Goal: Information Seeking & Learning: Learn about a topic

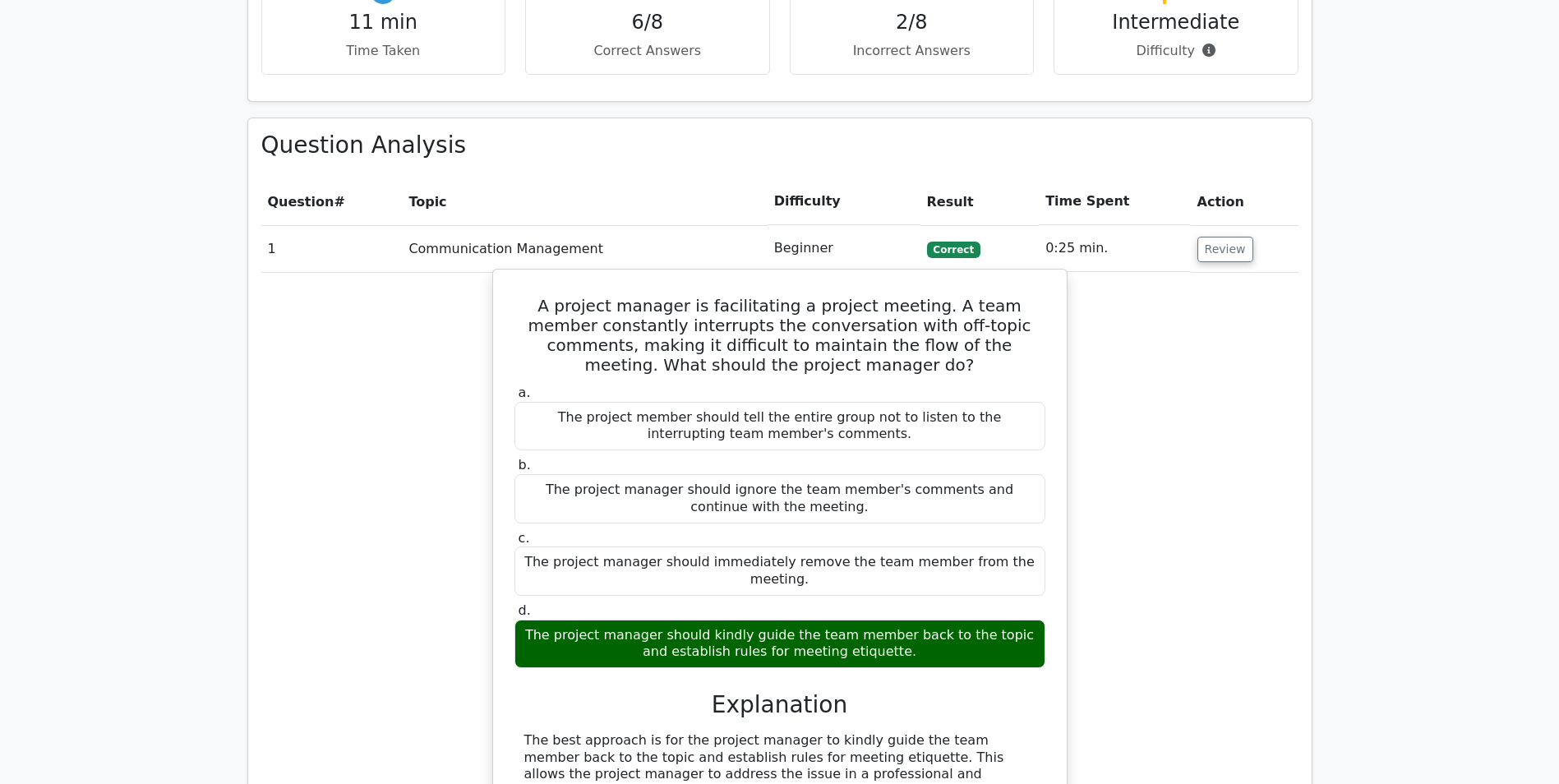
scroll to position [740, 0]
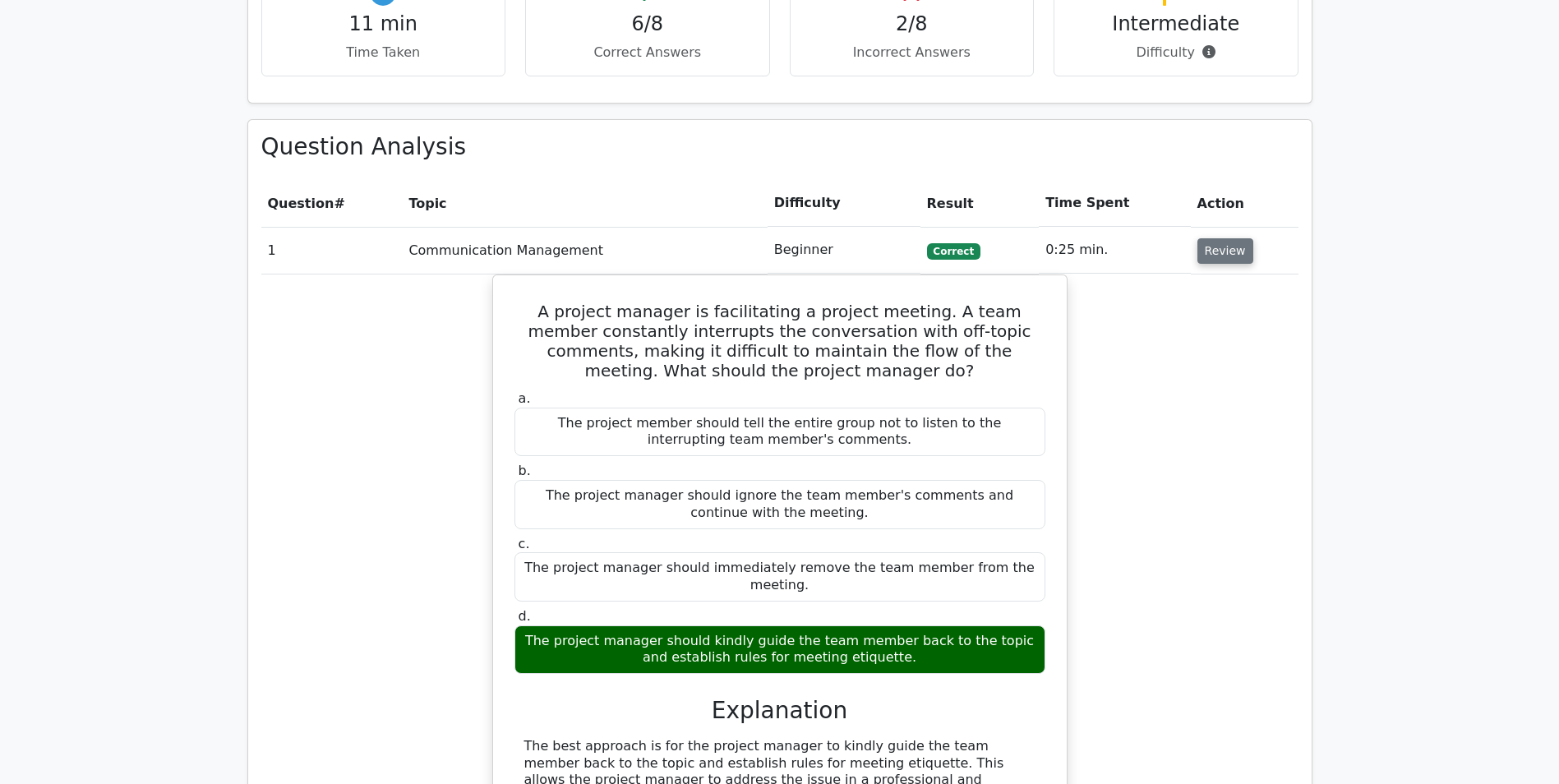
click at [1032, 257] on button "Review" at bounding box center [1226, 251] width 56 height 25
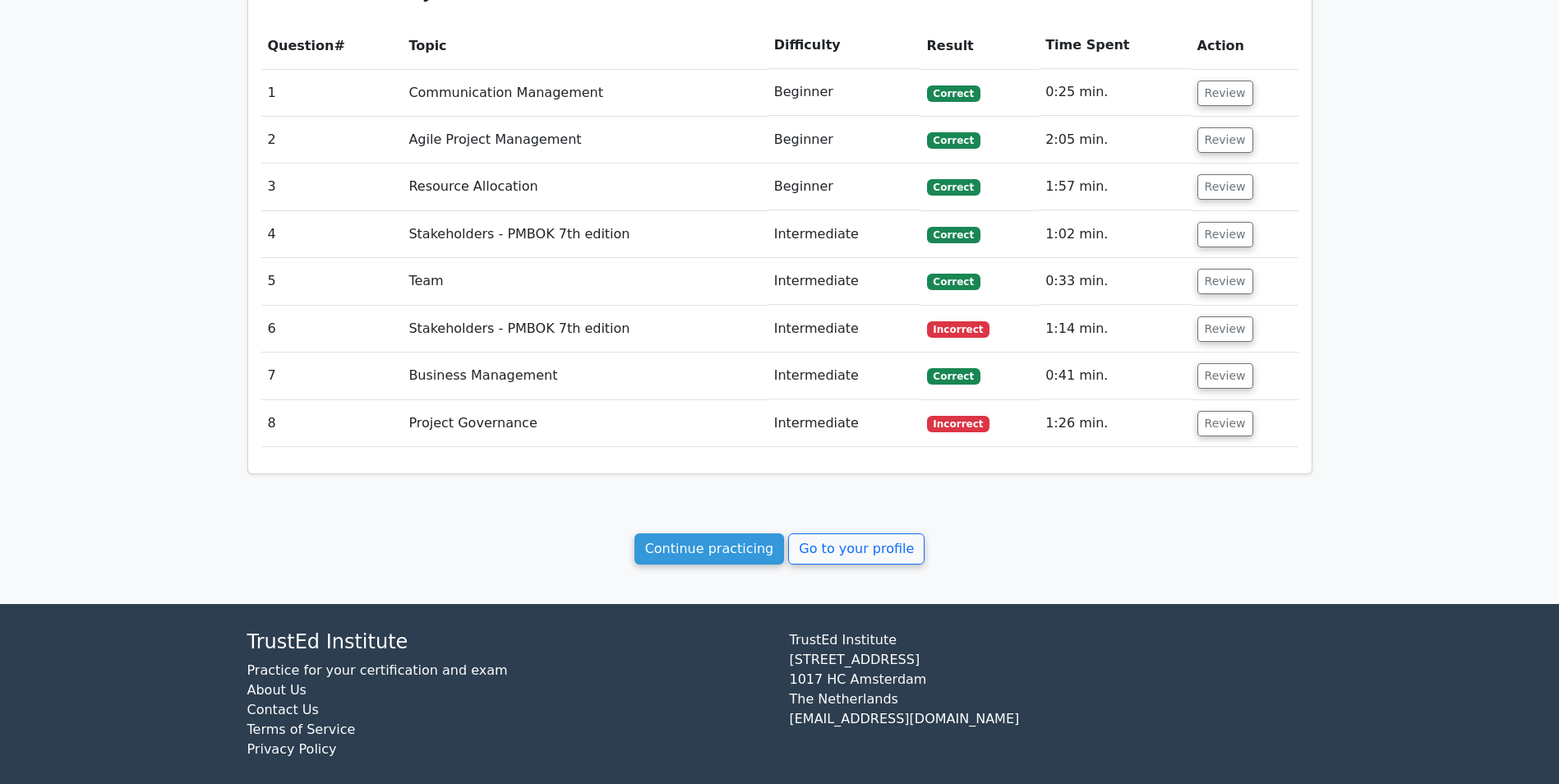
scroll to position [904, 0]
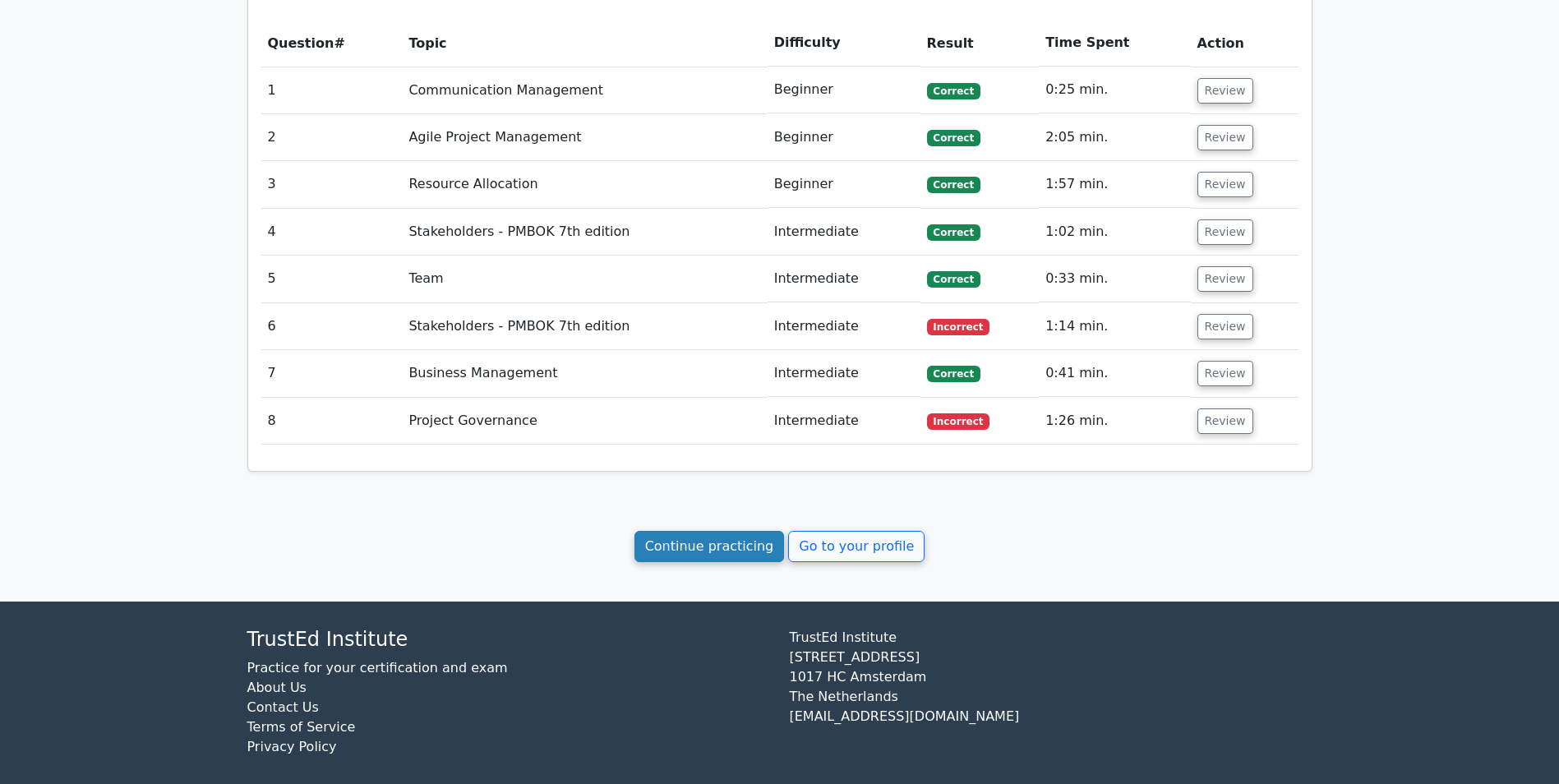
click at [684, 487] on link "Continue practicing" at bounding box center [710, 547] width 150 height 32
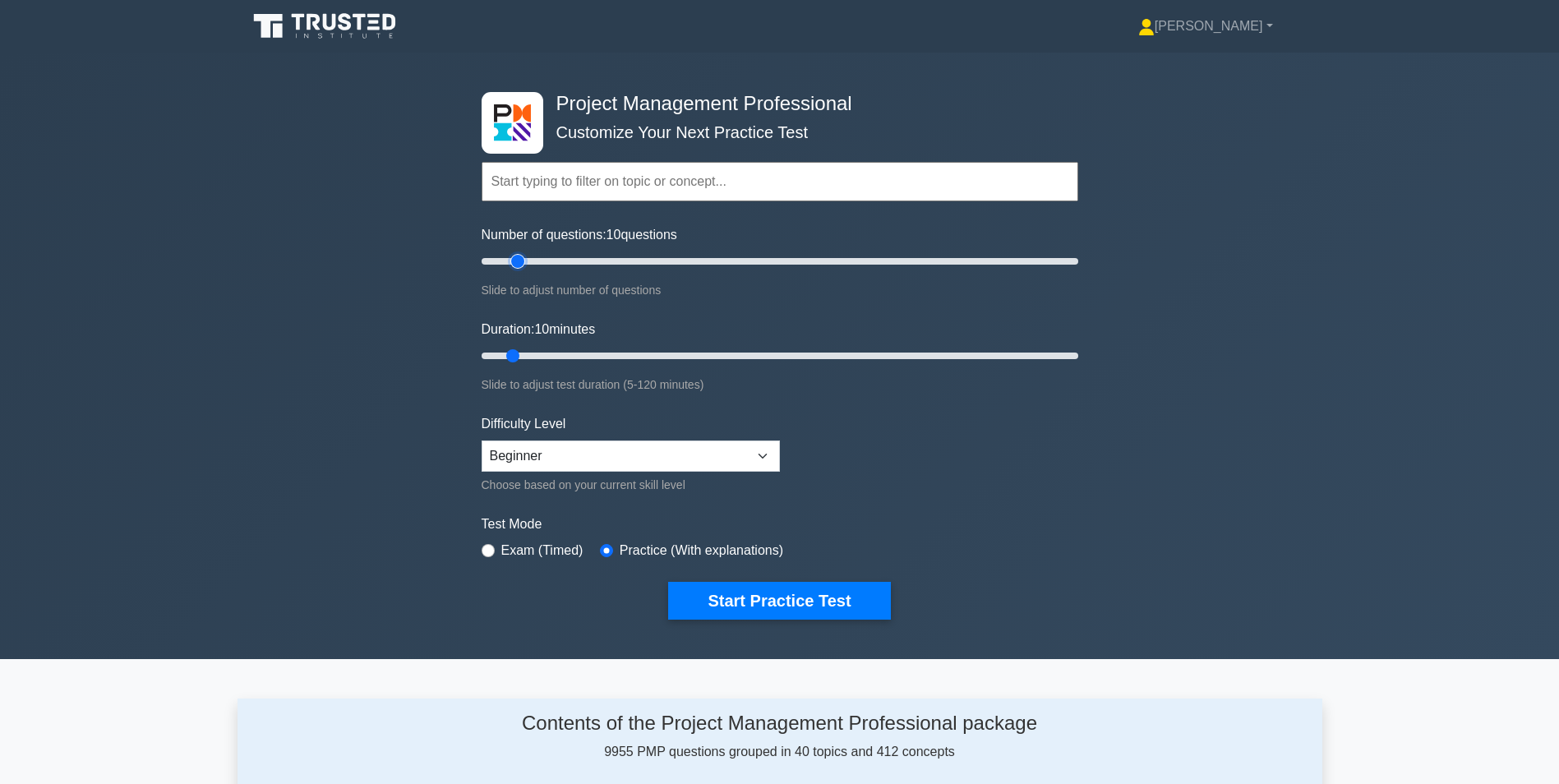
click at [525, 261] on input "Number of questions: 10 questions" at bounding box center [780, 262] width 597 height 20
type input "20"
click at [535, 263] on input "Number of questions: 20 questions" at bounding box center [780, 262] width 597 height 20
click at [531, 359] on input "Duration: 15 minutes" at bounding box center [780, 356] width 597 height 20
type input "20"
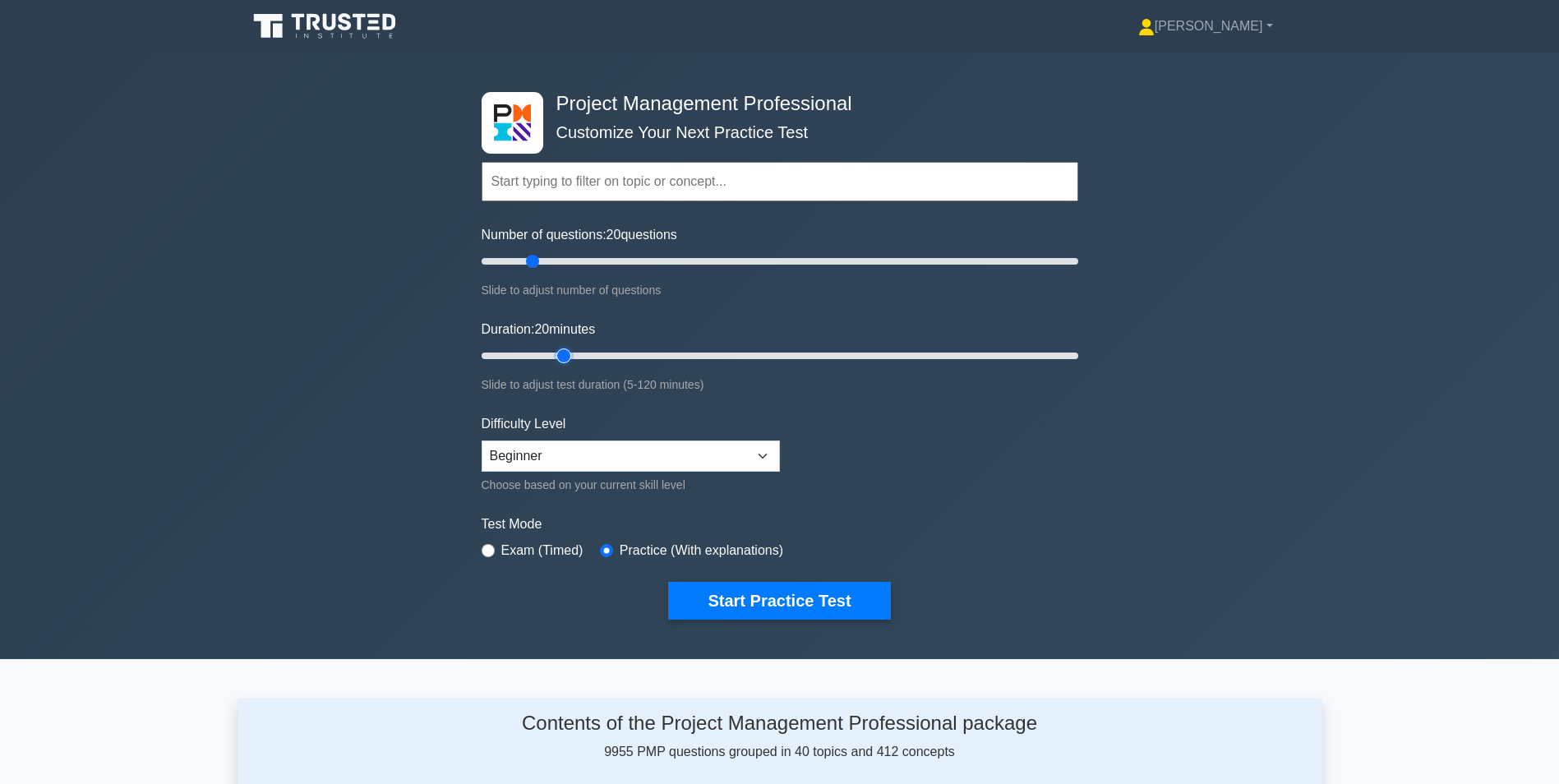
click at [552, 358] on input "Duration: 20 minutes" at bounding box center [780, 356] width 597 height 20
click at [753, 608] on button "Start Practice Test" at bounding box center [779, 601] width 222 height 38
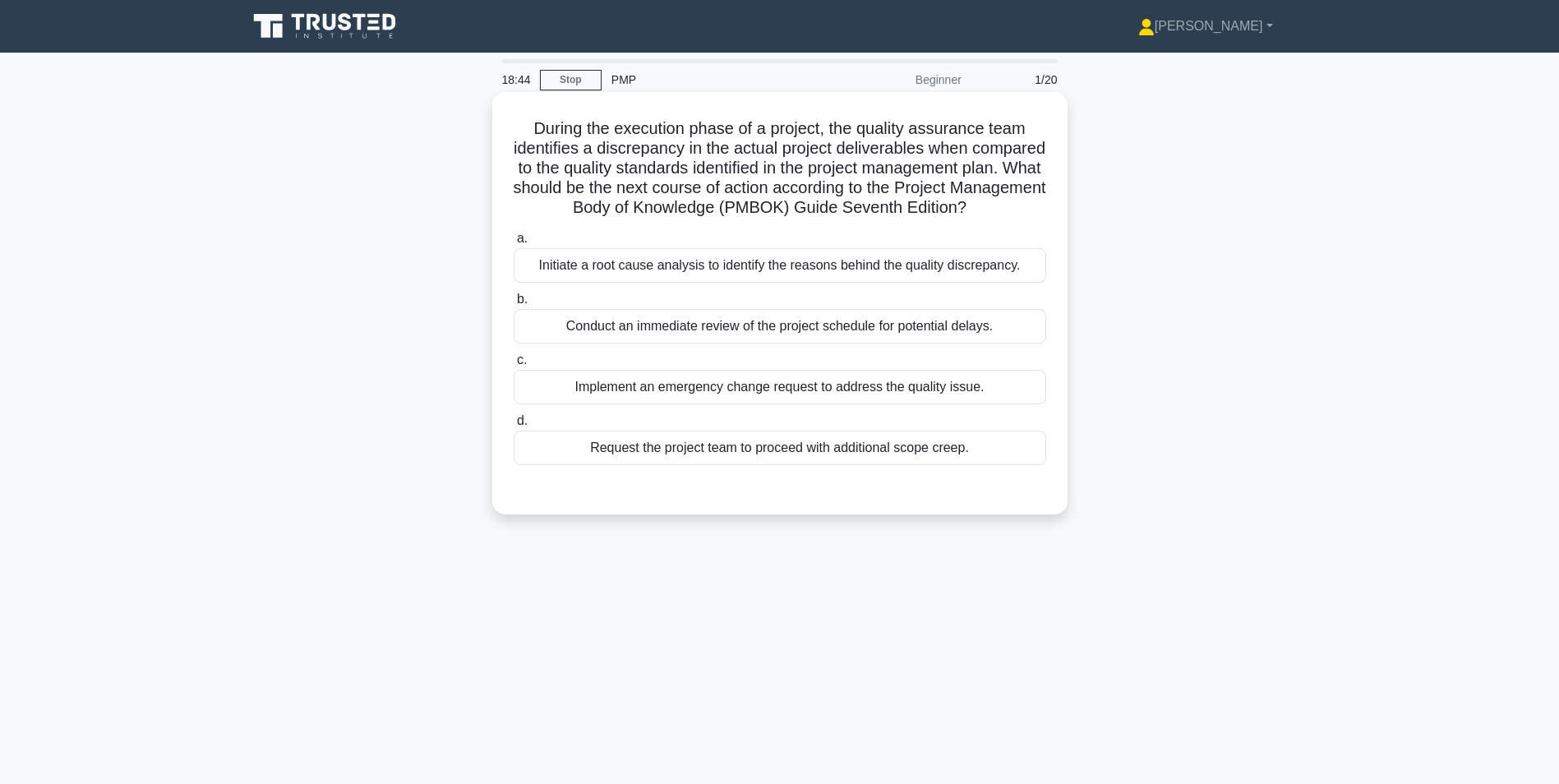
click at [642, 282] on div "Initiate a root cause analysis to identify the reasons behind the quality discr…" at bounding box center [780, 265] width 532 height 34
click at [513, 244] on input "a. Initiate a root cause analysis to identify the reasons behind the quality di…" at bounding box center [513, 239] width 0 height 11
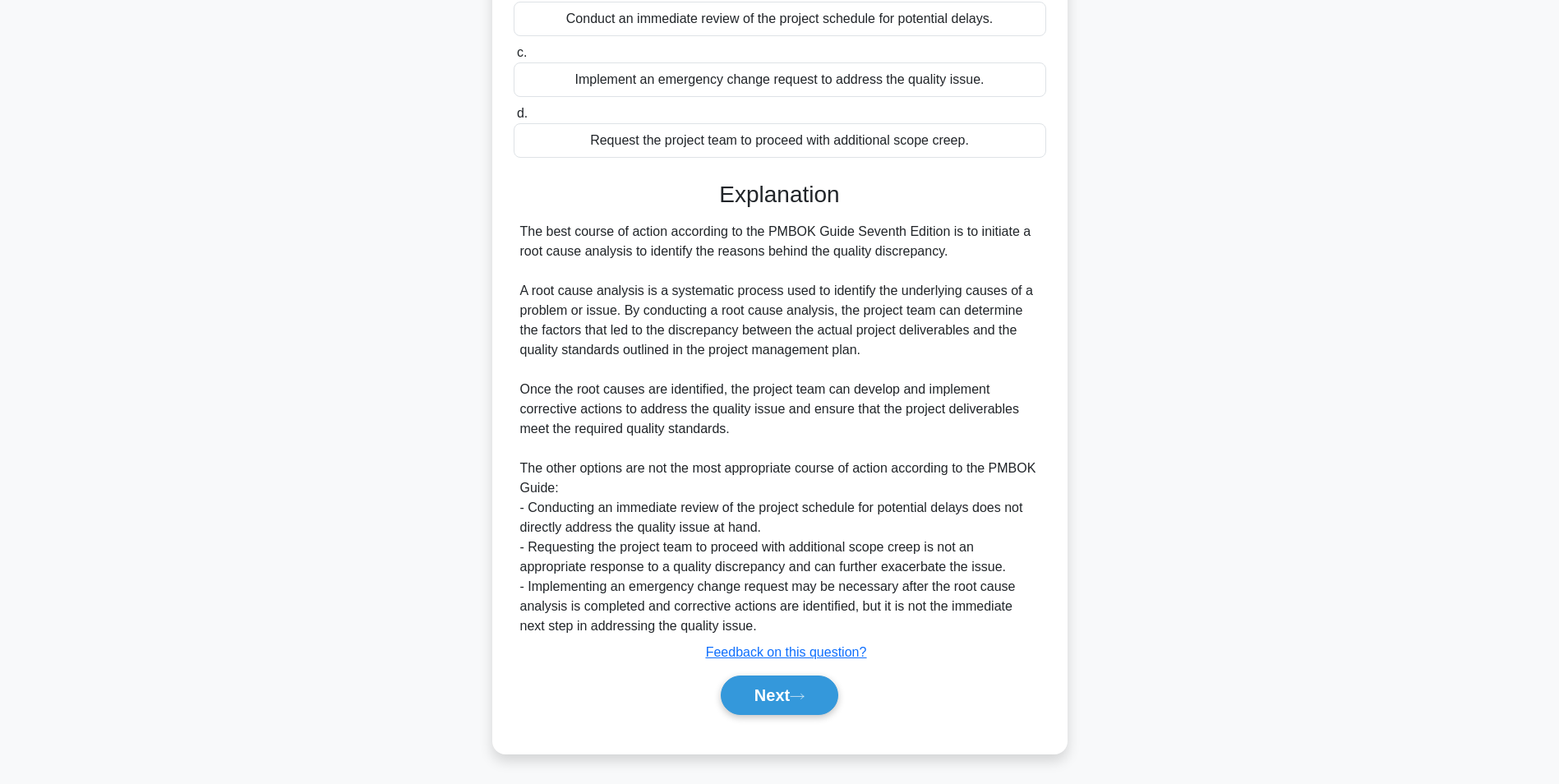
scroll to position [329, 0]
click at [750, 682] on button "Next" at bounding box center [780, 694] width 118 height 40
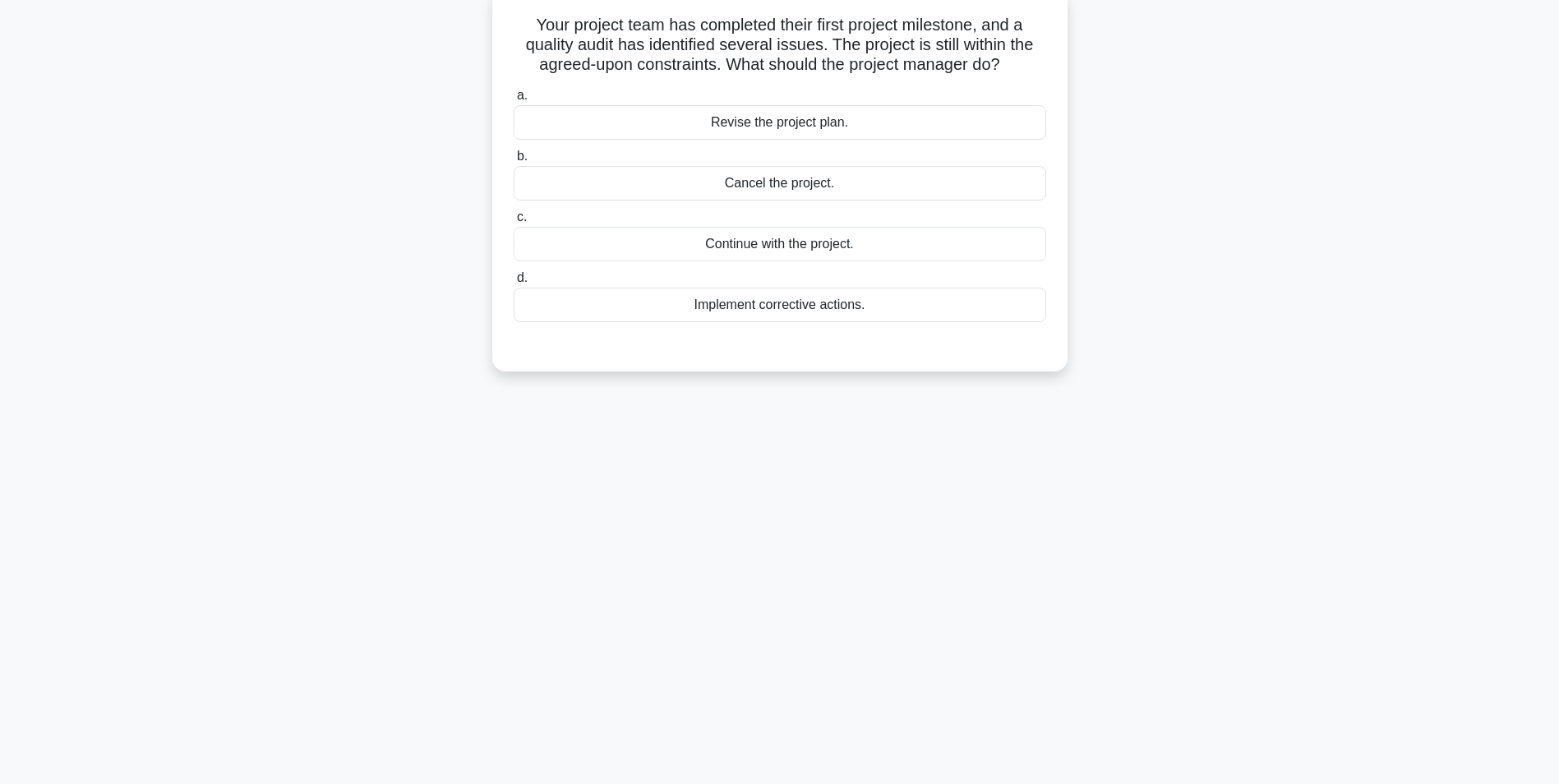
click at [772, 308] on div "Implement corrective actions." at bounding box center [780, 305] width 532 height 34
click at [513, 283] on input "d. Implement corrective actions." at bounding box center [513, 278] width 0 height 11
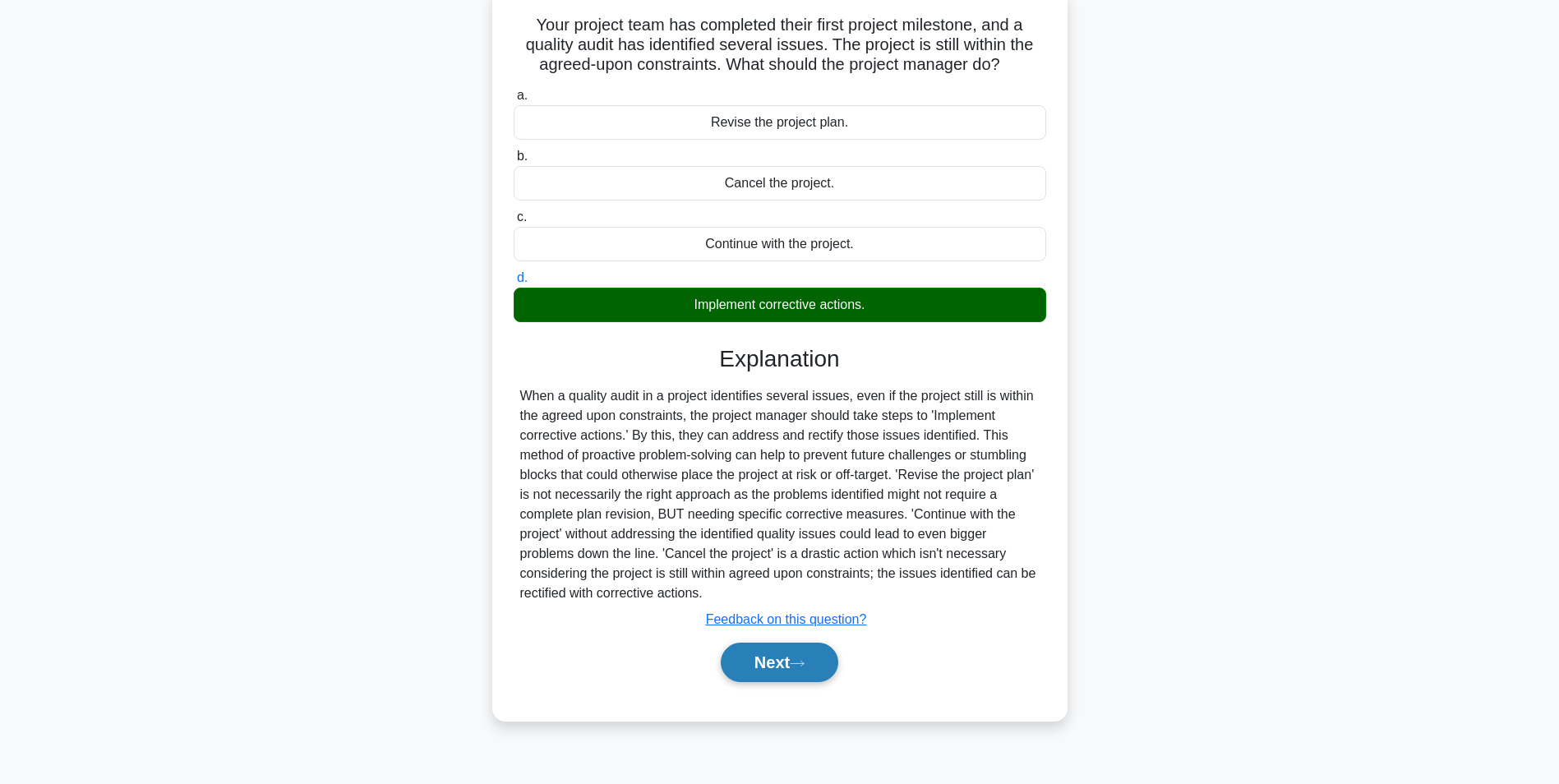
click at [762, 662] on button "Next" at bounding box center [780, 663] width 118 height 40
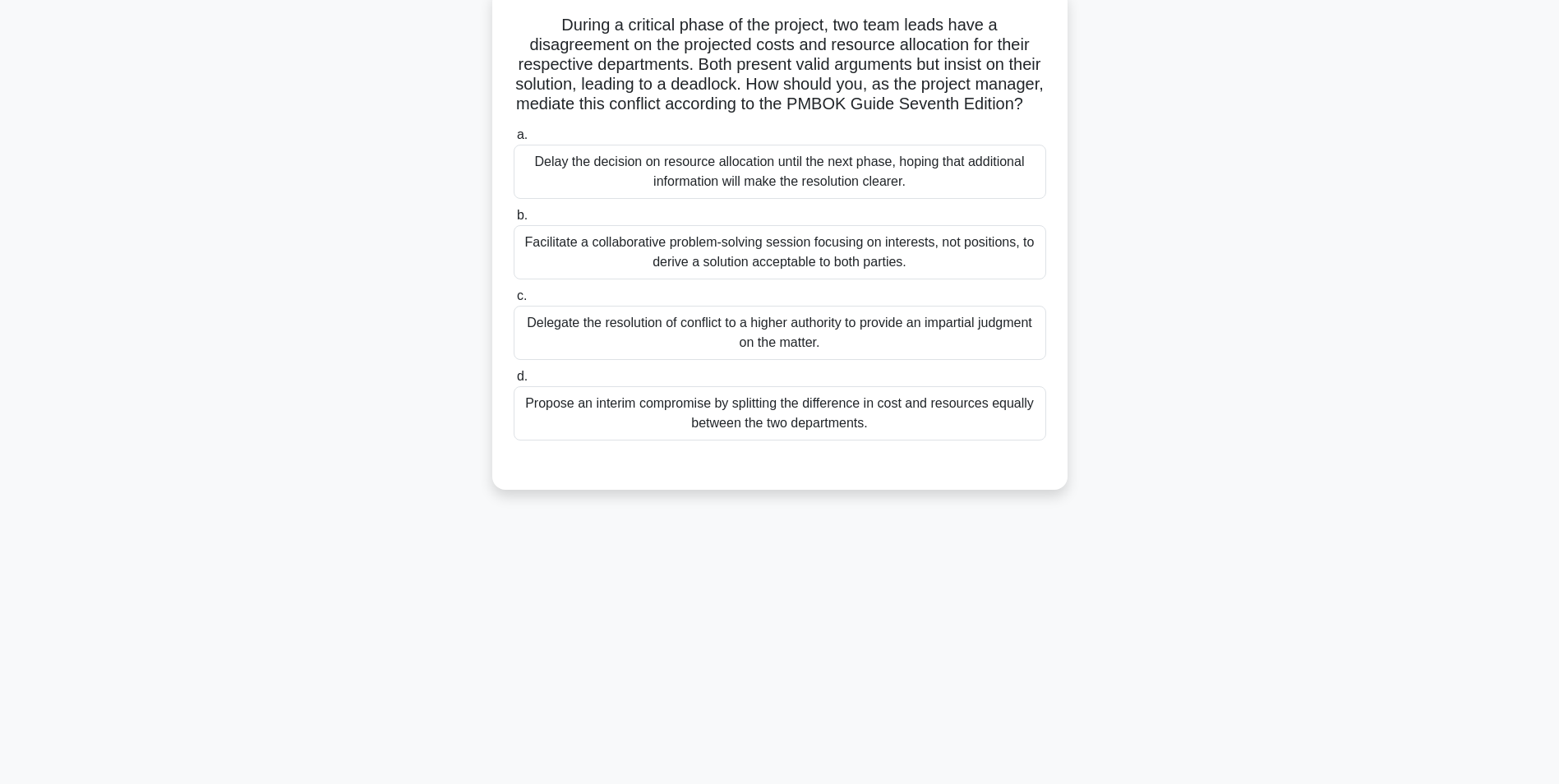
click at [791, 278] on div "Facilitate a collaborative problem-solving session focusing on interests, not p…" at bounding box center [780, 253] width 532 height 54
click at [513, 221] on input "b. Facilitate a collaborative problem-solving session focusing on interests, no…" at bounding box center [513, 215] width 0 height 11
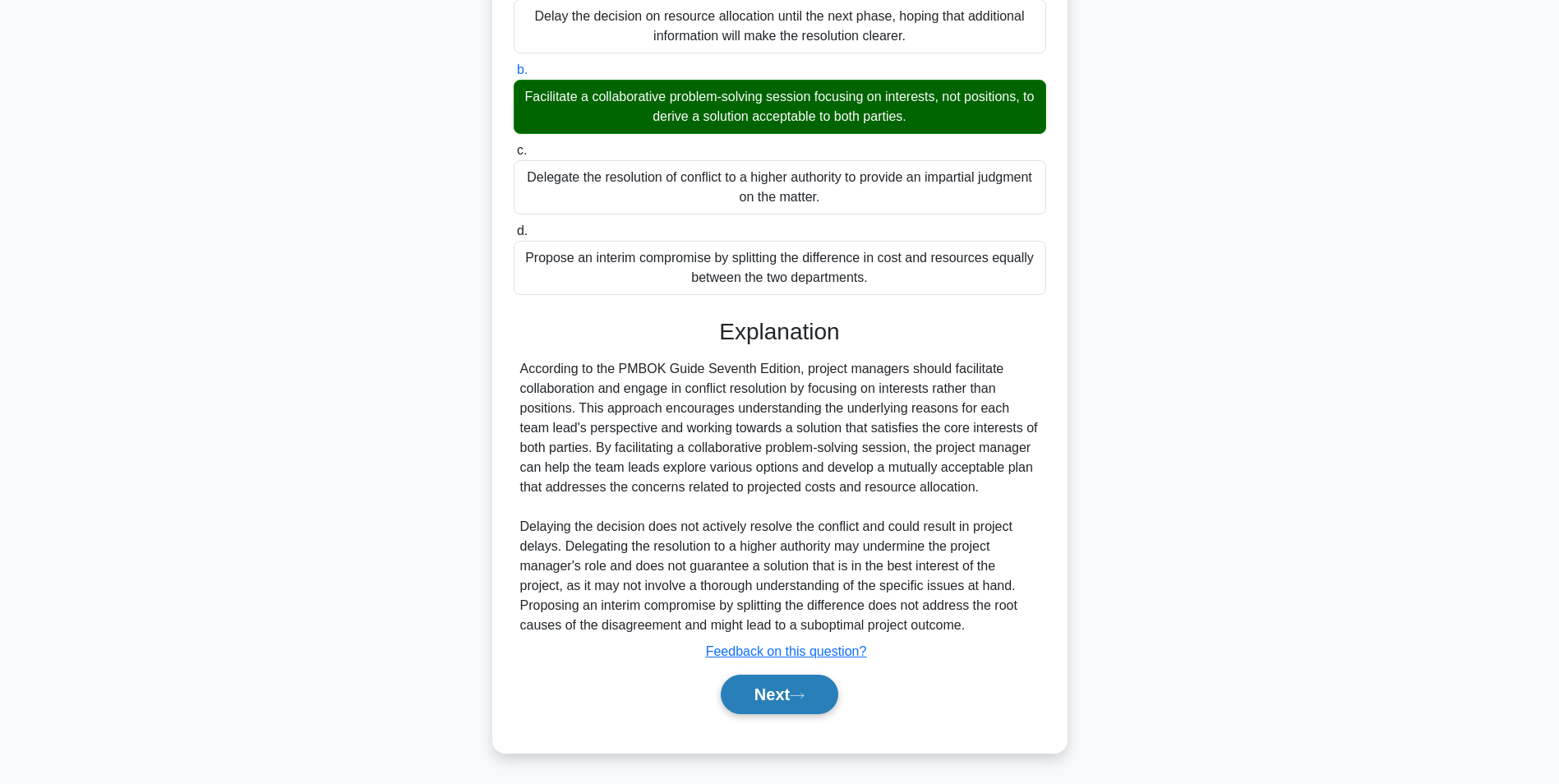
click at [781, 697] on button "Next" at bounding box center [780, 694] width 118 height 40
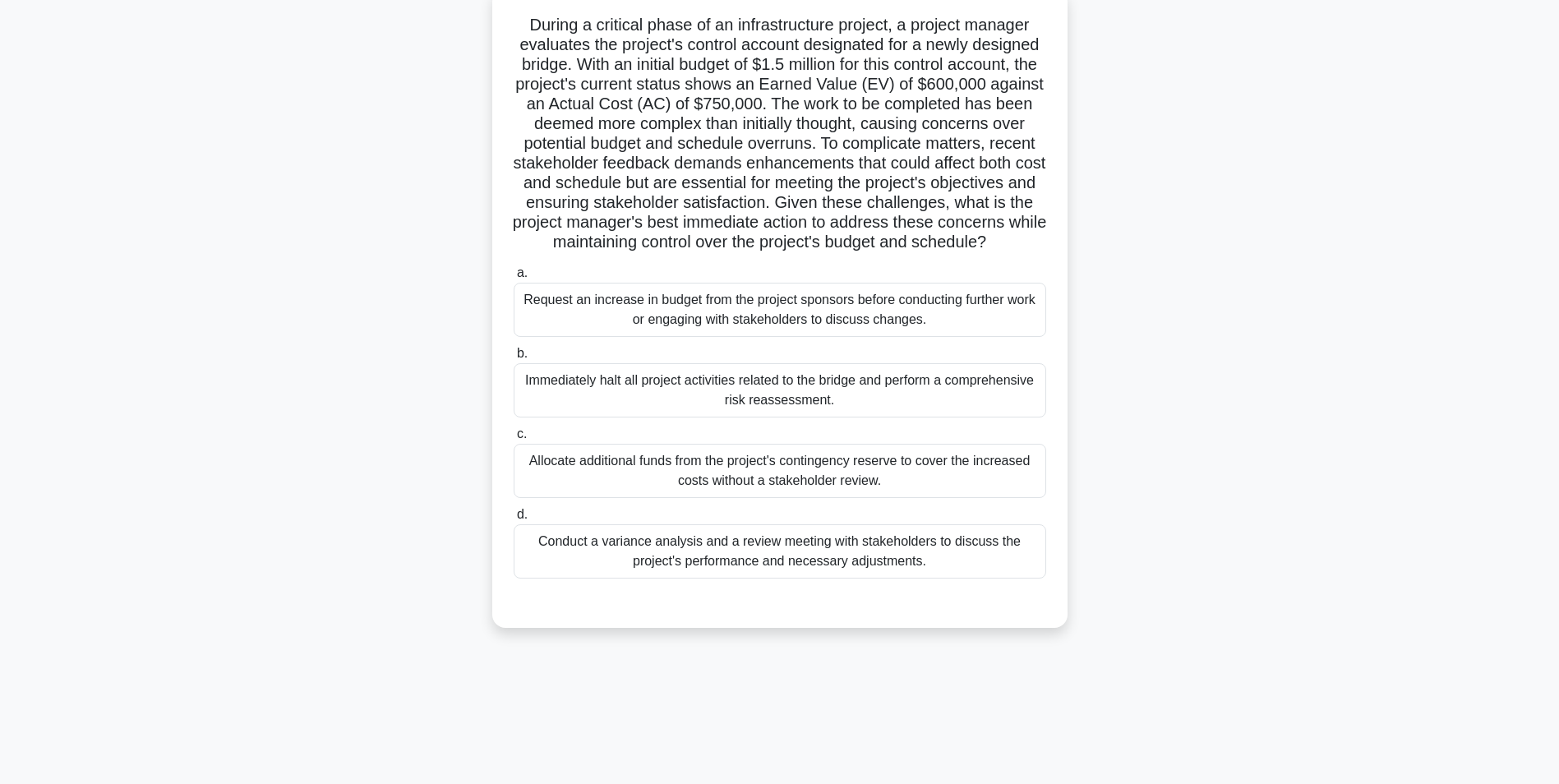
click at [770, 578] on div "Conduct a variance analysis and a review meeting with stakeholders to discuss t…" at bounding box center [780, 551] width 532 height 54
click at [513, 521] on input "d. Conduct a variance analysis and a review meeting with stakeholders to discus…" at bounding box center [513, 515] width 0 height 11
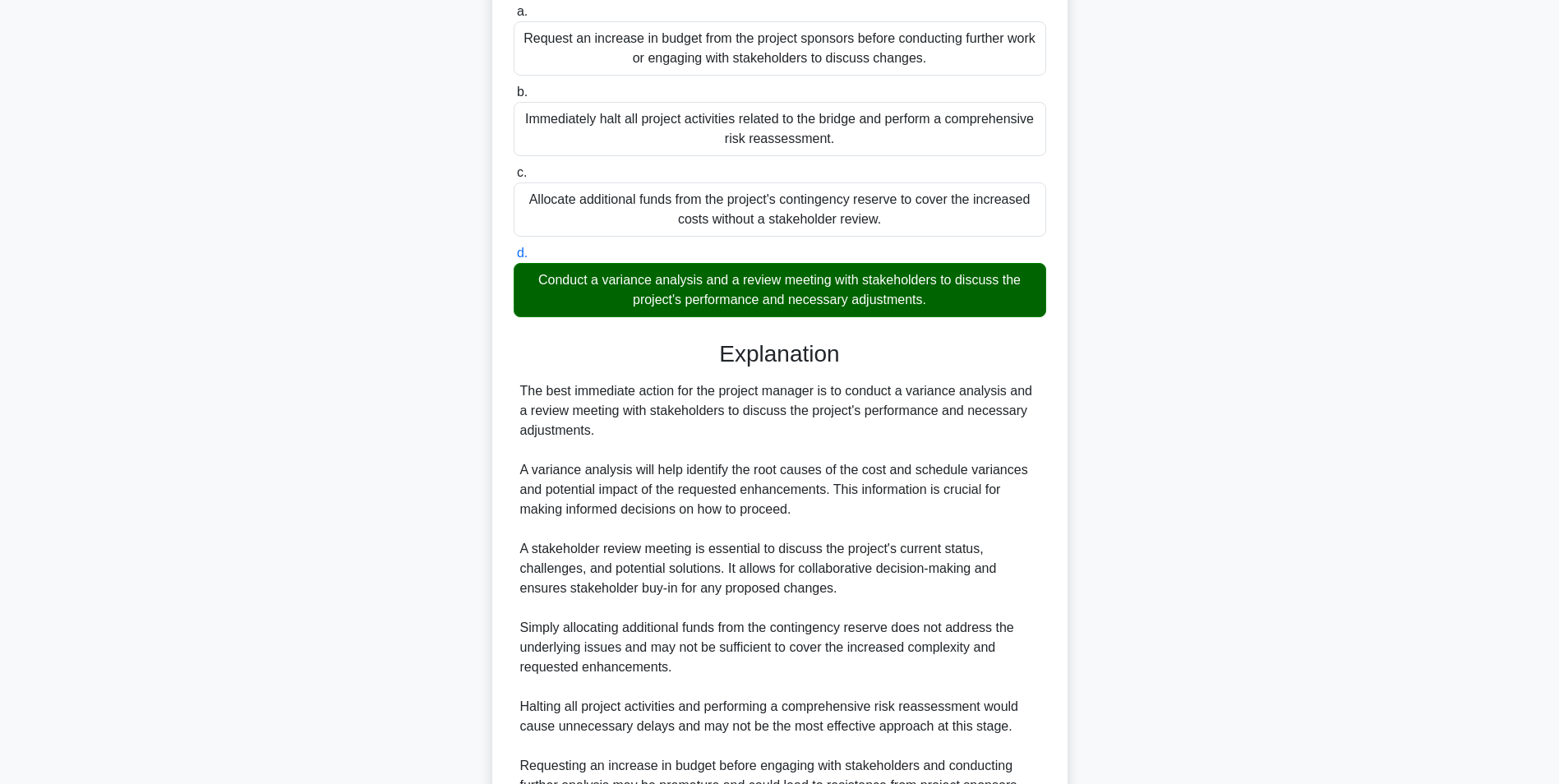
scroll to position [514, 0]
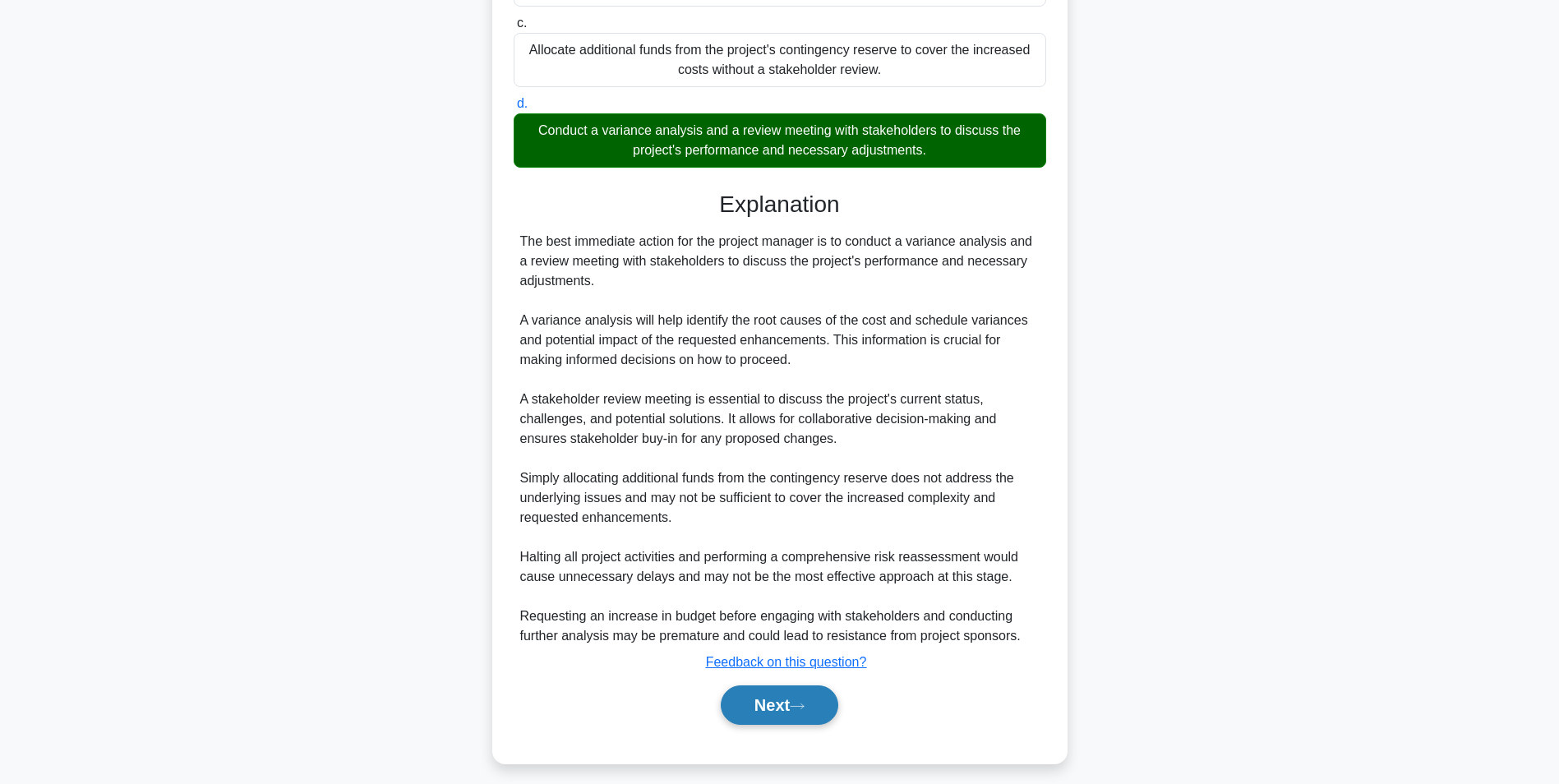
click at [749, 725] on button "Next" at bounding box center [780, 705] width 118 height 40
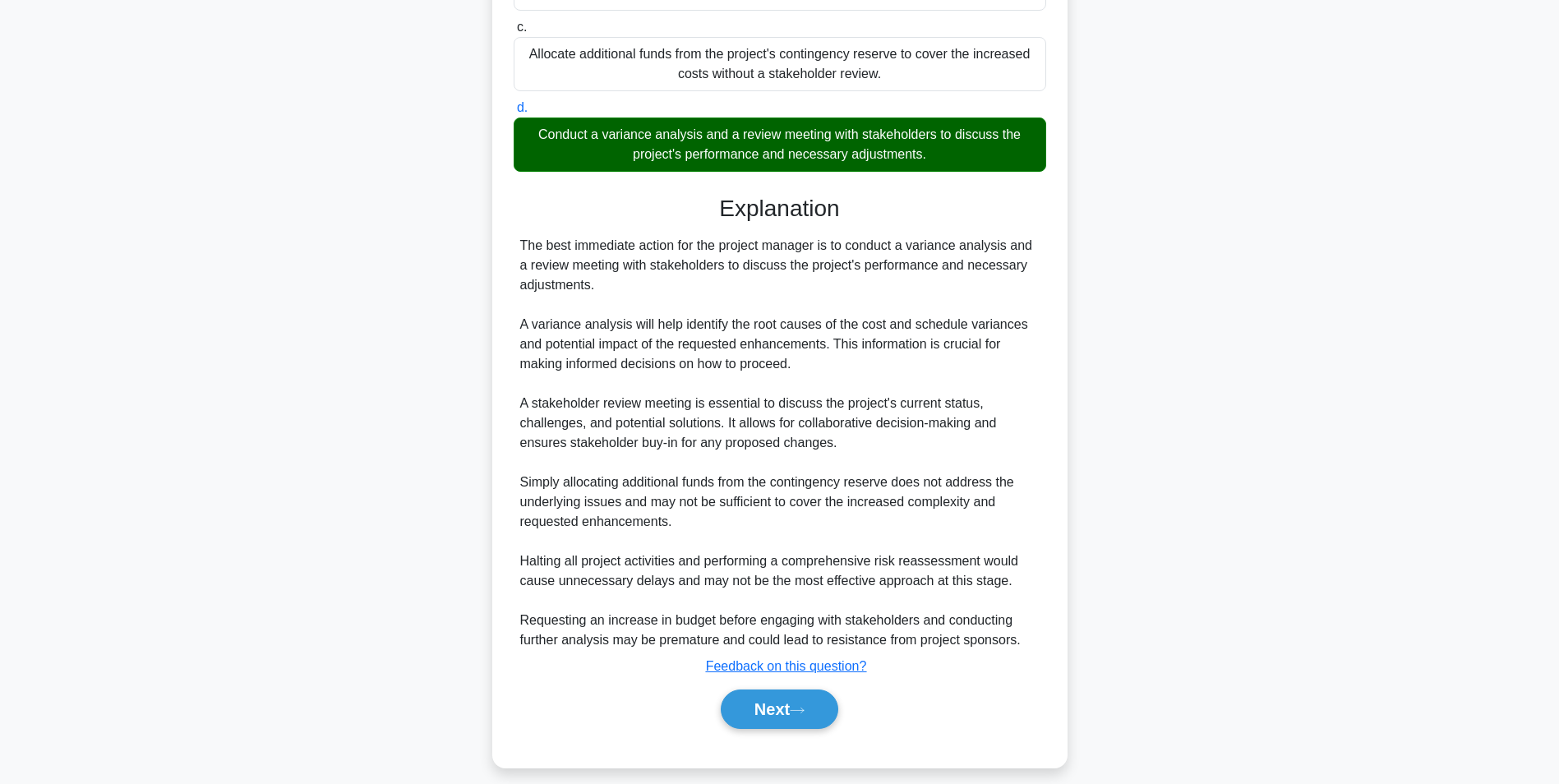
scroll to position [103, 0]
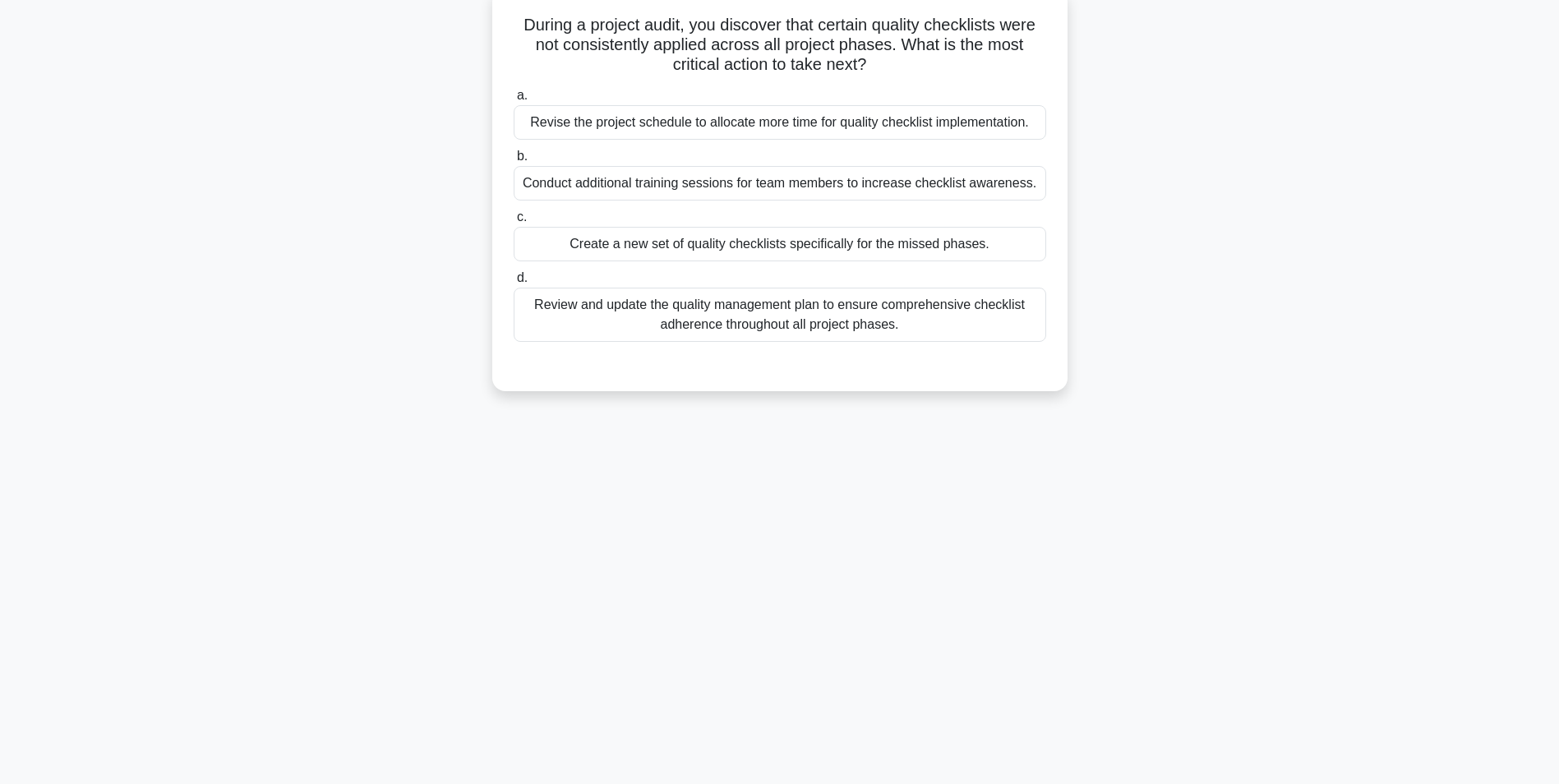
click at [803, 321] on div "Review and update the quality management plan to ensure comprehensive checklist…" at bounding box center [780, 315] width 532 height 54
click at [513, 283] on input "d. Review and update the quality management plan to ensure comprehensive checkl…" at bounding box center [513, 278] width 0 height 11
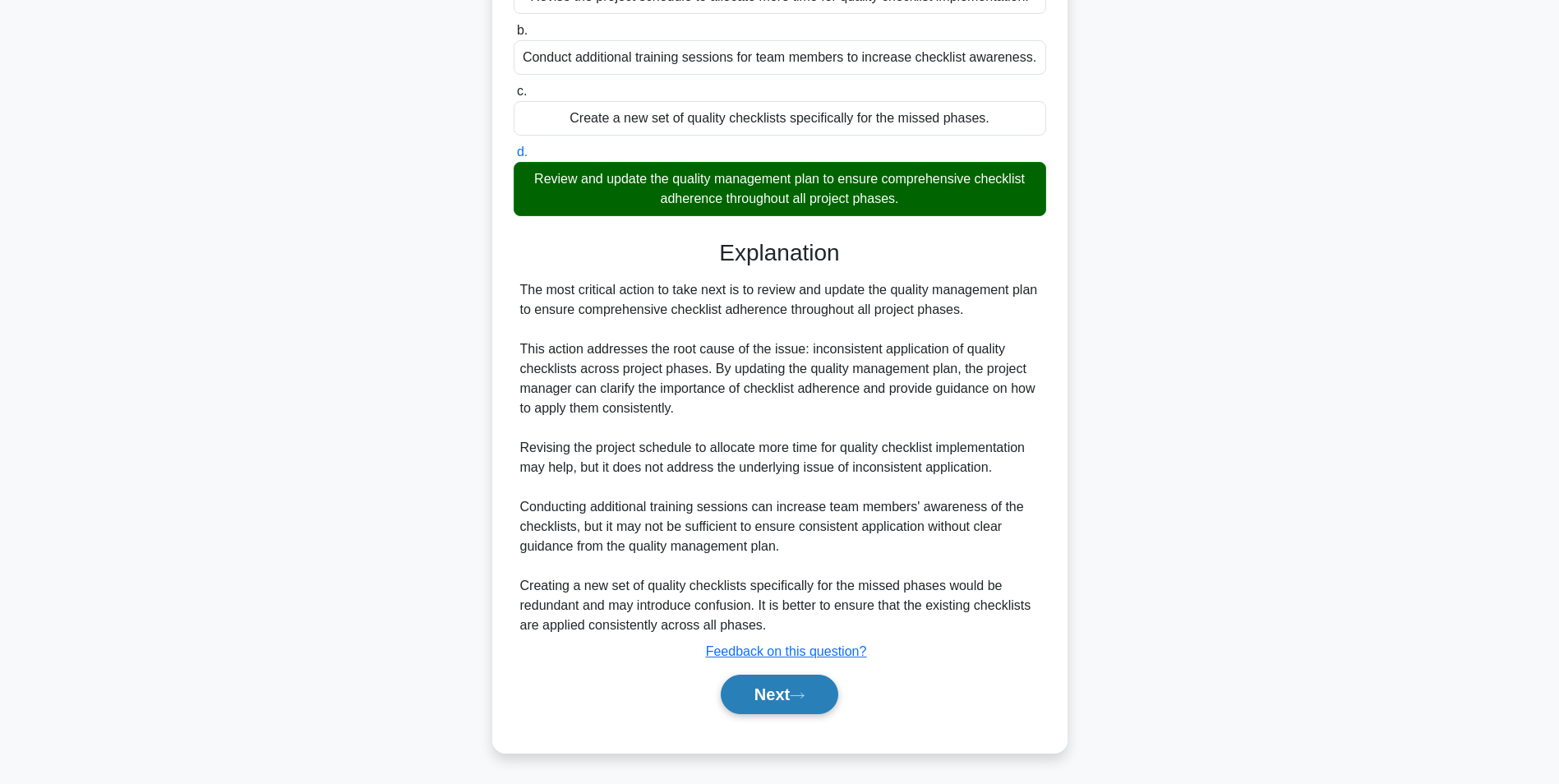
click at [796, 704] on button "Next" at bounding box center [780, 694] width 118 height 40
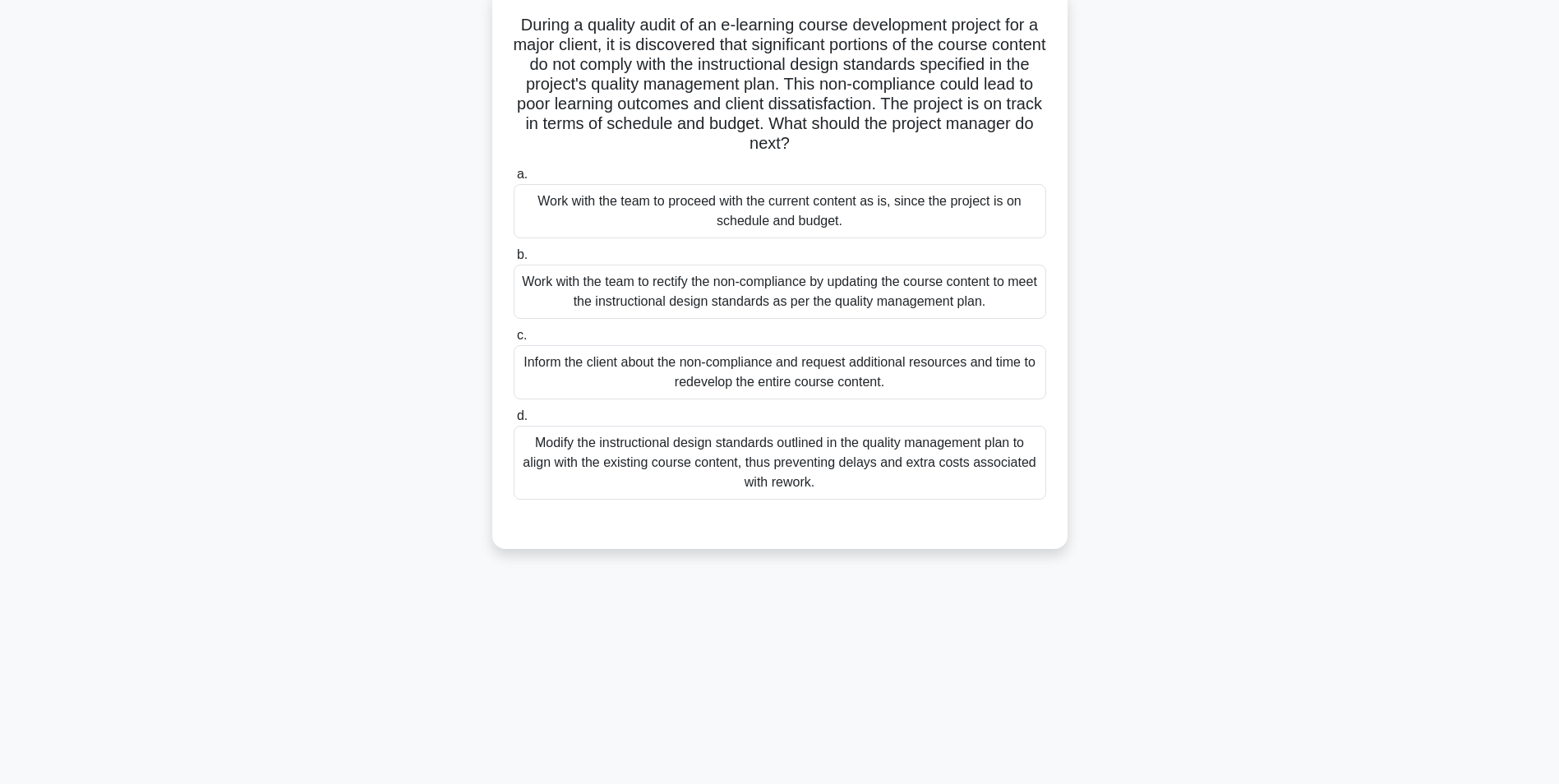
click at [799, 466] on div "Modify the instructional design standards outlined in the quality management pl…" at bounding box center [780, 463] width 532 height 74
click at [513, 422] on input "d. Modify the instructional design standards outlined in the quality management…" at bounding box center [513, 416] width 0 height 11
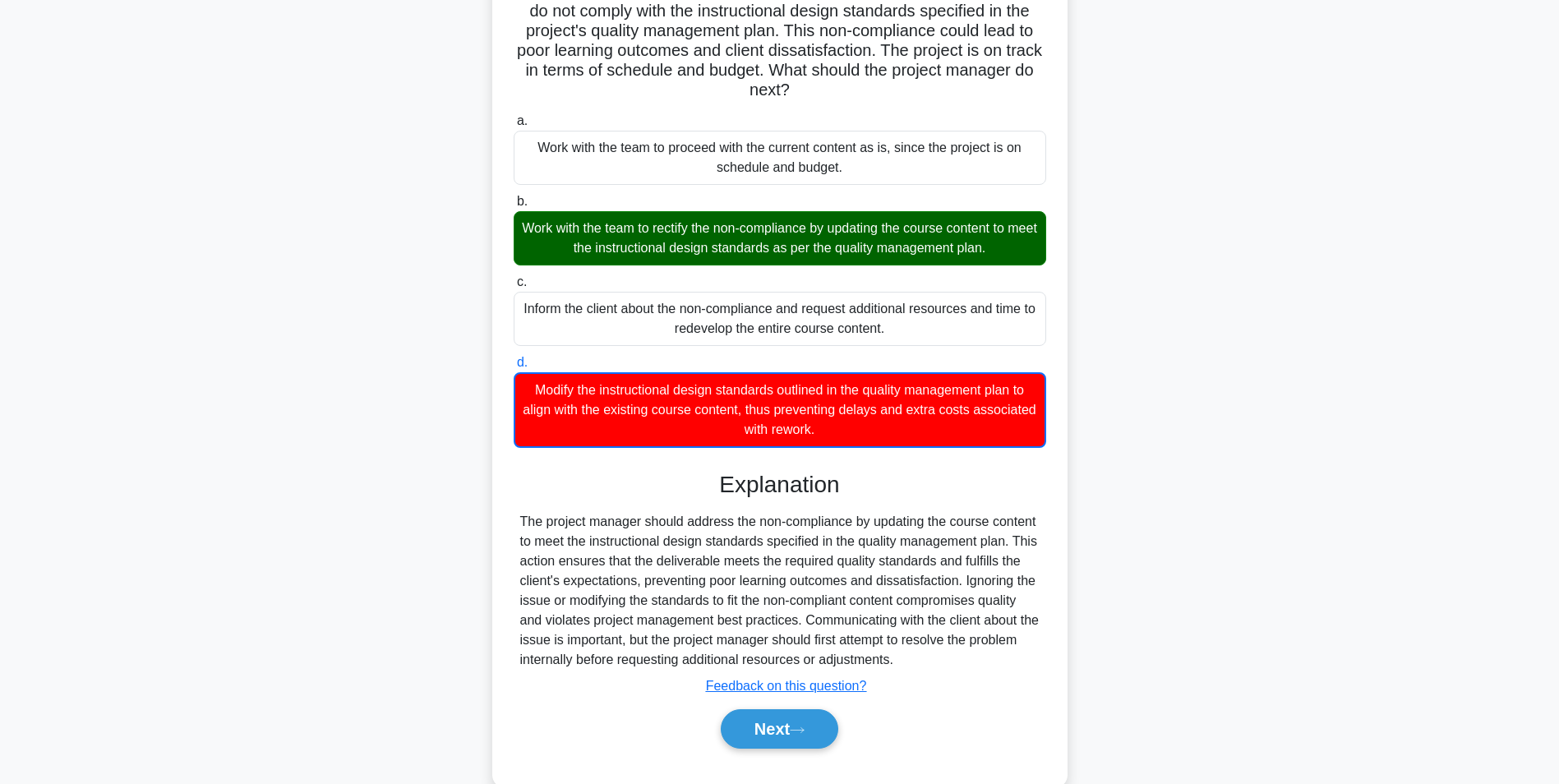
scroll to position [192, 0]
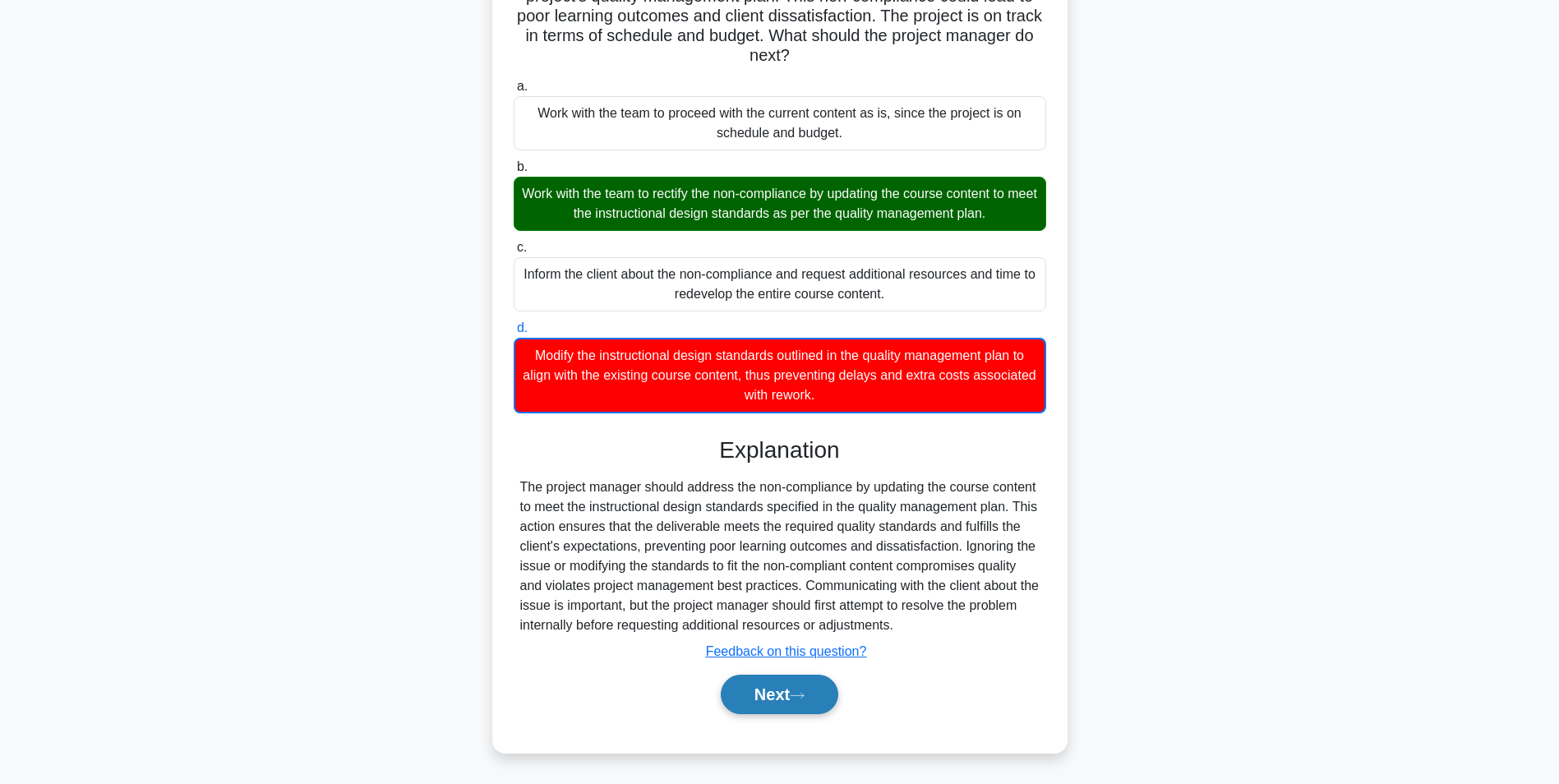
click at [749, 699] on button "Next" at bounding box center [780, 694] width 118 height 40
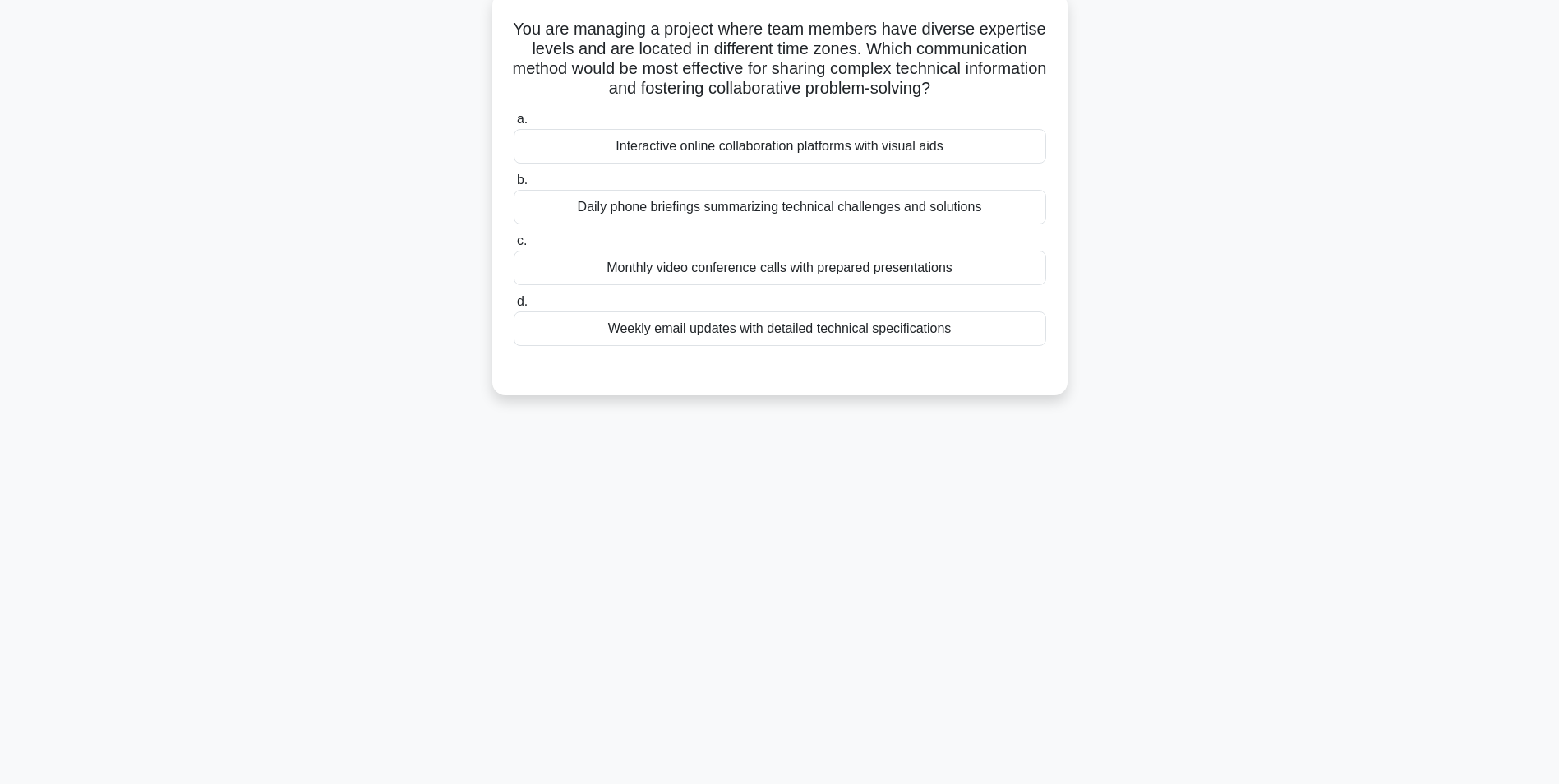
scroll to position [103, 0]
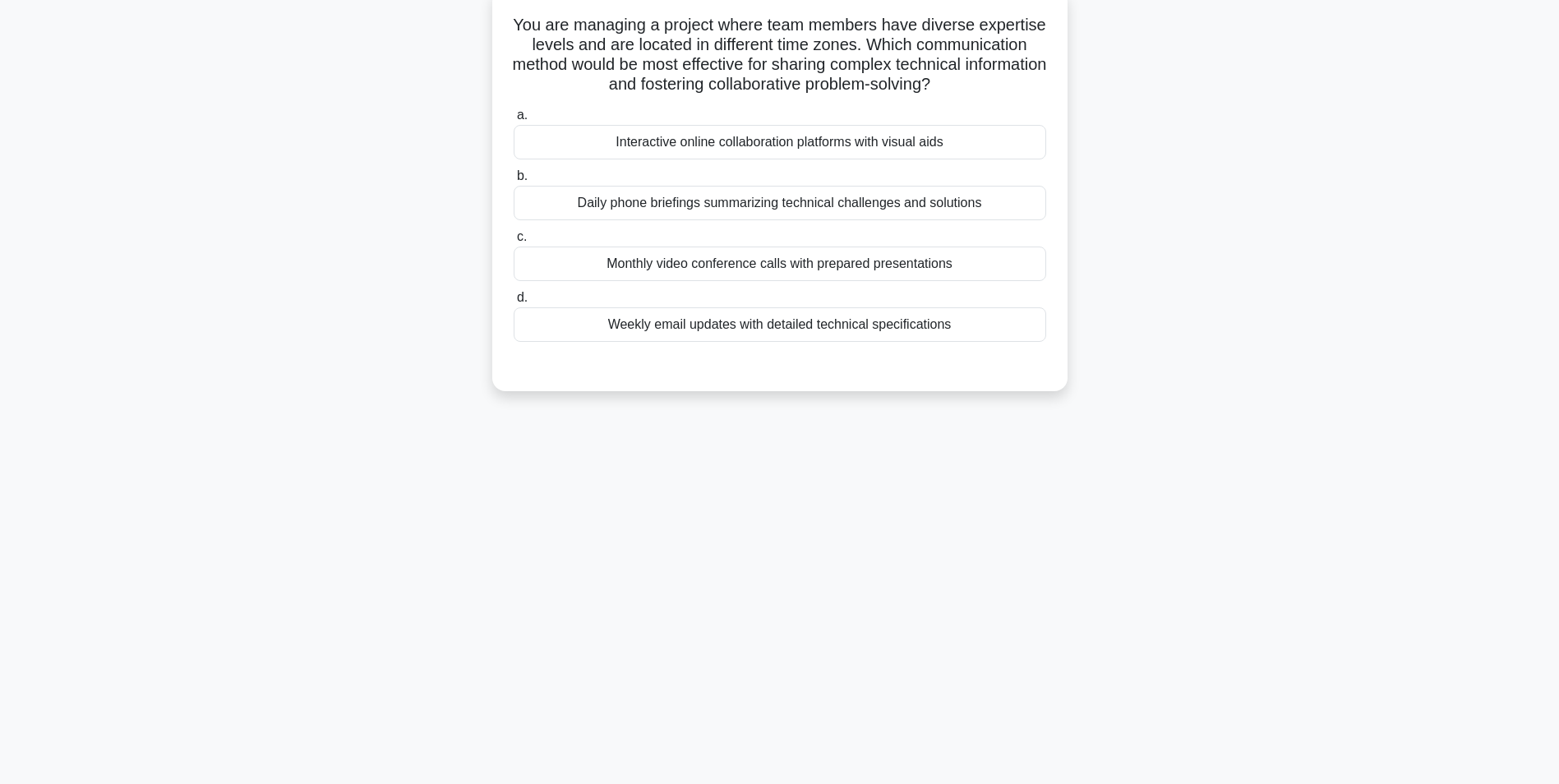
click at [767, 144] on div "Interactive online collaboration platforms with visual aids" at bounding box center [780, 142] width 532 height 34
click at [513, 120] on input "a. Interactive online collaboration platforms with visual aids" at bounding box center [513, 116] width 0 height 11
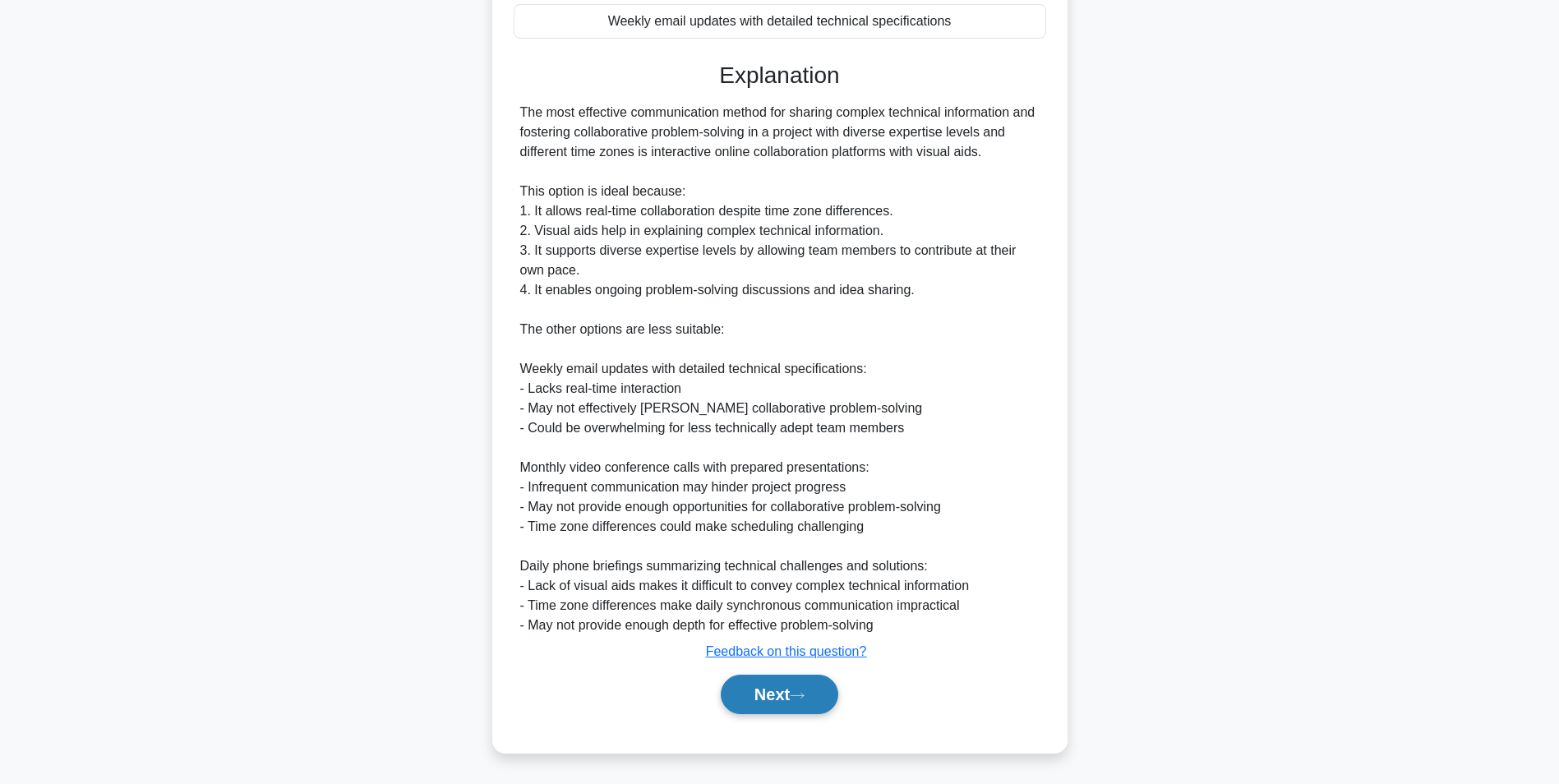
click at [781, 693] on button "Next" at bounding box center [780, 694] width 118 height 40
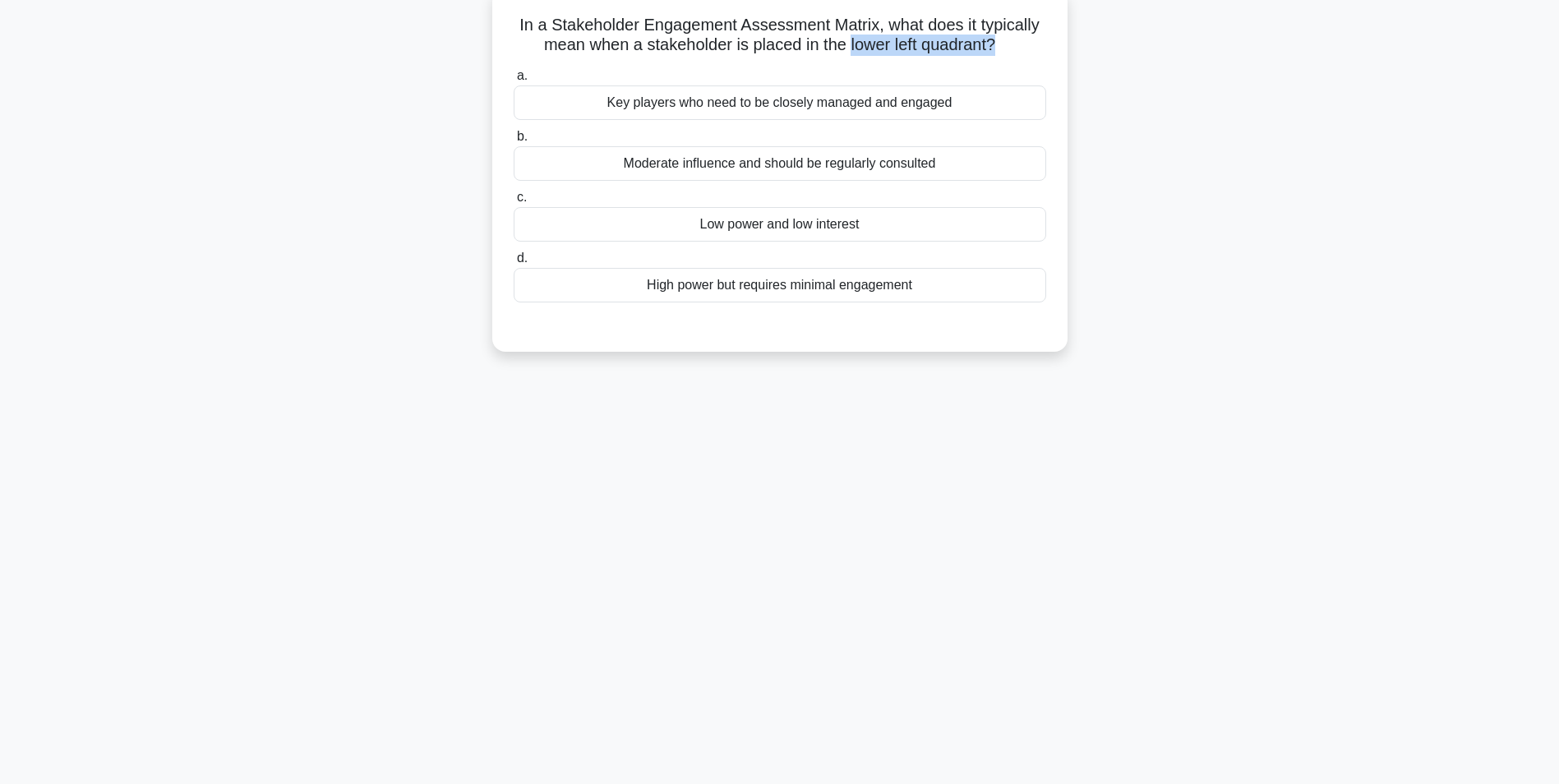
drag, startPoint x: 849, startPoint y: 48, endPoint x: 996, endPoint y: 45, distance: 147.0
click at [996, 45] on h5 "In a Stakeholder Engagement Assessment Matrix, what does it typically mean when…" at bounding box center [780, 34] width 536 height 41
drag, startPoint x: 996, startPoint y: 45, endPoint x: 874, endPoint y: 62, distance: 123.2
click at [875, 62] on div "In a Stakeholder Engagement Assessment Matrix, what does it typically mean when…" at bounding box center [780, 170] width 562 height 350
click at [806, 286] on div "High power but requires minimal engagement" at bounding box center [780, 285] width 532 height 34
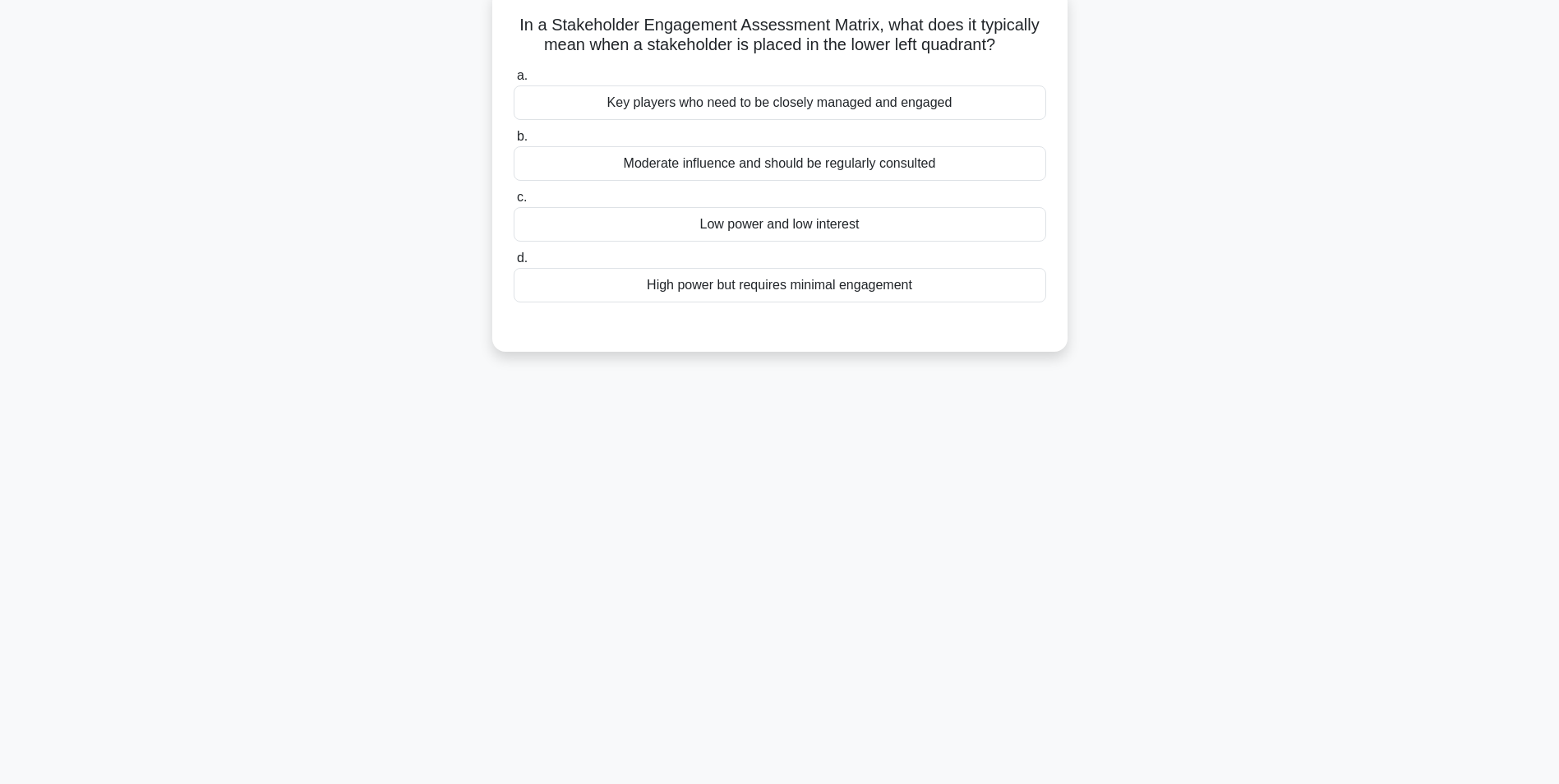
click at [513, 263] on input "d. High power but requires minimal engagement" at bounding box center [513, 259] width 0 height 11
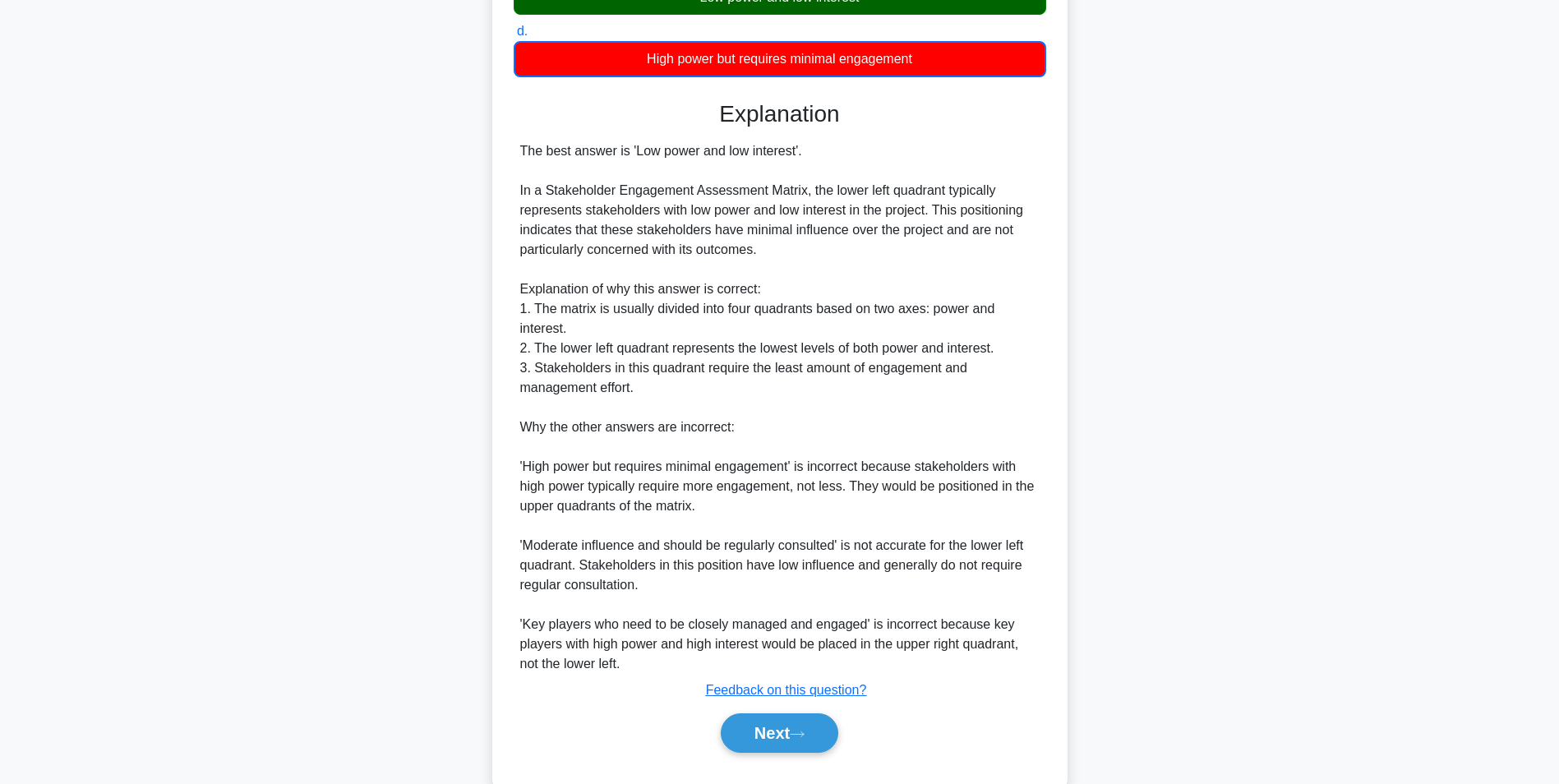
scroll to position [370, 0]
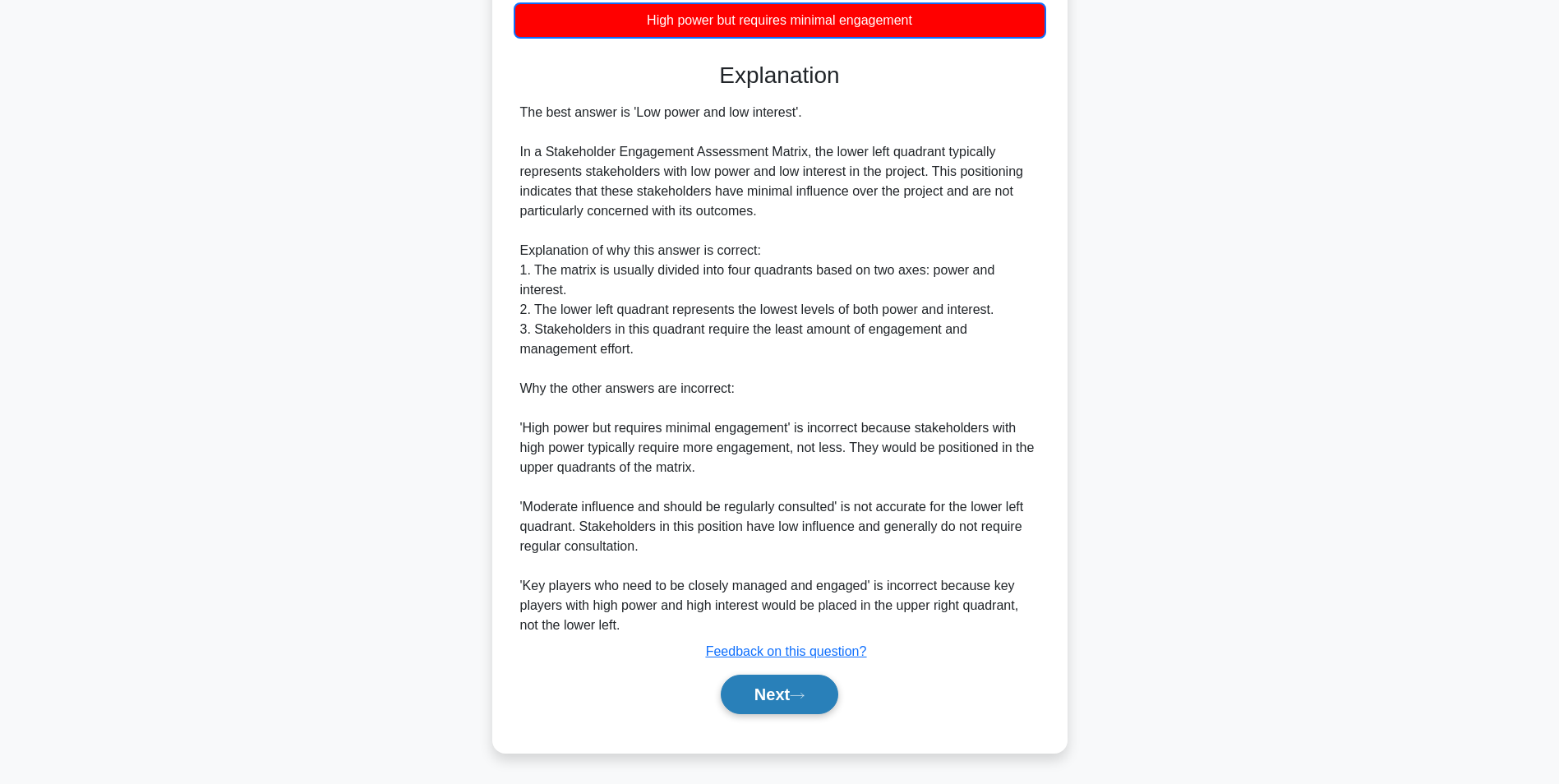
click at [769, 693] on button "Next" at bounding box center [780, 694] width 118 height 40
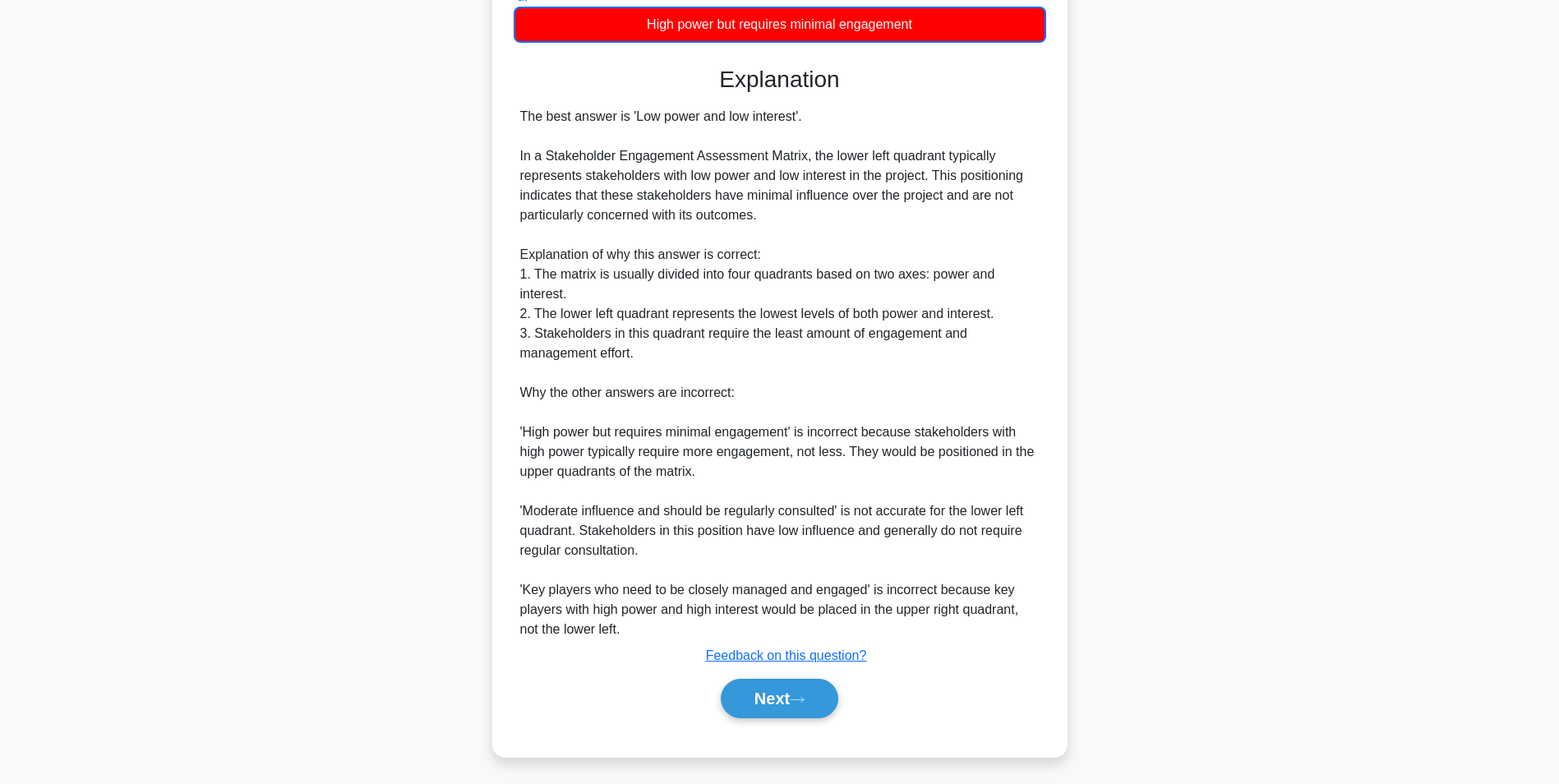
scroll to position [103, 0]
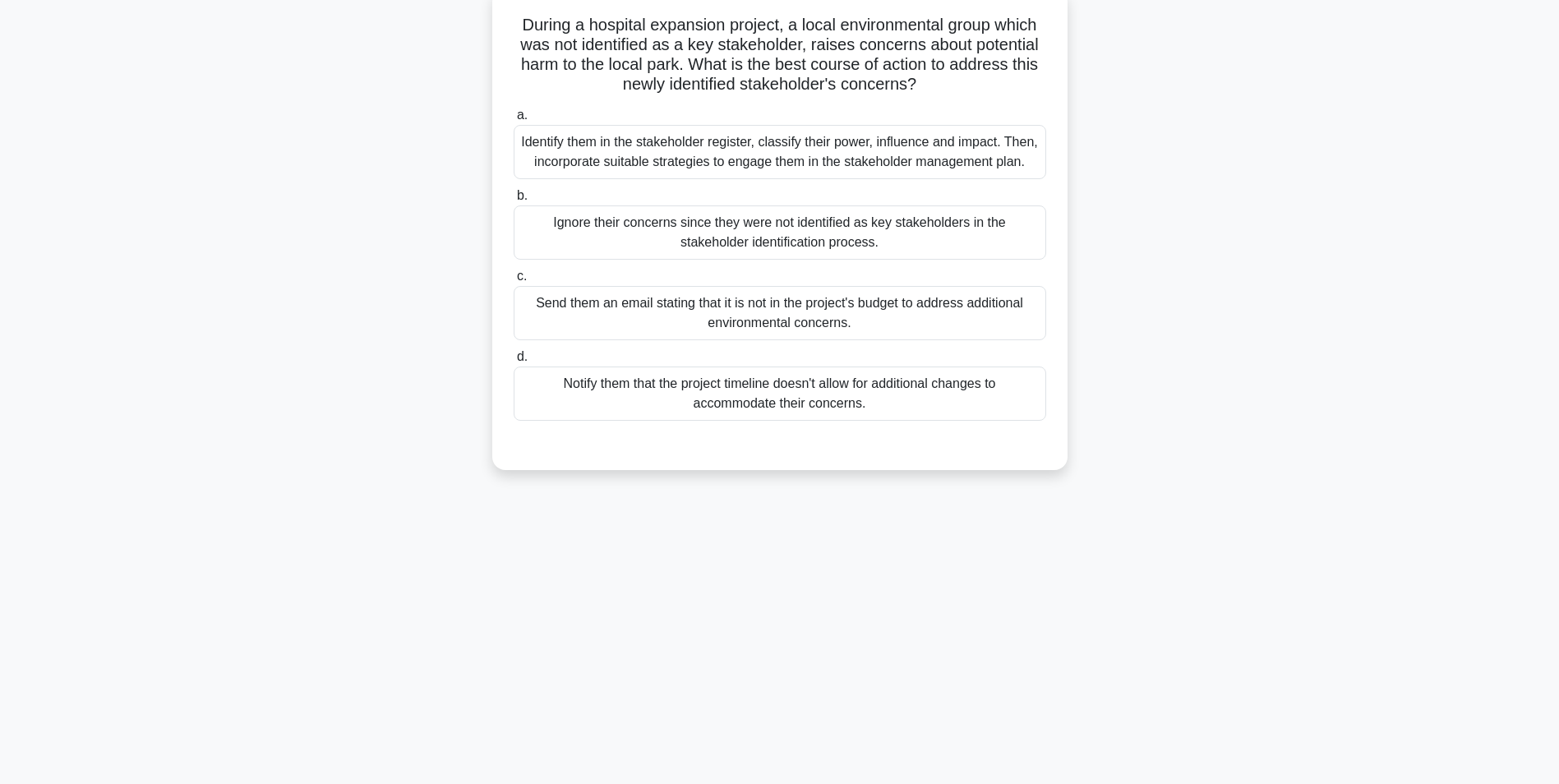
click at [804, 165] on div "Identify them in the stakeholder register, classify their power, influence and …" at bounding box center [780, 152] width 532 height 54
click at [513, 120] on input "a. Identify them in the stakeholder register, classify their power, influence a…" at bounding box center [513, 116] width 0 height 11
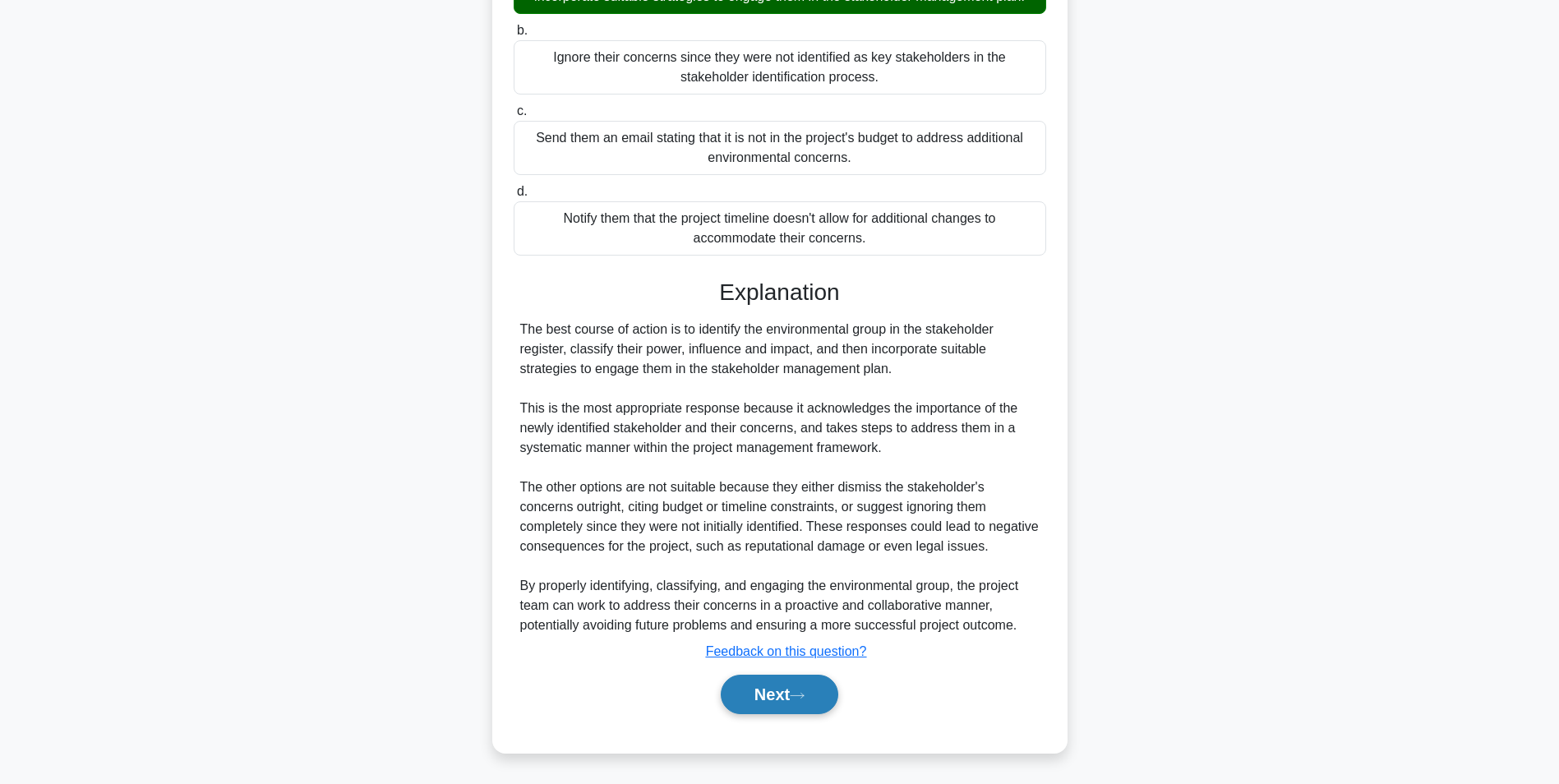
click at [753, 702] on button "Next" at bounding box center [780, 694] width 118 height 40
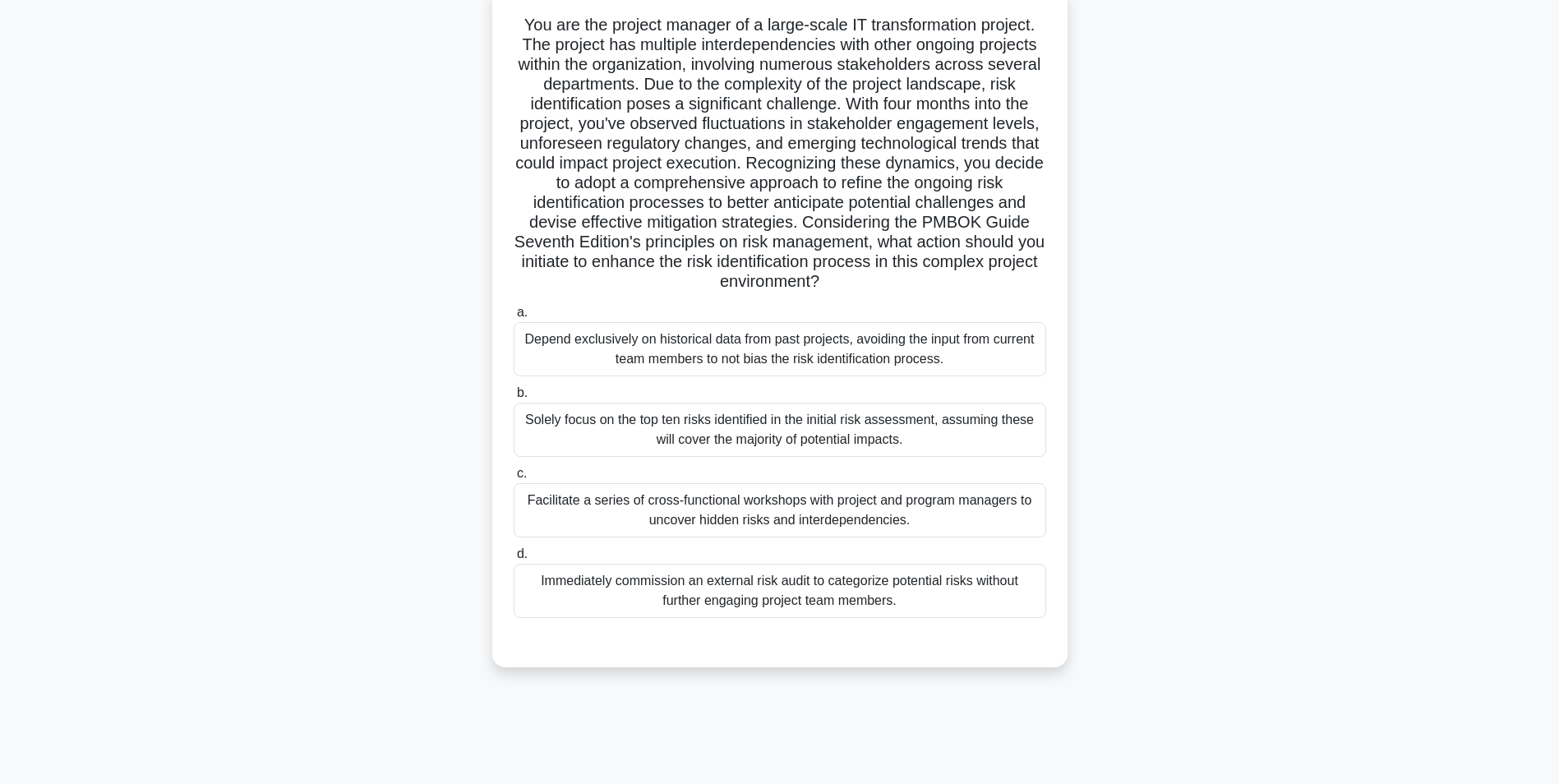
click at [865, 513] on div "Facilitate a series of cross-functional workshops with project and program mana…" at bounding box center [780, 511] width 532 height 54
click at [513, 479] on input "c. Facilitate a series of cross-functional workshops with project and program m…" at bounding box center [513, 474] width 0 height 11
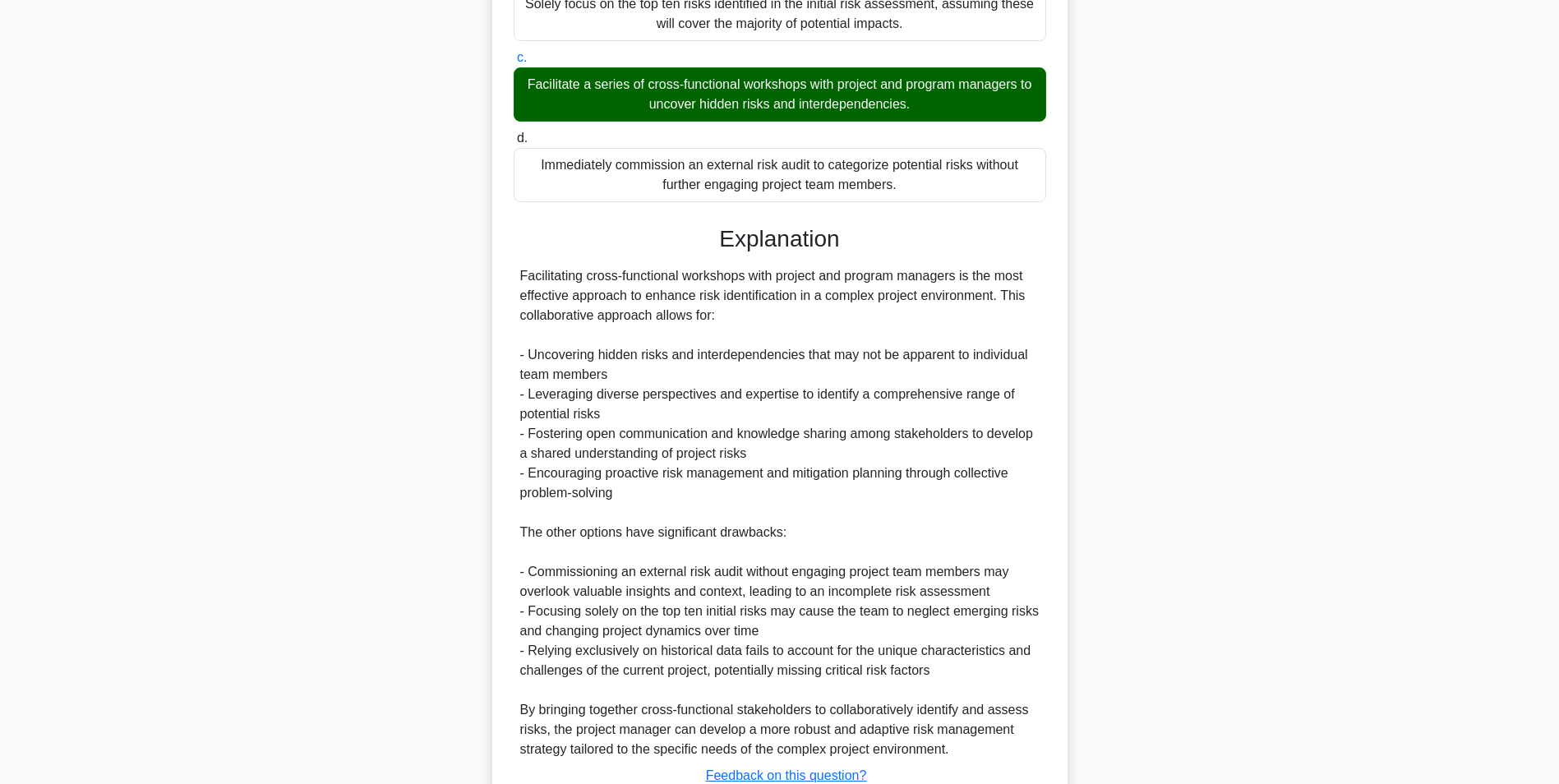
scroll to position [645, 0]
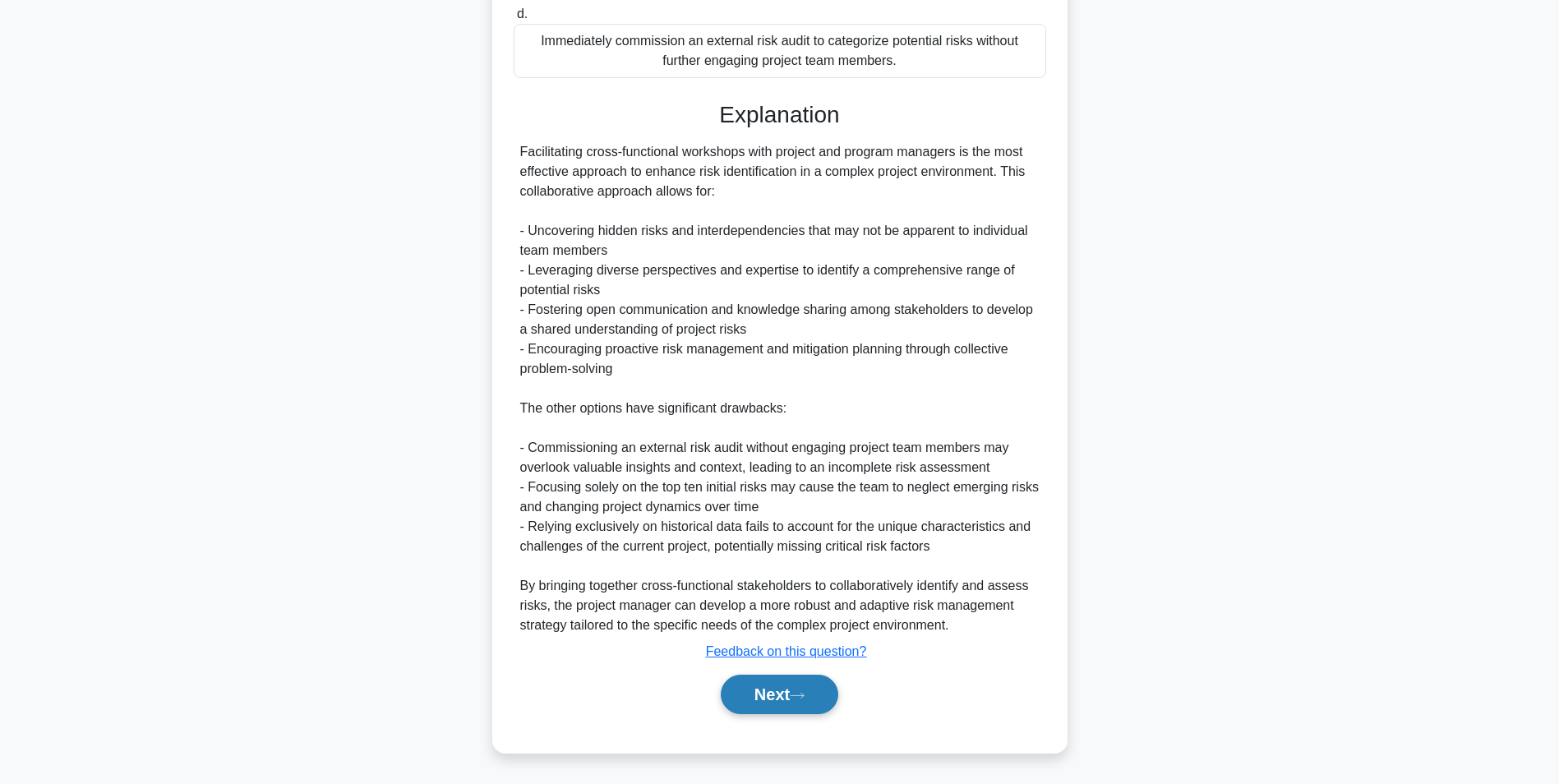
click at [756, 693] on button "Next" at bounding box center [780, 694] width 118 height 40
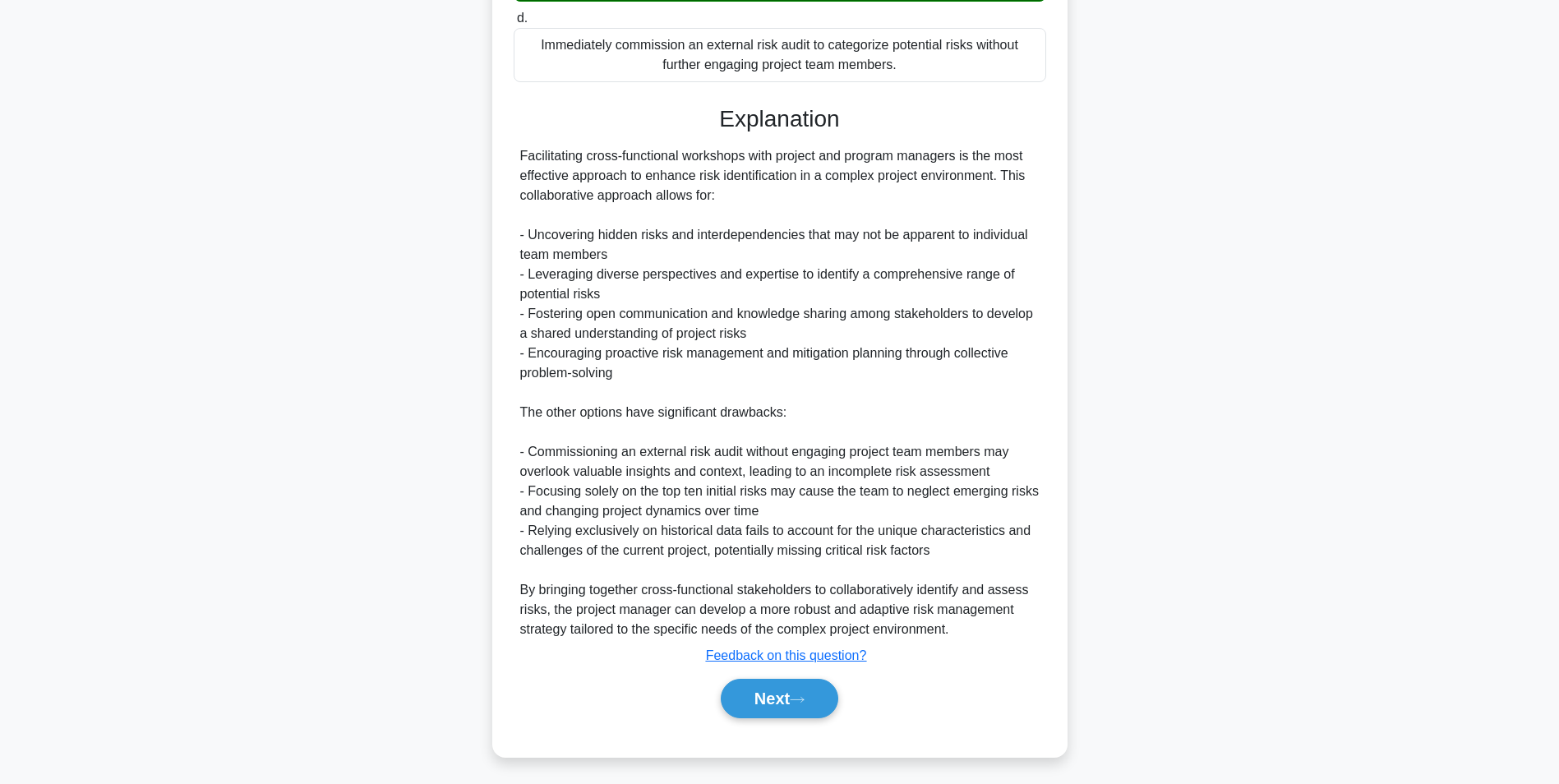
scroll to position [103, 0]
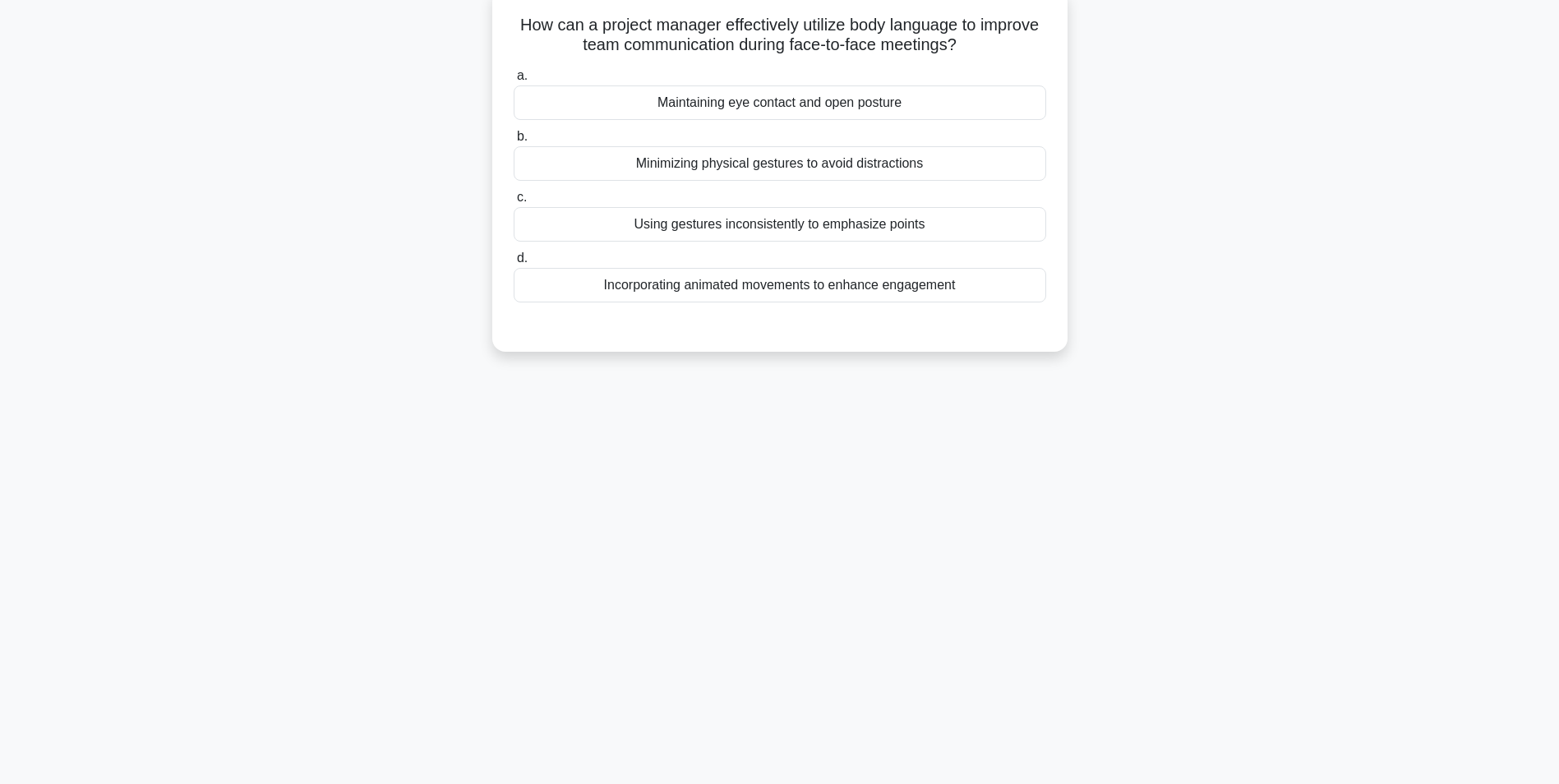
click at [790, 231] on div "Using gestures inconsistently to emphasize points" at bounding box center [780, 225] width 532 height 34
click at [513, 203] on input "c. Using gestures inconsistently to emphasize points" at bounding box center [513, 197] width 0 height 11
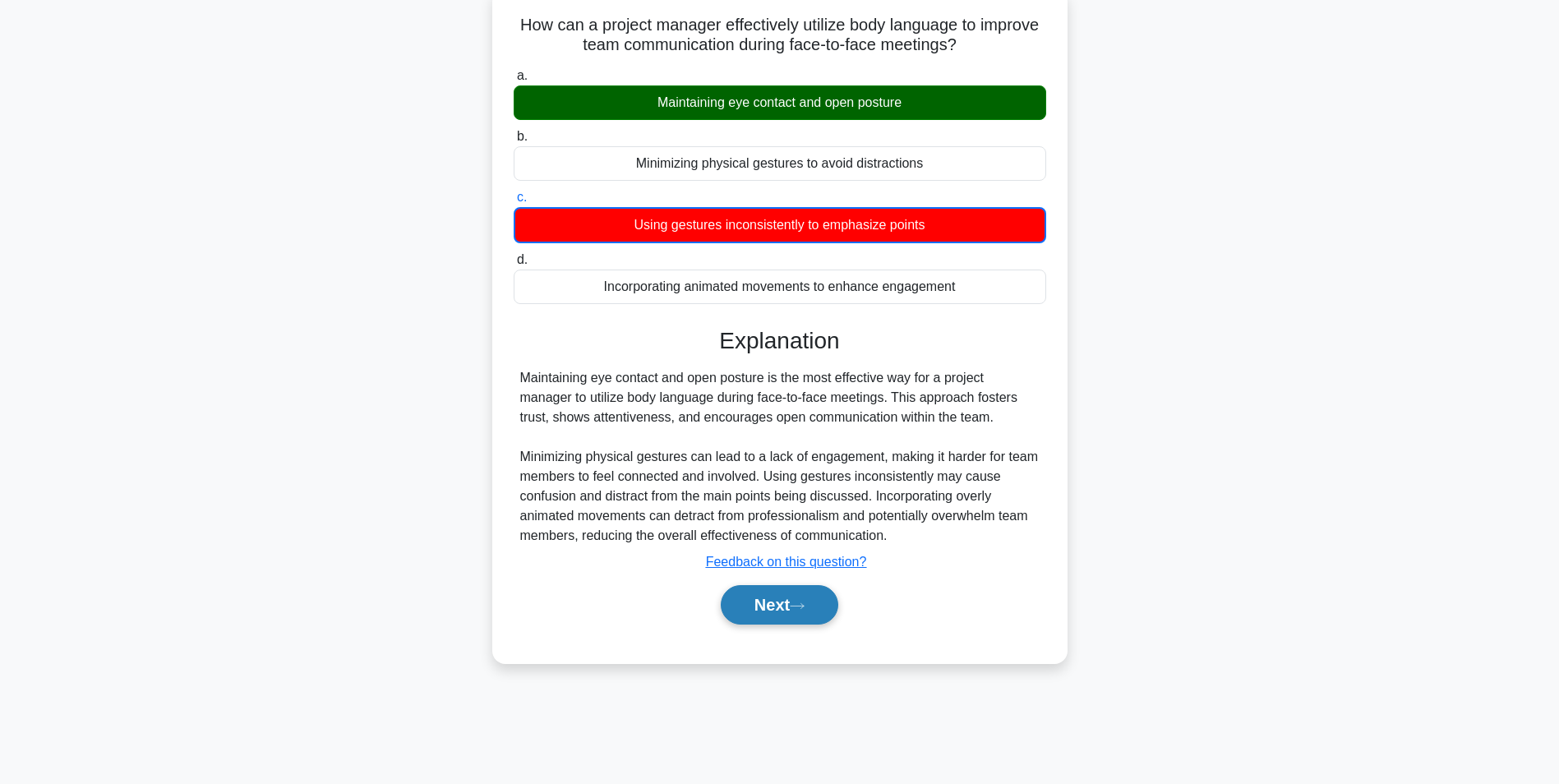
click at [770, 604] on button "Next" at bounding box center [780, 605] width 118 height 40
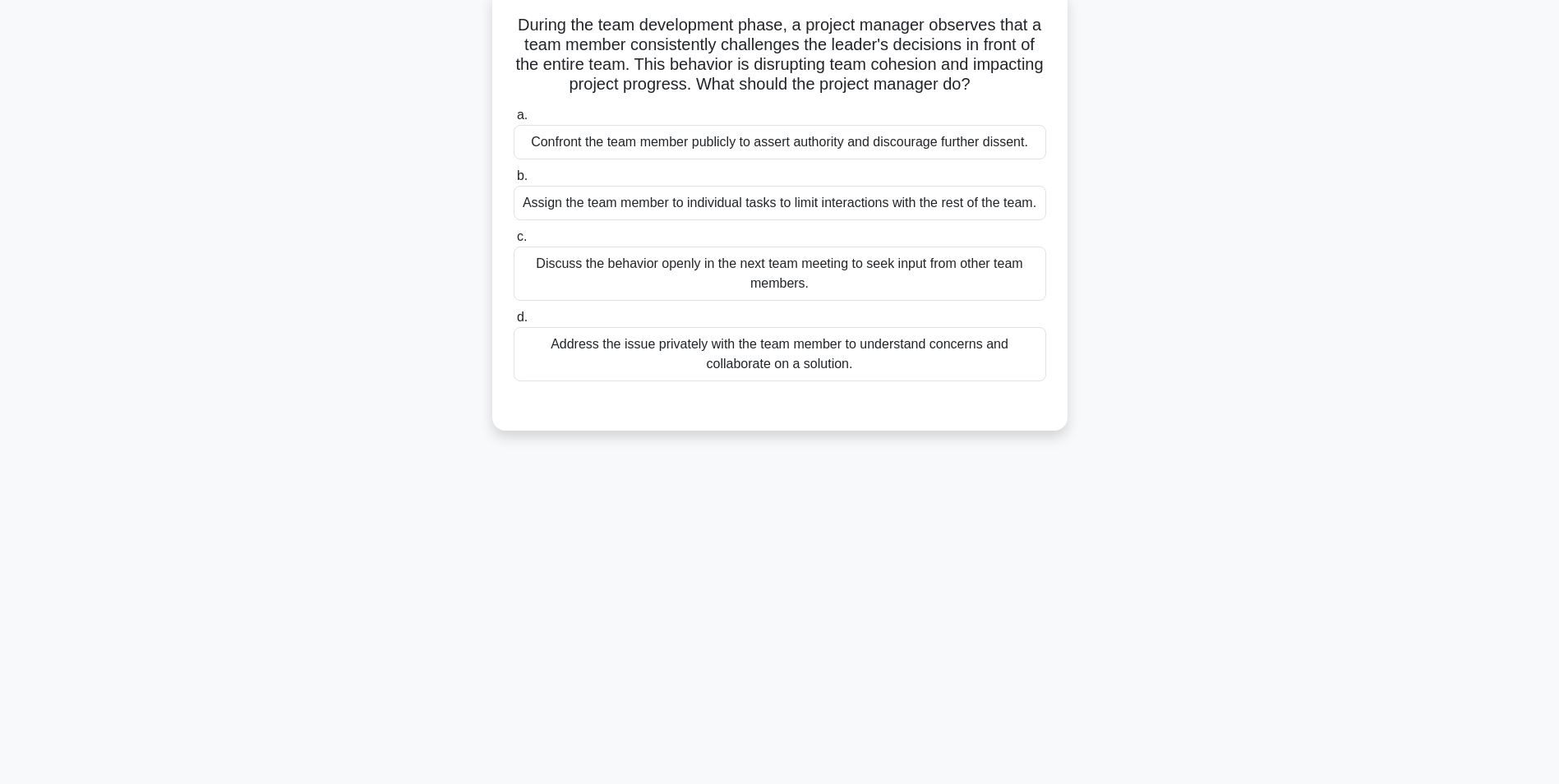
click at [843, 364] on div "Address the issue privately with the team member to understand concerns and col…" at bounding box center [780, 354] width 532 height 54
click at [513, 323] on input "d. Address the issue privately with the team member to understand concerns and …" at bounding box center [513, 318] width 0 height 11
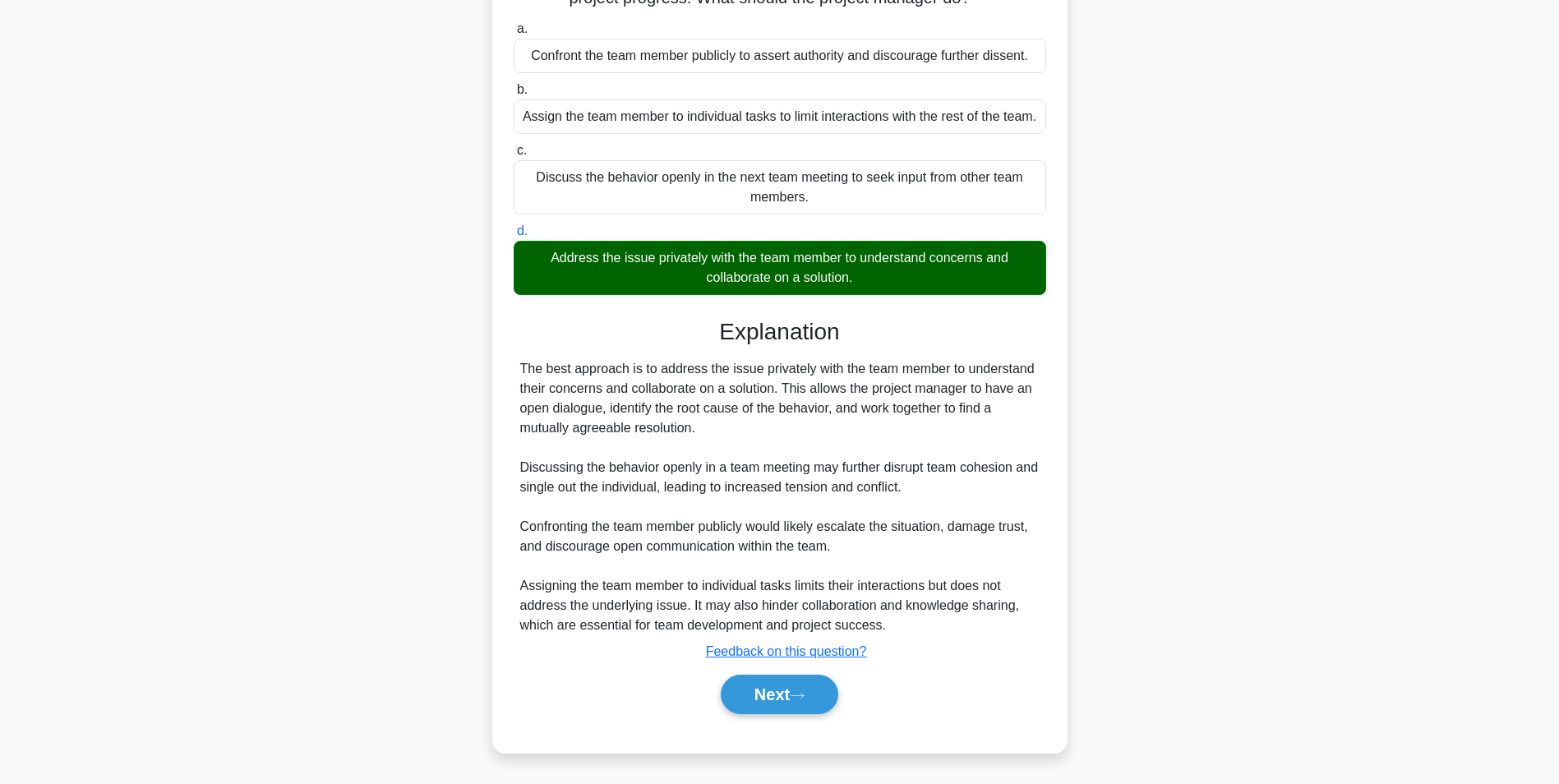
scroll to position [210, 0]
click at [760, 702] on button "Next" at bounding box center [780, 694] width 118 height 40
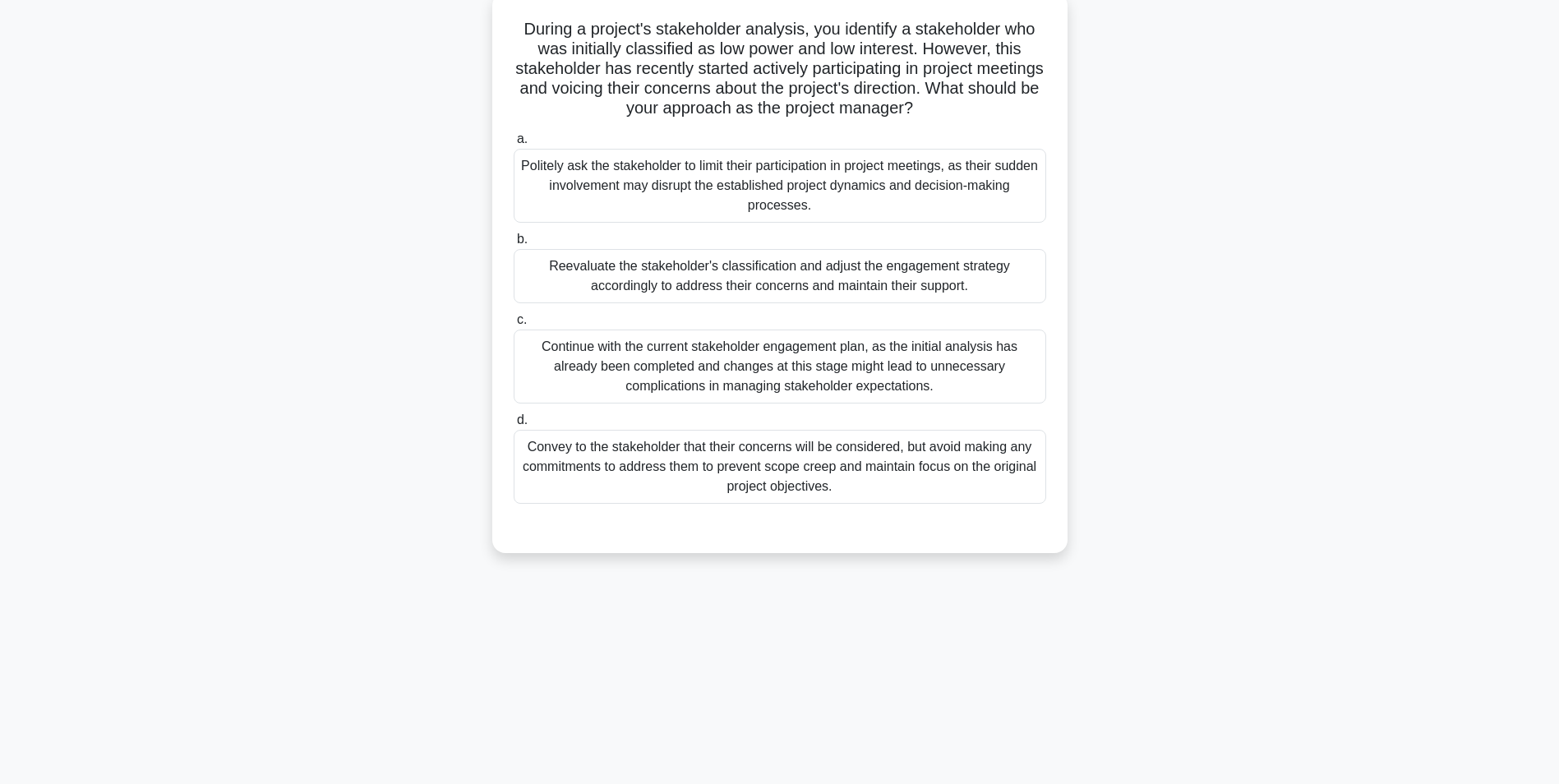
scroll to position [103, 0]
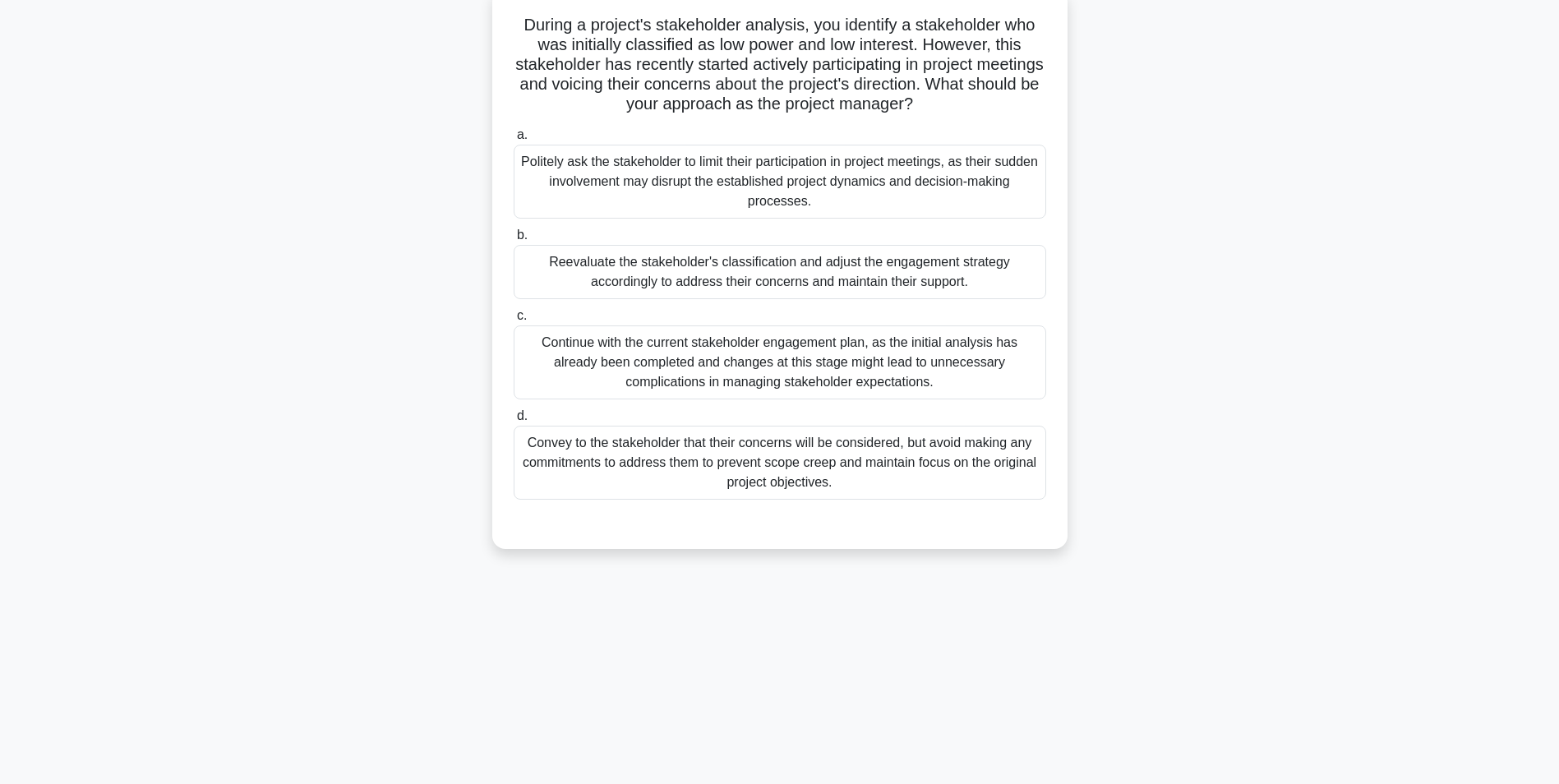
click at [851, 283] on div "Reevaluate the stakeholder's classification and adjust the engagement strategy …" at bounding box center [780, 272] width 532 height 54
click at [513, 241] on input "b. Reevaluate the stakeholder's classification and adjust the engagement strate…" at bounding box center [513, 235] width 0 height 11
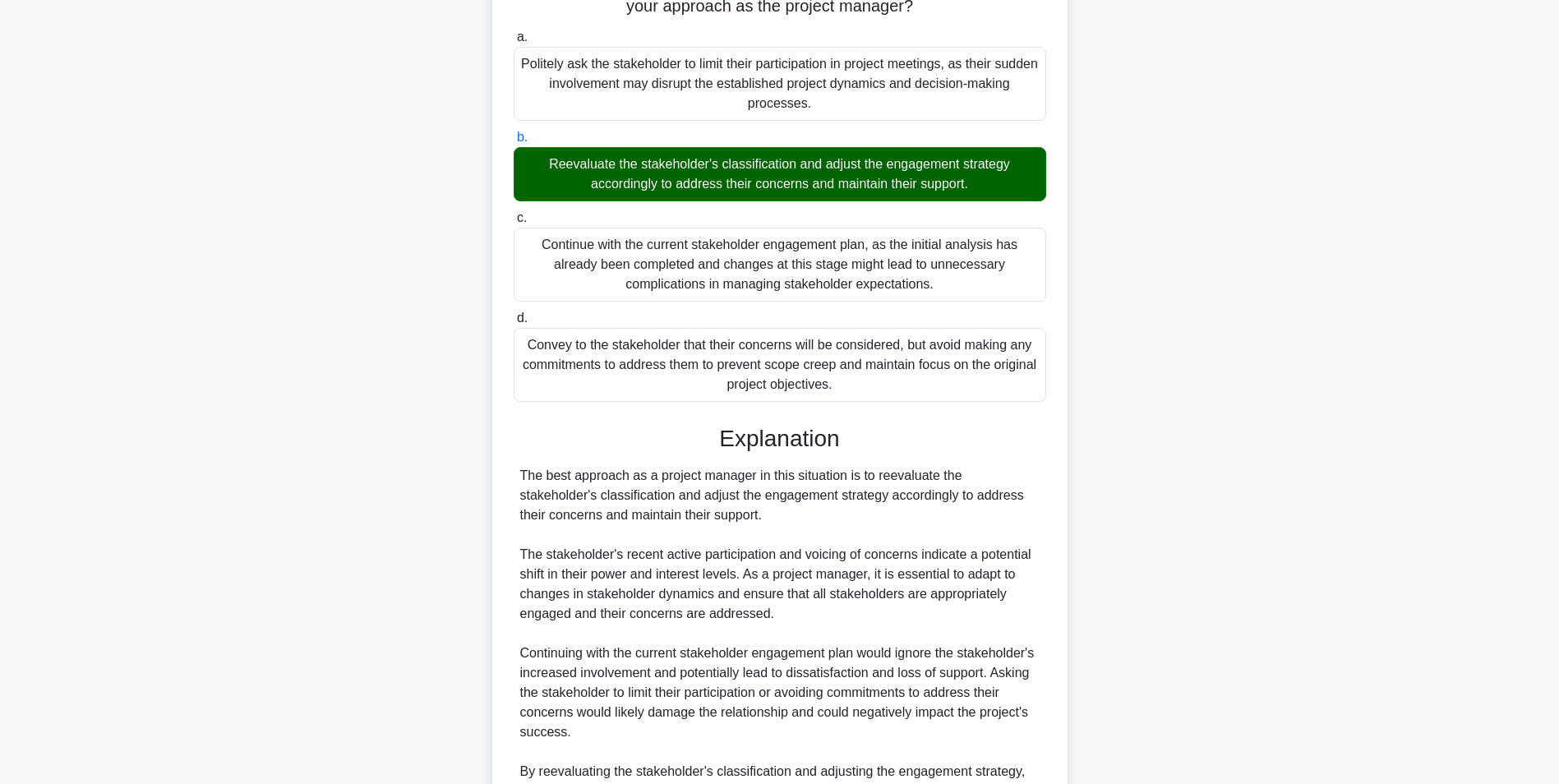
scroll to position [388, 0]
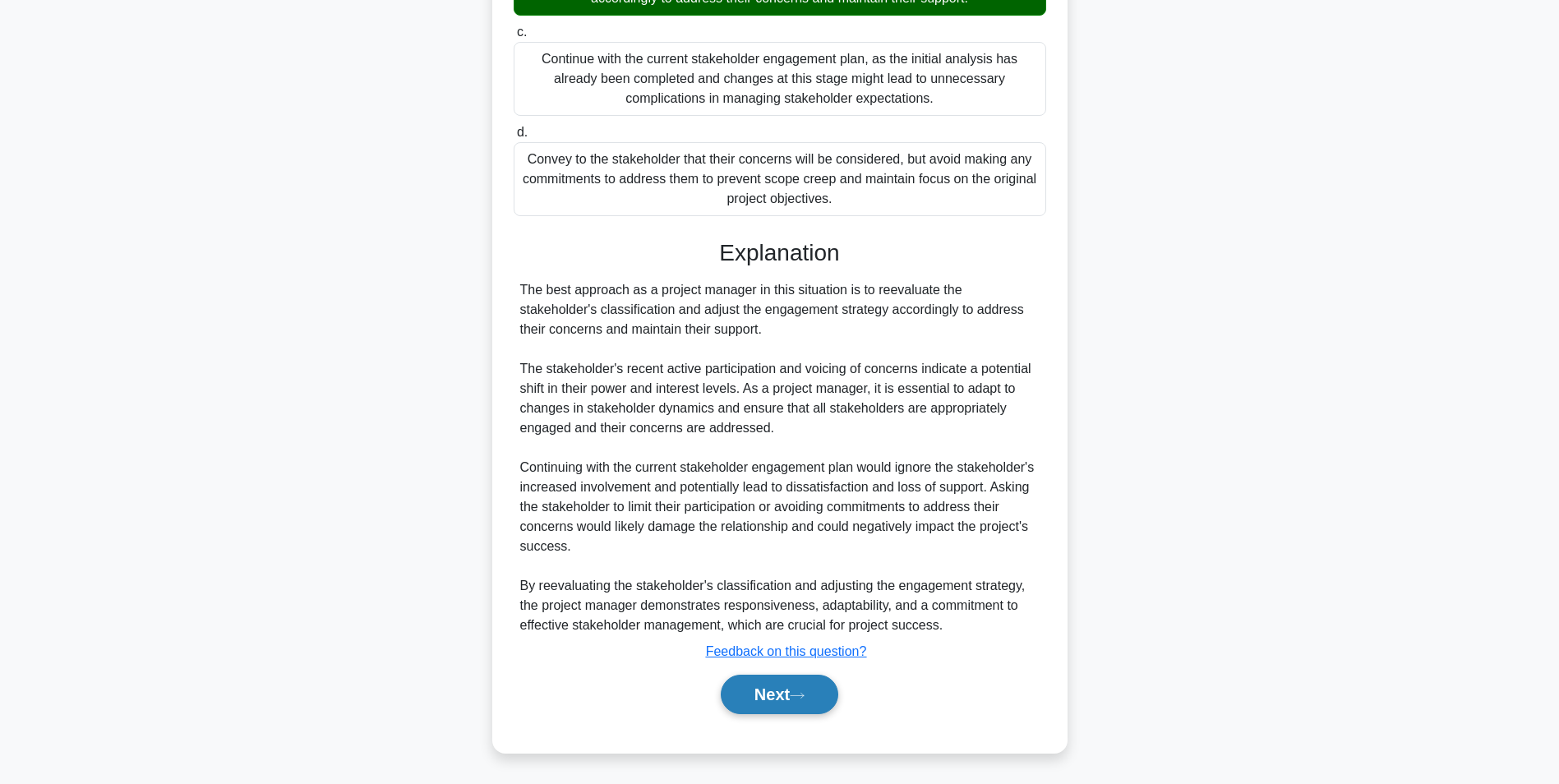
click at [788, 692] on button "Next" at bounding box center [780, 694] width 118 height 40
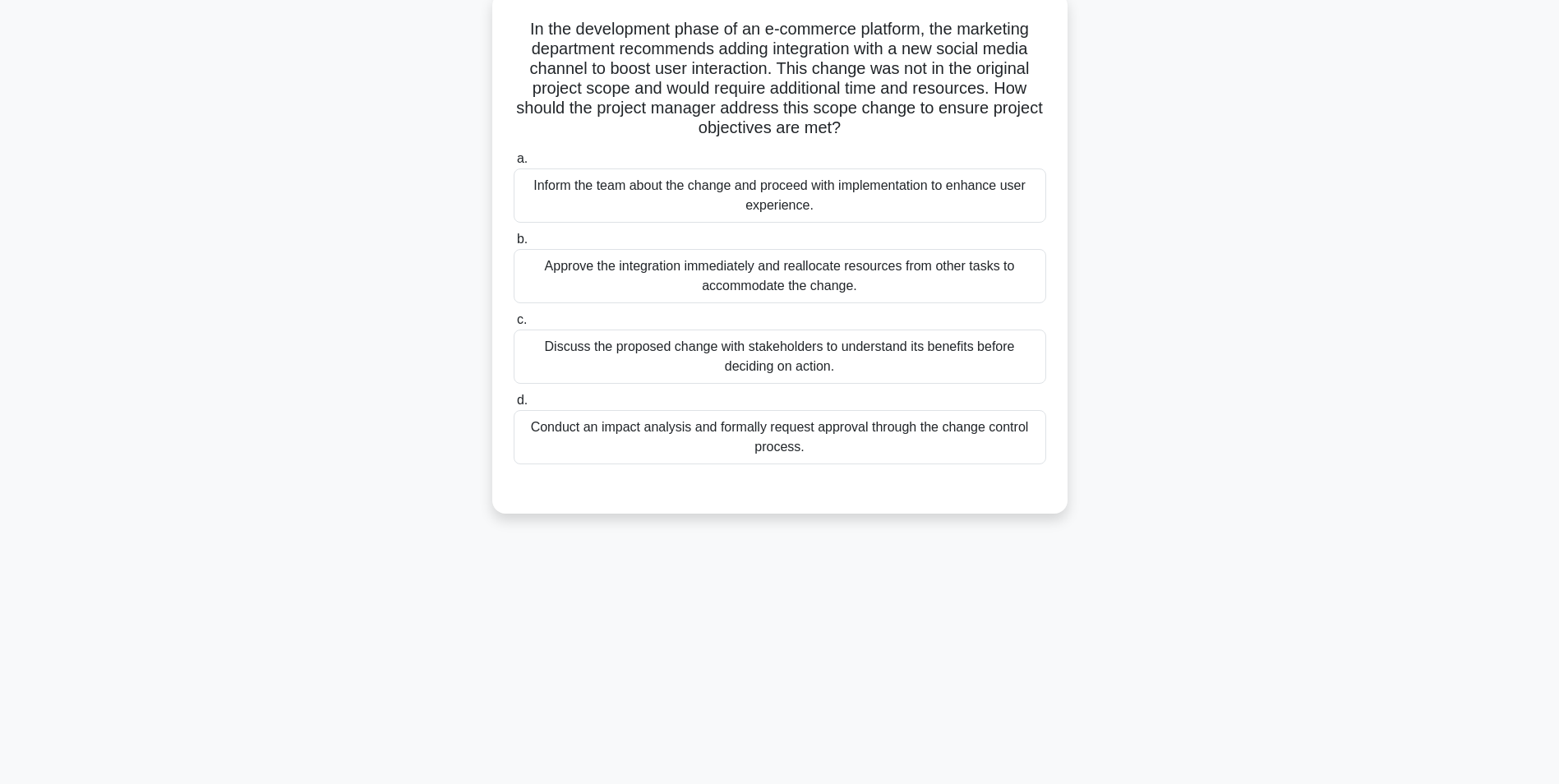
scroll to position [103, 0]
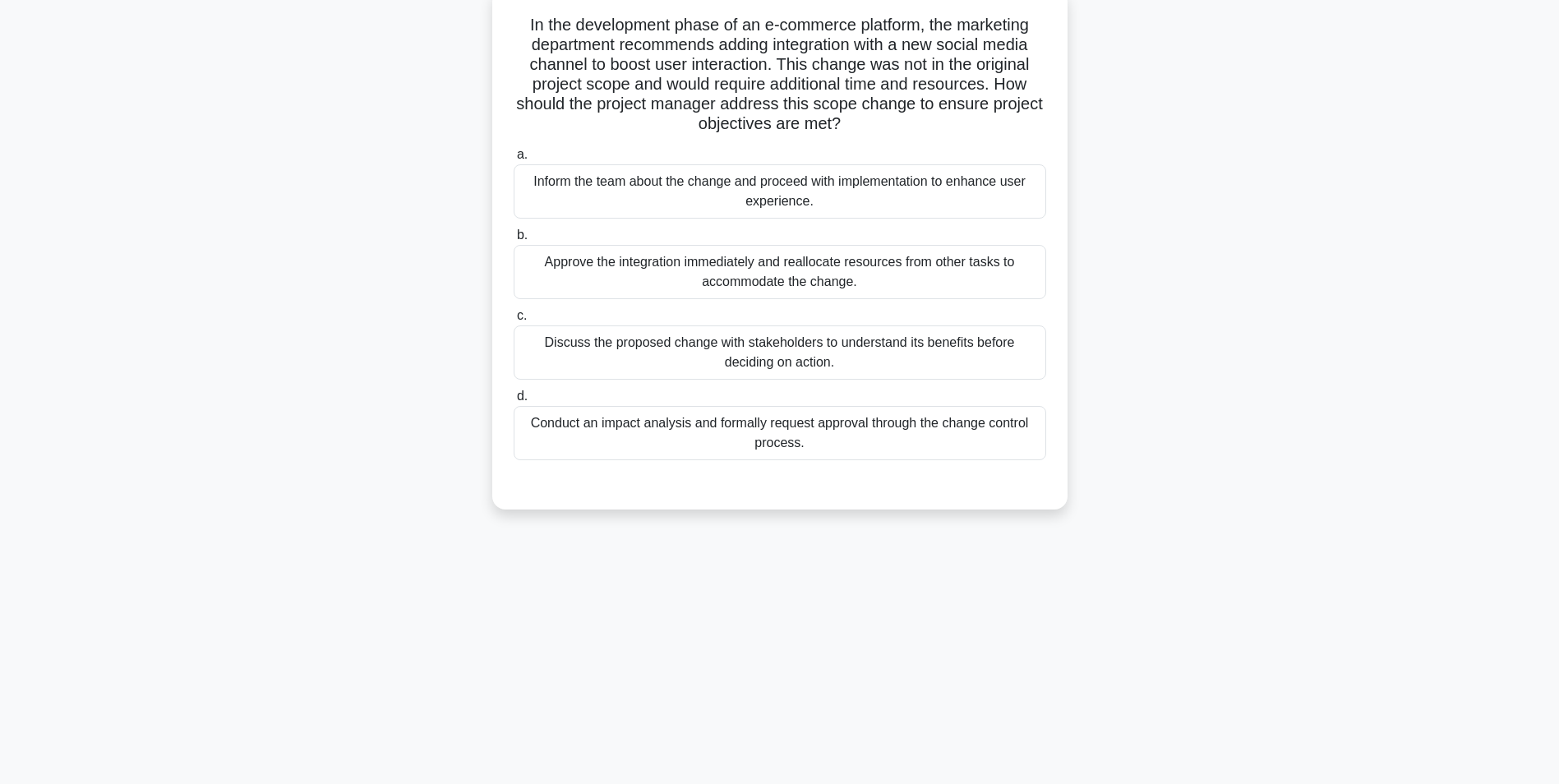
click at [812, 360] on div "Discuss the proposed change with stakeholders to understand its benefits before…" at bounding box center [780, 353] width 532 height 54
click at [513, 321] on input "c. Discuss the proposed change with stakeholders to understand its benefits bef…" at bounding box center [513, 316] width 0 height 11
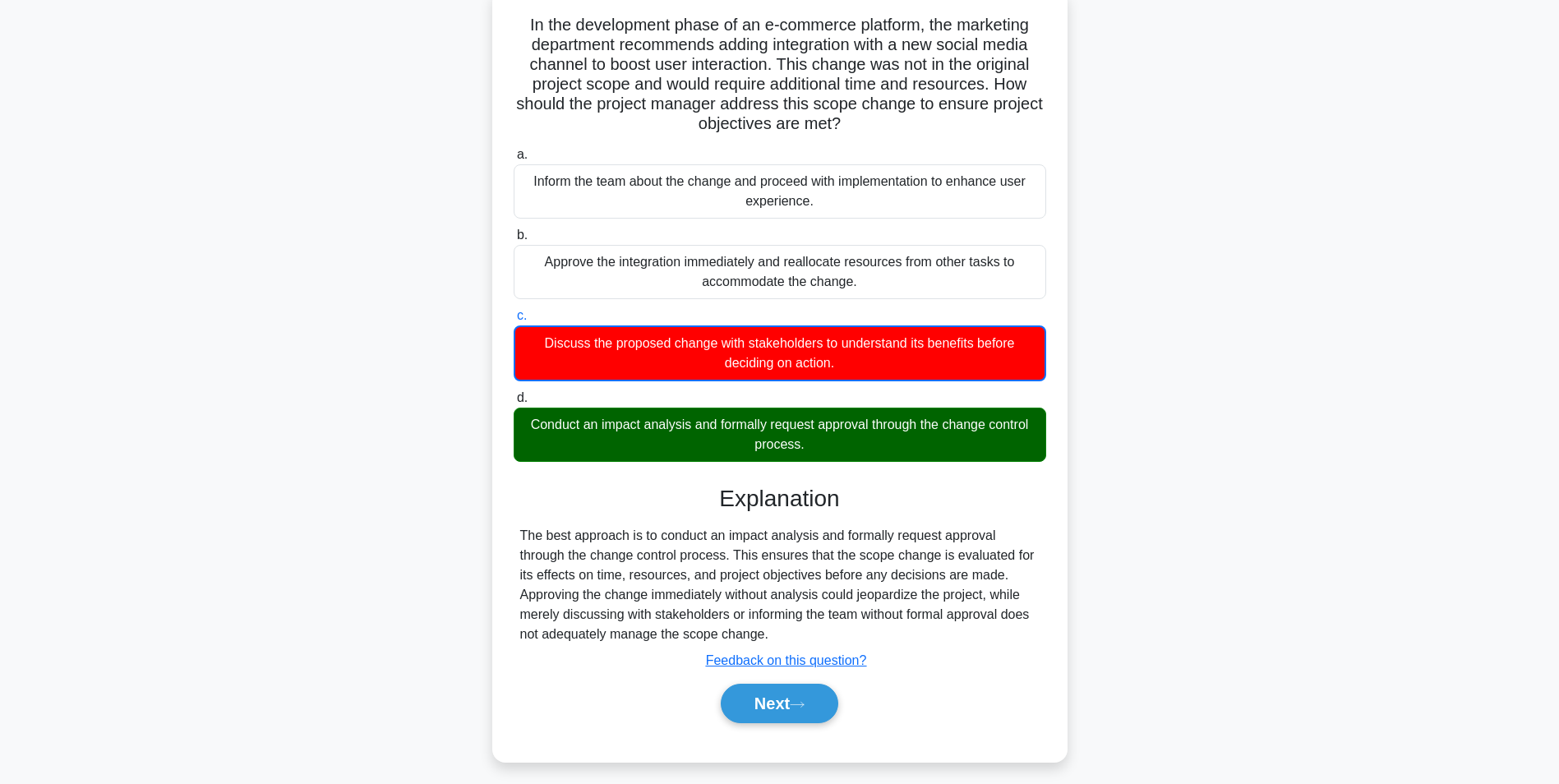
scroll to position [113, 0]
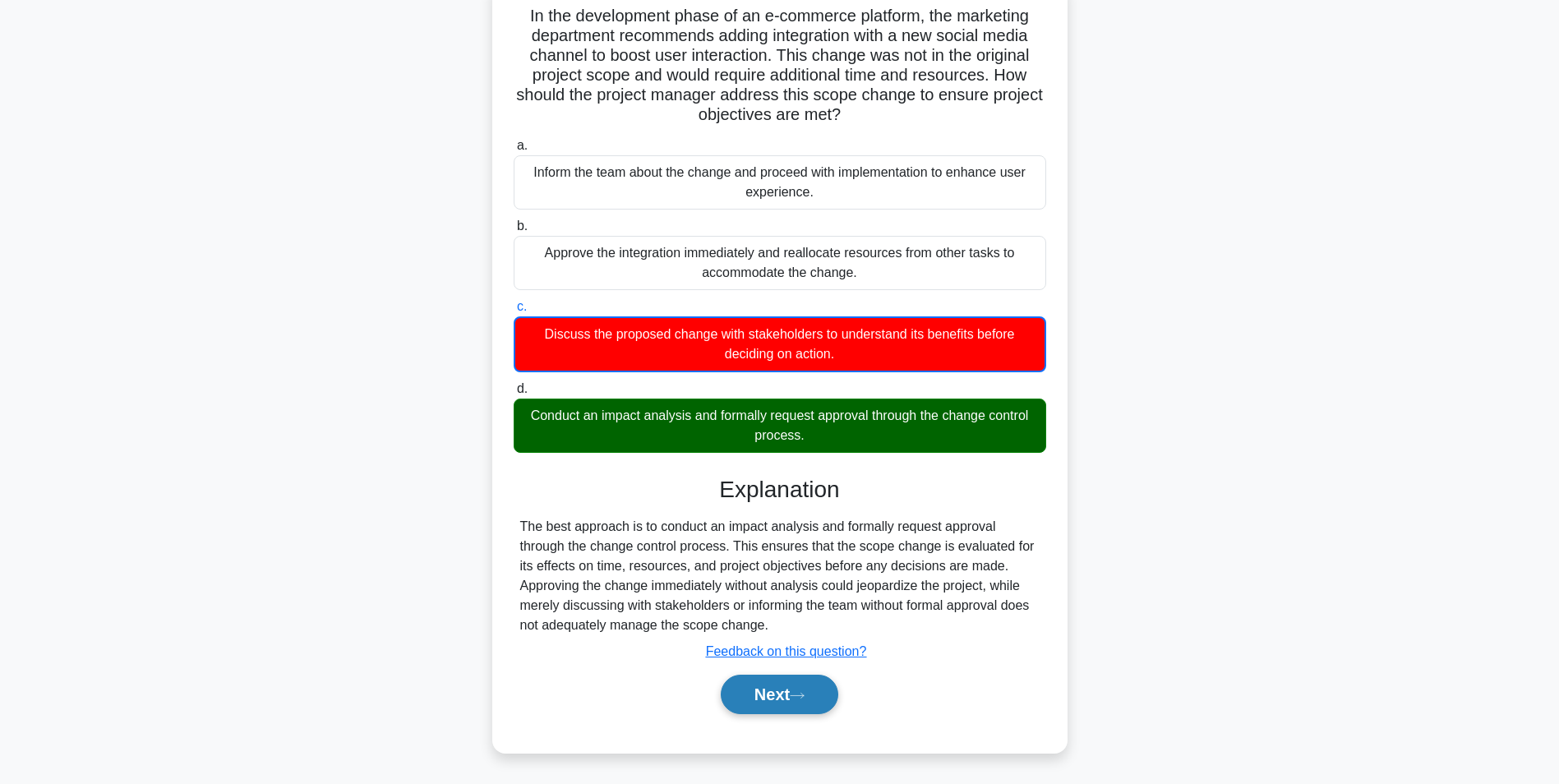
click at [762, 693] on button "Next" at bounding box center [780, 694] width 118 height 40
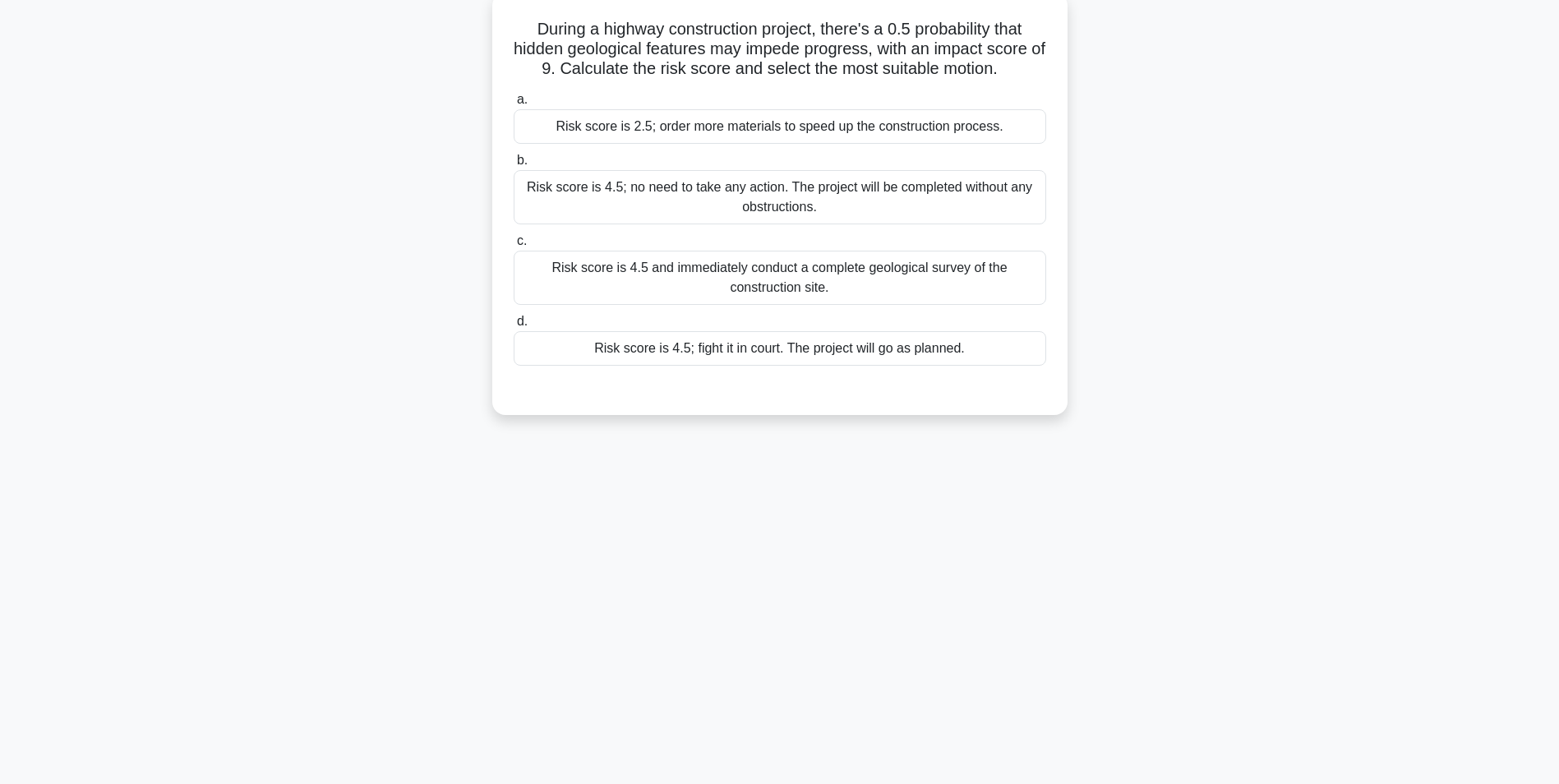
scroll to position [103, 0]
click at [811, 278] on div "Risk score is 4.5 and immediately conduct a complete geological survey of the c…" at bounding box center [780, 273] width 532 height 54
click at [513, 243] on input "c. Risk score is 4.5 and immediately conduct a complete geological survey of th…" at bounding box center [513, 237] width 0 height 11
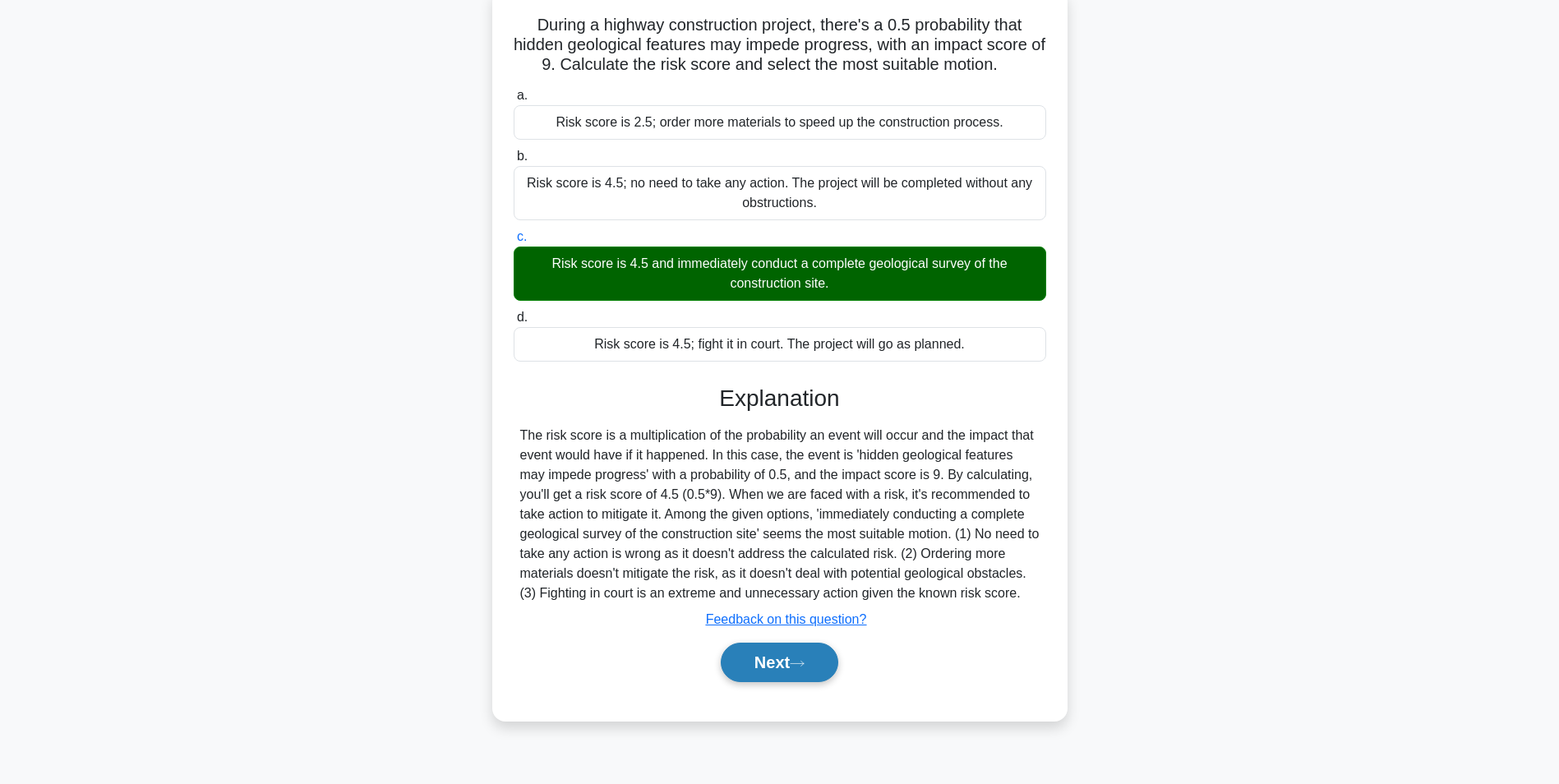
click at [729, 660] on button "Next" at bounding box center [780, 663] width 118 height 40
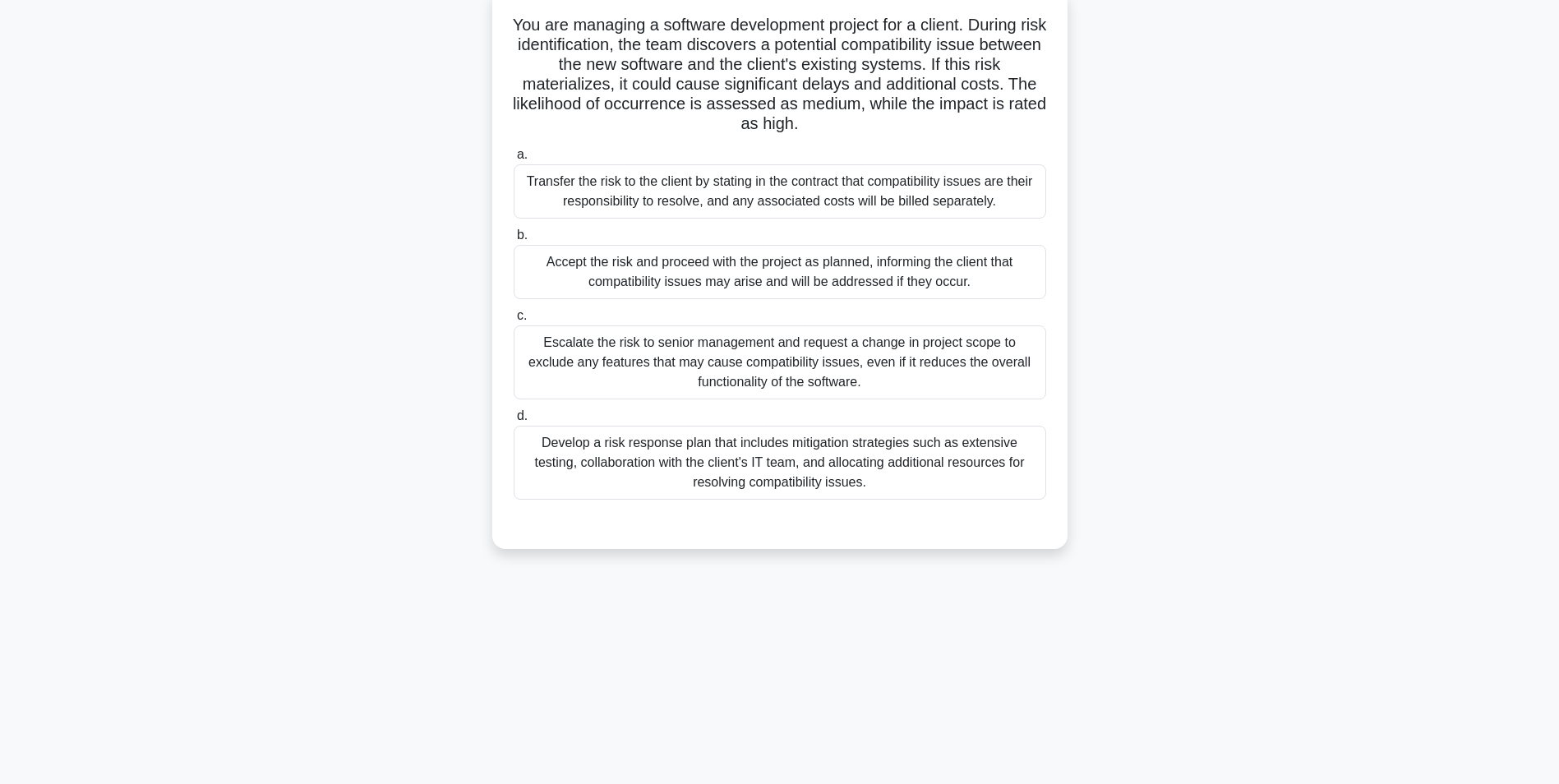
click at [721, 454] on div "Develop a risk response plan that includes mitigation strategies such as extens…" at bounding box center [780, 463] width 532 height 74
click at [513, 422] on input "d. Develop a risk response plan that includes mitigation strategies such as ext…" at bounding box center [513, 416] width 0 height 11
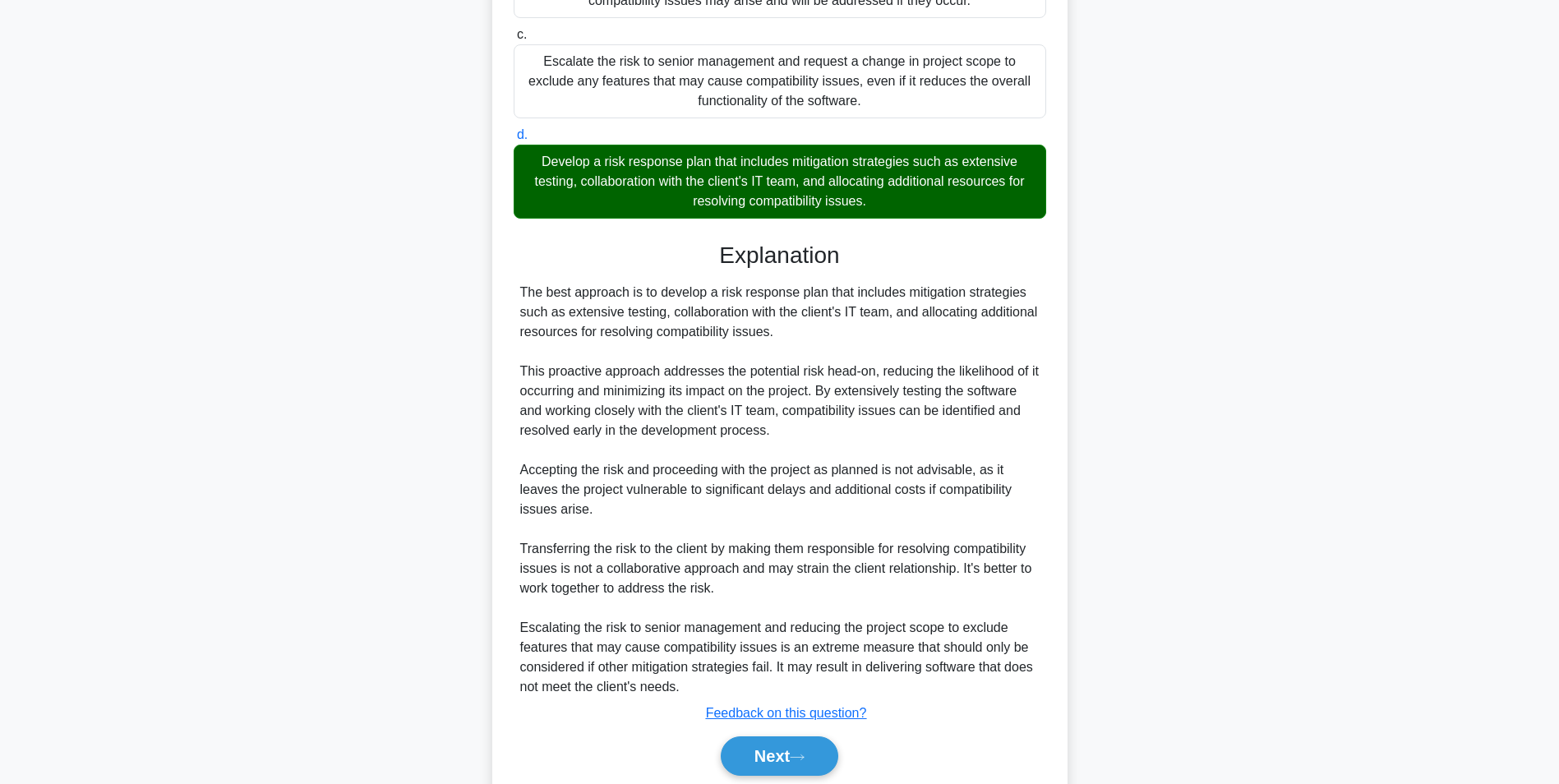
scroll to position [433, 0]
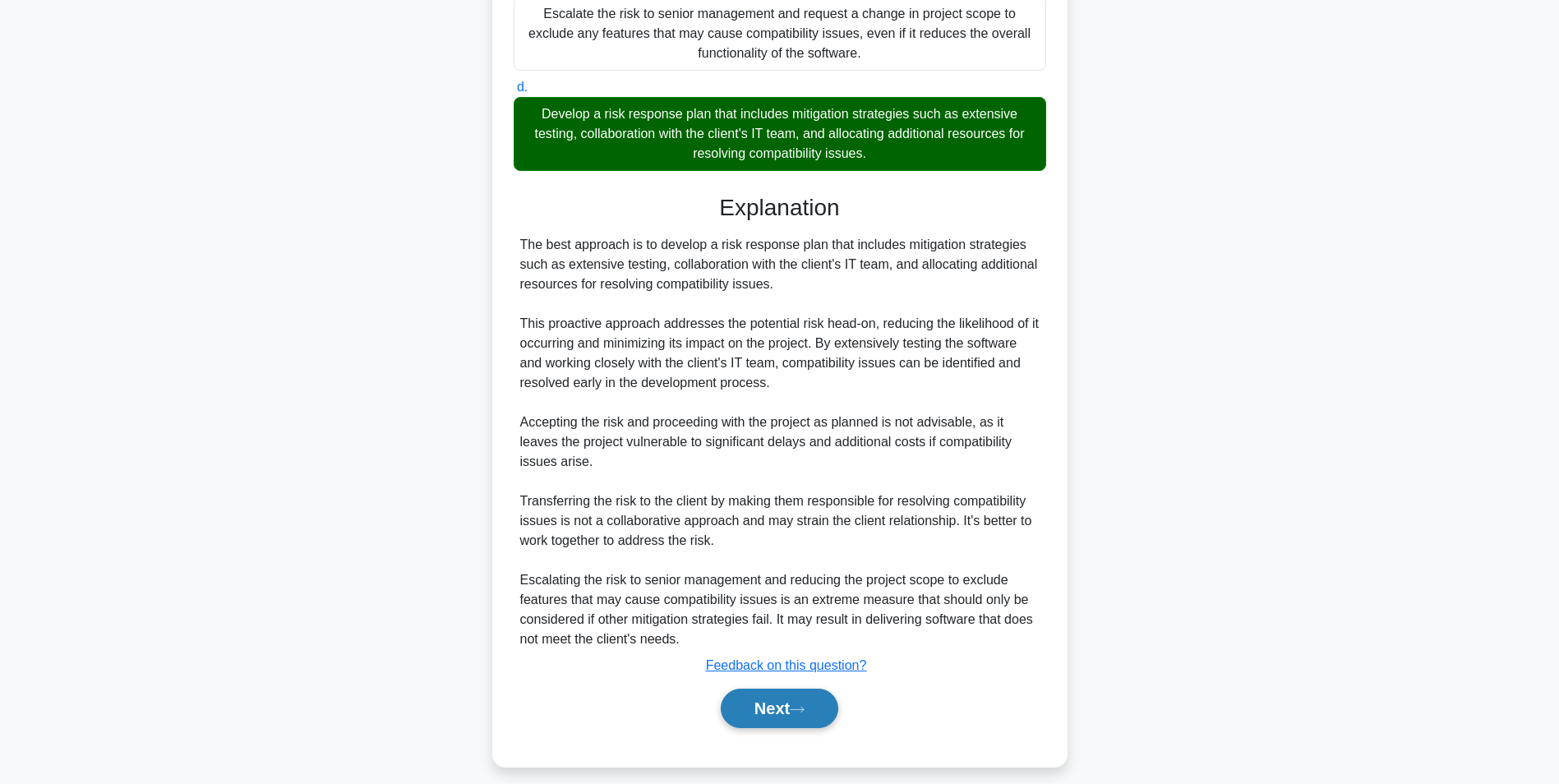
click at [739, 702] on button "Next" at bounding box center [780, 709] width 118 height 40
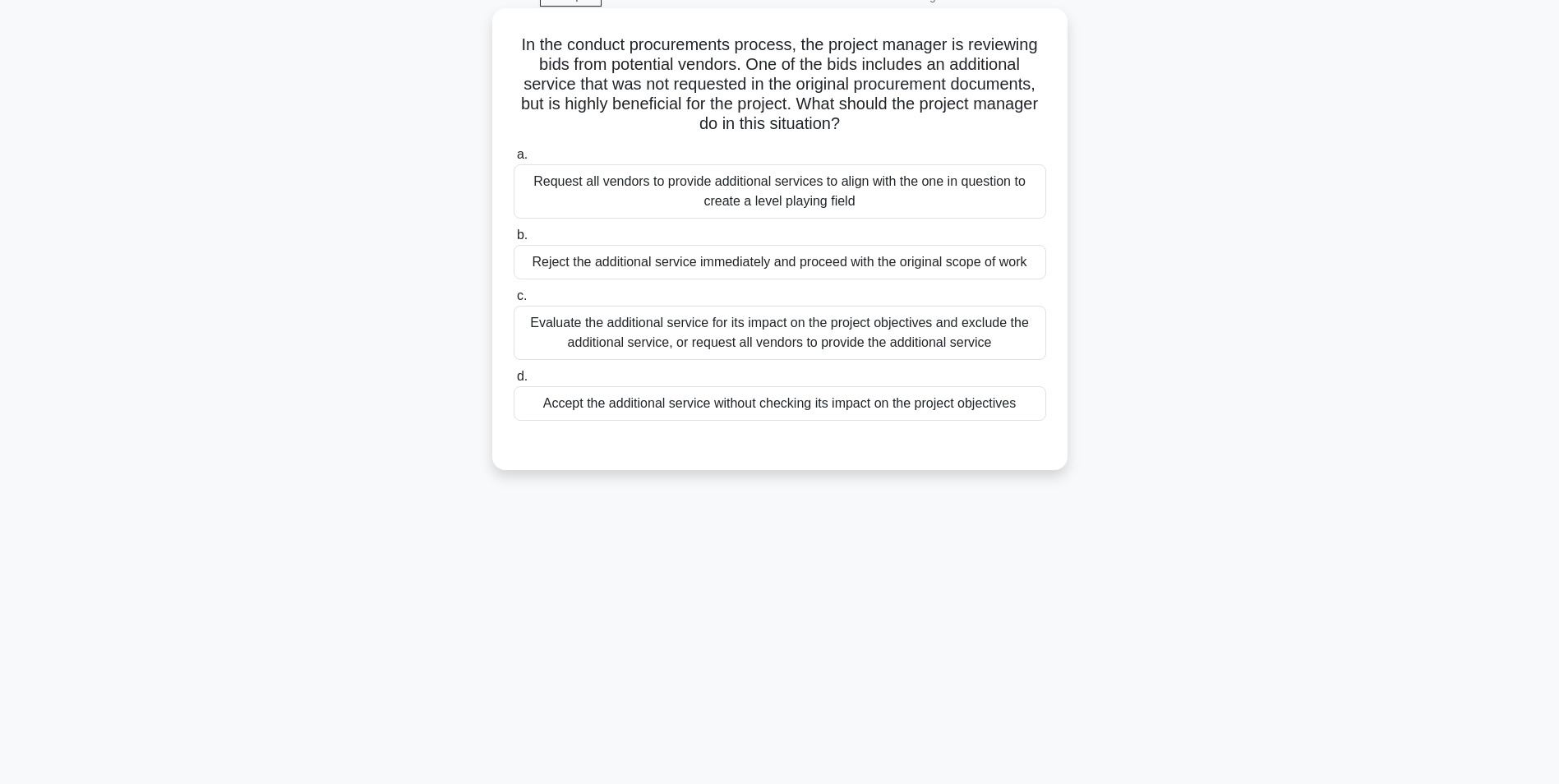
scroll to position [103, 0]
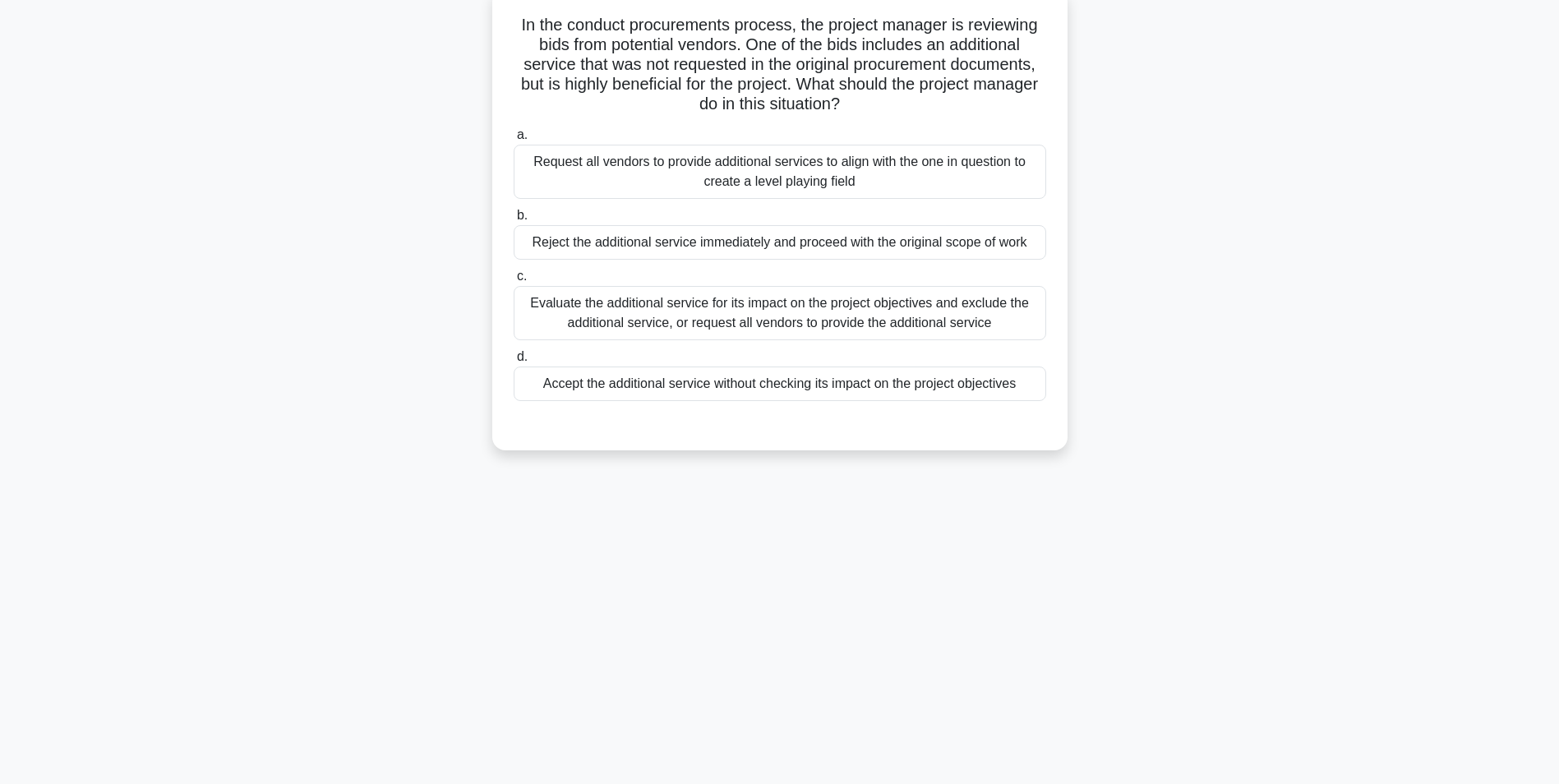
click at [786, 310] on div "Evaluate the additional service for its impact on the project objectives and ex…" at bounding box center [780, 313] width 532 height 54
click at [513, 282] on input "c. Evaluate the additional service for its impact on the project objectives and…" at bounding box center [513, 277] width 0 height 11
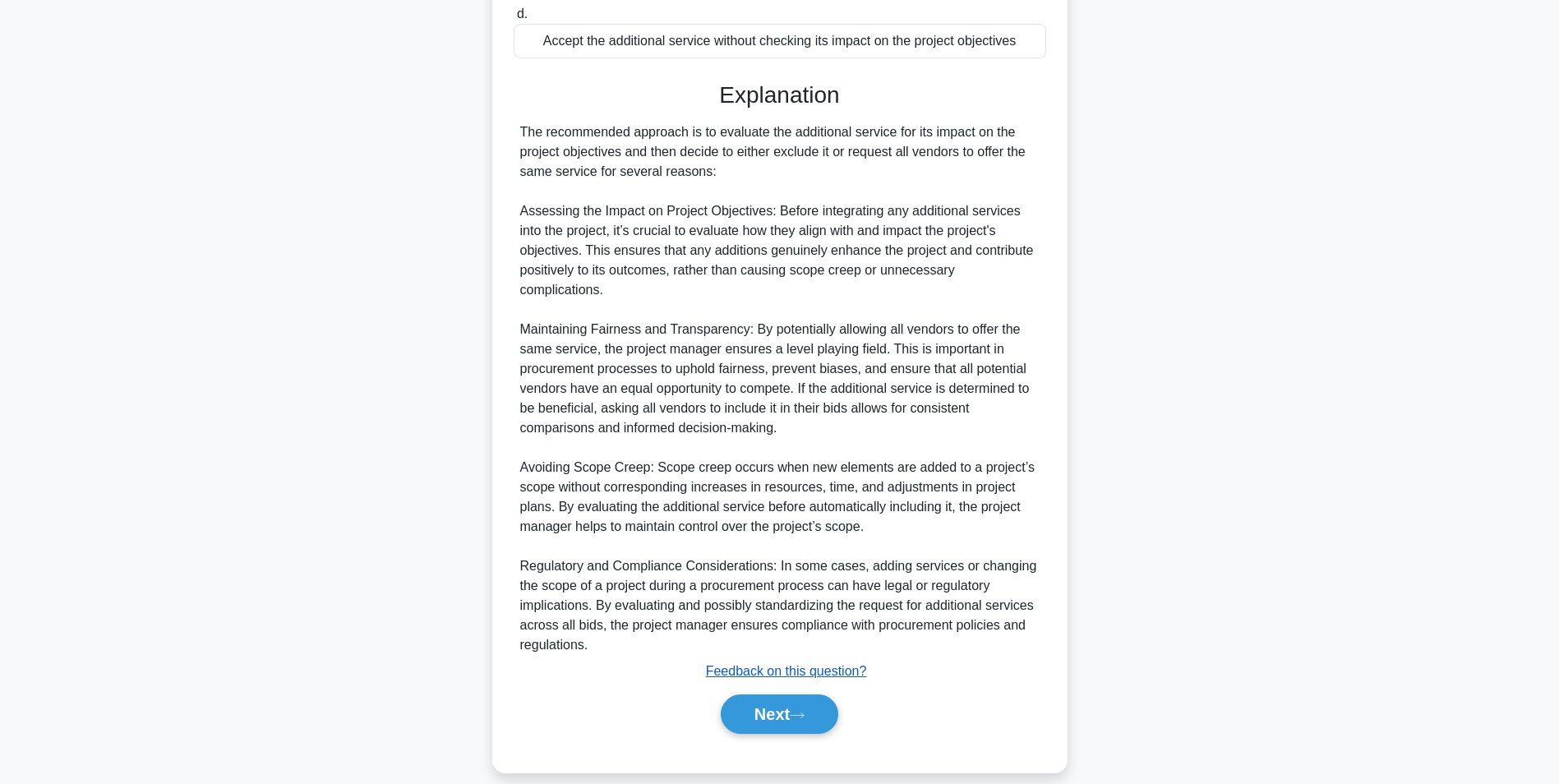
scroll to position [447, 0]
click at [773, 701] on button "Next" at bounding box center [780, 713] width 118 height 40
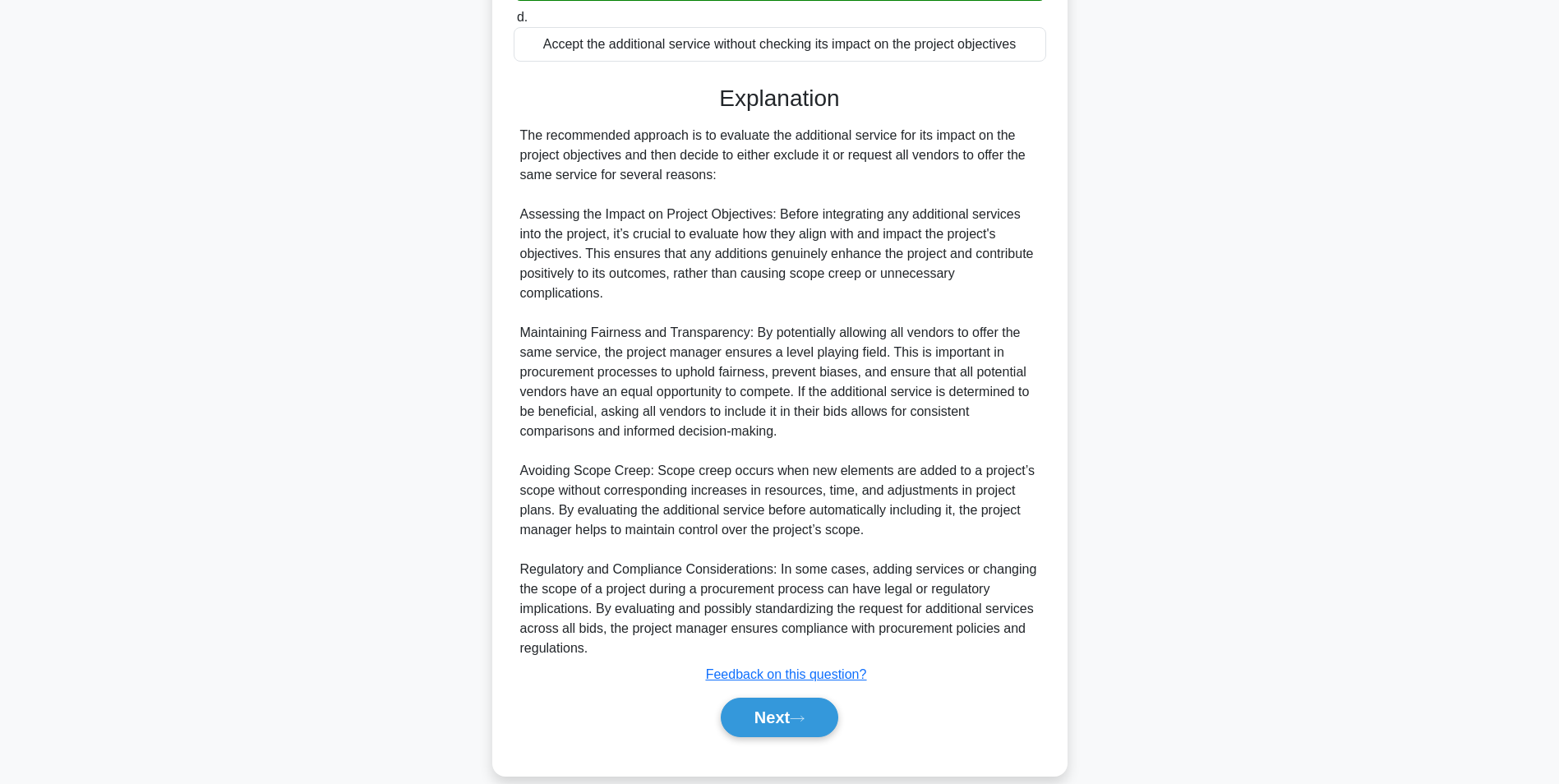
scroll to position [103, 0]
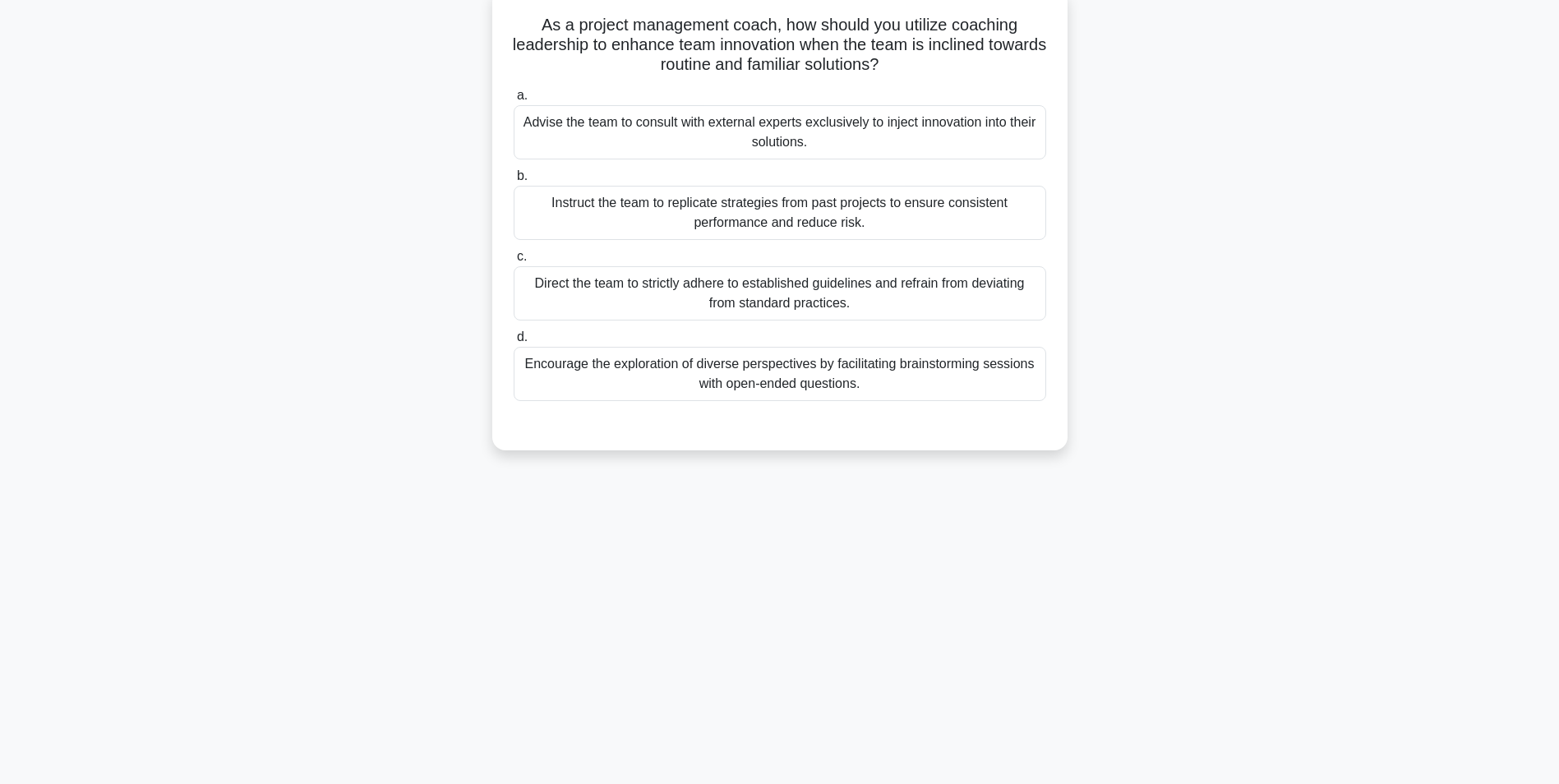
click at [784, 372] on div "Encourage the exploration of diverse perspectives by facilitating brainstorming…" at bounding box center [780, 374] width 532 height 54
click at [513, 343] on input "d. Encourage the exploration of diverse perspectives by facilitating brainstorm…" at bounding box center [513, 338] width 0 height 11
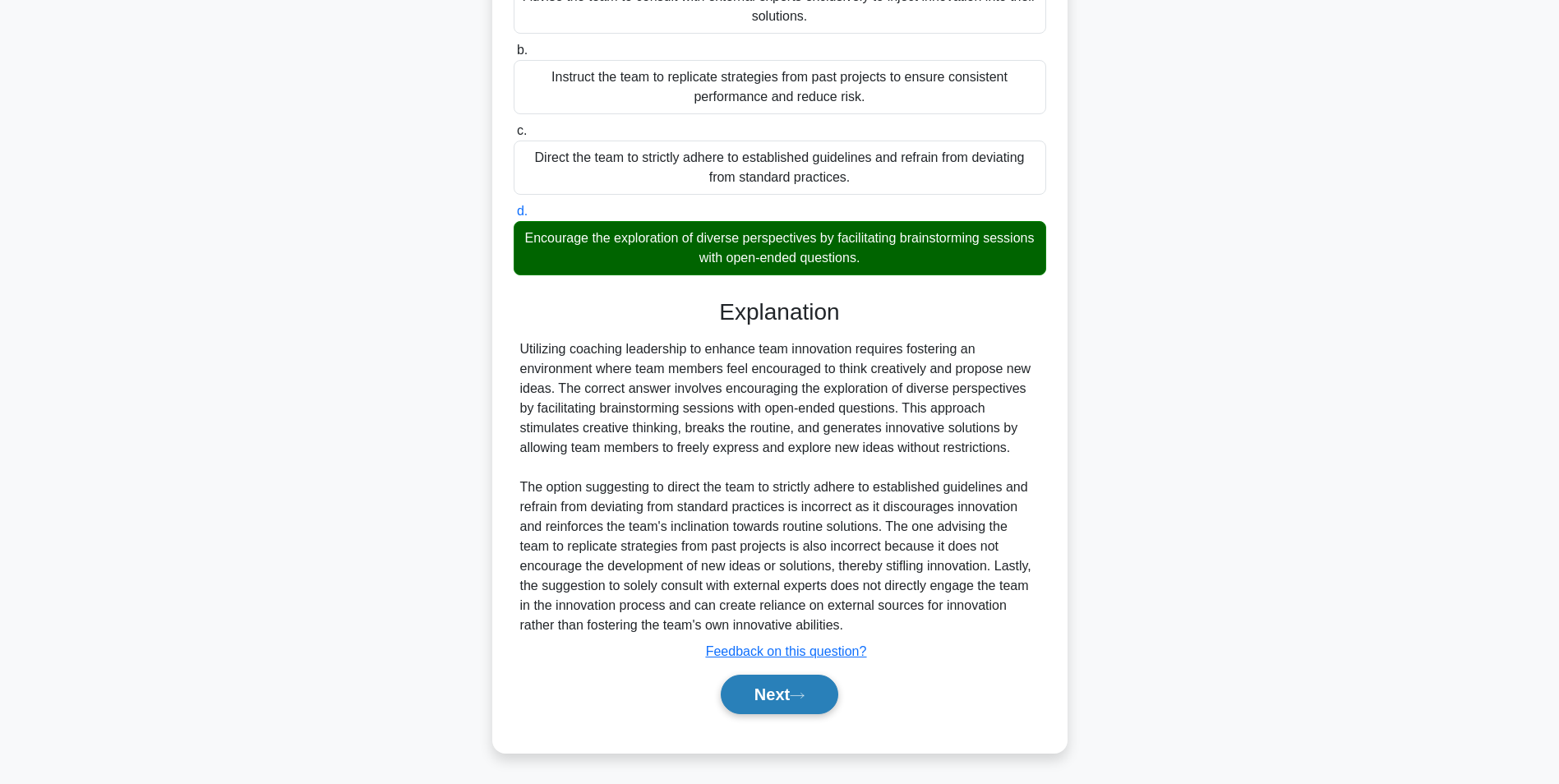
click at [781, 684] on button "Next" at bounding box center [780, 694] width 118 height 40
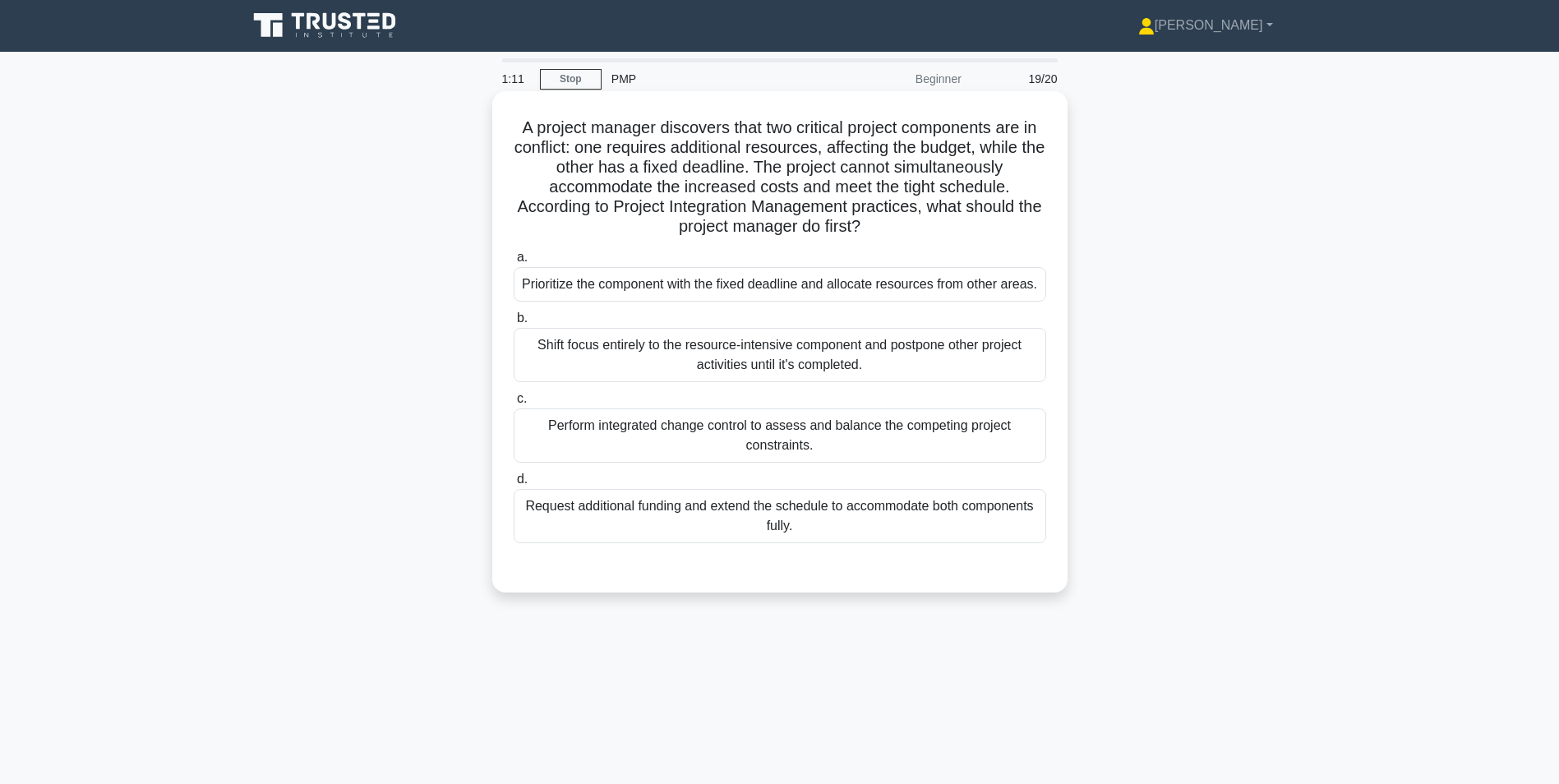
scroll to position [0, 0]
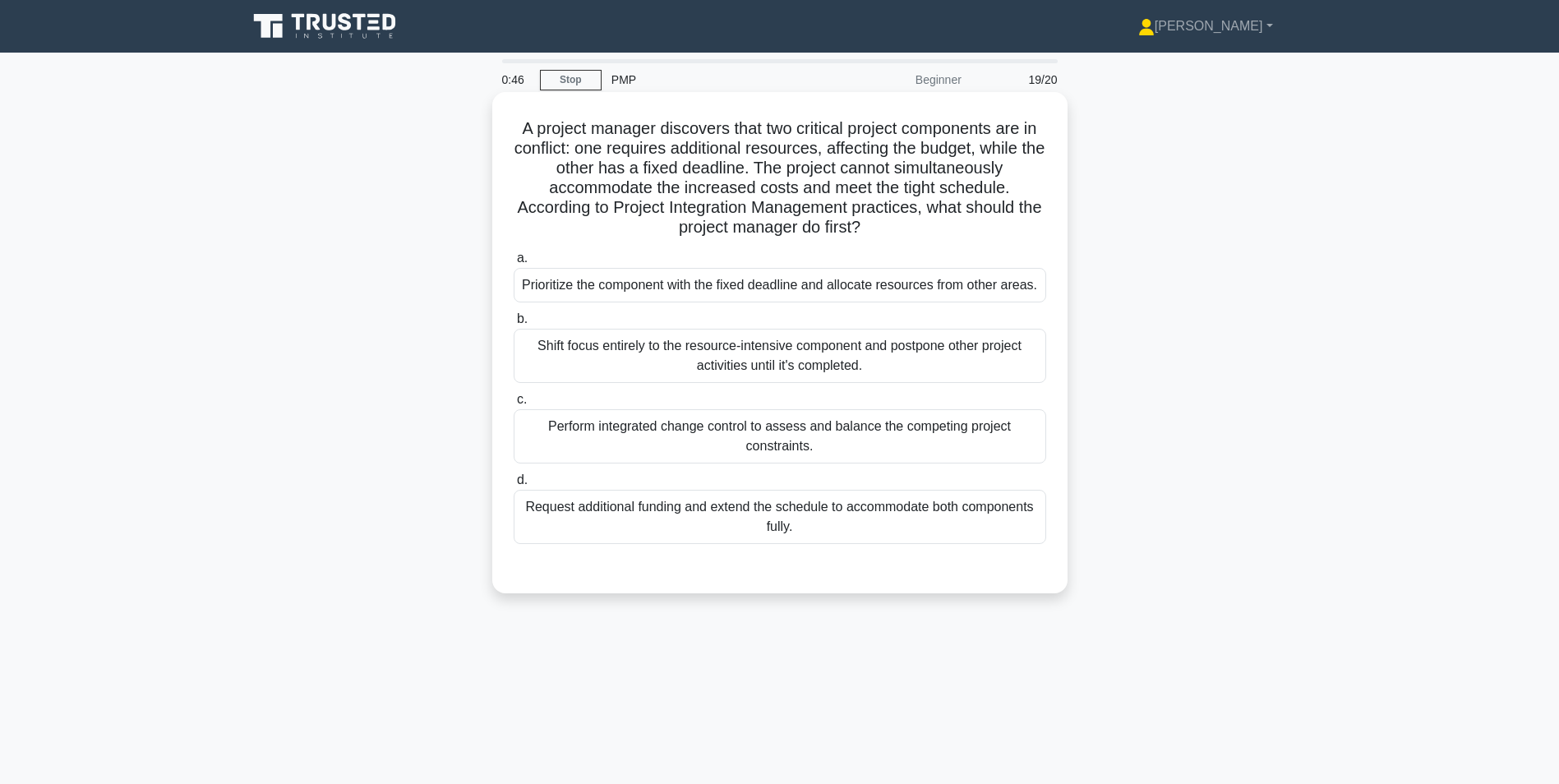
click at [802, 443] on div "Perform integrated change control to assess and balance the competing project c…" at bounding box center [780, 436] width 532 height 54
click at [513, 406] on input "c. Perform integrated change control to assess and balance the competing projec…" at bounding box center [513, 400] width 0 height 11
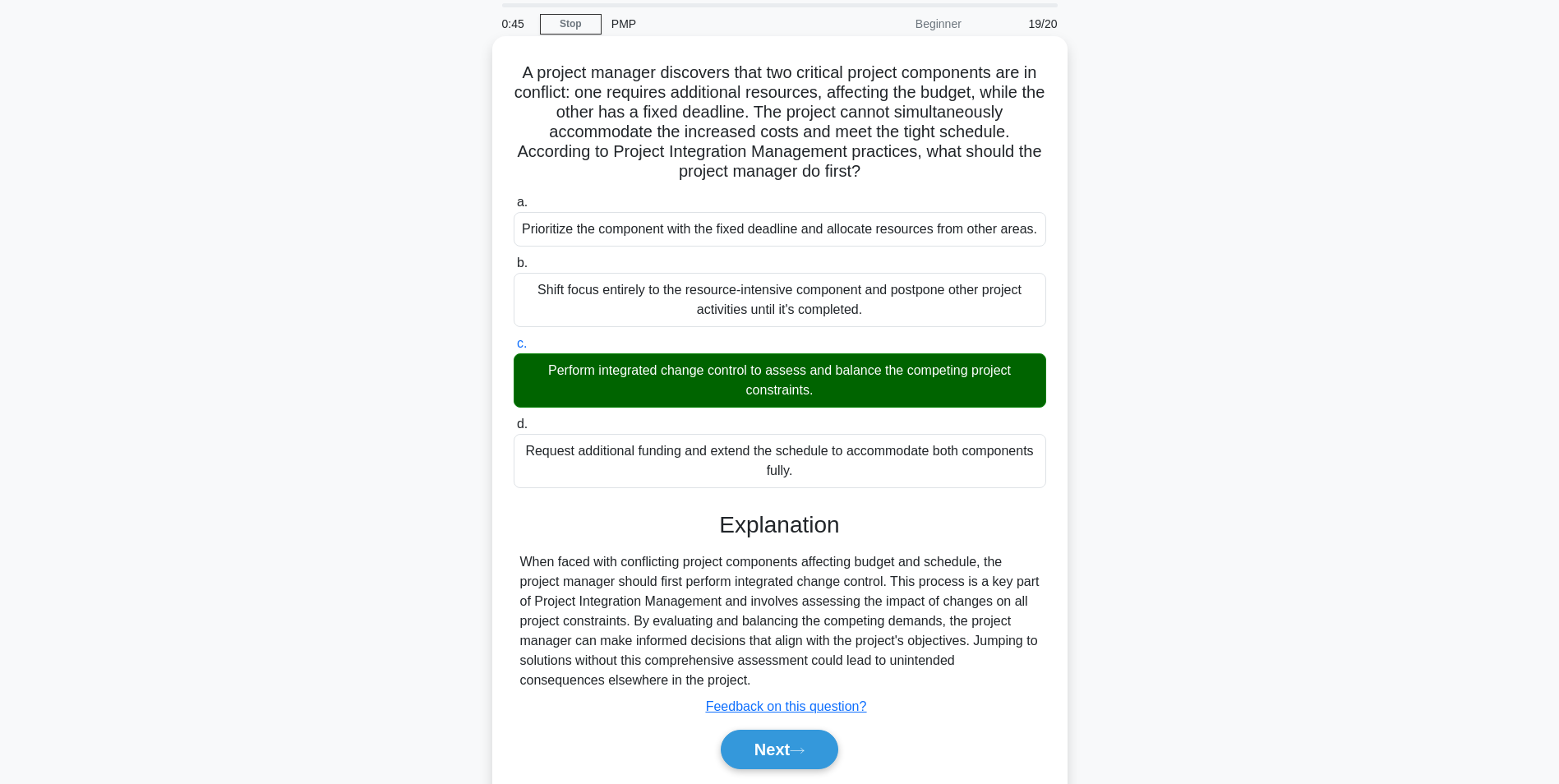
scroll to position [111, 0]
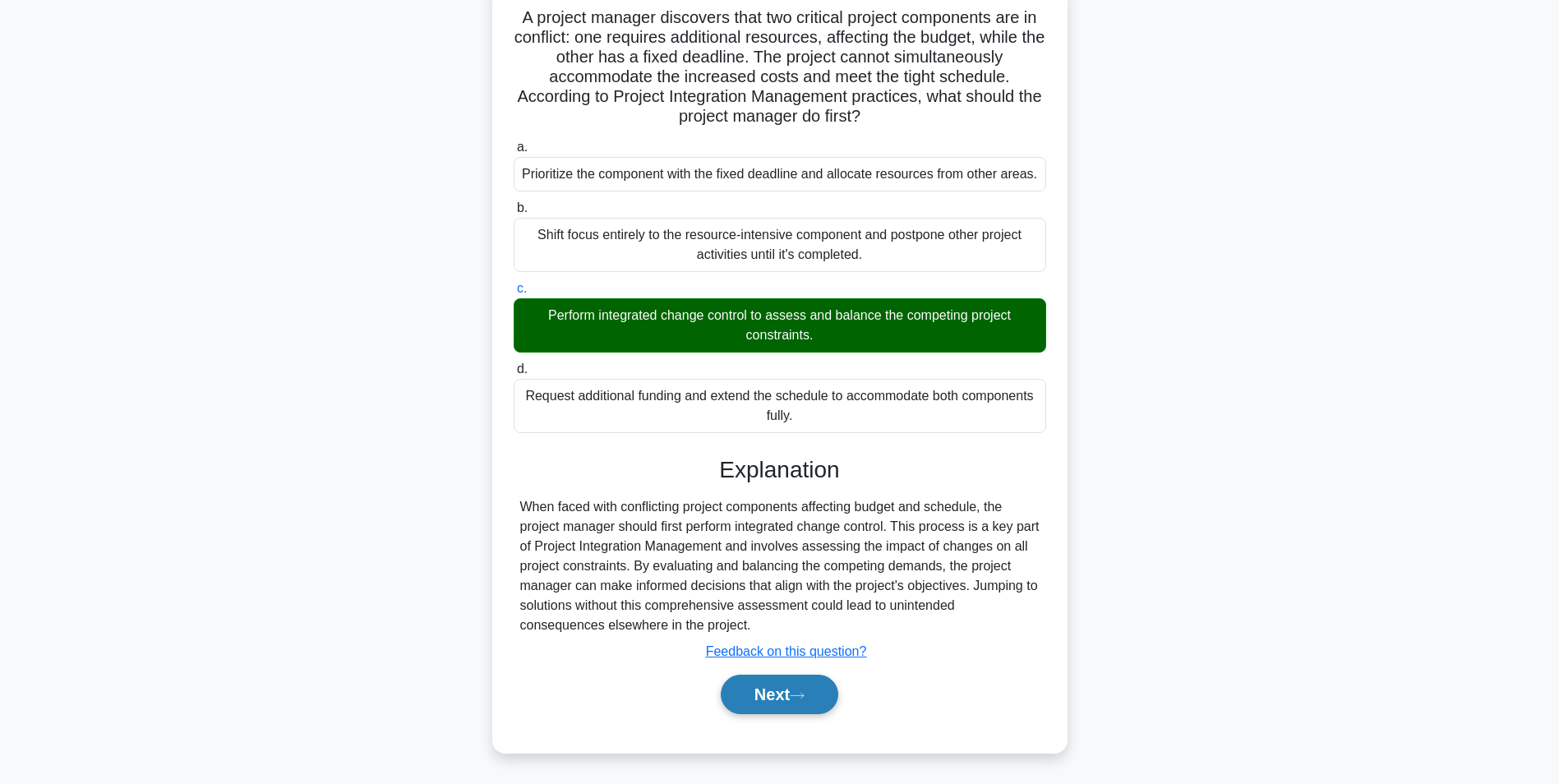
click at [776, 693] on button "Next" at bounding box center [780, 694] width 118 height 40
click at [780, 702] on button "Next" at bounding box center [780, 694] width 118 height 40
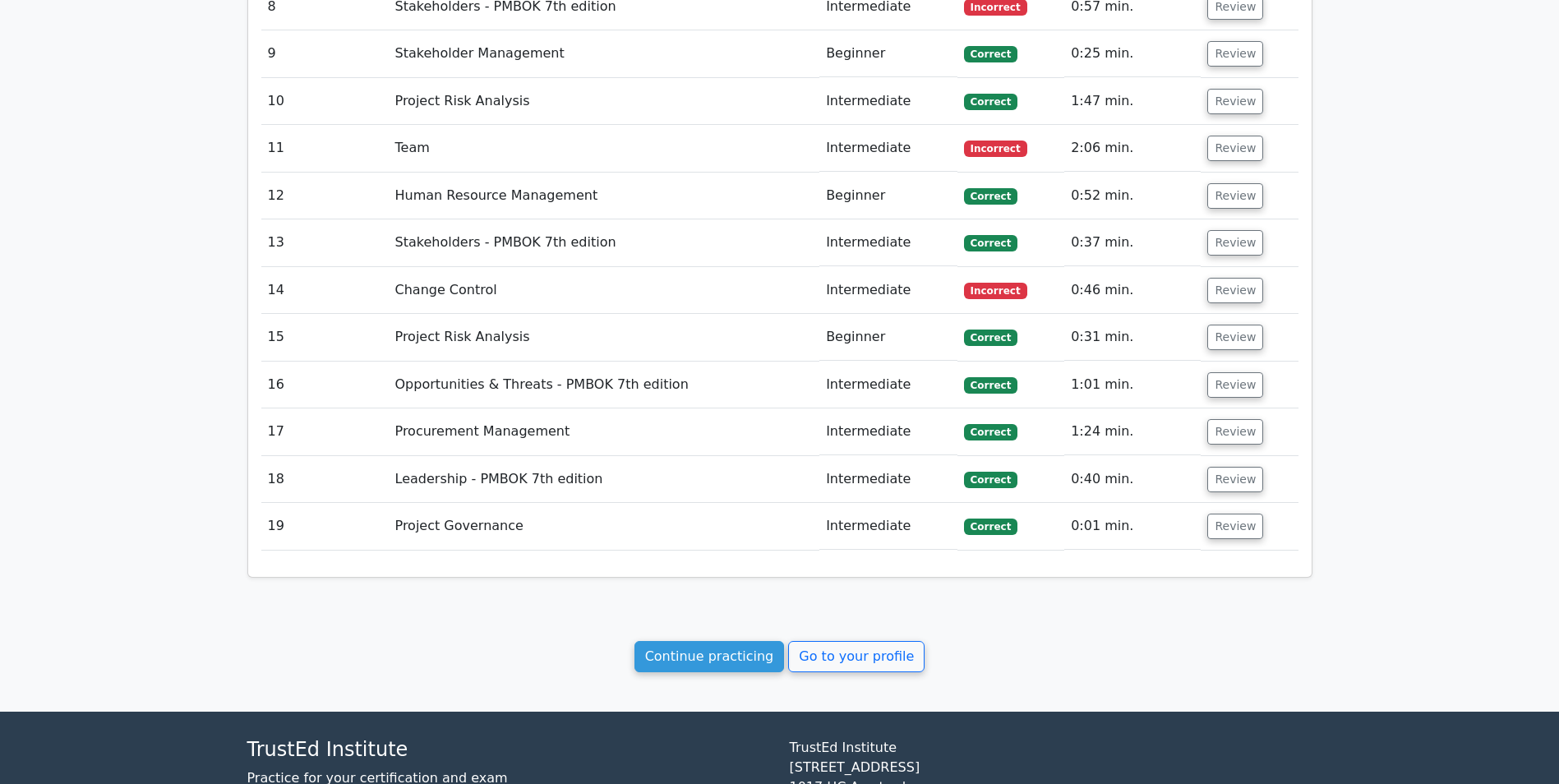
scroll to position [2631, 0]
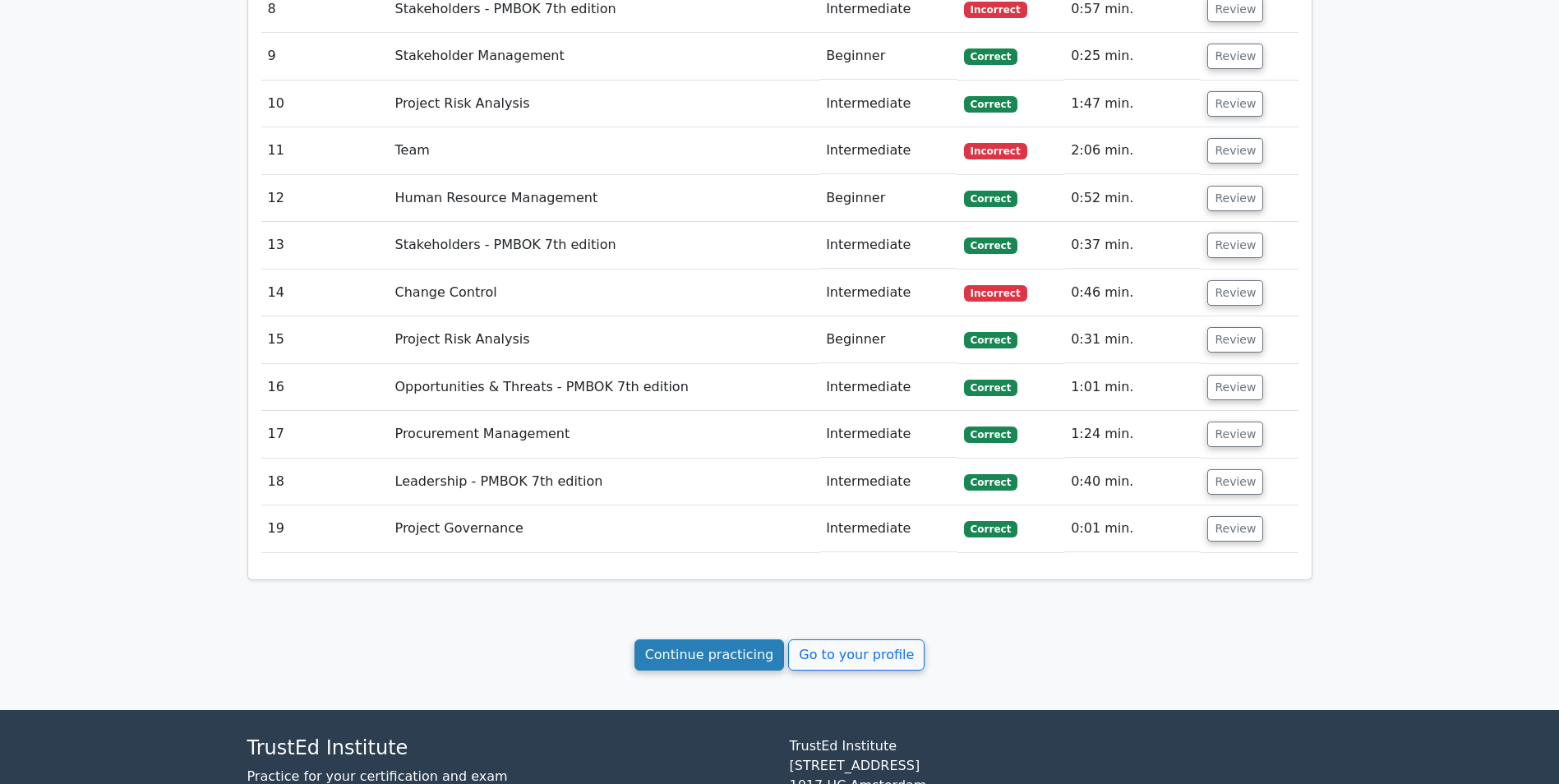
click at [694, 639] on link "Continue practicing" at bounding box center [710, 655] width 150 height 32
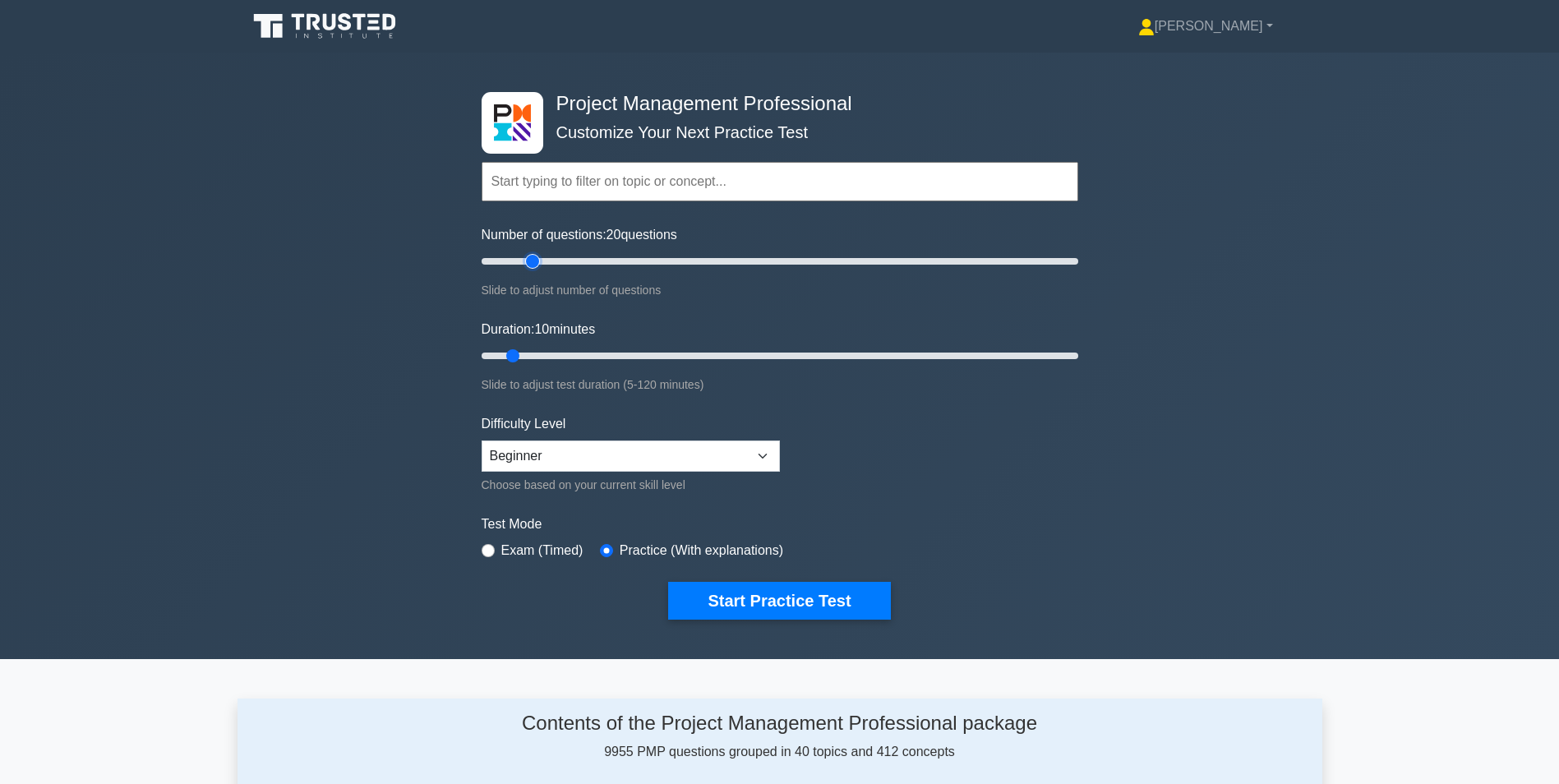
type input "20"
click at [526, 263] on input "Number of questions: 20 questions" at bounding box center [780, 262] width 597 height 20
click at [533, 353] on input "Duration: 10 minutes" at bounding box center [780, 356] width 597 height 20
type input "20"
click at [568, 353] on input "Duration: 15 minutes" at bounding box center [780, 356] width 597 height 20
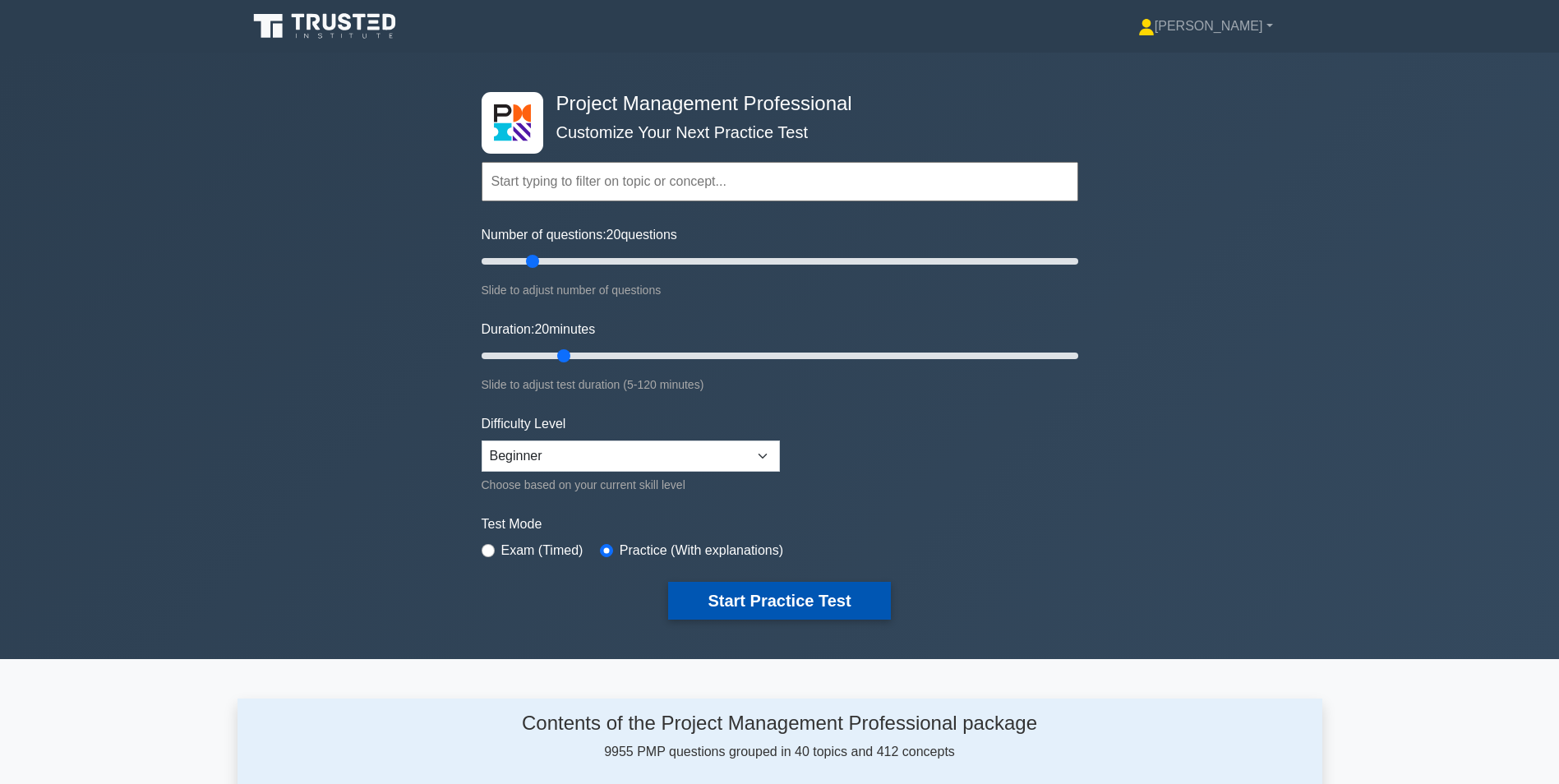
click at [765, 603] on button "Start Practice Test" at bounding box center [779, 601] width 222 height 38
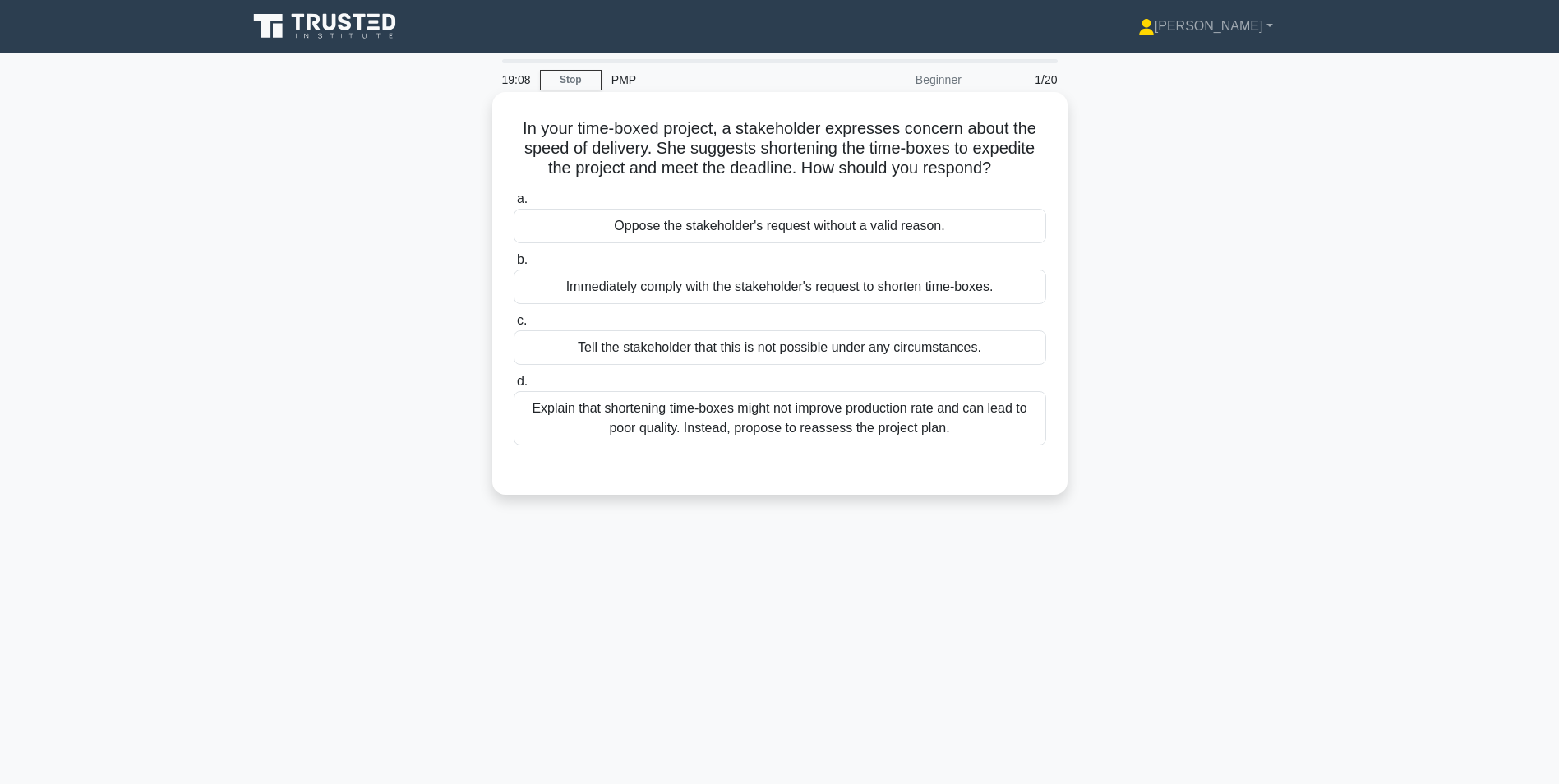
click at [780, 430] on div "Explain that shortening time-boxes might not improve production rate and can le…" at bounding box center [780, 418] width 532 height 54
click at [513, 387] on input "d. Explain that shortening time-boxes might not improve production rate and can…" at bounding box center [513, 382] width 0 height 11
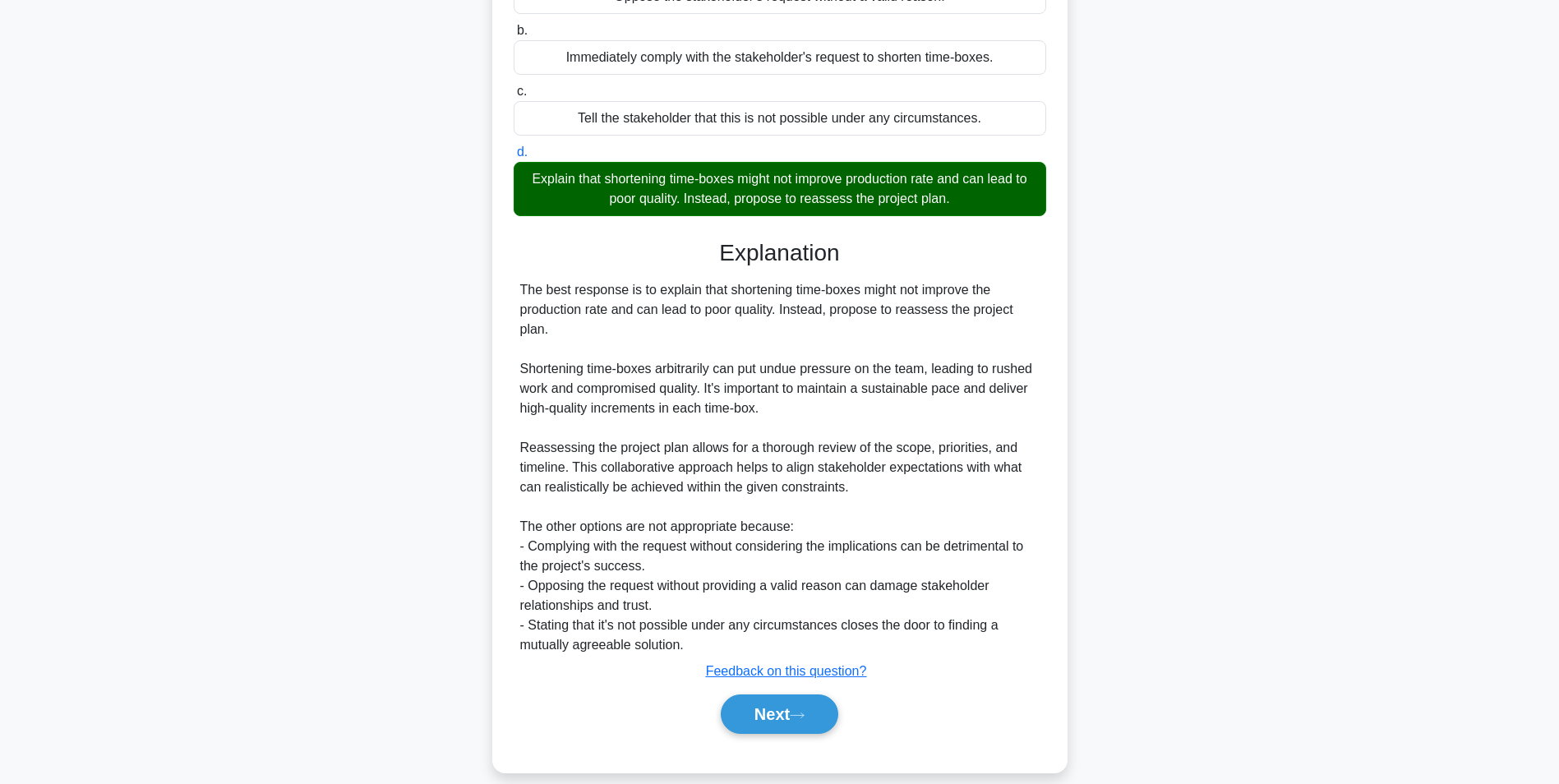
scroll to position [250, 0]
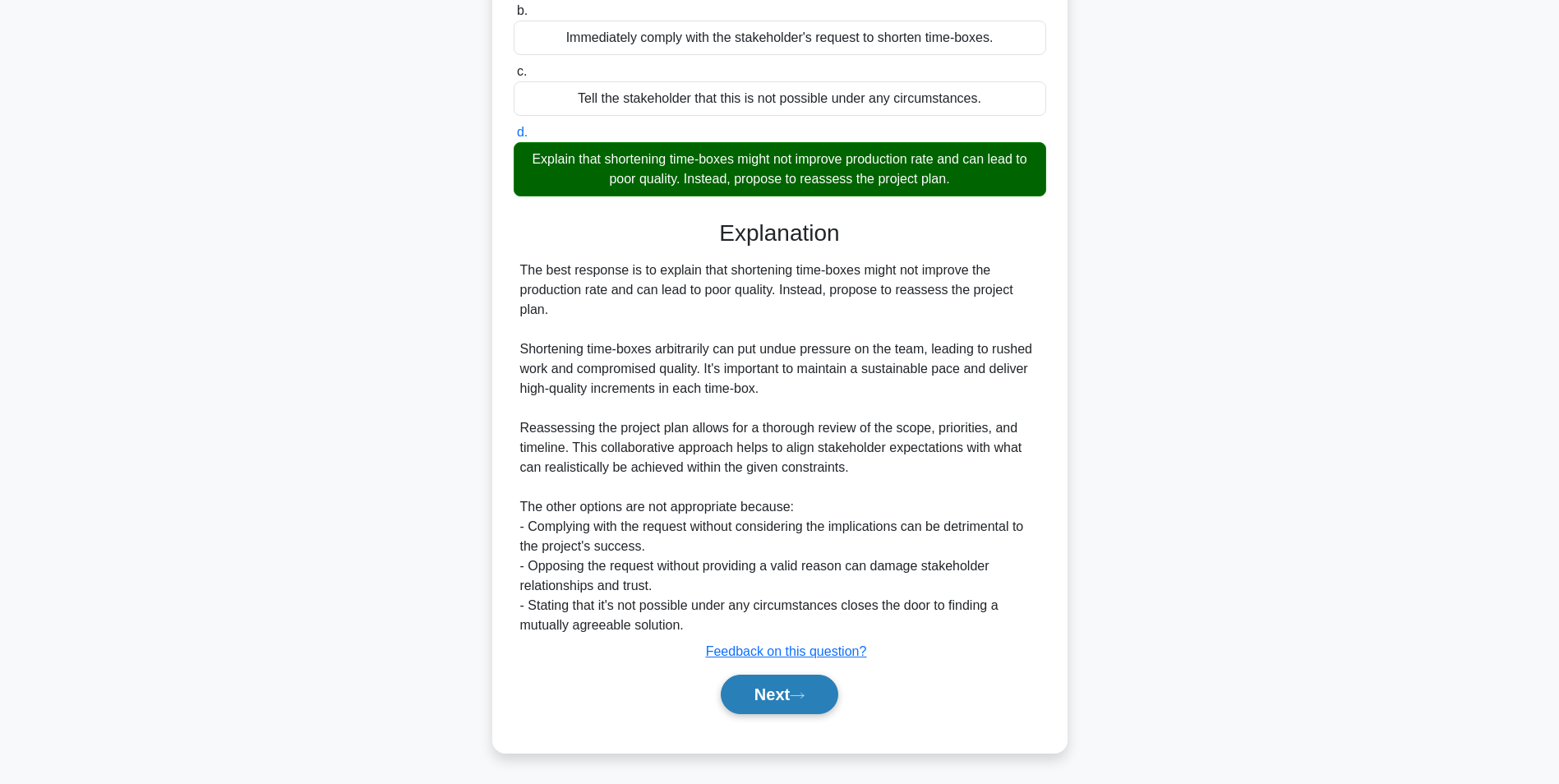
click at [773, 700] on button "Next" at bounding box center [780, 694] width 118 height 40
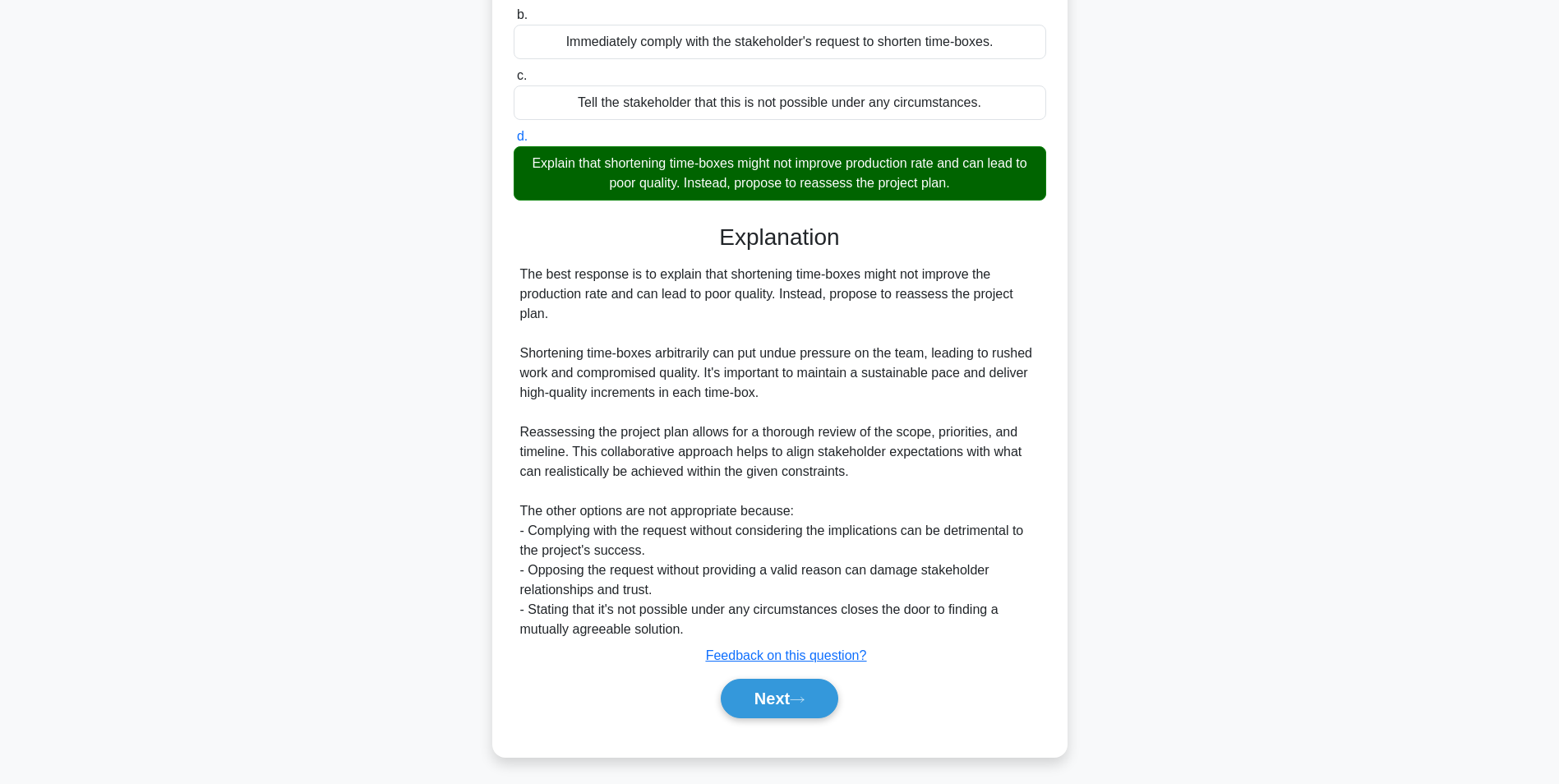
scroll to position [103, 0]
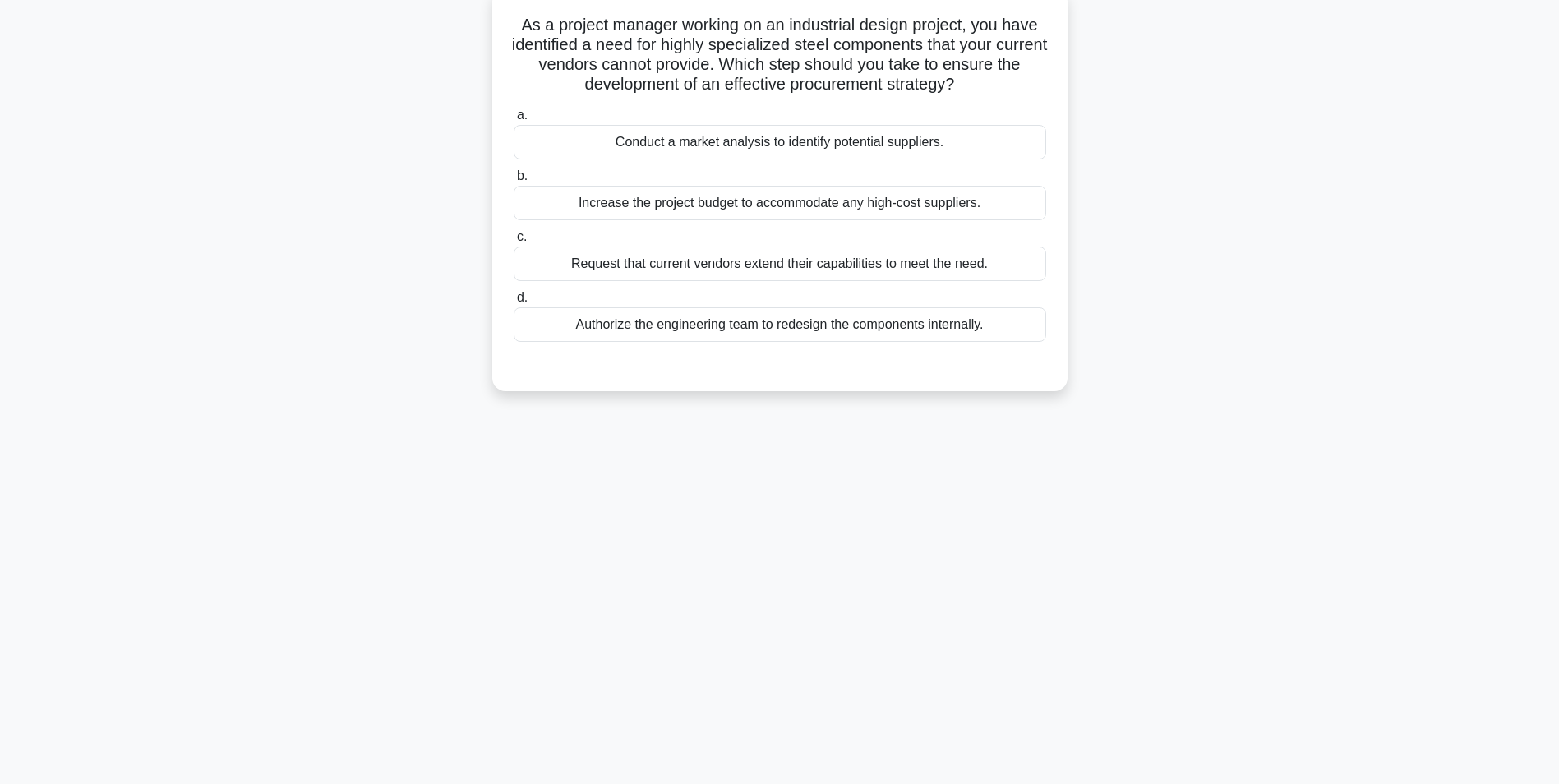
click at [754, 147] on div "Conduct a market analysis to identify potential suppliers." at bounding box center [780, 142] width 532 height 34
click at [513, 120] on input "a. Conduct a market analysis to identify potential suppliers." at bounding box center [513, 116] width 0 height 11
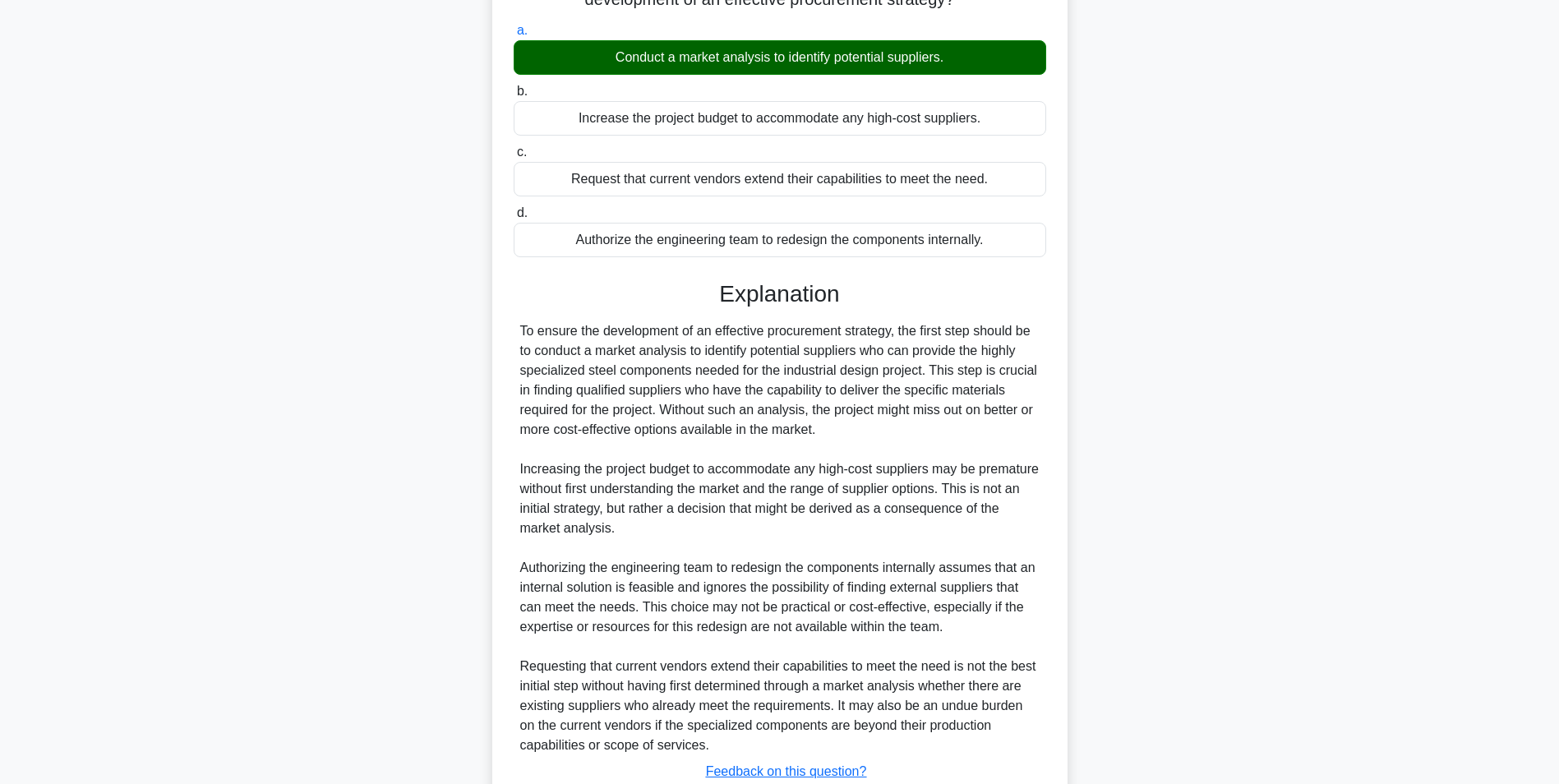
scroll to position [309, 0]
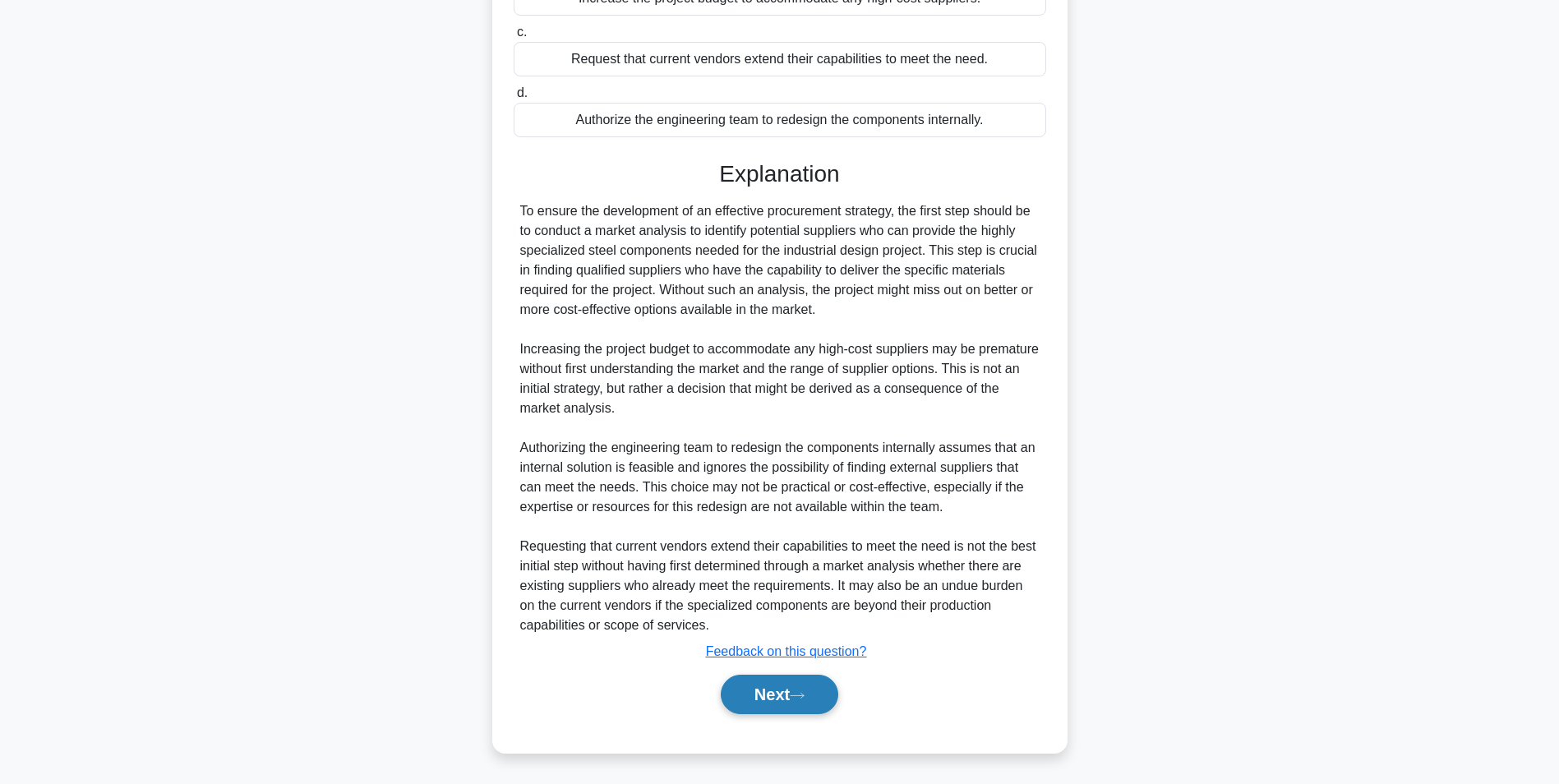
click at [756, 703] on button "Next" at bounding box center [780, 694] width 118 height 40
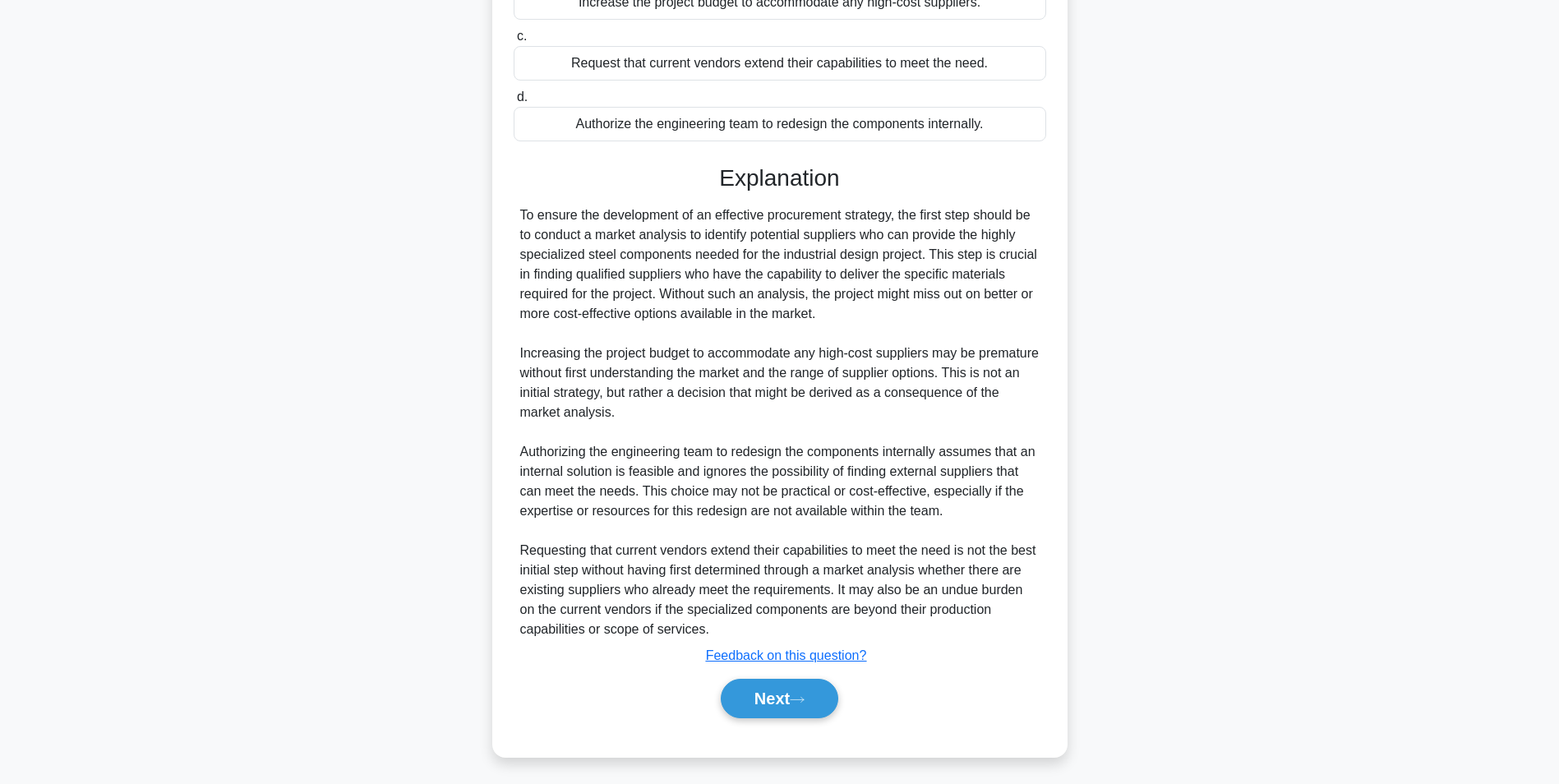
scroll to position [103, 0]
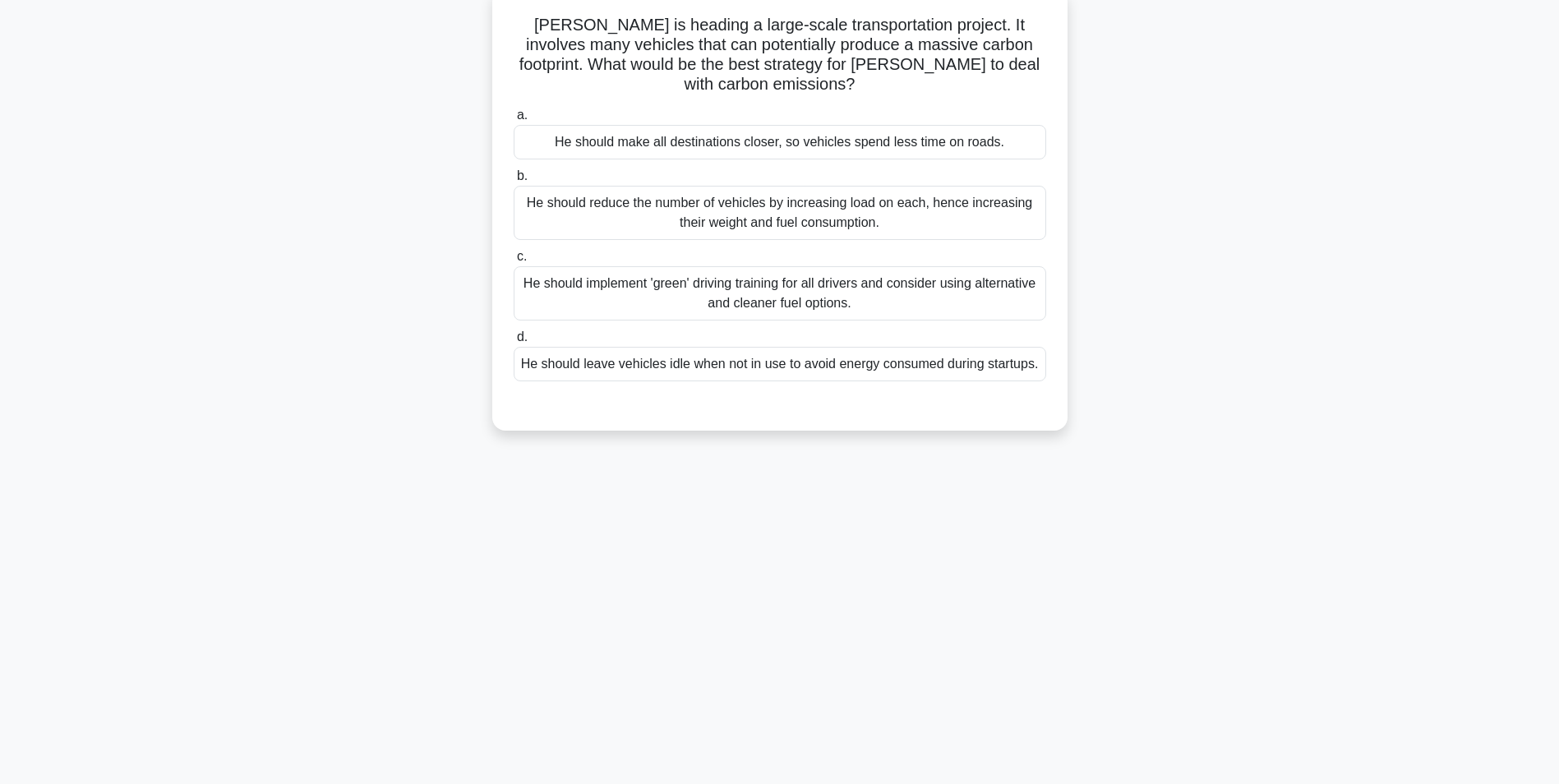
click at [799, 285] on div "He should implement 'green' driving training for all drivers and consider using…" at bounding box center [780, 293] width 532 height 54
click at [513, 263] on input "c. He should implement 'green' driving training for all drivers and consider us…" at bounding box center [513, 257] width 0 height 11
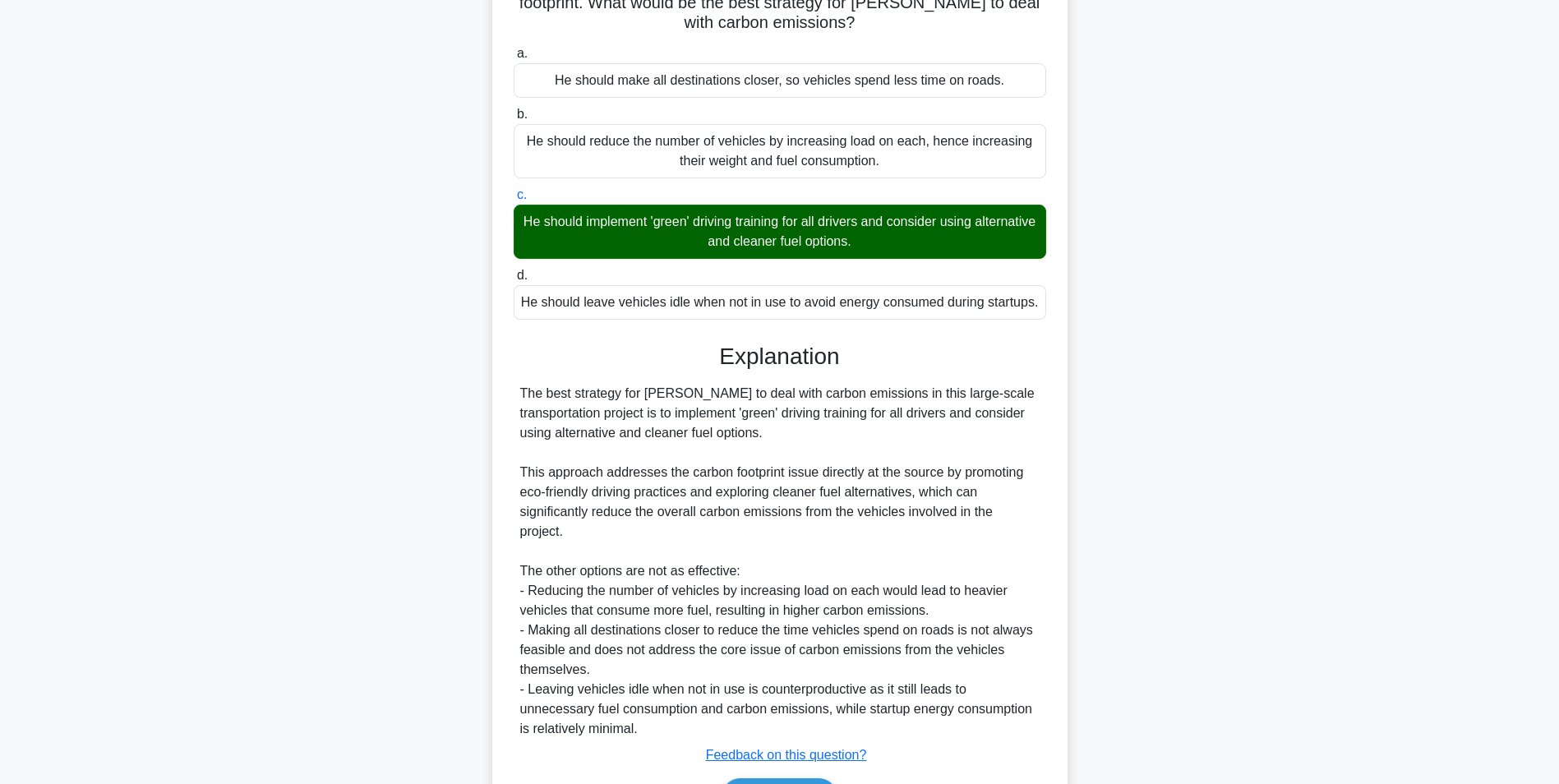
scroll to position [230, 0]
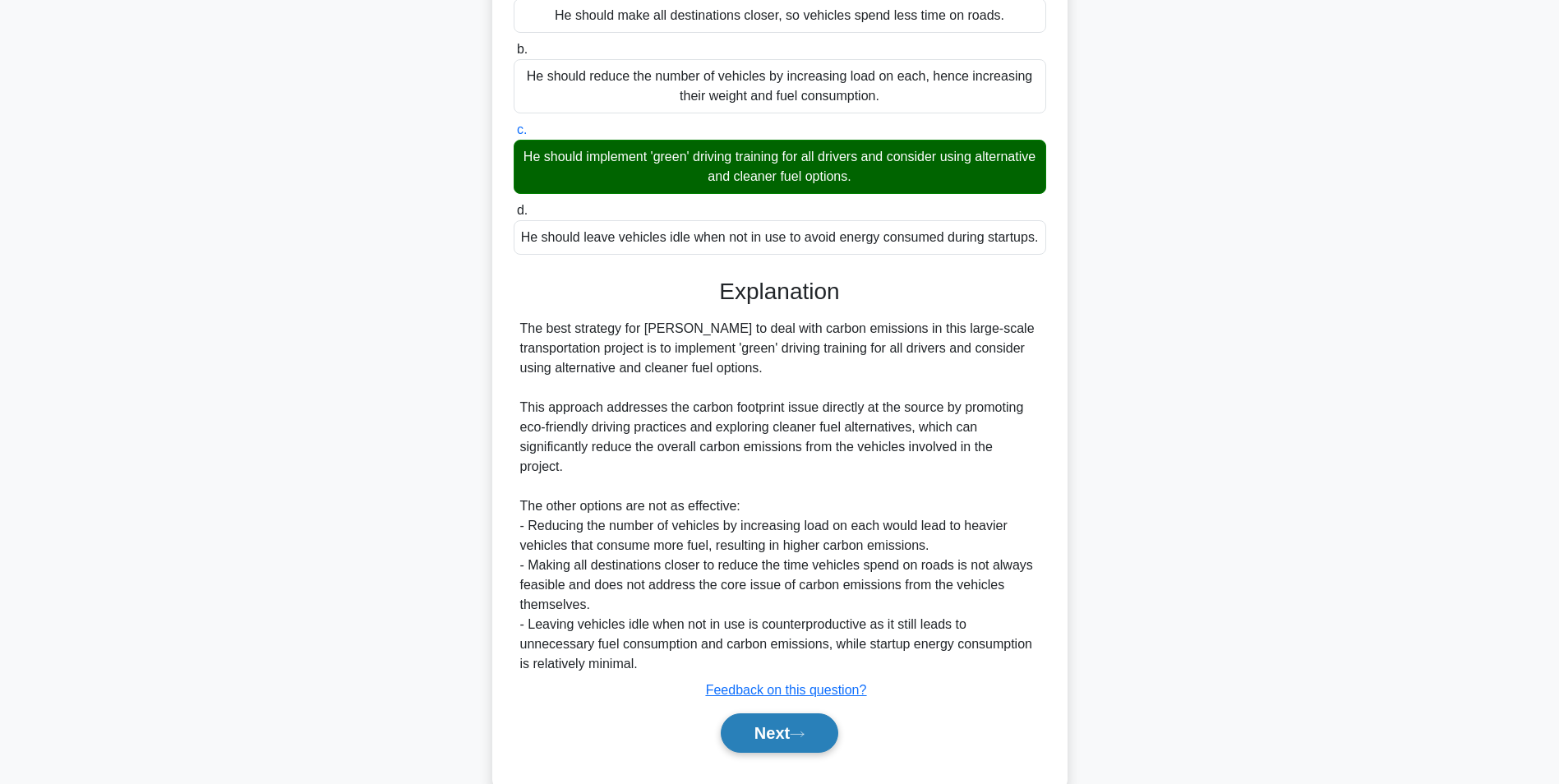
click at [776, 713] on button "Next" at bounding box center [780, 733] width 118 height 40
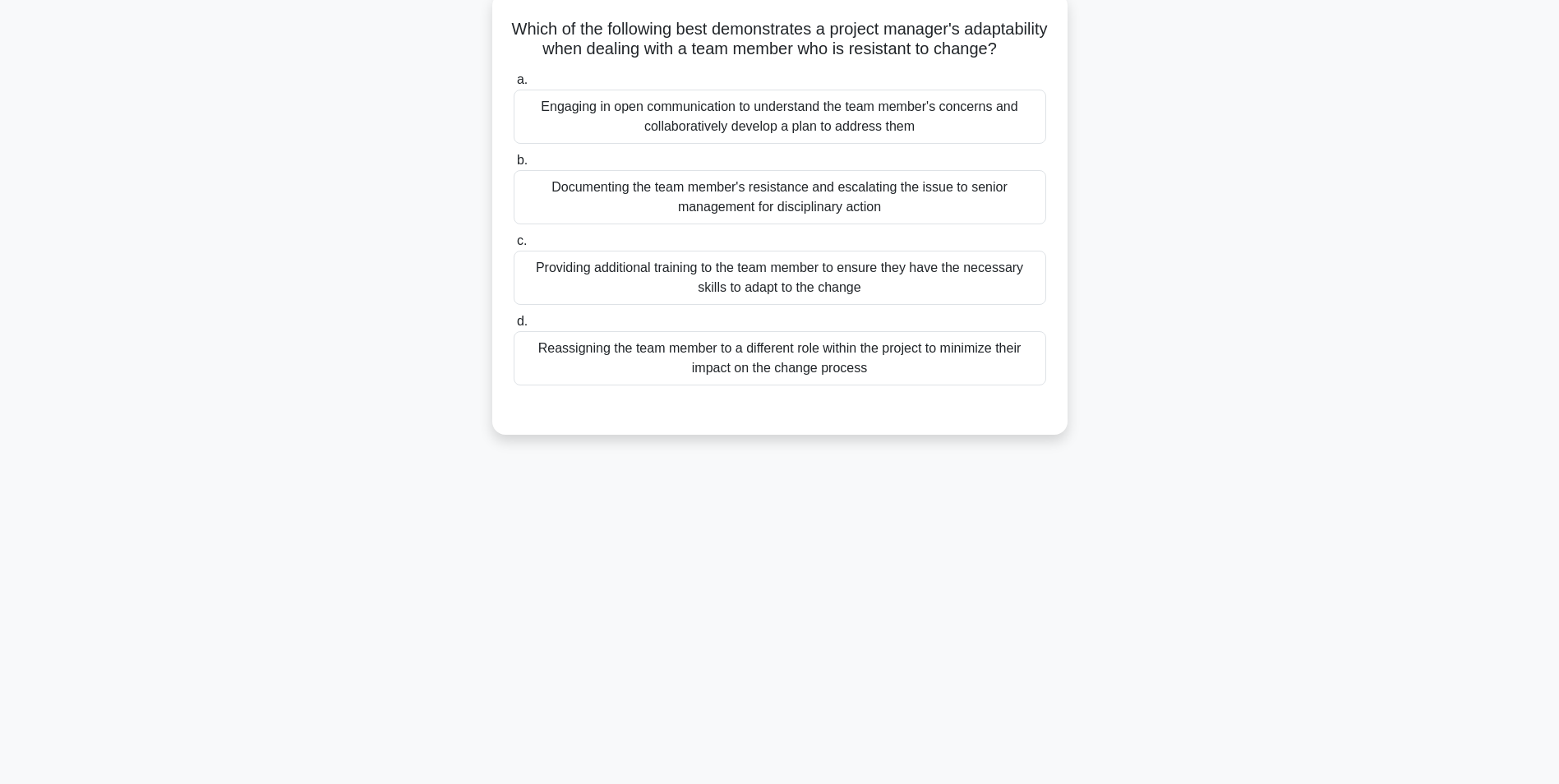
scroll to position [103, 0]
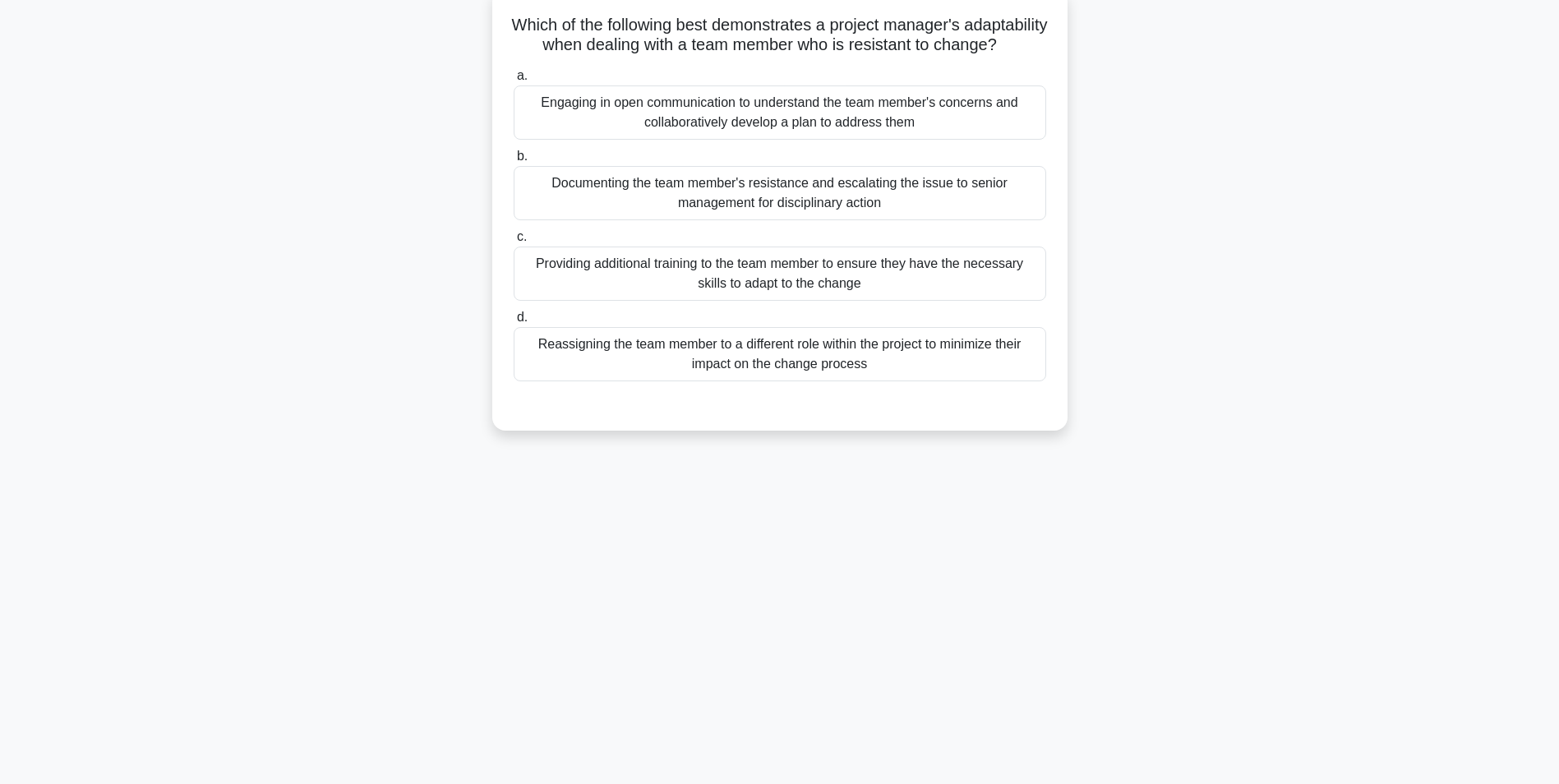
click at [735, 136] on div "Engaging in open communication to understand the team member's concerns and col…" at bounding box center [780, 112] width 532 height 54
click at [513, 81] on input "a. Engaging in open communication to understand the team member's concerns and …" at bounding box center [513, 76] width 0 height 11
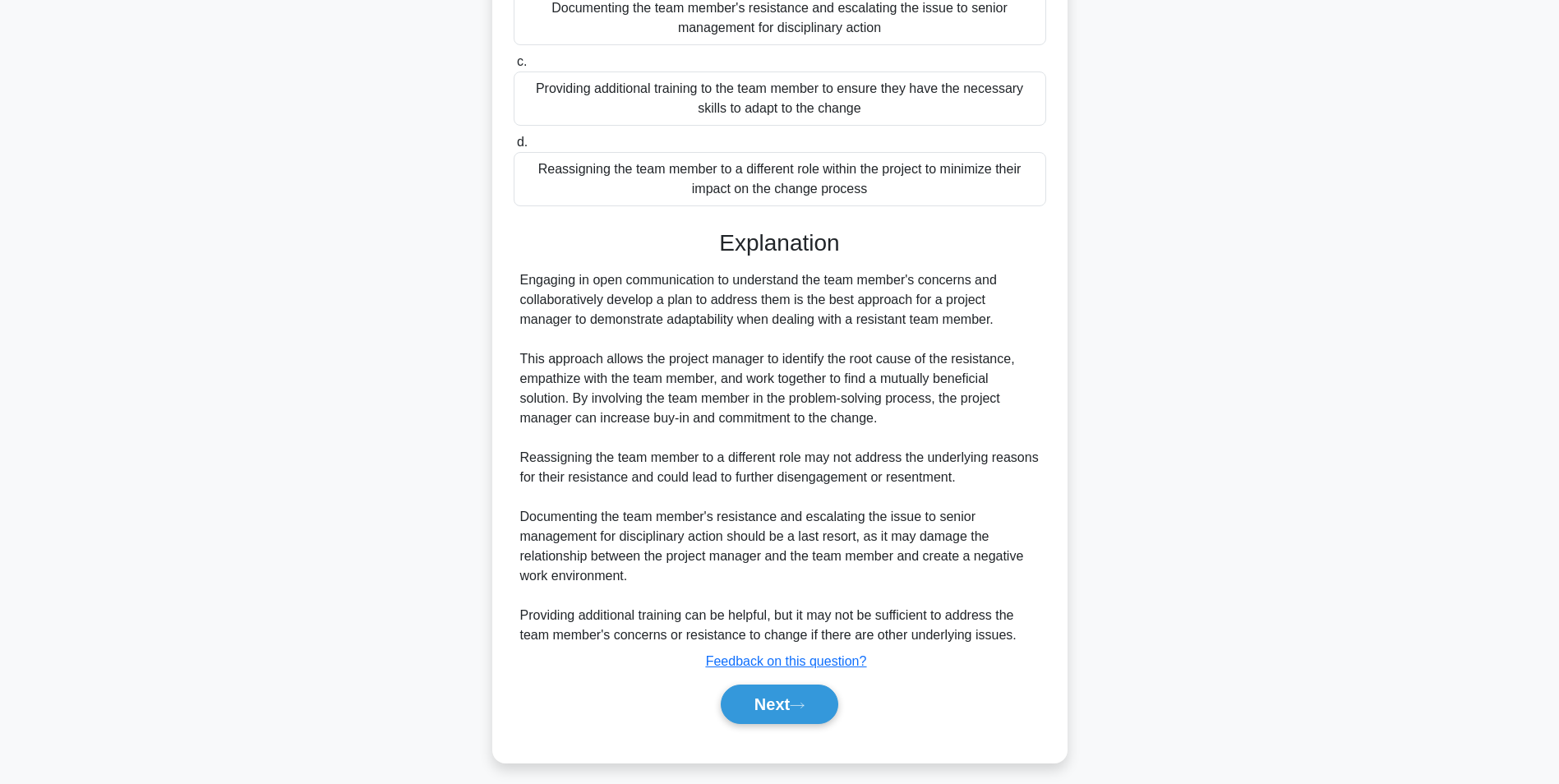
scroll to position [309, 0]
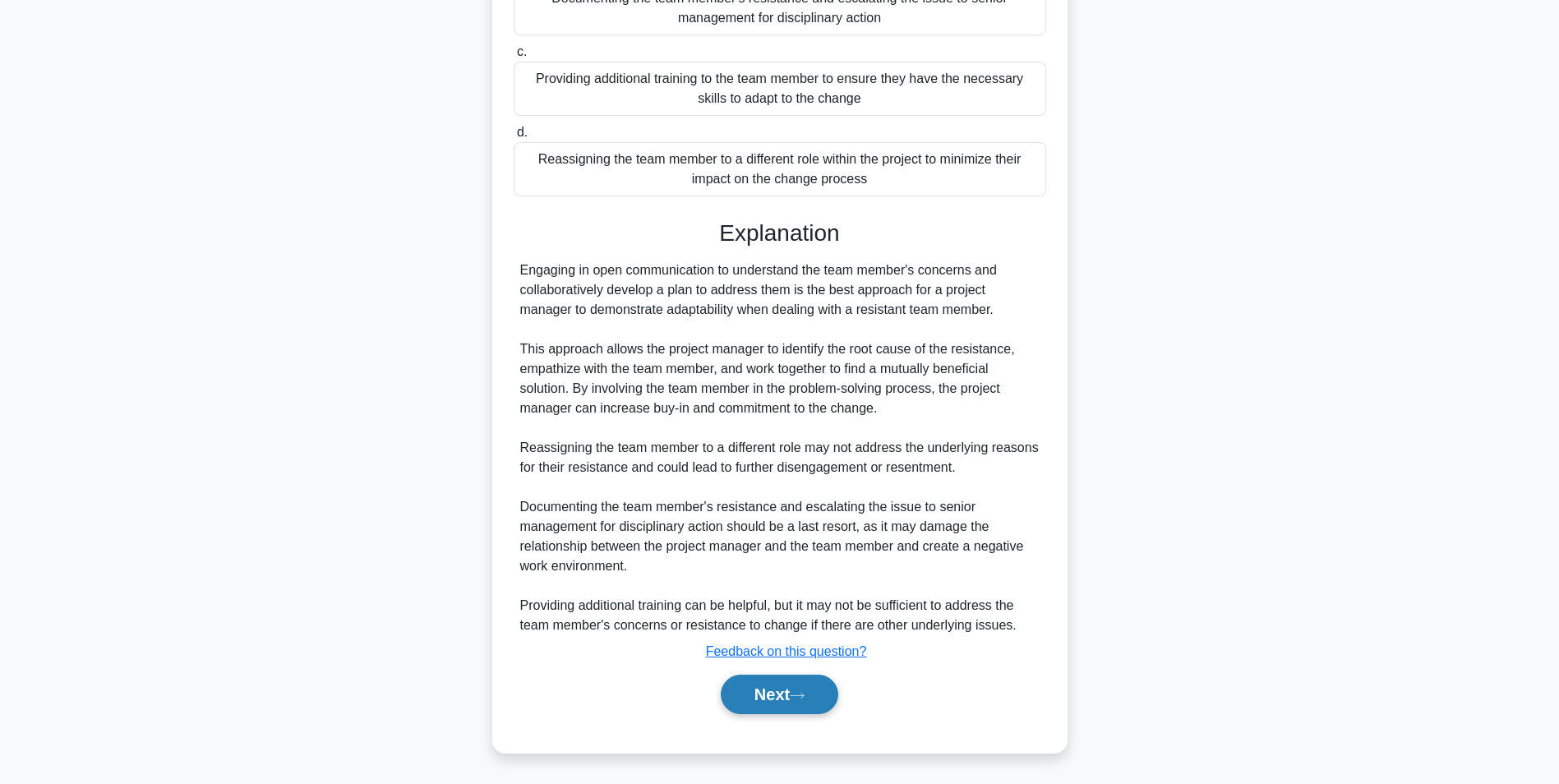
click at [749, 705] on button "Next" at bounding box center [780, 694] width 118 height 40
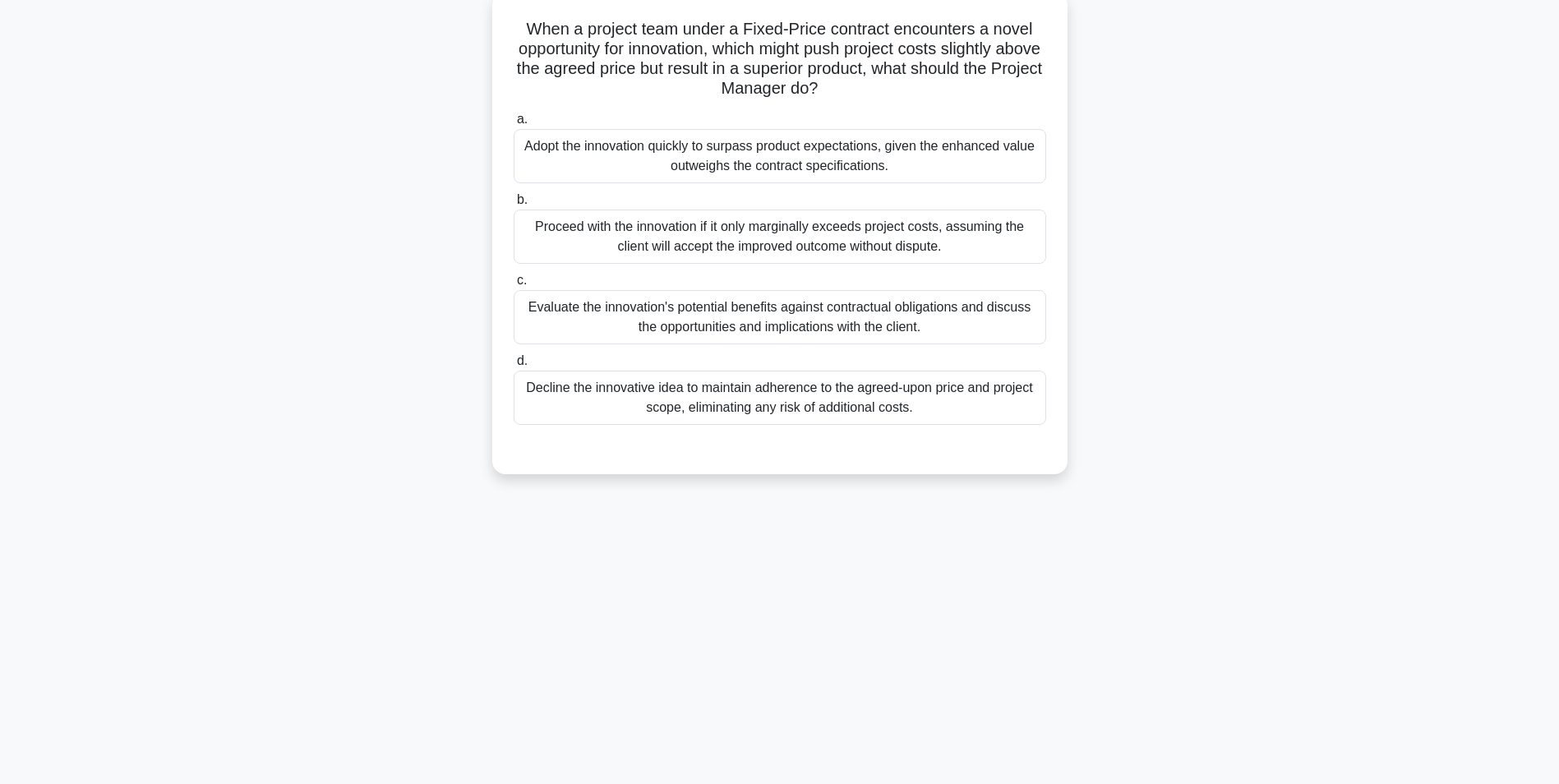
scroll to position [103, 0]
click at [798, 317] on div "Evaluate the innovation's potential benefits against contractual obligations an…" at bounding box center [780, 313] width 532 height 54
click at [513, 282] on input "c. Evaluate the innovation's potential benefits against contractual obligations…" at bounding box center [513, 277] width 0 height 11
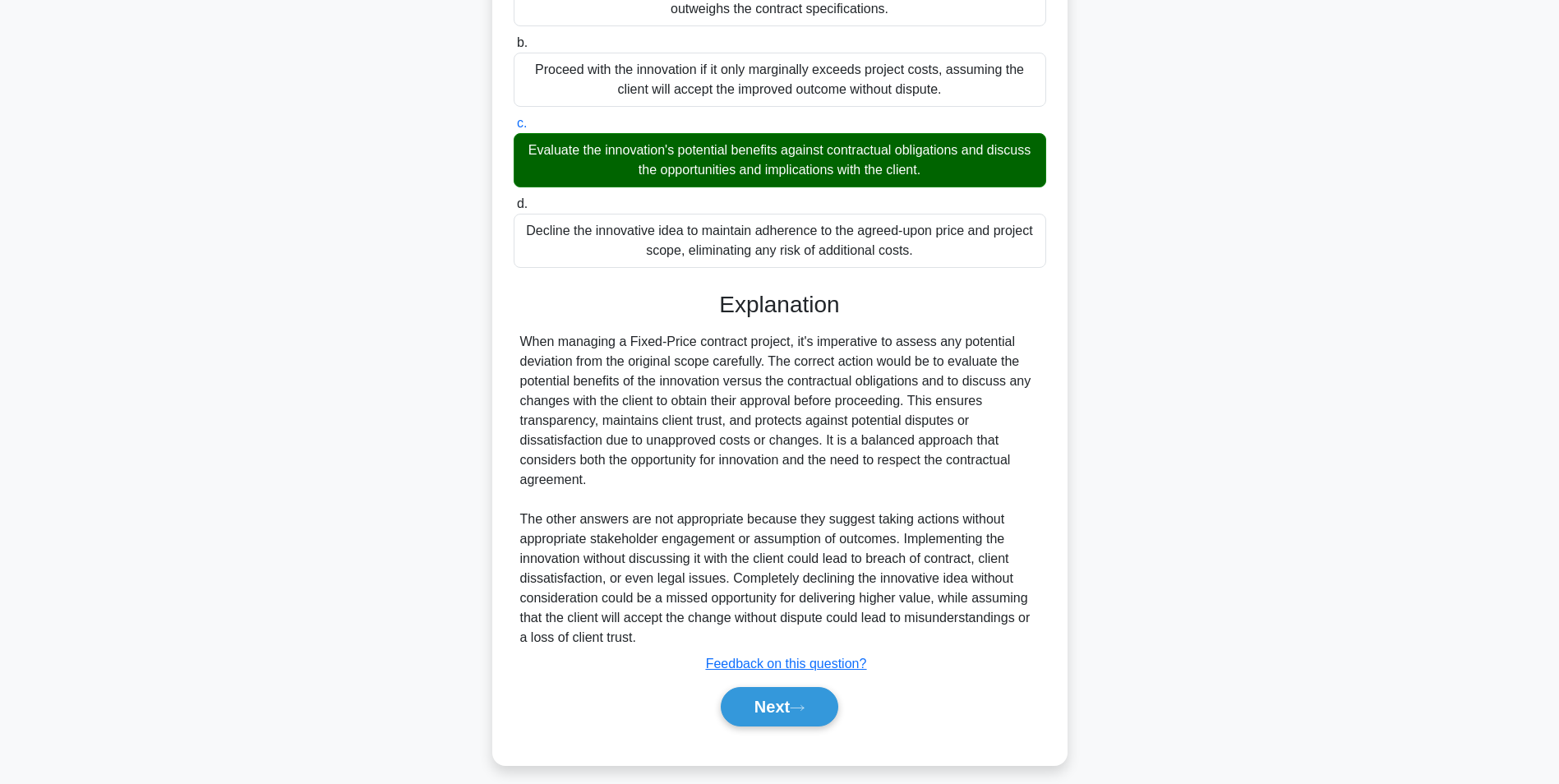
scroll to position [270, 0]
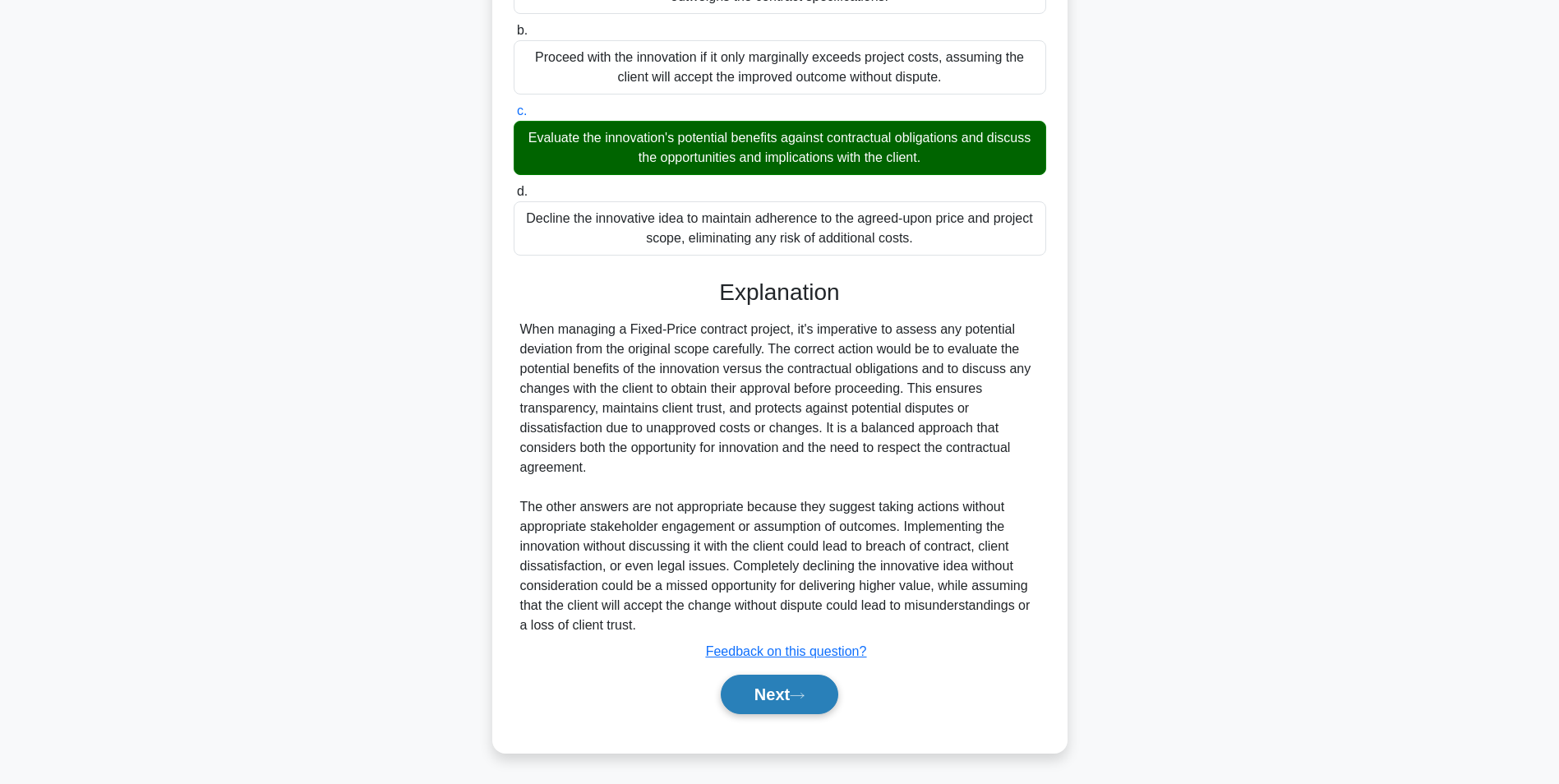
click at [783, 700] on button "Next" at bounding box center [780, 694] width 118 height 40
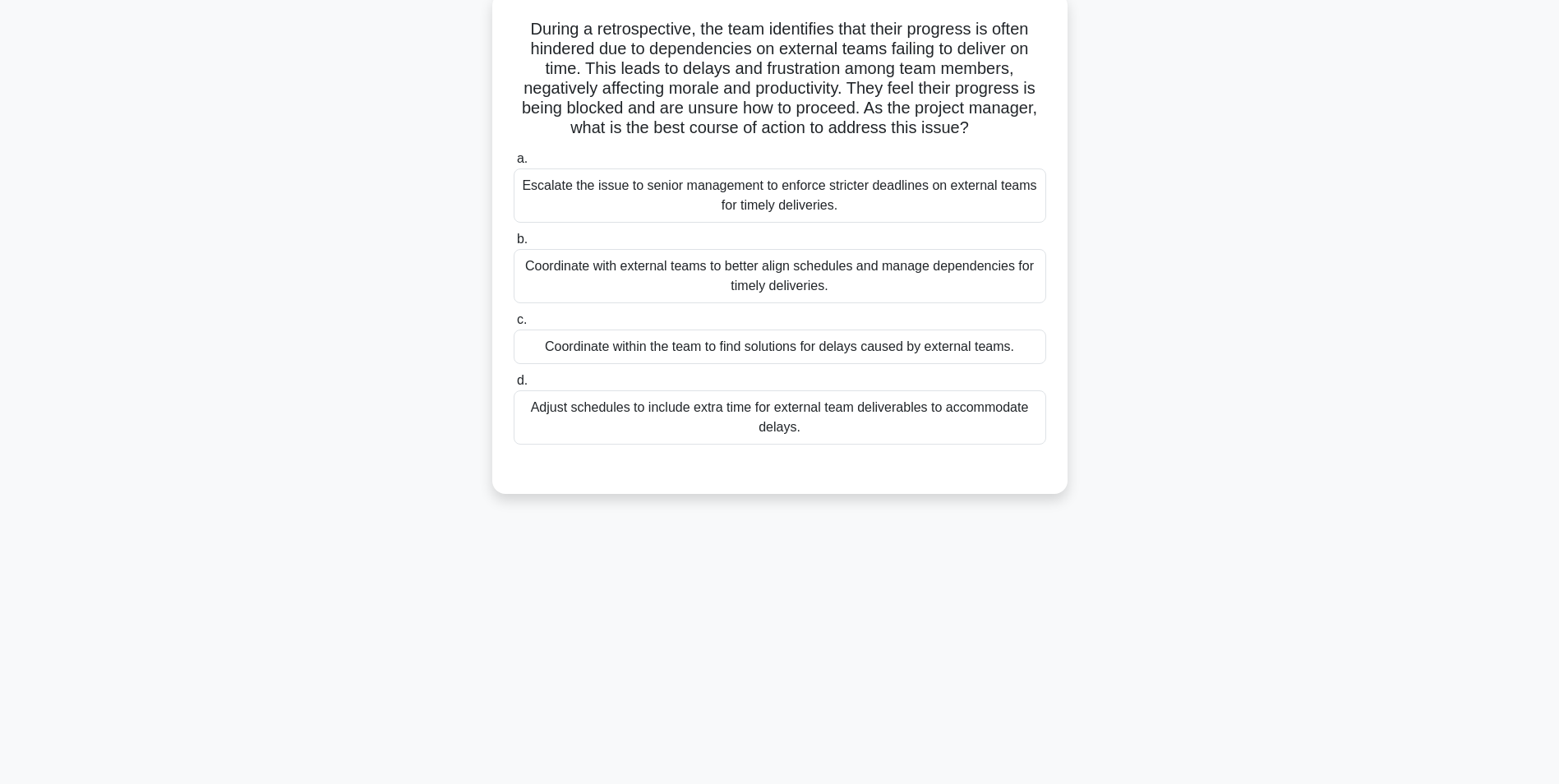
scroll to position [103, 0]
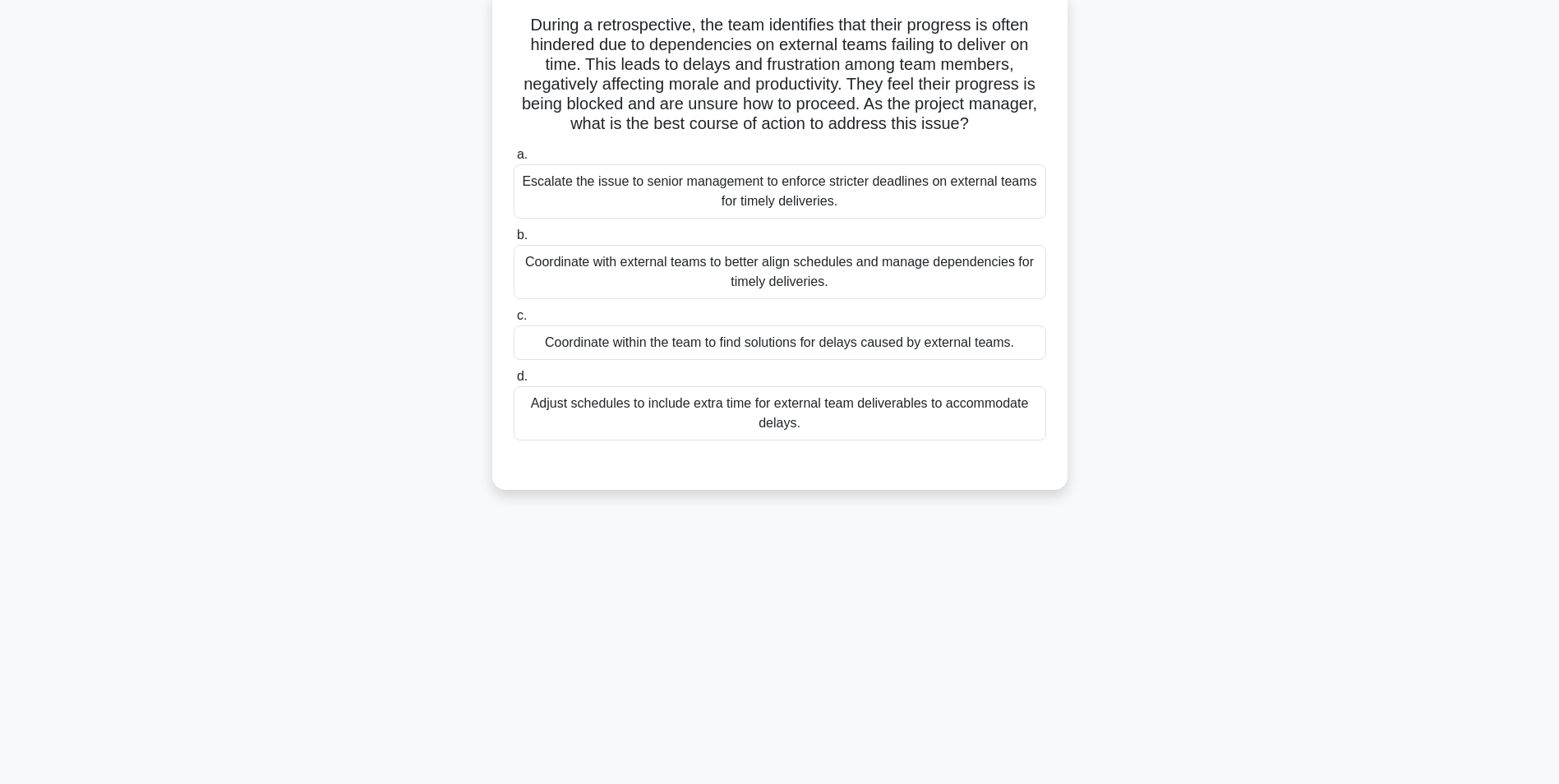
click at [782, 277] on div "Coordinate with external teams to better align schedules and manage dependencie…" at bounding box center [780, 272] width 532 height 54
click at [513, 241] on input "b. Coordinate with external teams to better align schedules and manage dependen…" at bounding box center [513, 235] width 0 height 11
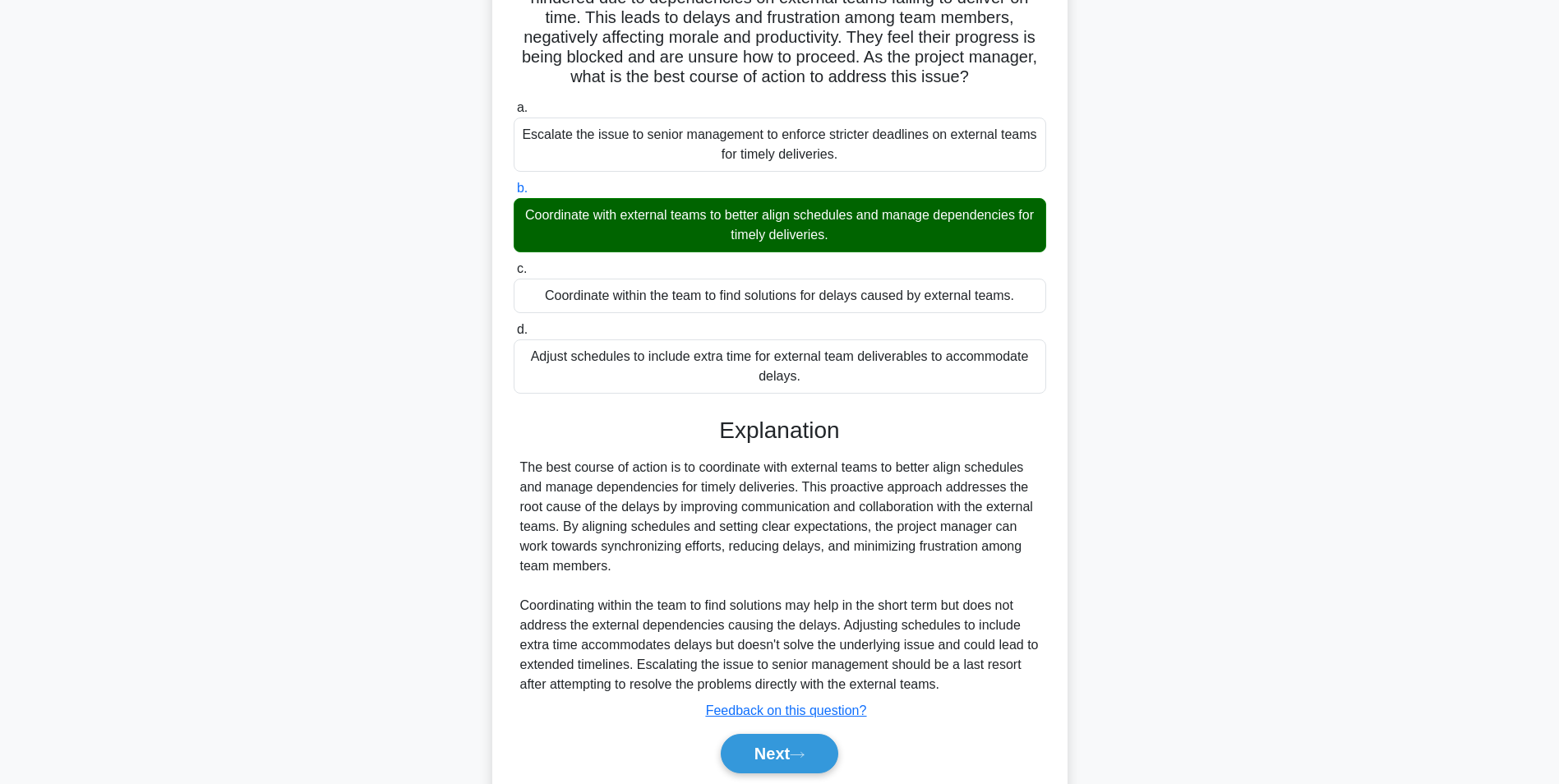
scroll to position [210, 0]
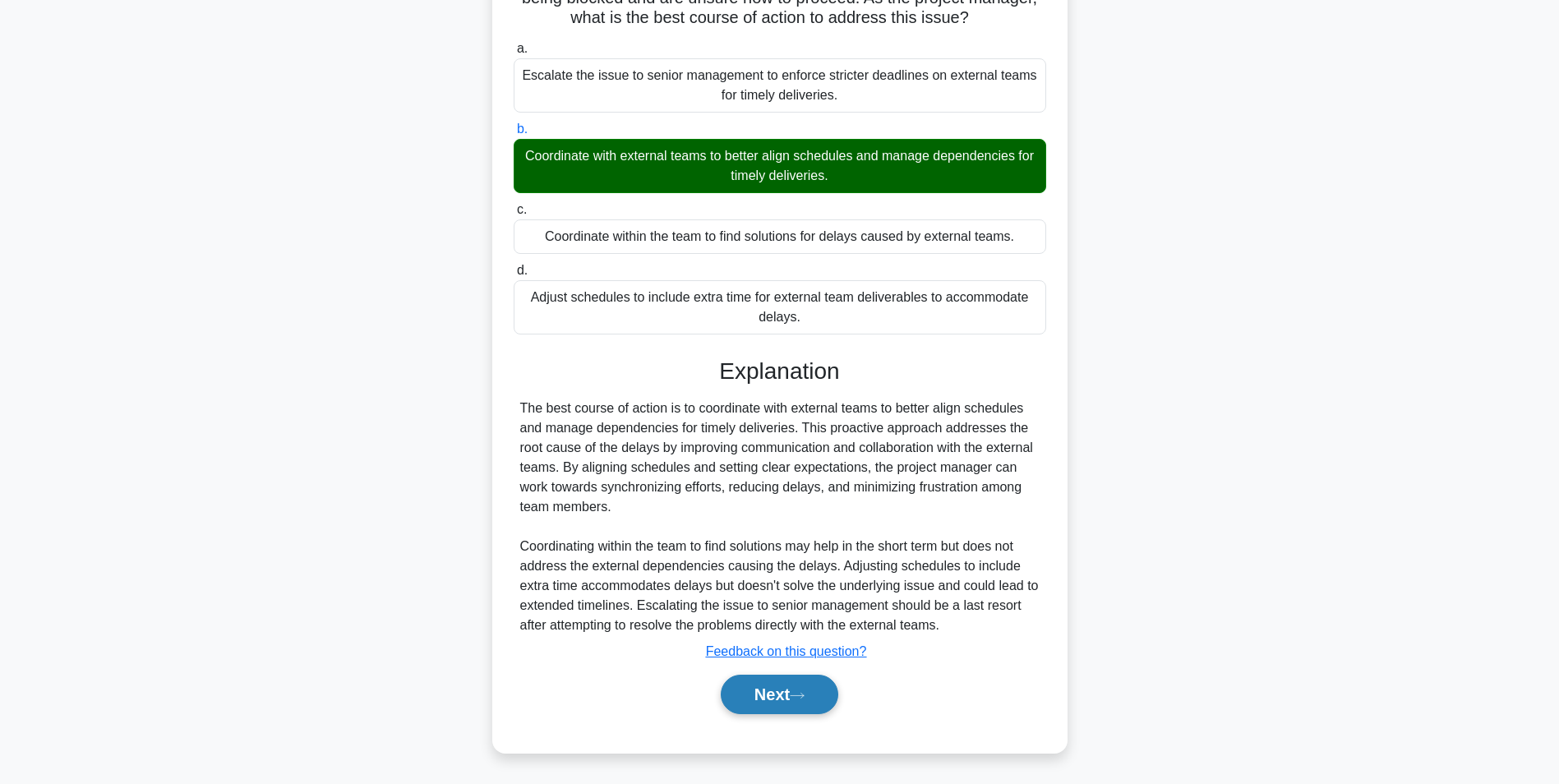
click at [773, 693] on button "Next" at bounding box center [780, 694] width 118 height 40
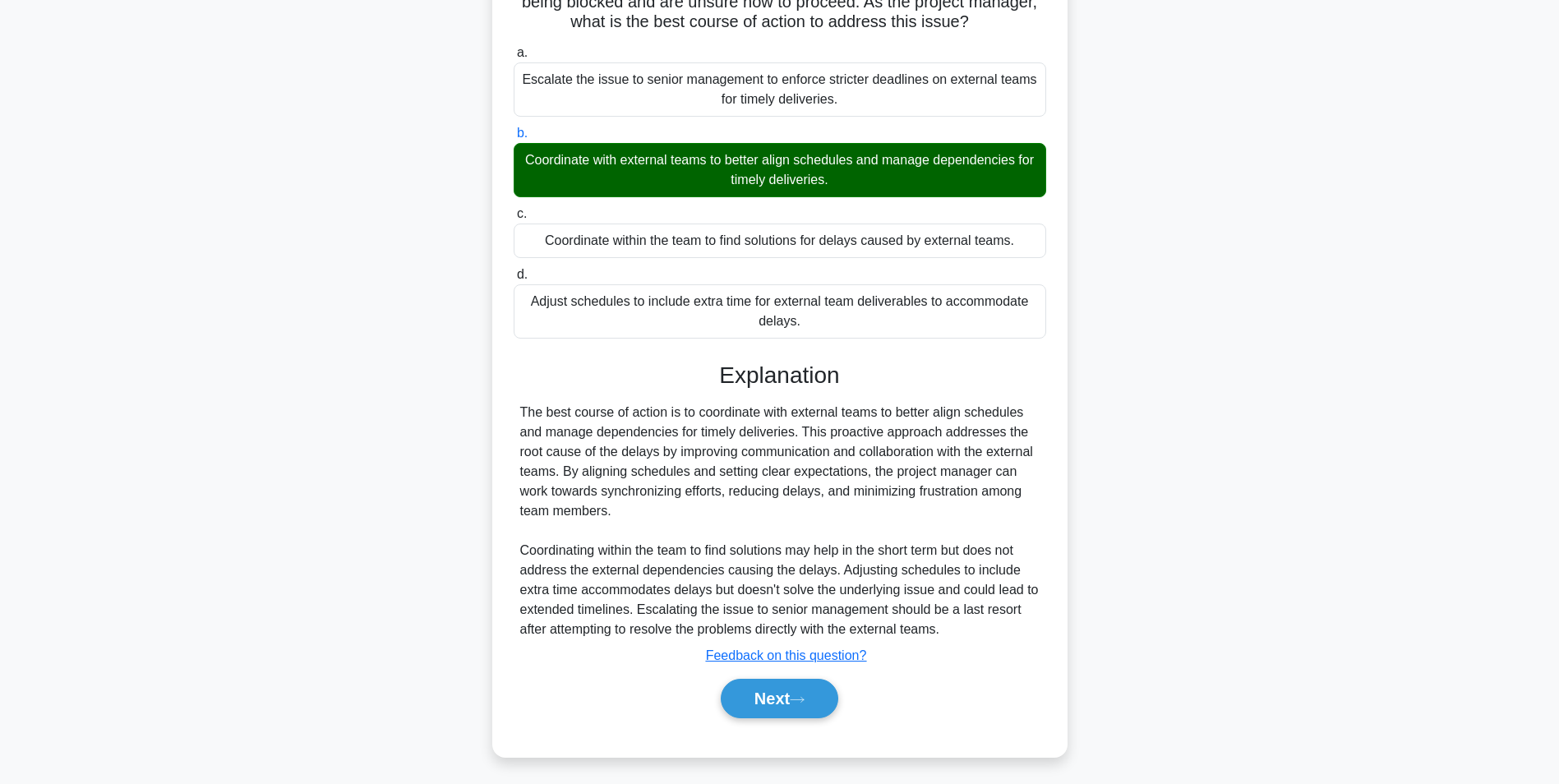
scroll to position [103, 0]
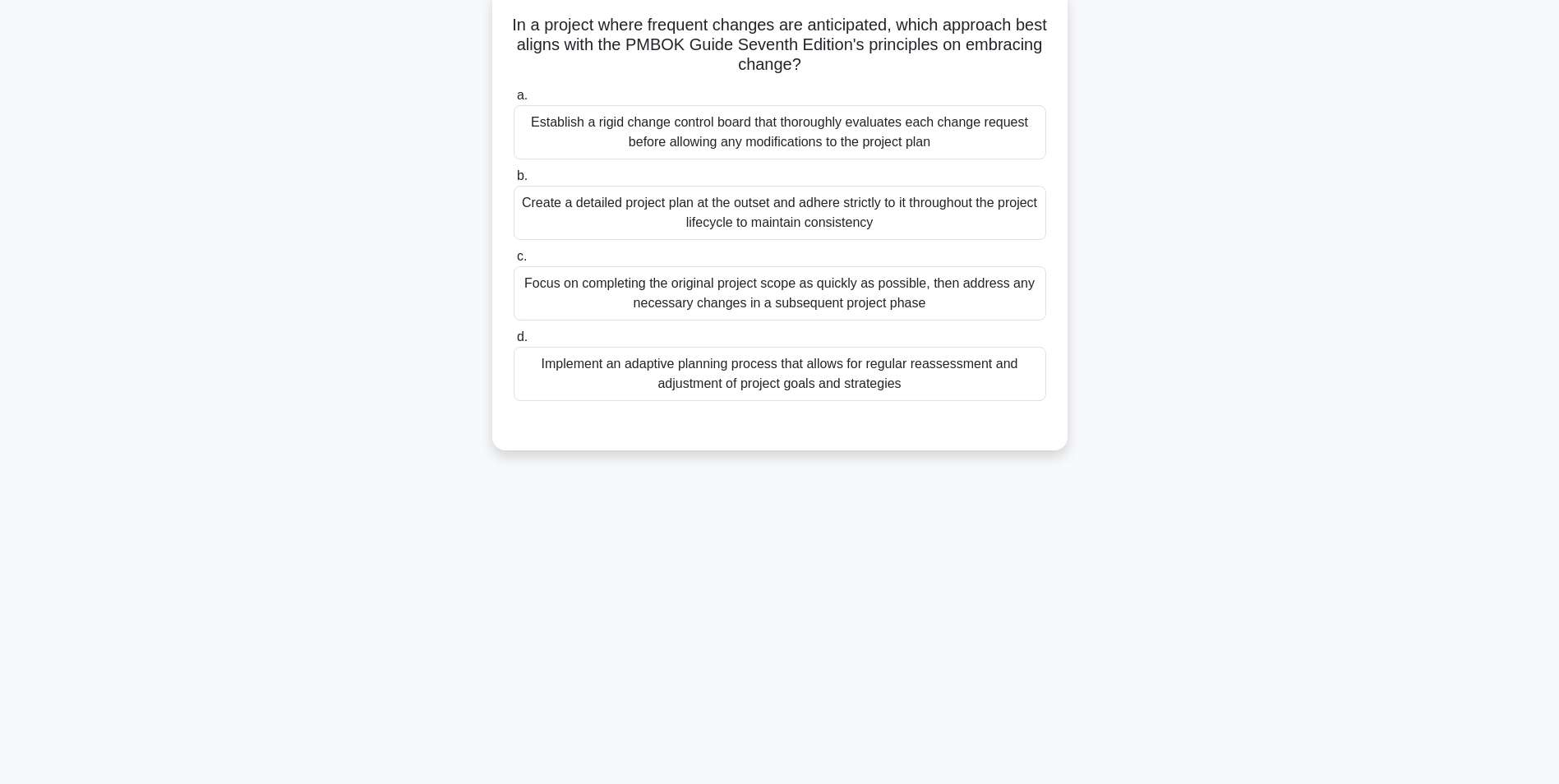
click at [799, 376] on div "Implement an adaptive planning process that allows for regular reassessment and…" at bounding box center [780, 374] width 532 height 54
click at [513, 343] on input "d. Implement an adaptive planning process that allows for regular reassessment …" at bounding box center [513, 338] width 0 height 11
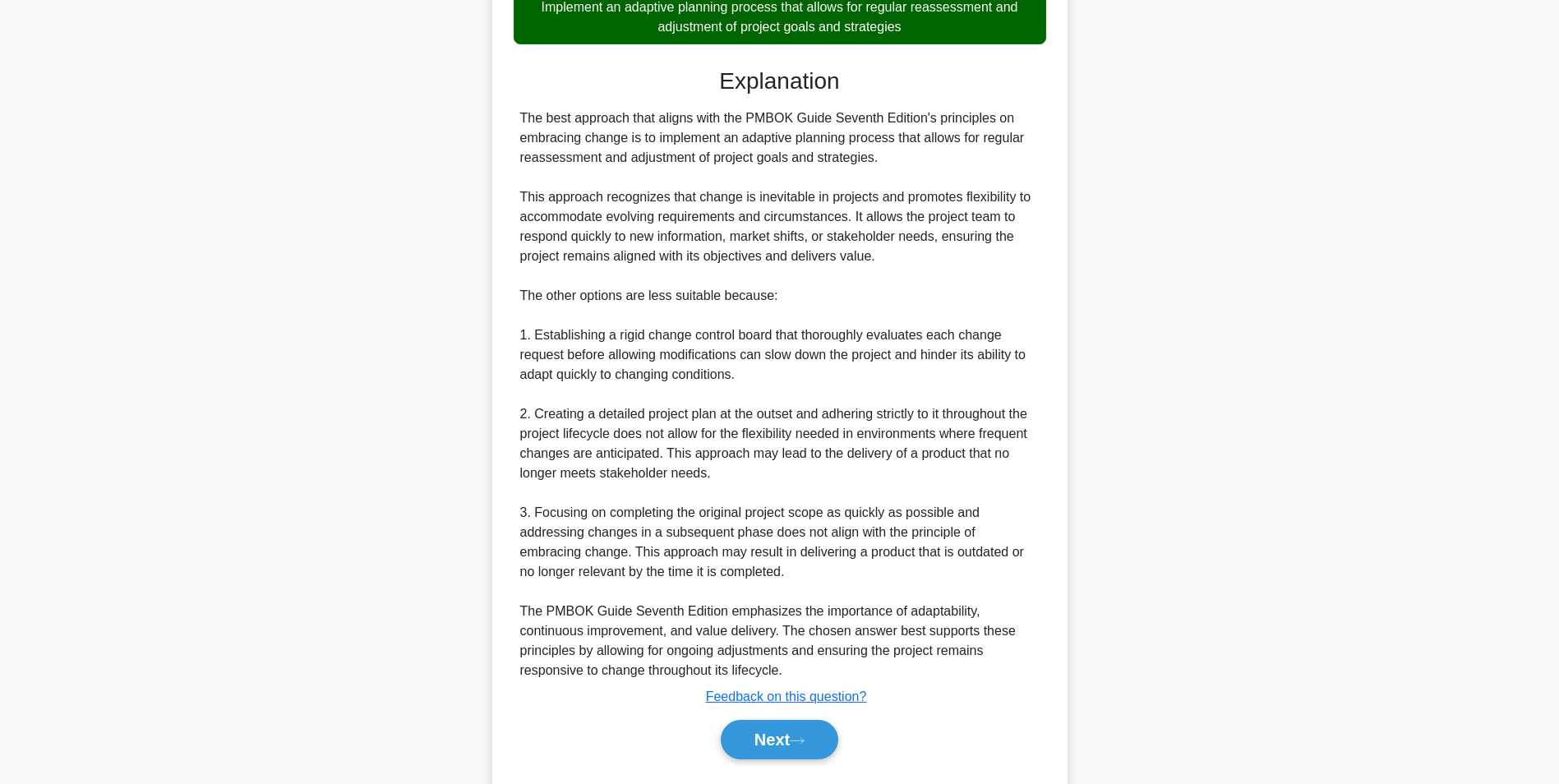
scroll to position [506, 0]
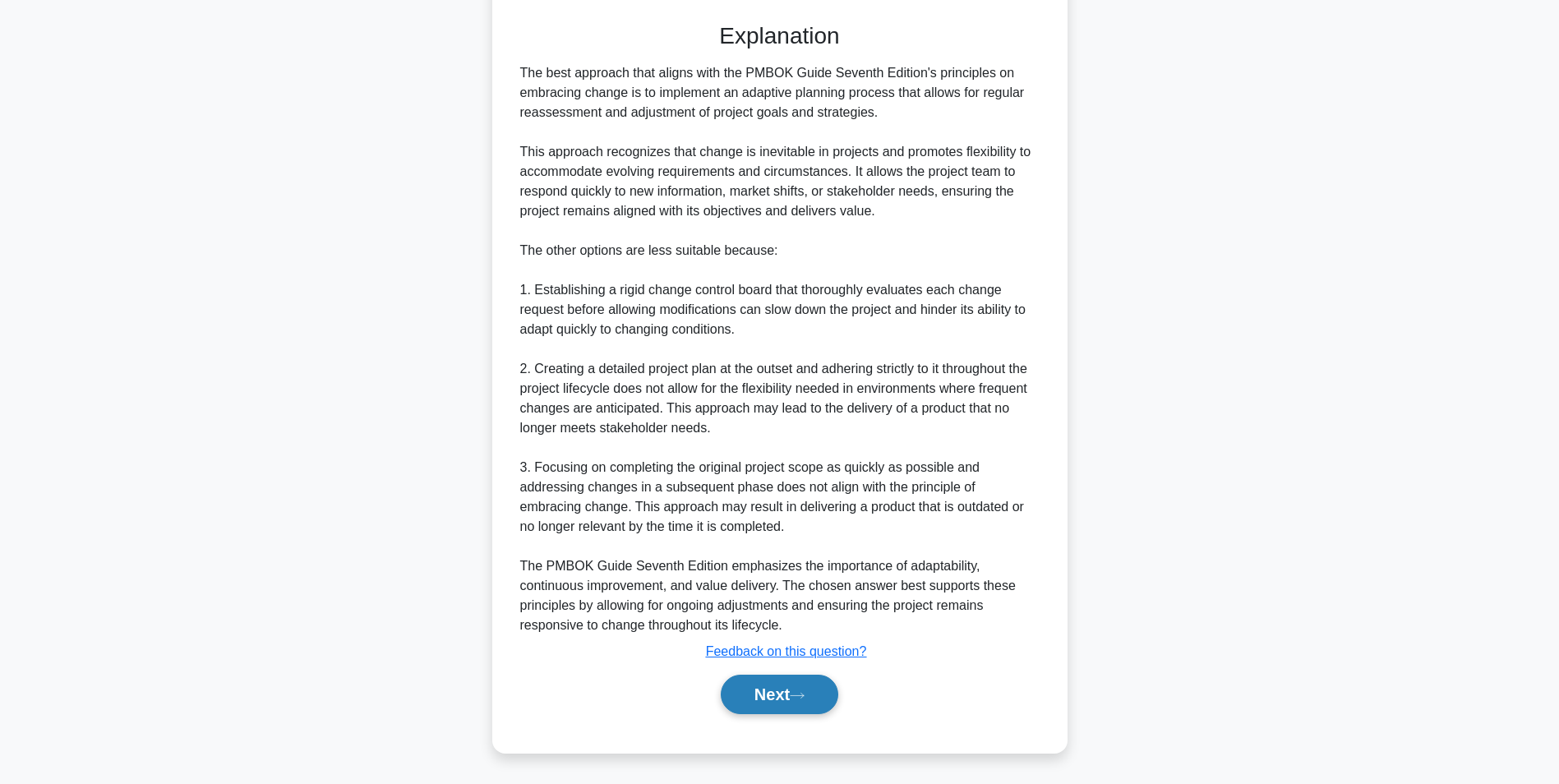
click at [761, 692] on button "Next" at bounding box center [780, 694] width 118 height 40
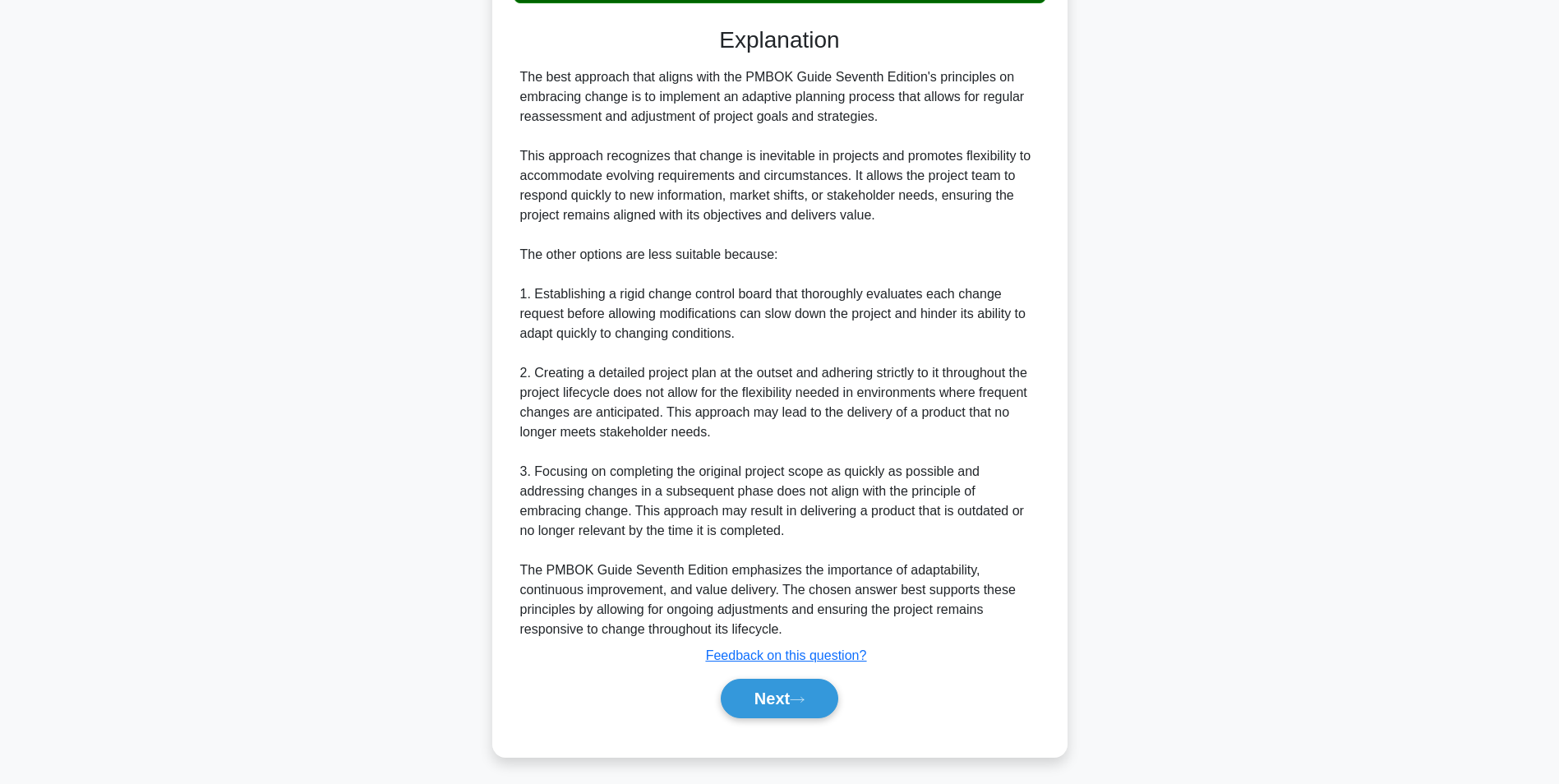
scroll to position [103, 0]
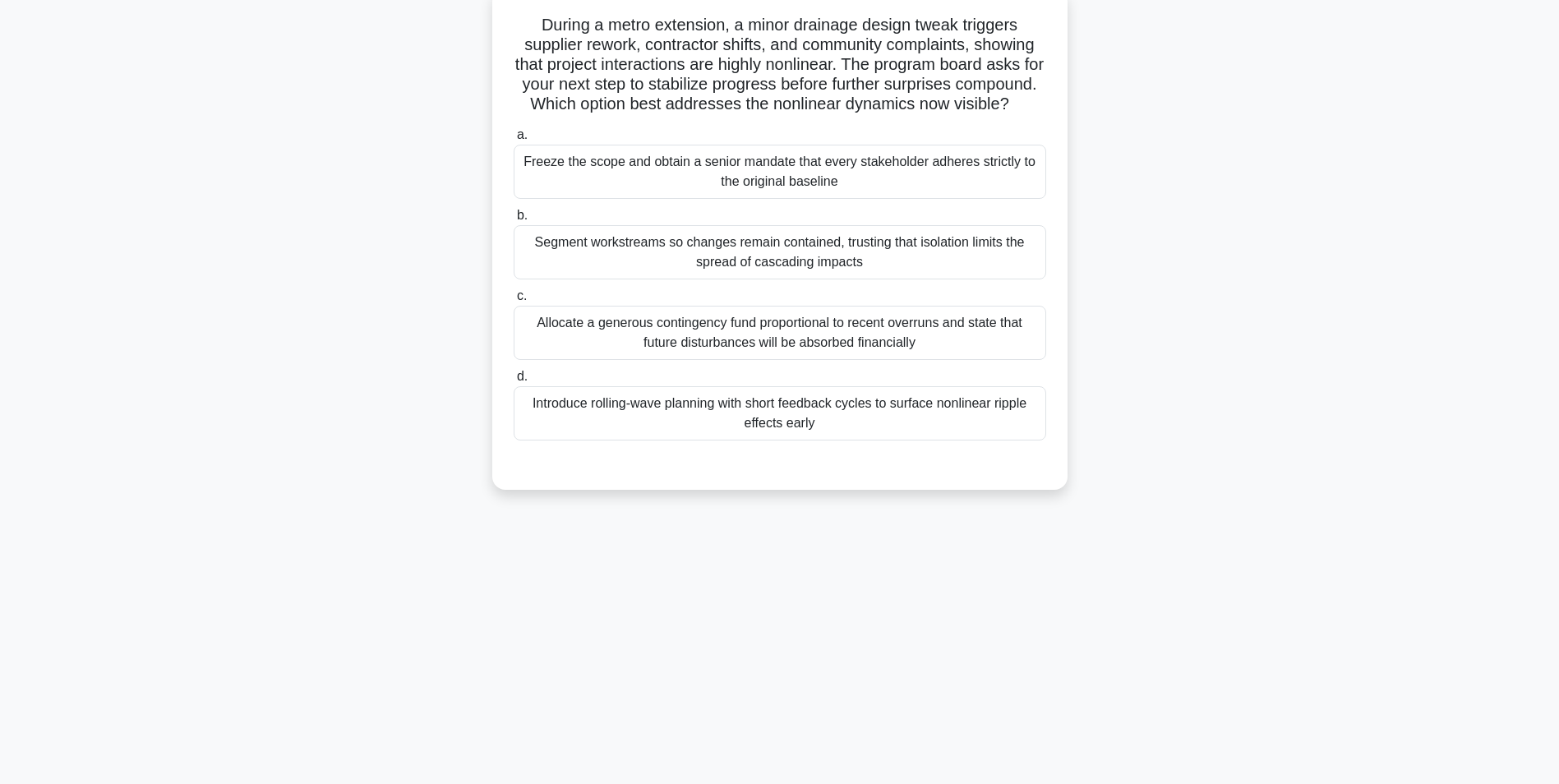
click at [791, 438] on div "Introduce rolling-wave planning with short feedback cycles to surface nonlinear…" at bounding box center [780, 414] width 532 height 54
click at [513, 382] on input "d. Introduce rolling-wave planning with short feedback cycles to surface nonlin…" at bounding box center [513, 377] width 0 height 11
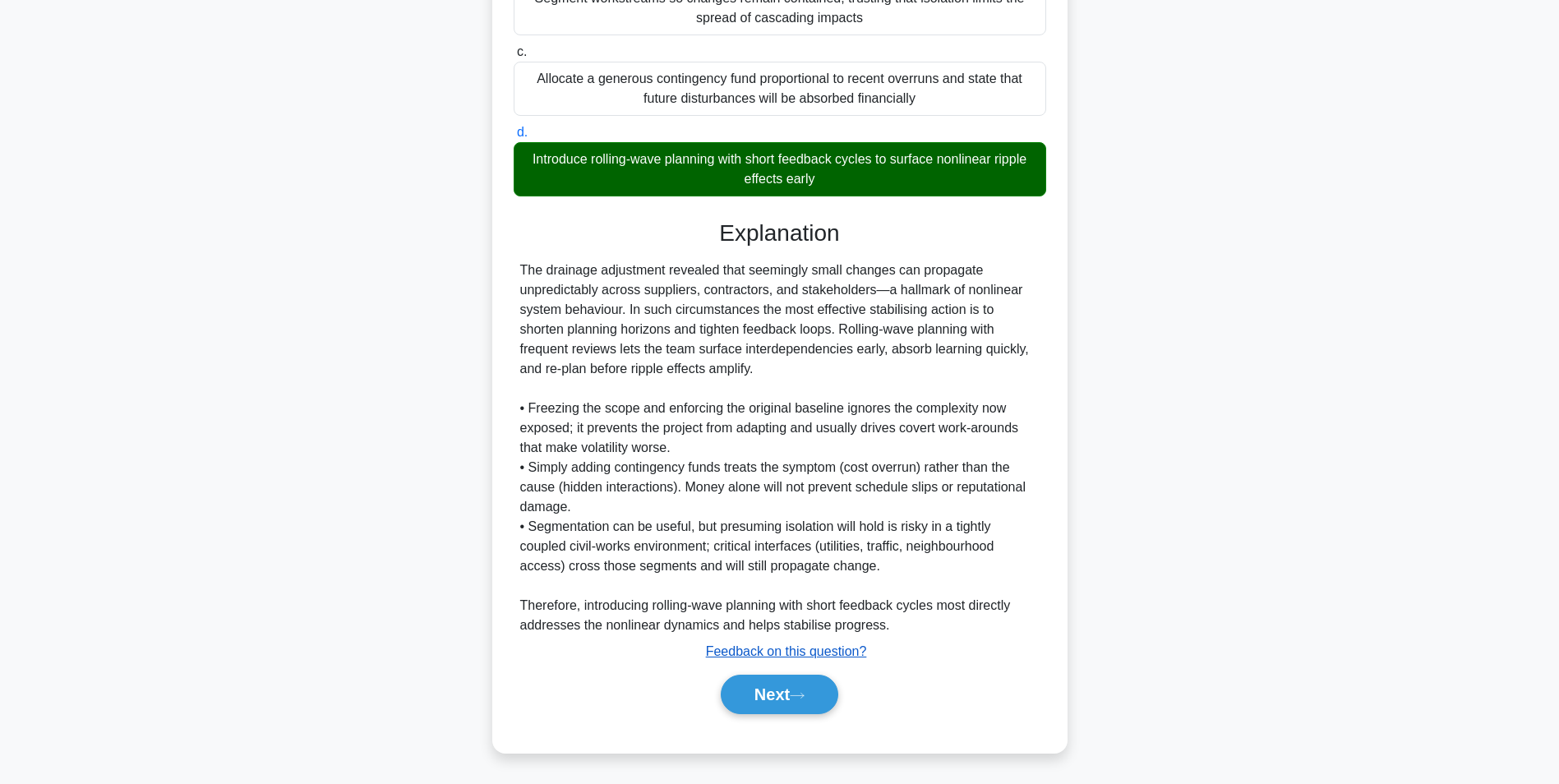
scroll to position [368, 0]
click at [760, 693] on button "Next" at bounding box center [780, 694] width 118 height 40
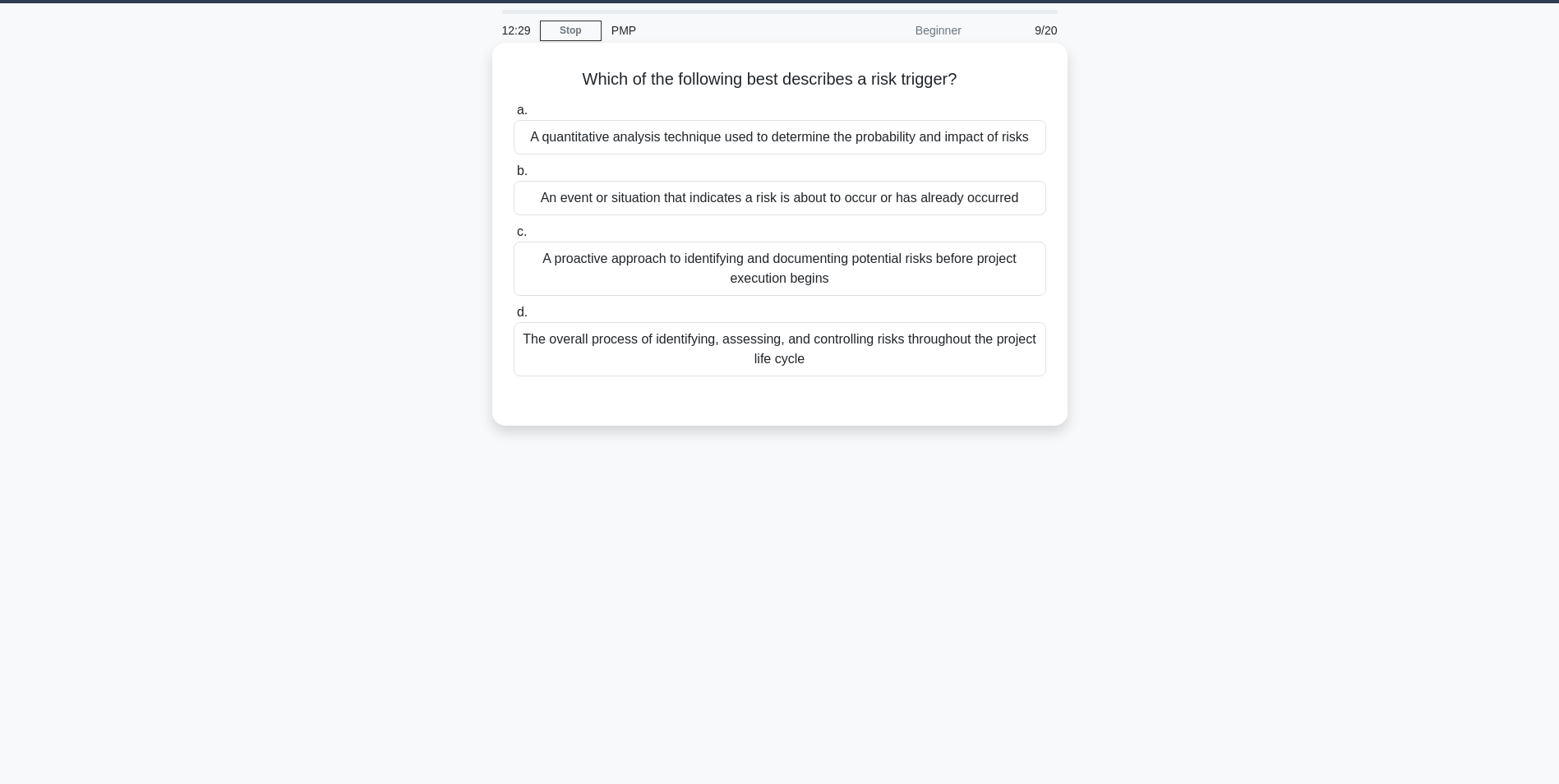
scroll to position [103, 0]
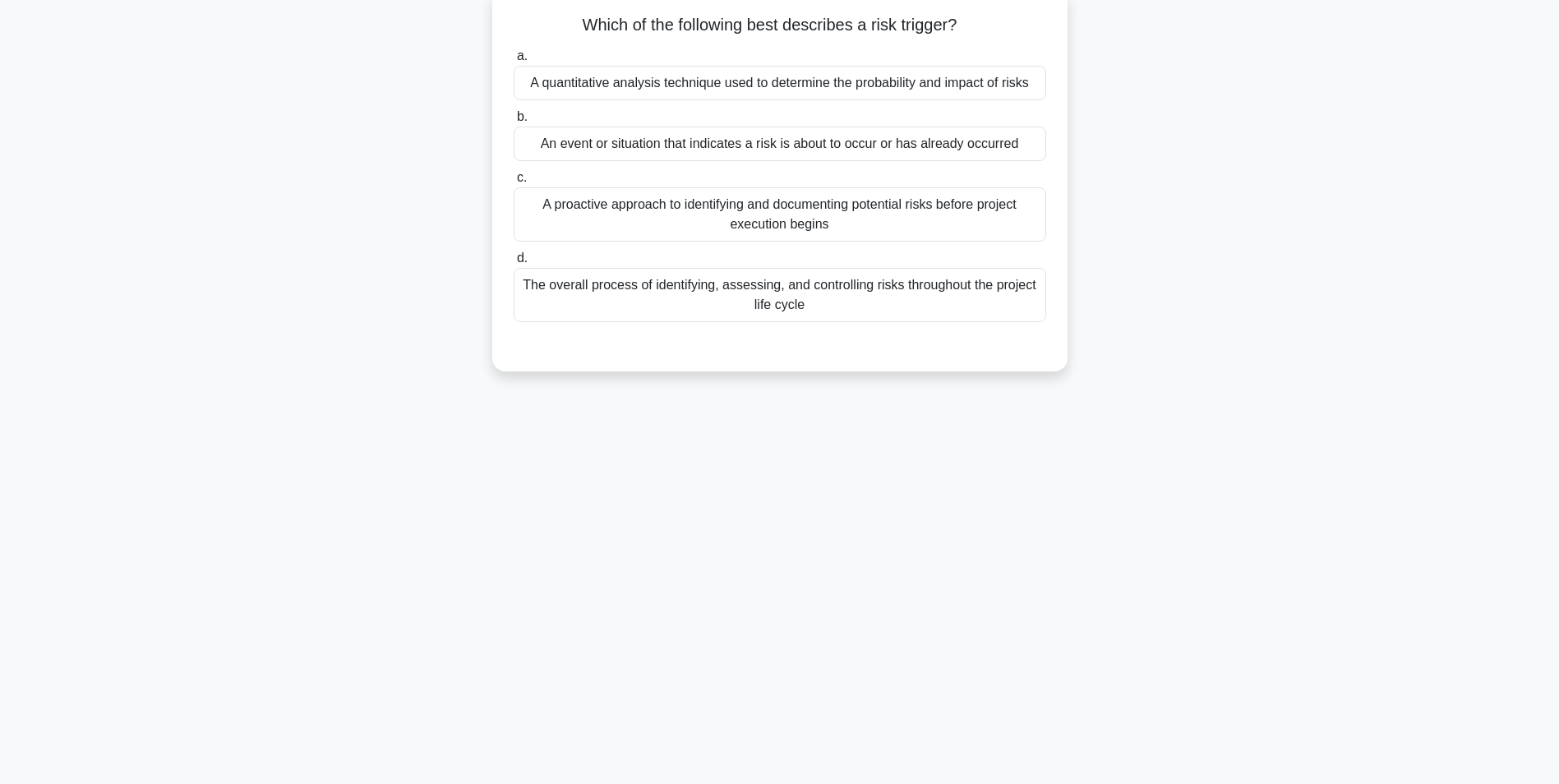
click at [781, 148] on div "An event or situation that indicates a risk is about to occur or has already oc…" at bounding box center [780, 144] width 532 height 34
click at [513, 122] on input "b. An event or situation that indicates a risk is about to occur or has already…" at bounding box center [513, 117] width 0 height 11
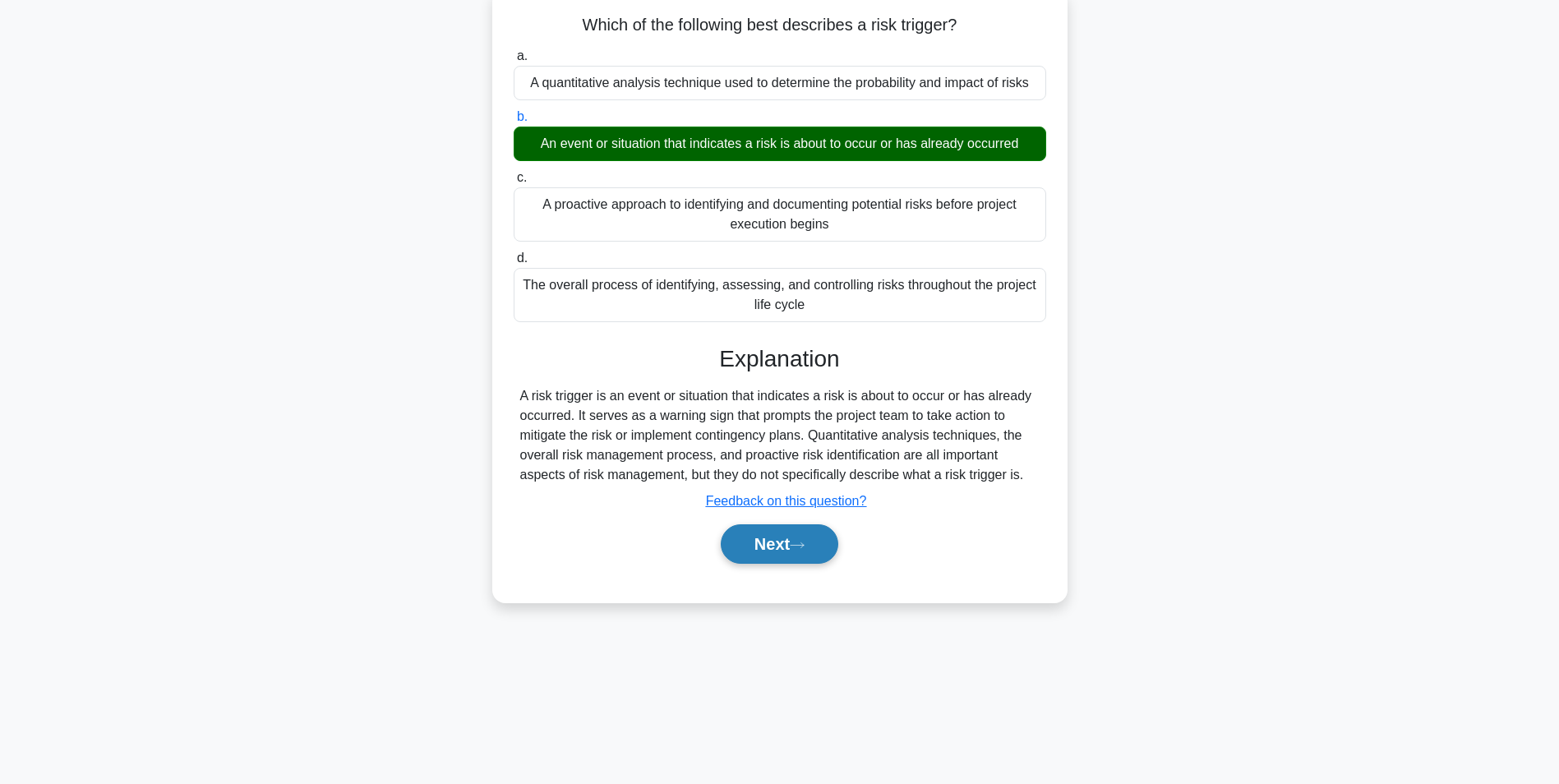
click at [773, 542] on button "Next" at bounding box center [780, 544] width 118 height 40
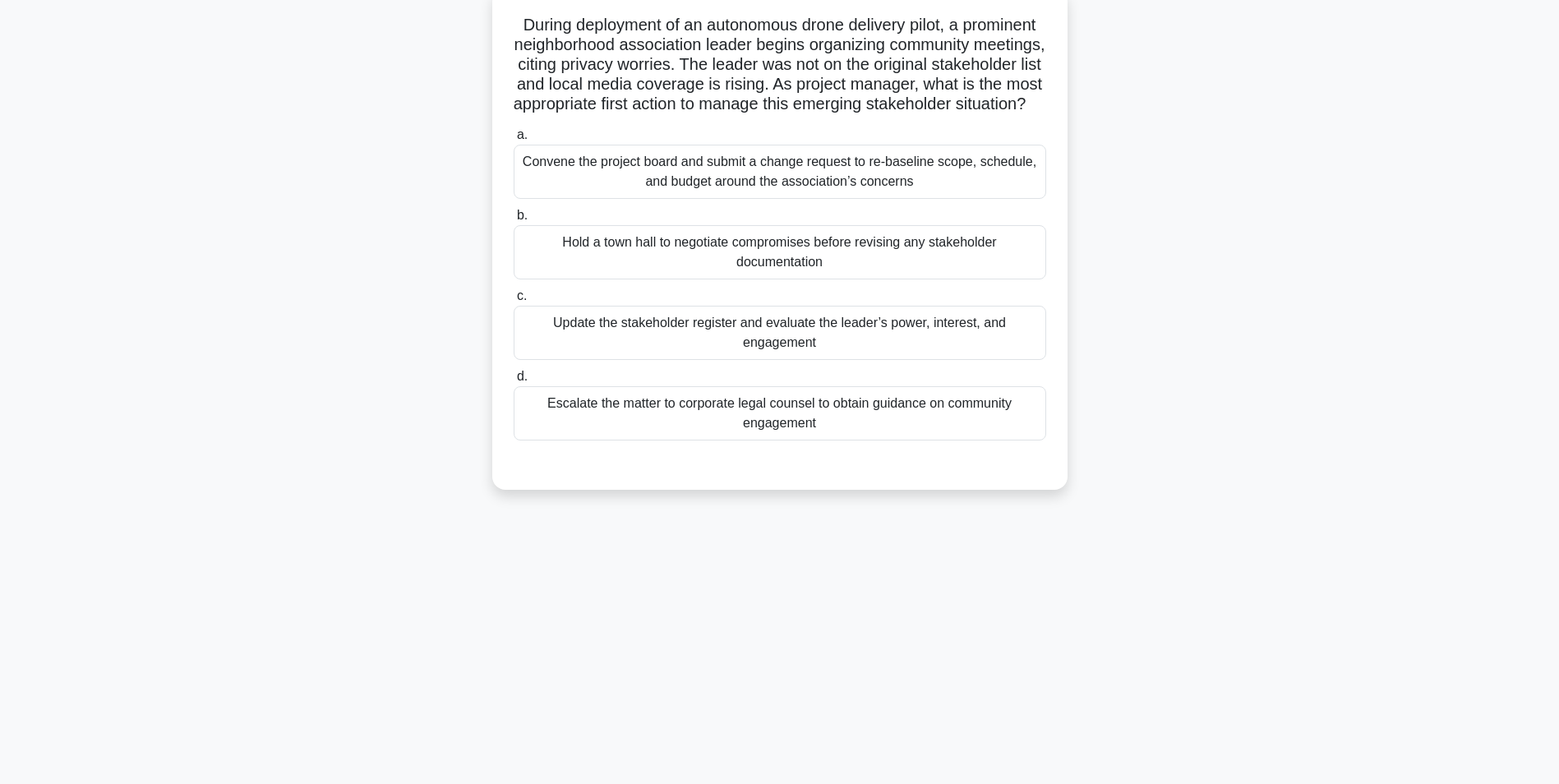
click at [781, 360] on div "Update the stakeholder register and evaluate the leader’s power, interest, and …" at bounding box center [780, 333] width 532 height 54
click at [513, 301] on input "c. Update the stakeholder register and evaluate the leader’s power, interest, a…" at bounding box center [513, 296] width 0 height 11
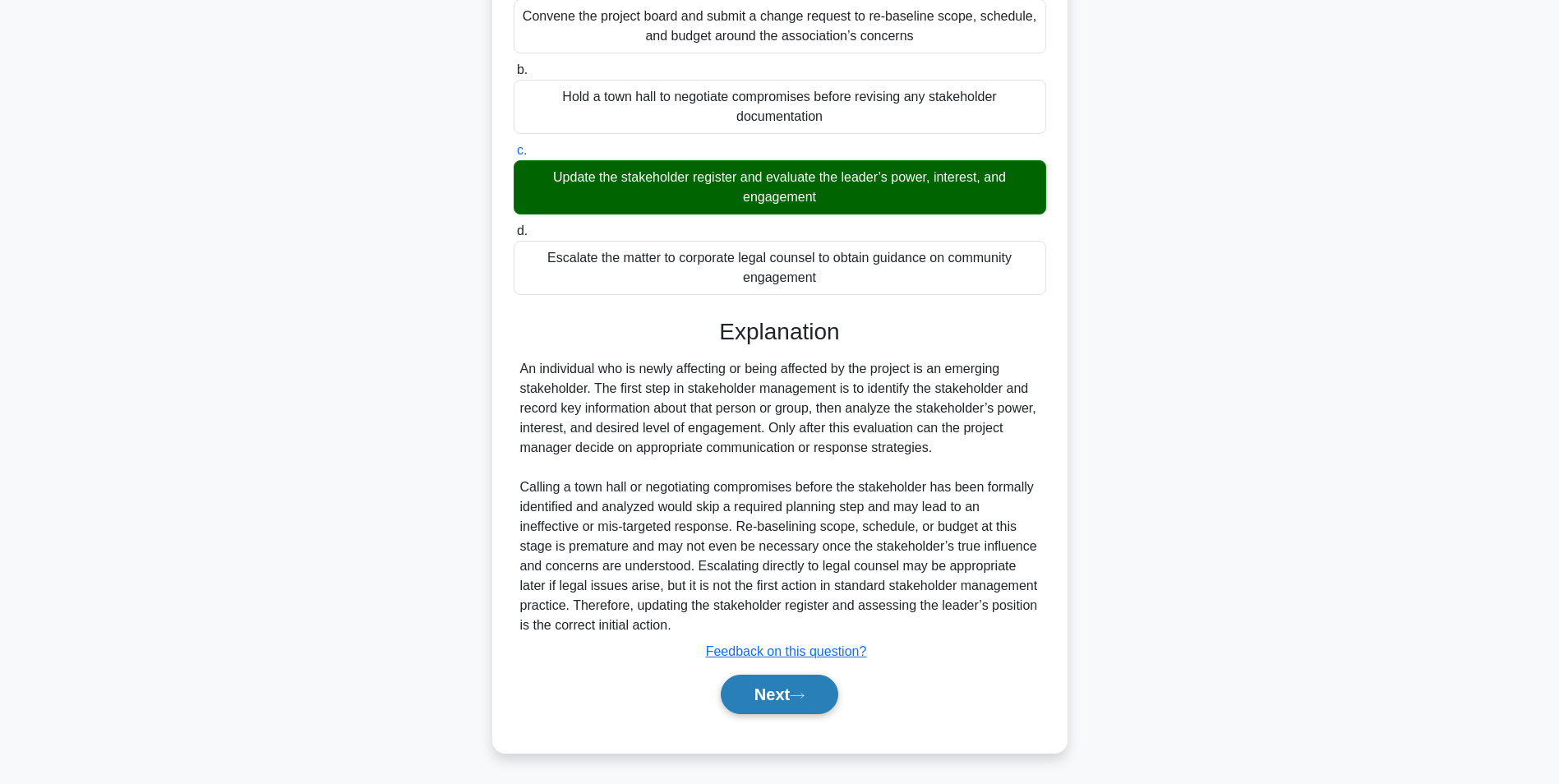
click at [781, 698] on button "Next" at bounding box center [780, 694] width 118 height 40
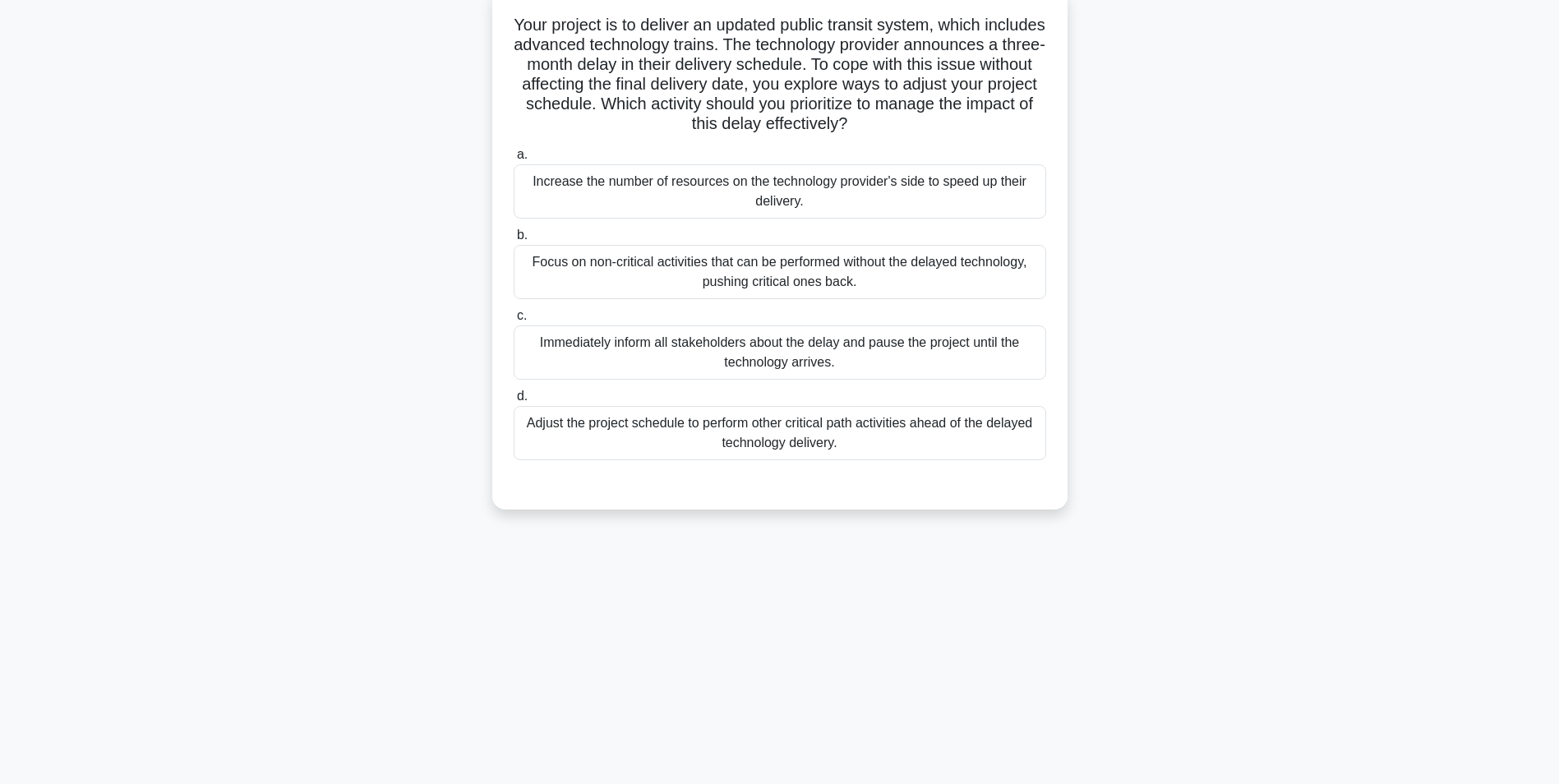
click at [844, 443] on div "Adjust the project schedule to perform other critical path activities ahead of …" at bounding box center [780, 434] width 532 height 54
click at [513, 402] on input "d. Adjust the project schedule to perform other critical path activities ahead …" at bounding box center [513, 397] width 0 height 11
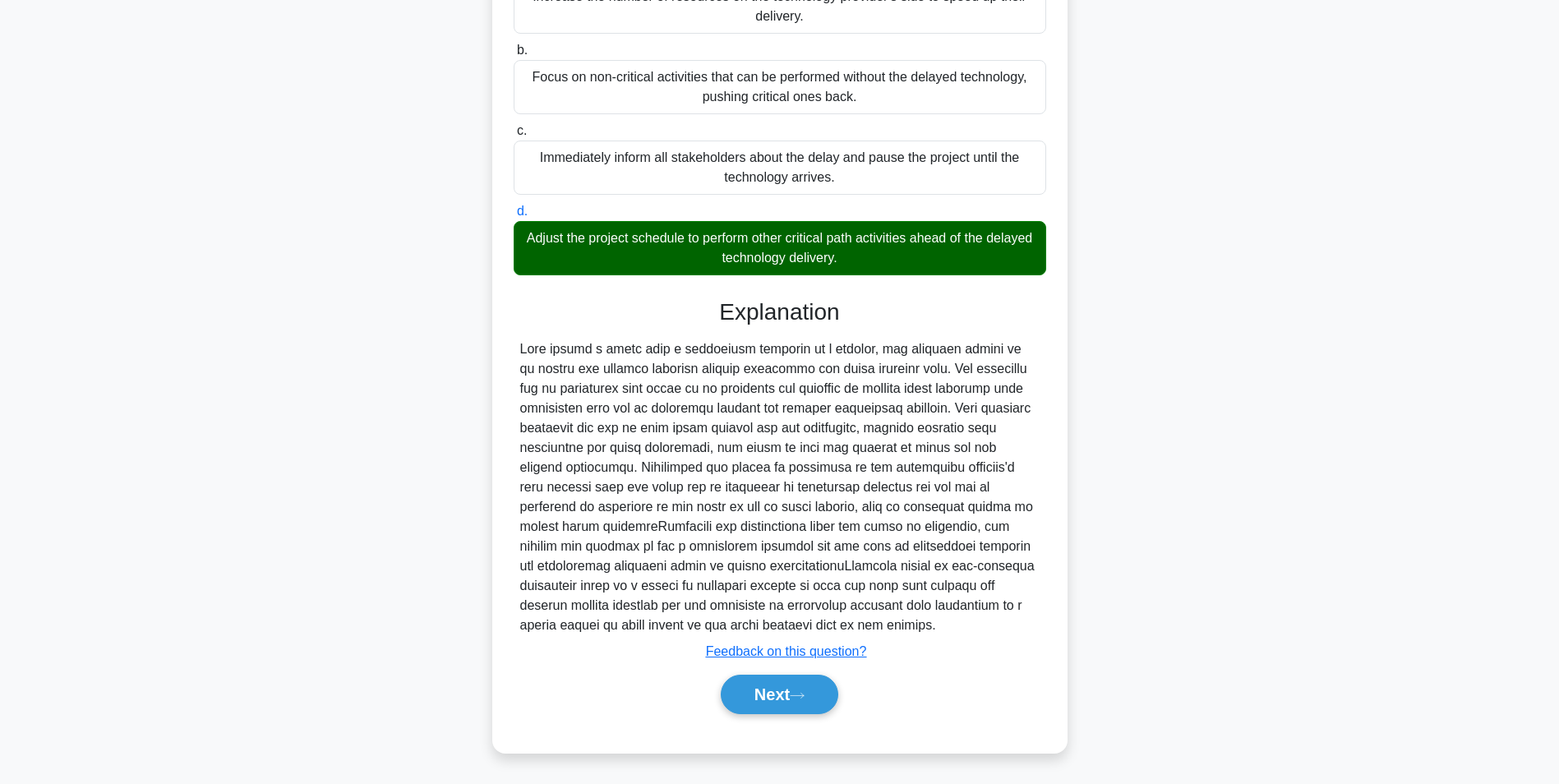
scroll to position [290, 0]
click at [769, 692] on button "Next" at bounding box center [780, 694] width 118 height 40
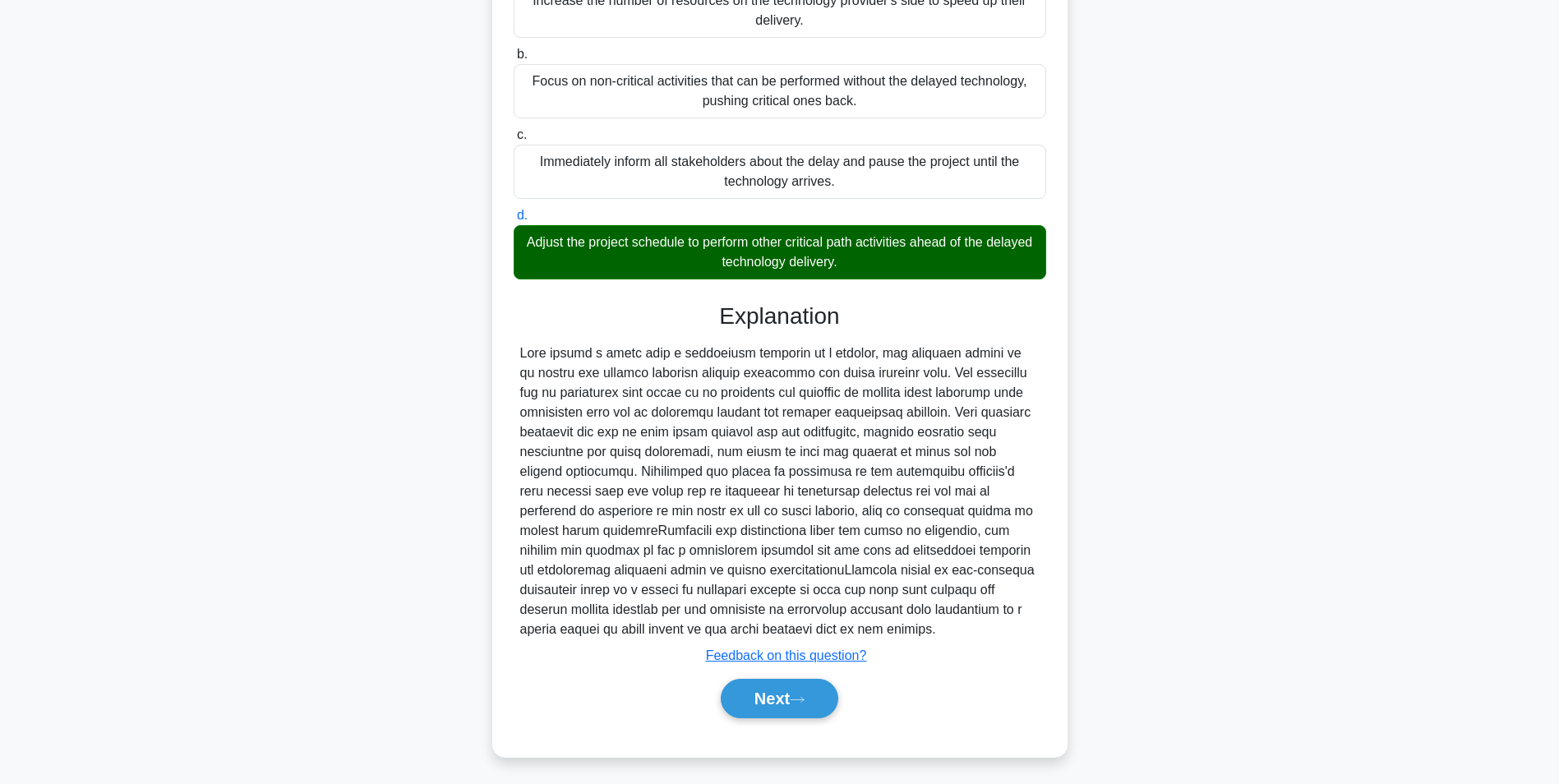
scroll to position [103, 0]
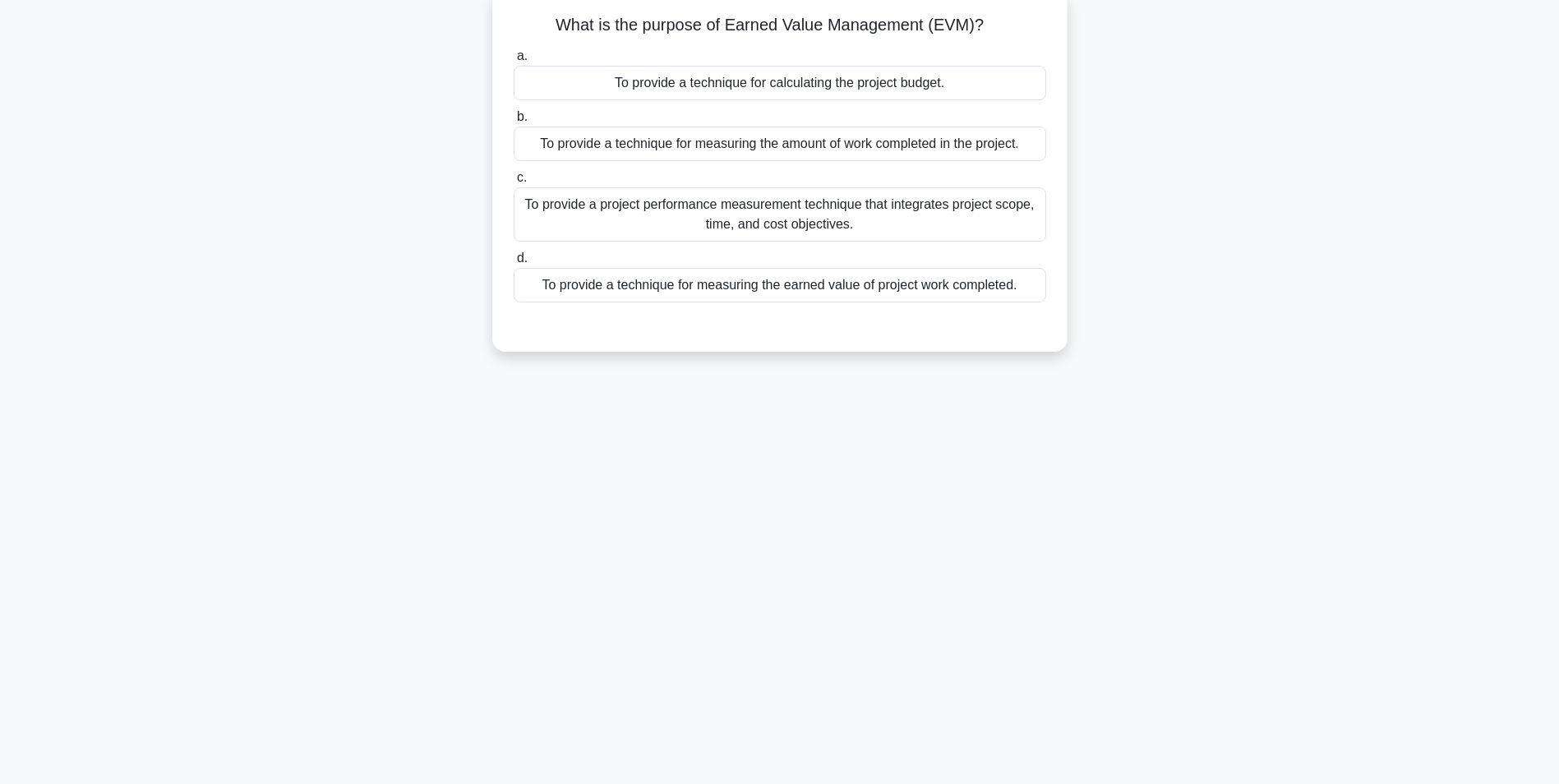
click at [895, 148] on div "To provide a technique for measuring the amount of work completed in the projec…" at bounding box center [780, 144] width 532 height 34
click at [513, 122] on input "b. To provide a technique for measuring the amount of work completed in the pro…" at bounding box center [513, 117] width 0 height 11
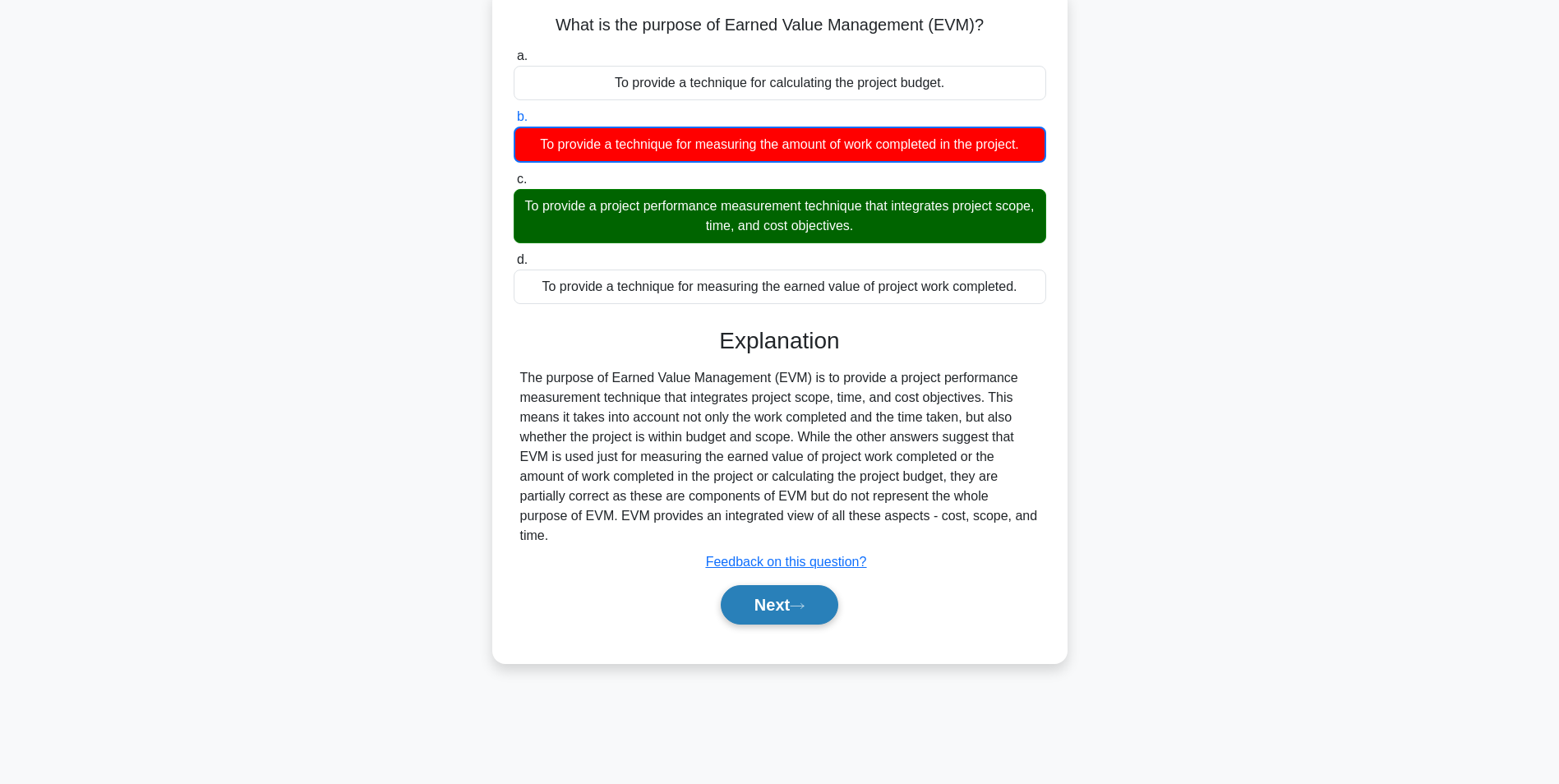
click at [769, 600] on button "Next" at bounding box center [780, 605] width 118 height 40
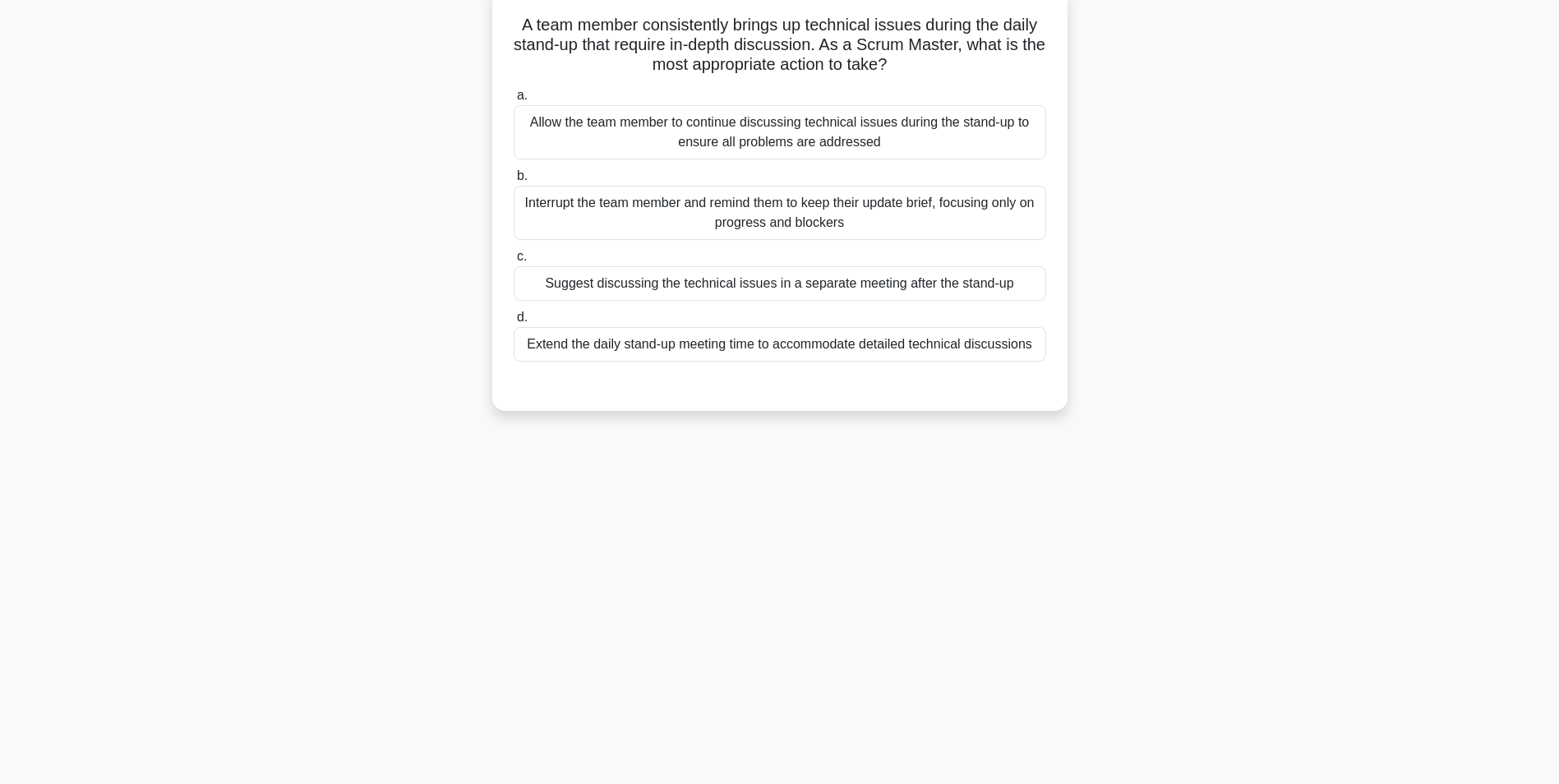
click at [761, 291] on div "Suggest discussing the technical issues in a separate meeting after the stand-up" at bounding box center [780, 283] width 532 height 34
click at [513, 263] on input "c. Suggest discussing the technical issues in a separate meeting after the stan…" at bounding box center [513, 257] width 0 height 11
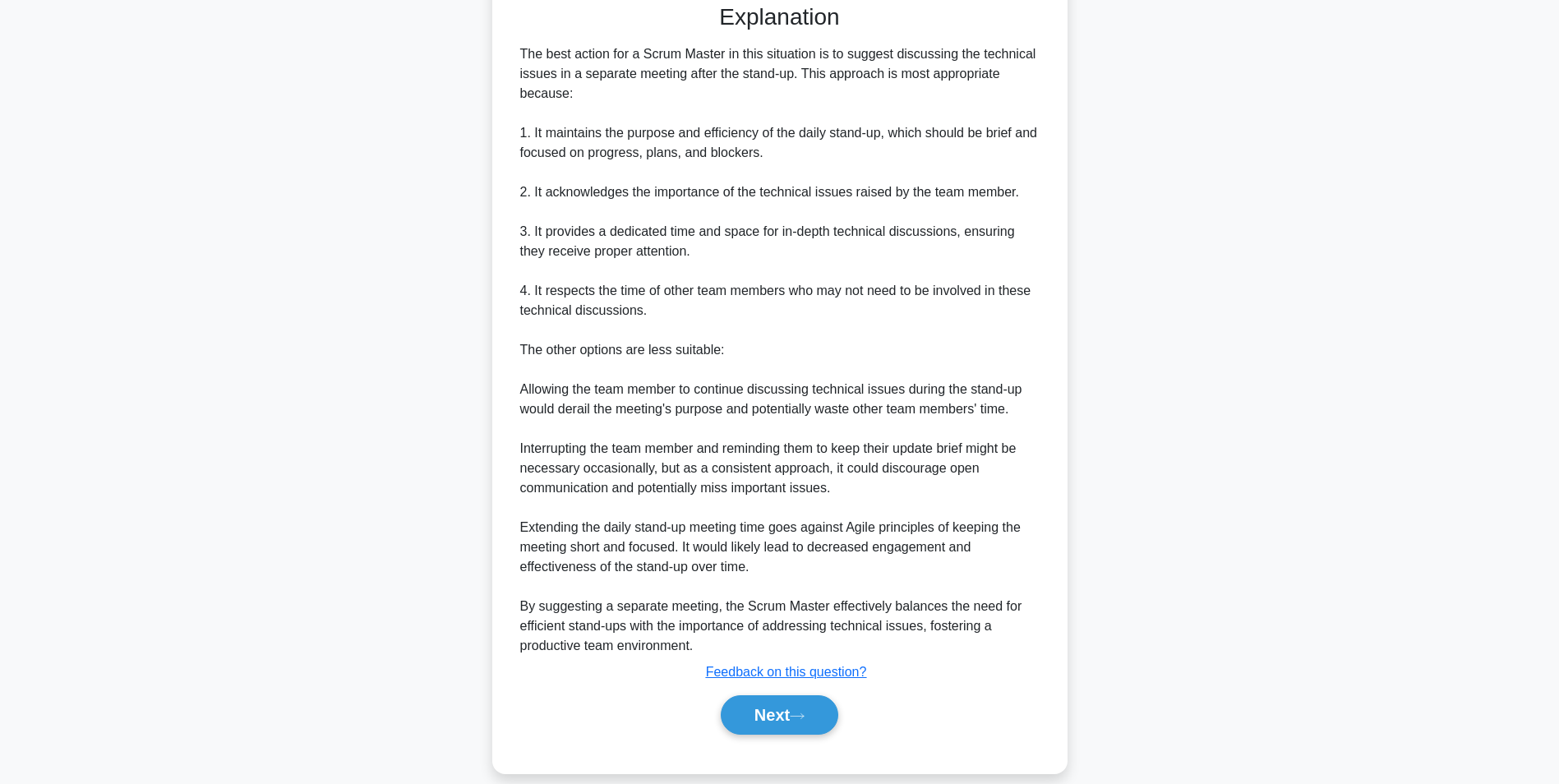
scroll to position [506, 0]
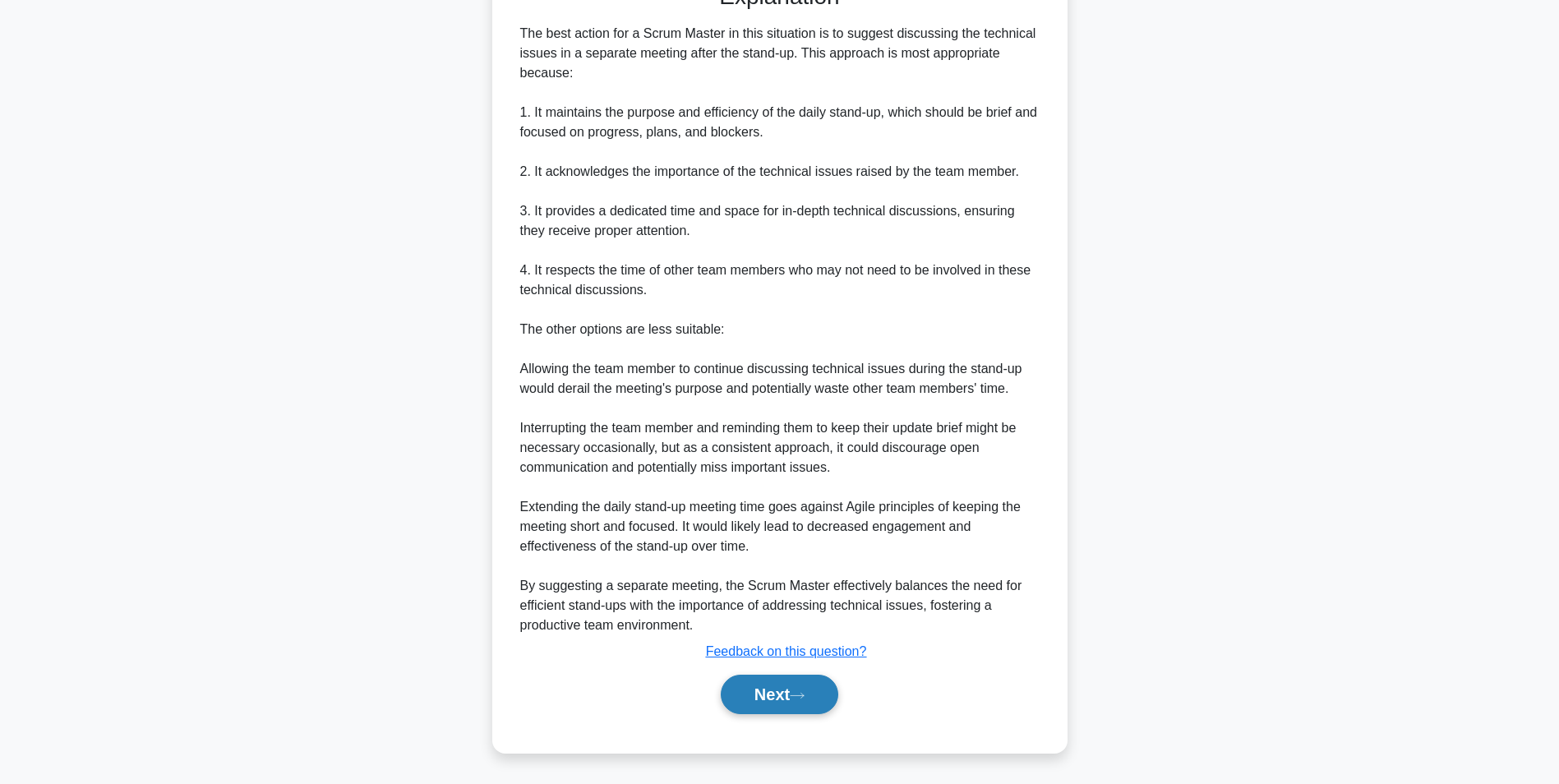
click at [763, 694] on button "Next" at bounding box center [780, 694] width 118 height 40
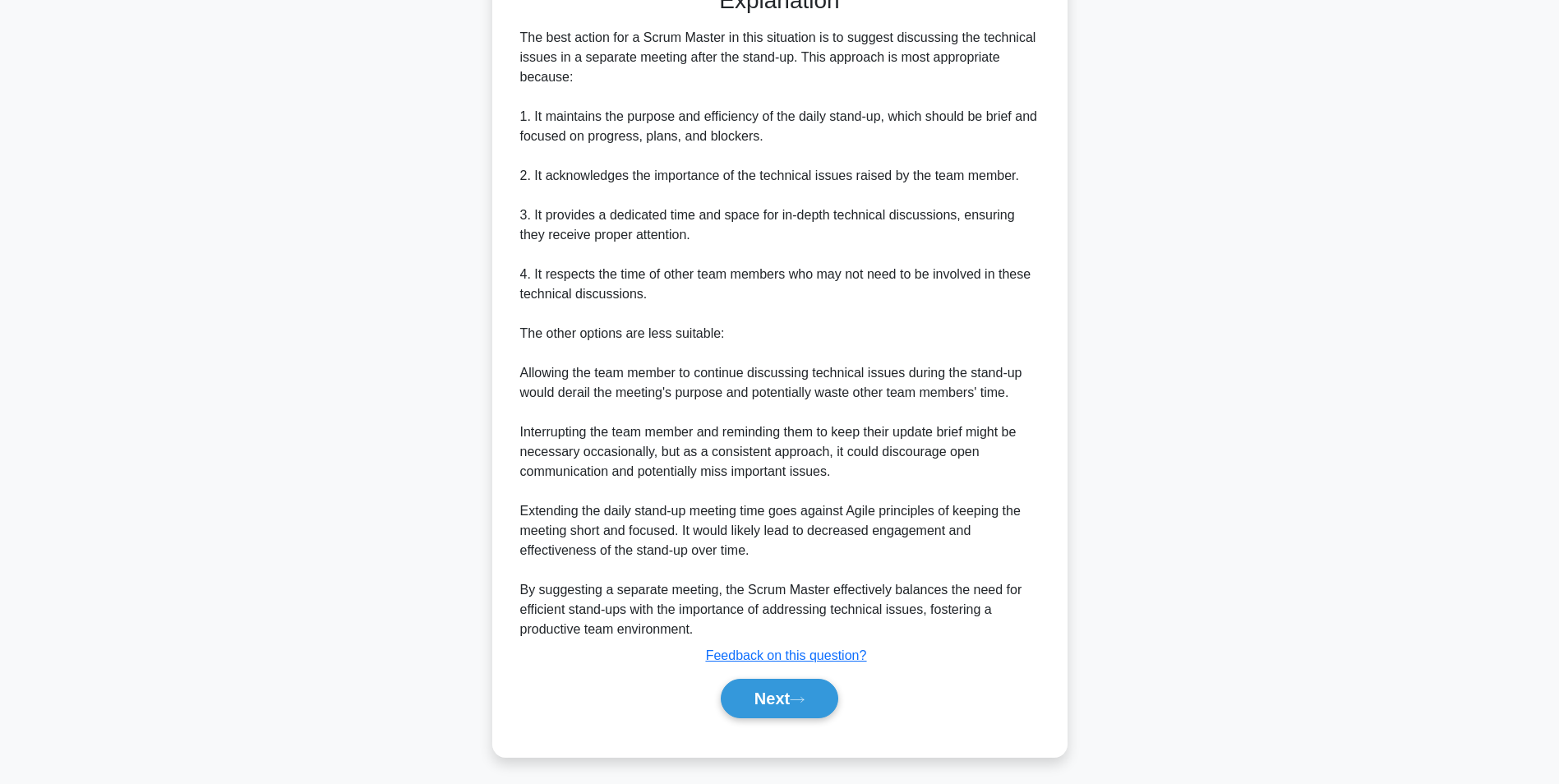
scroll to position [103, 0]
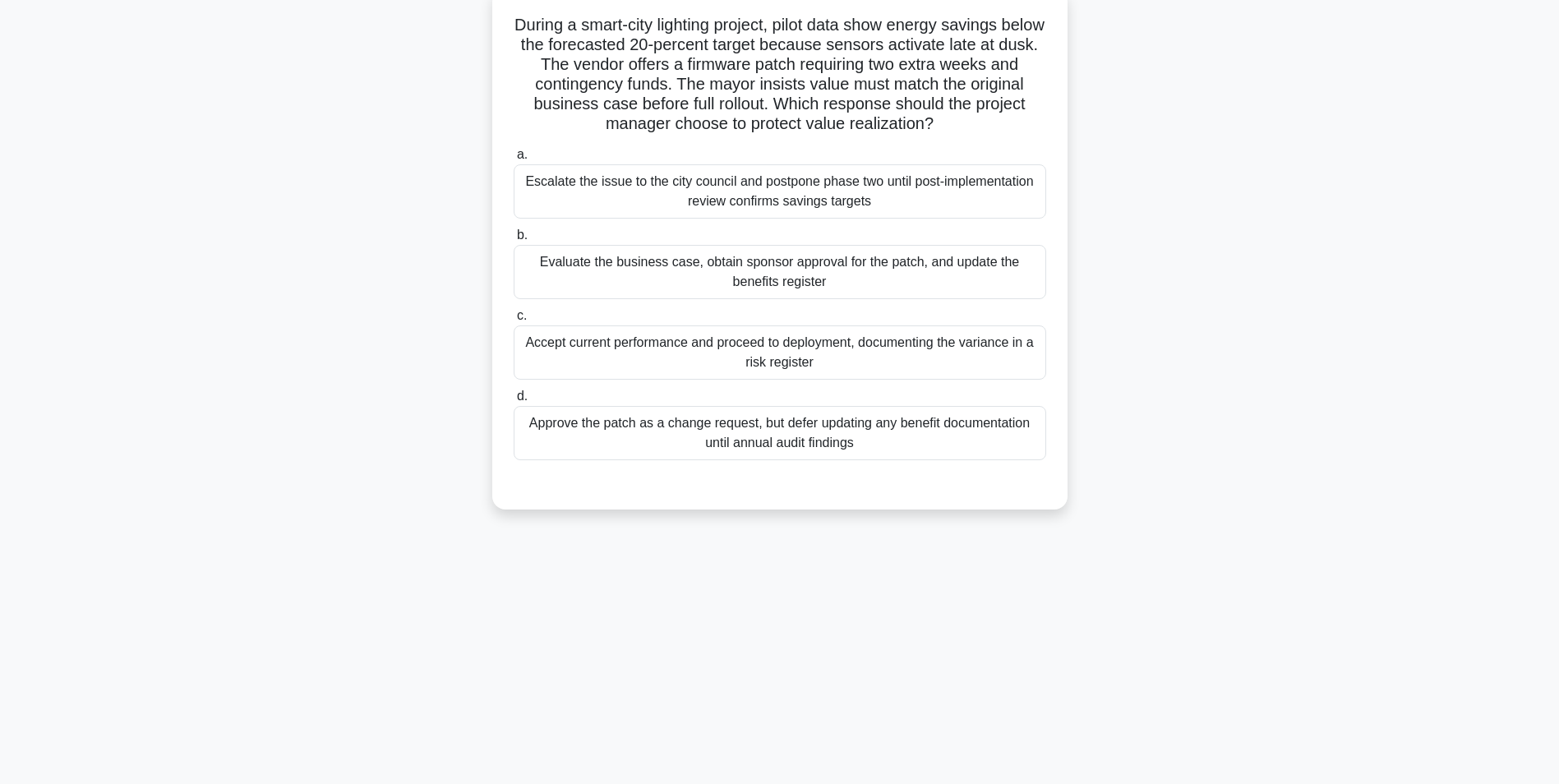
click at [801, 267] on div "Evaluate the business case, obtain sponsor approval for the patch, and update t…" at bounding box center [780, 272] width 532 height 54
click at [513, 241] on input "b. Evaluate the business case, obtain sponsor approval for the patch, and updat…" at bounding box center [513, 235] width 0 height 11
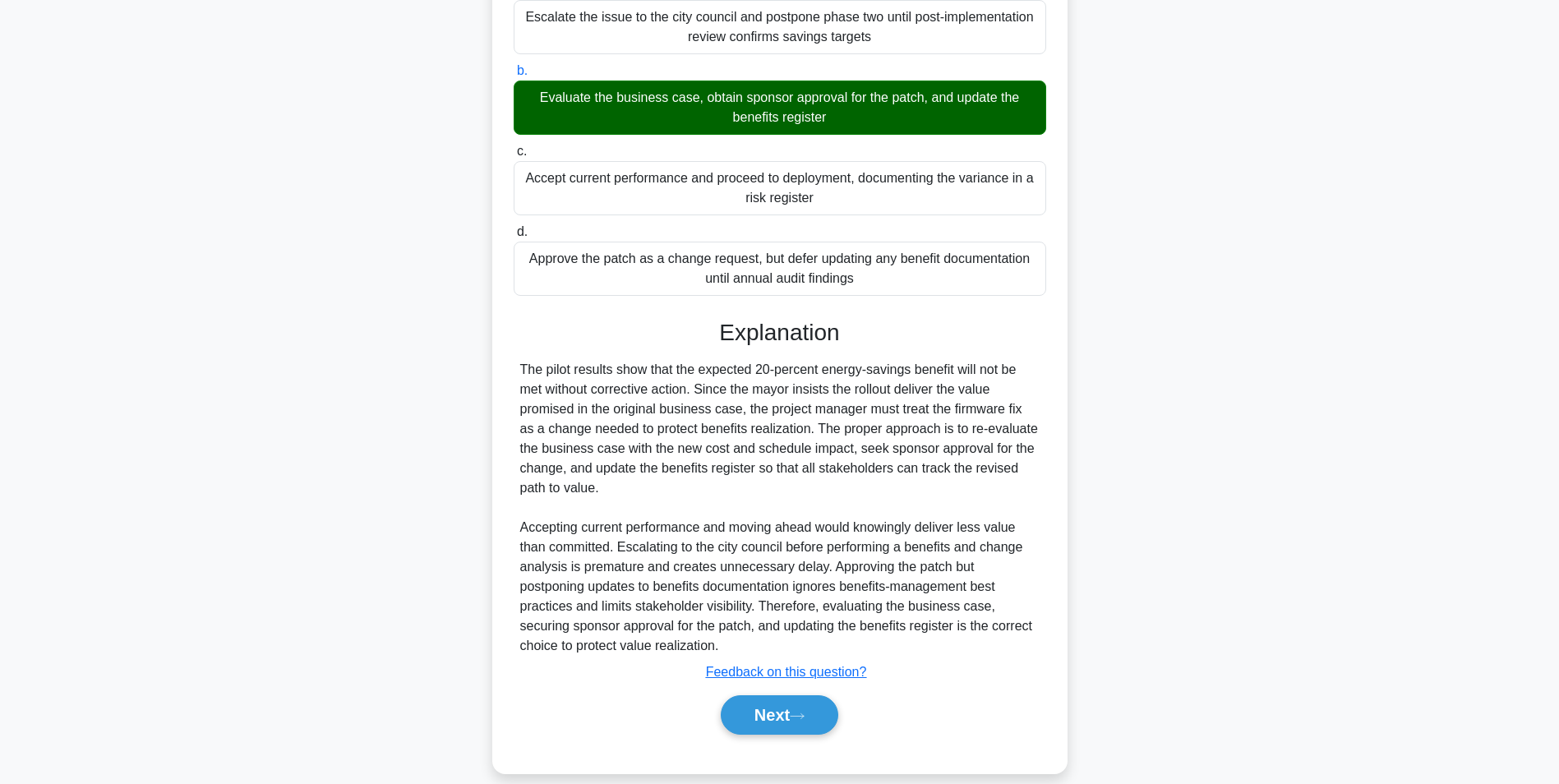
scroll to position [290, 0]
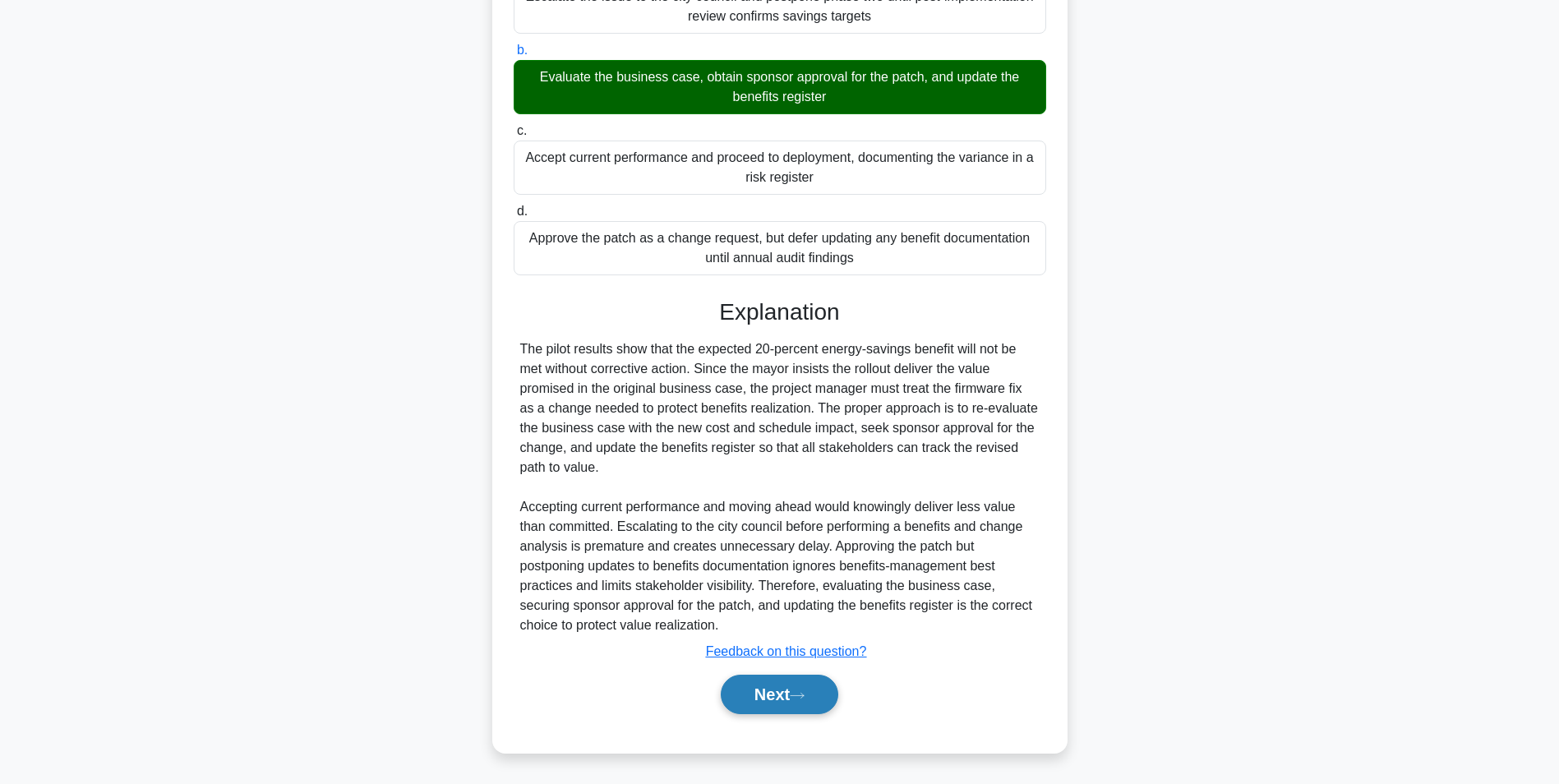
click at [747, 701] on button "Next" at bounding box center [780, 694] width 118 height 40
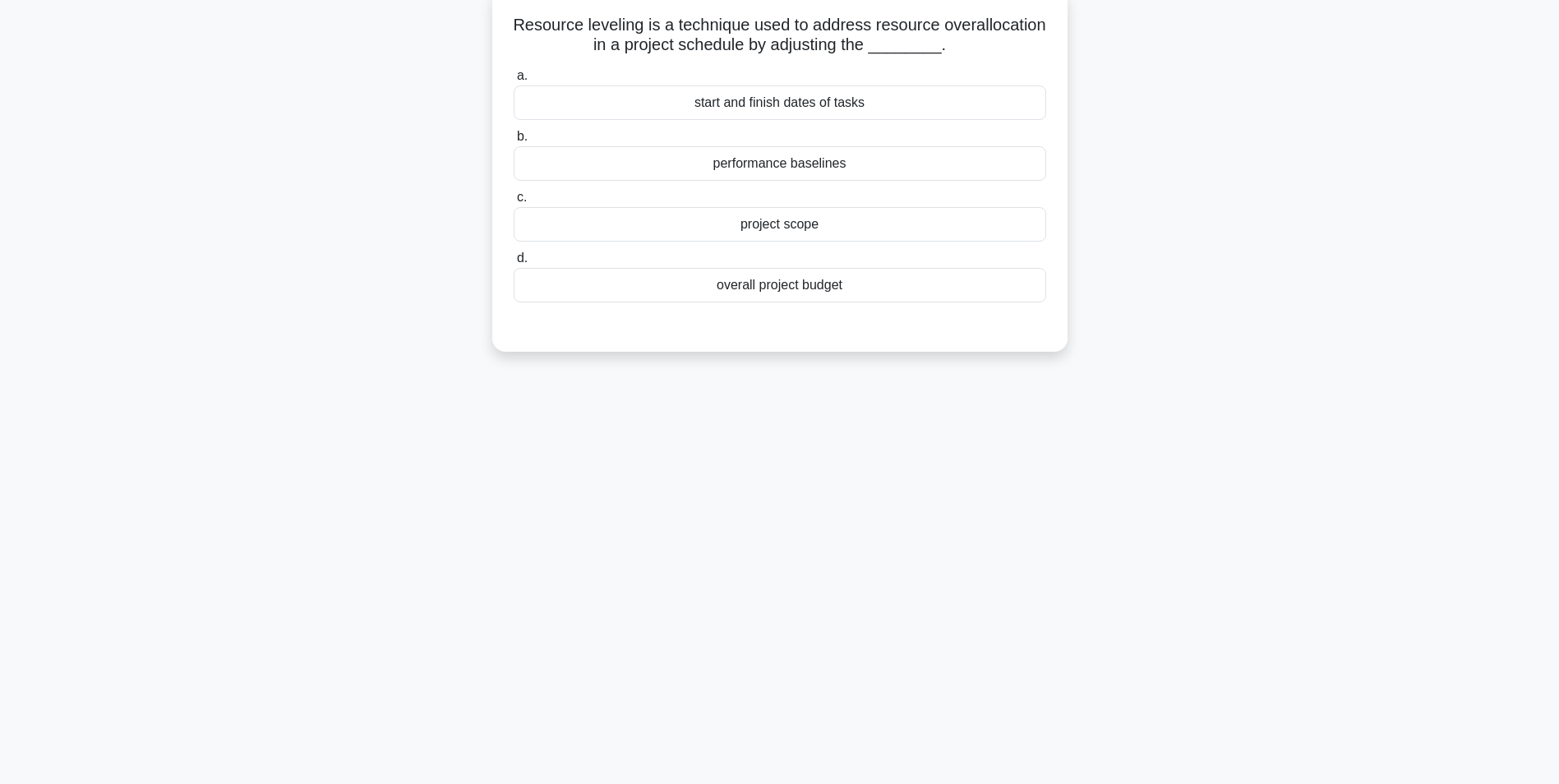
click at [792, 285] on div "overall project budget" at bounding box center [780, 285] width 532 height 34
click at [513, 263] on input "d. overall project budget" at bounding box center [513, 259] width 0 height 11
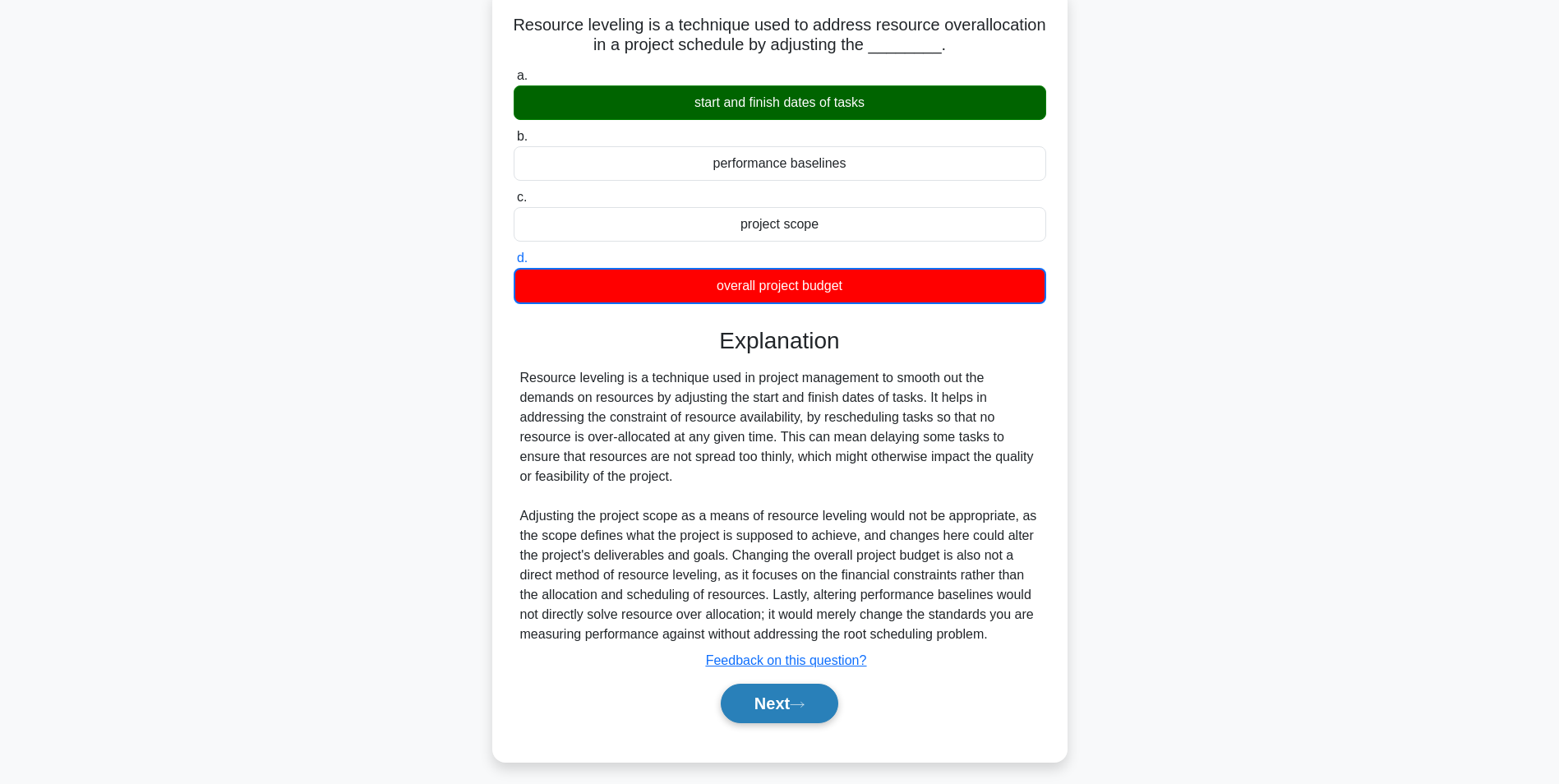
click at [760, 705] on button "Next" at bounding box center [780, 703] width 118 height 40
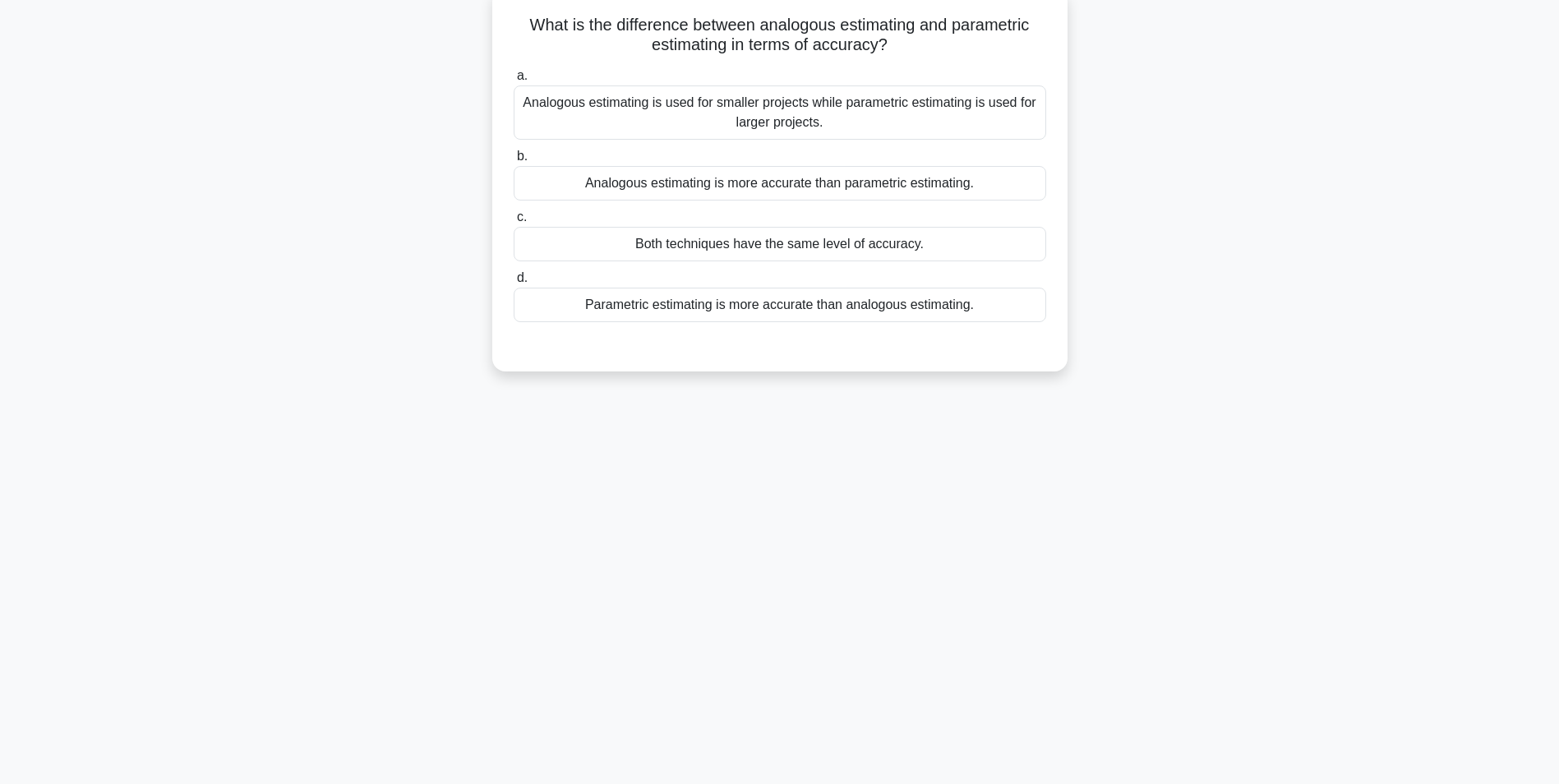
click at [781, 120] on div "Analogous estimating is used for smaller projects while parametric estimating i…" at bounding box center [780, 112] width 532 height 54
click at [513, 81] on input "a. Analogous estimating is used for smaller projects while parametric estimatin…" at bounding box center [513, 76] width 0 height 11
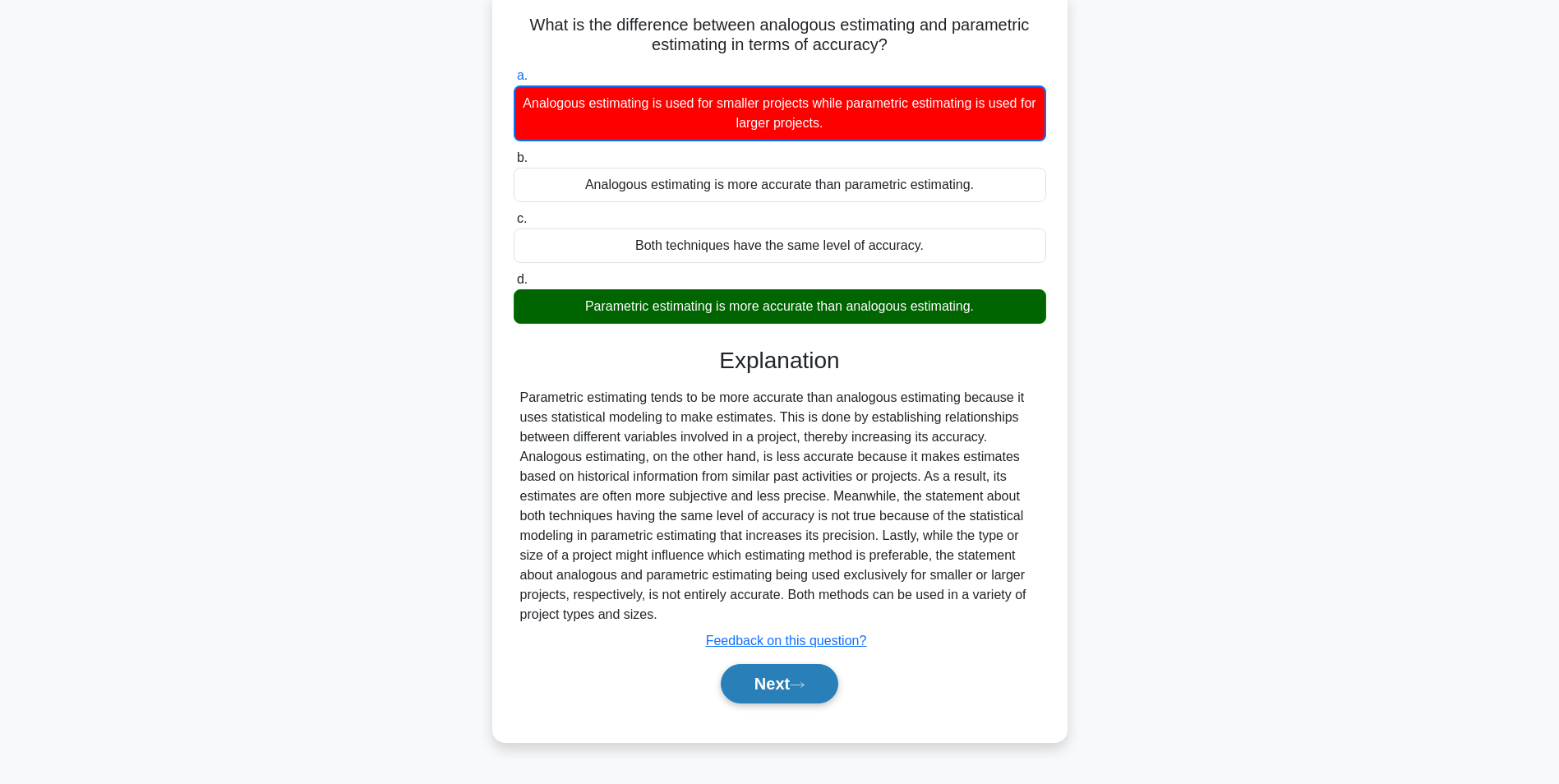
click at [770, 684] on button "Next" at bounding box center [780, 684] width 118 height 40
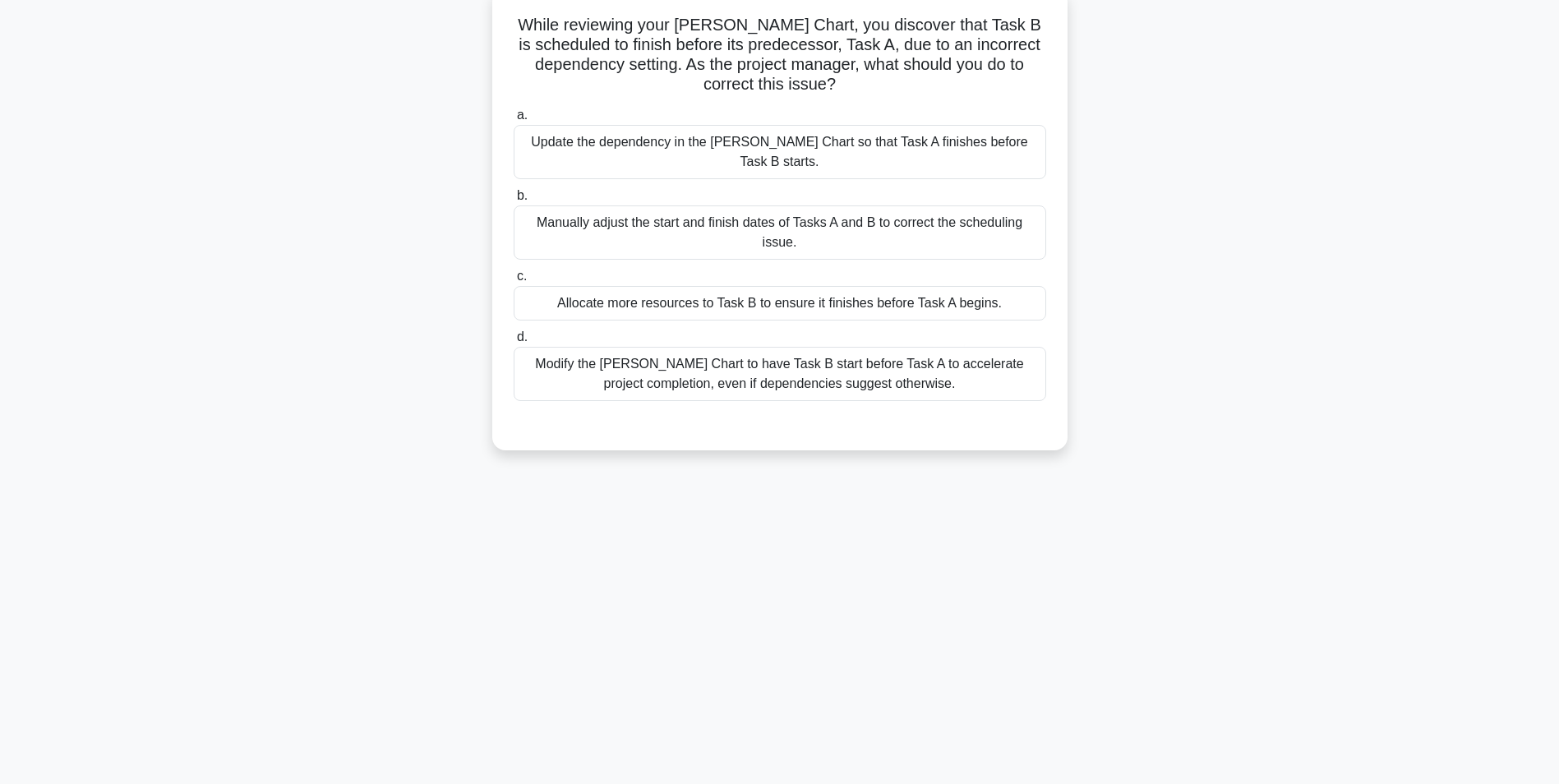
click at [808, 148] on div "Update the dependency in the Gantt Chart so that Task A finishes before Task B …" at bounding box center [780, 152] width 532 height 54
click at [513, 120] on input "a. Update the dependency in the Gantt Chart so that Task A finishes before Task…" at bounding box center [513, 116] width 0 height 11
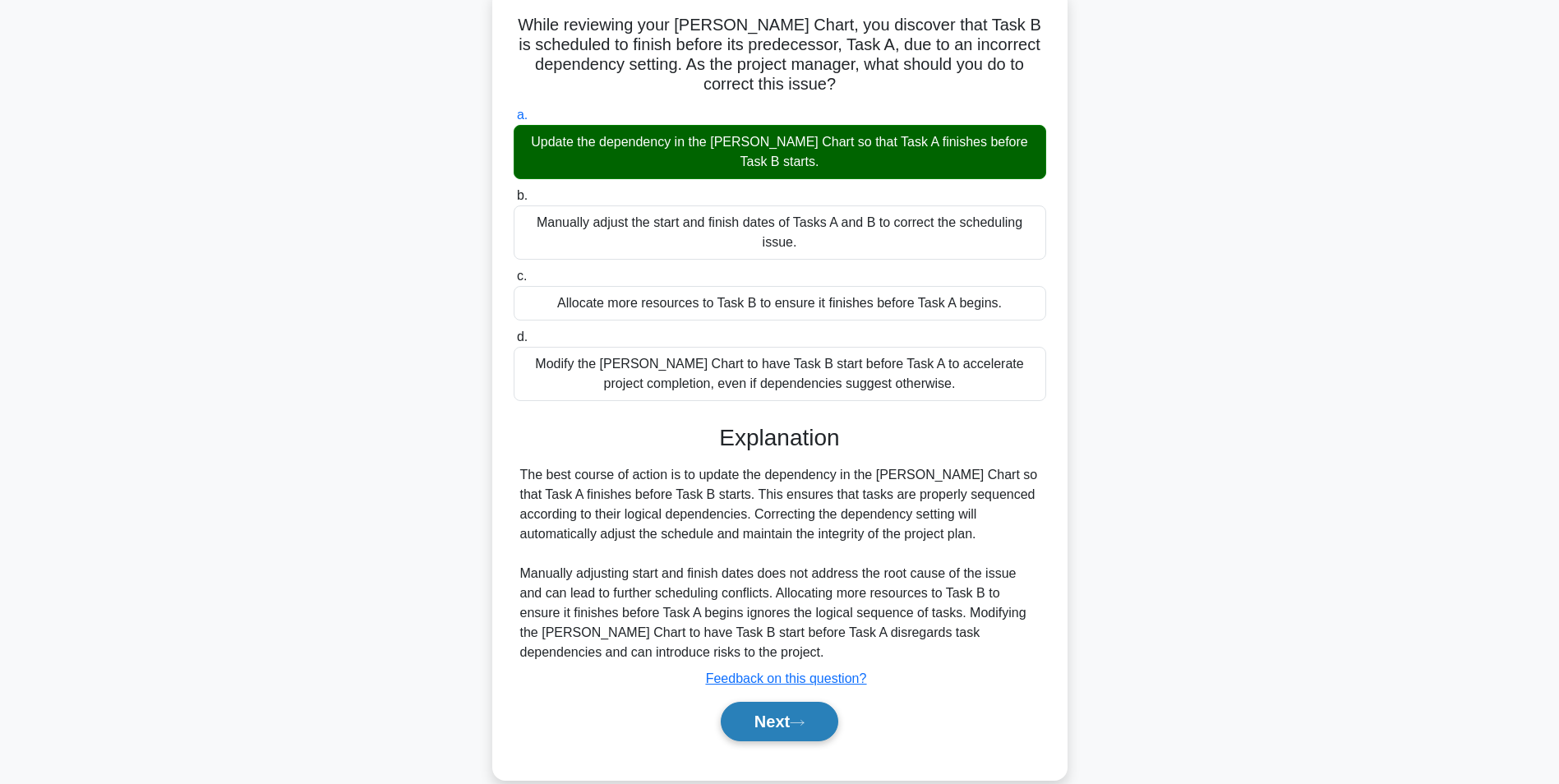
click at [766, 702] on button "Next" at bounding box center [780, 722] width 118 height 40
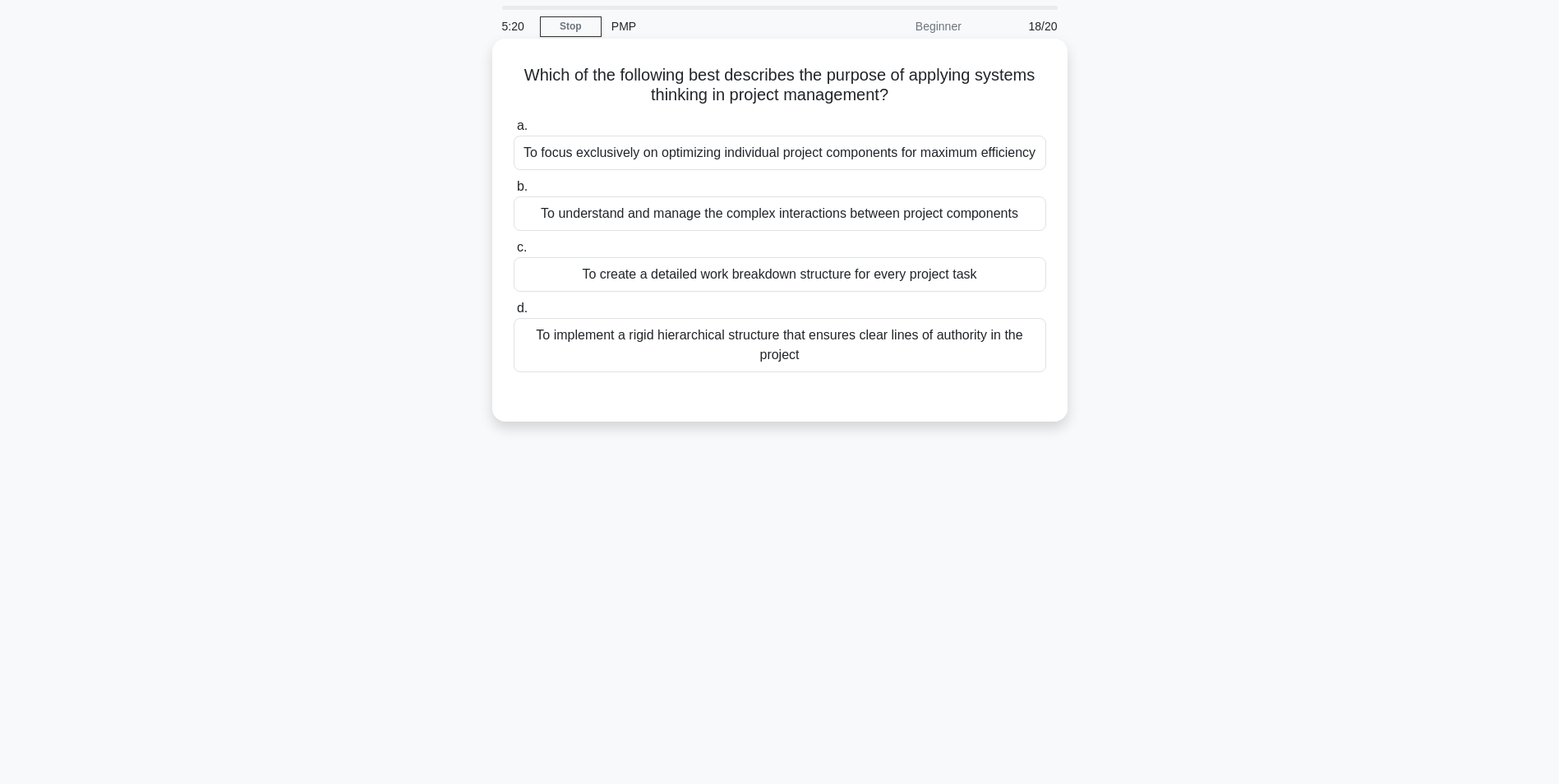
scroll to position [82, 0]
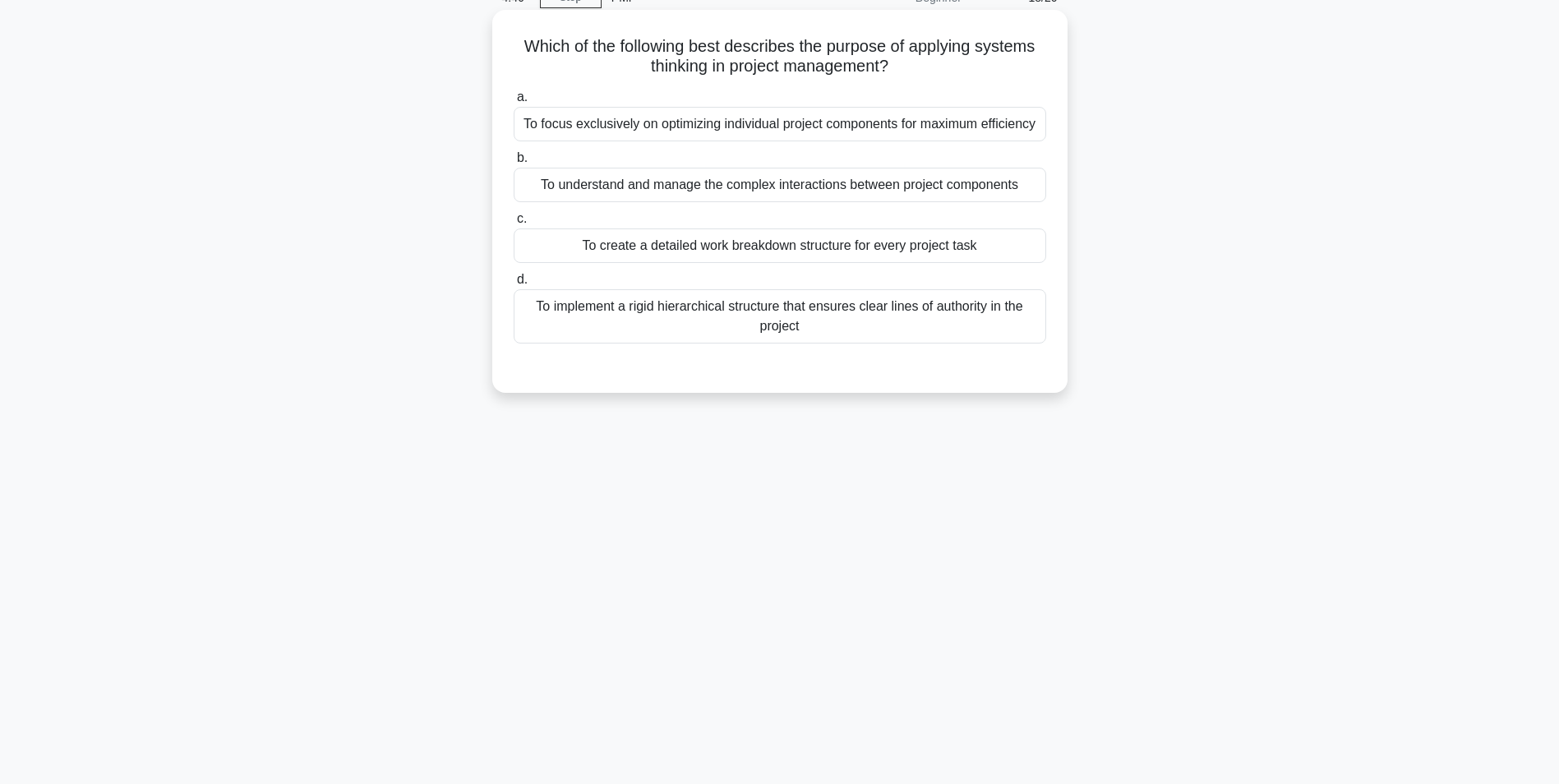
click at [870, 190] on div "To understand and manage the complex interactions between project components" at bounding box center [780, 185] width 532 height 34
click at [513, 164] on input "b. To understand and manage the complex interactions between project components" at bounding box center [513, 158] width 0 height 11
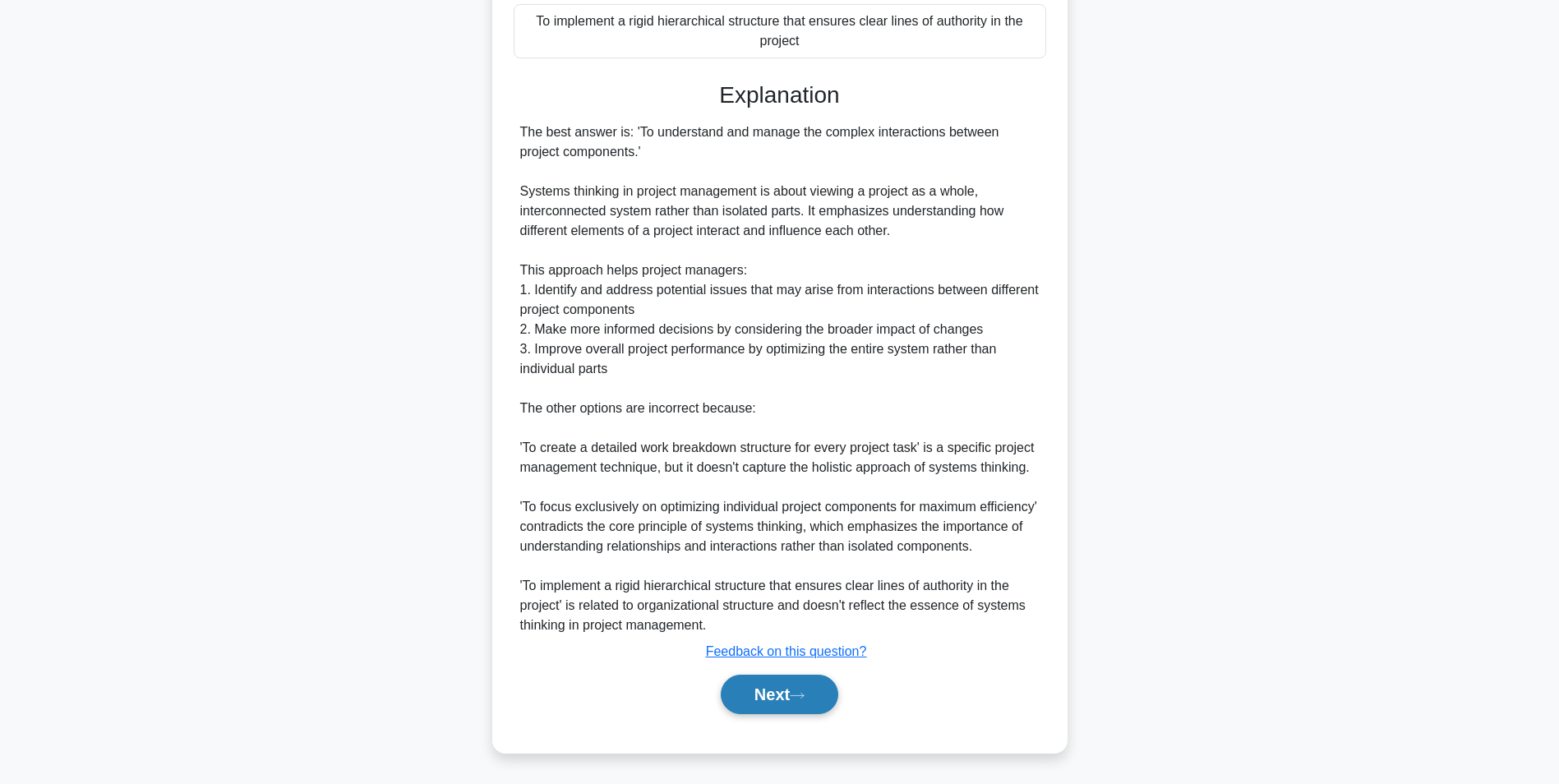
click at [771, 701] on button "Next" at bounding box center [780, 694] width 118 height 40
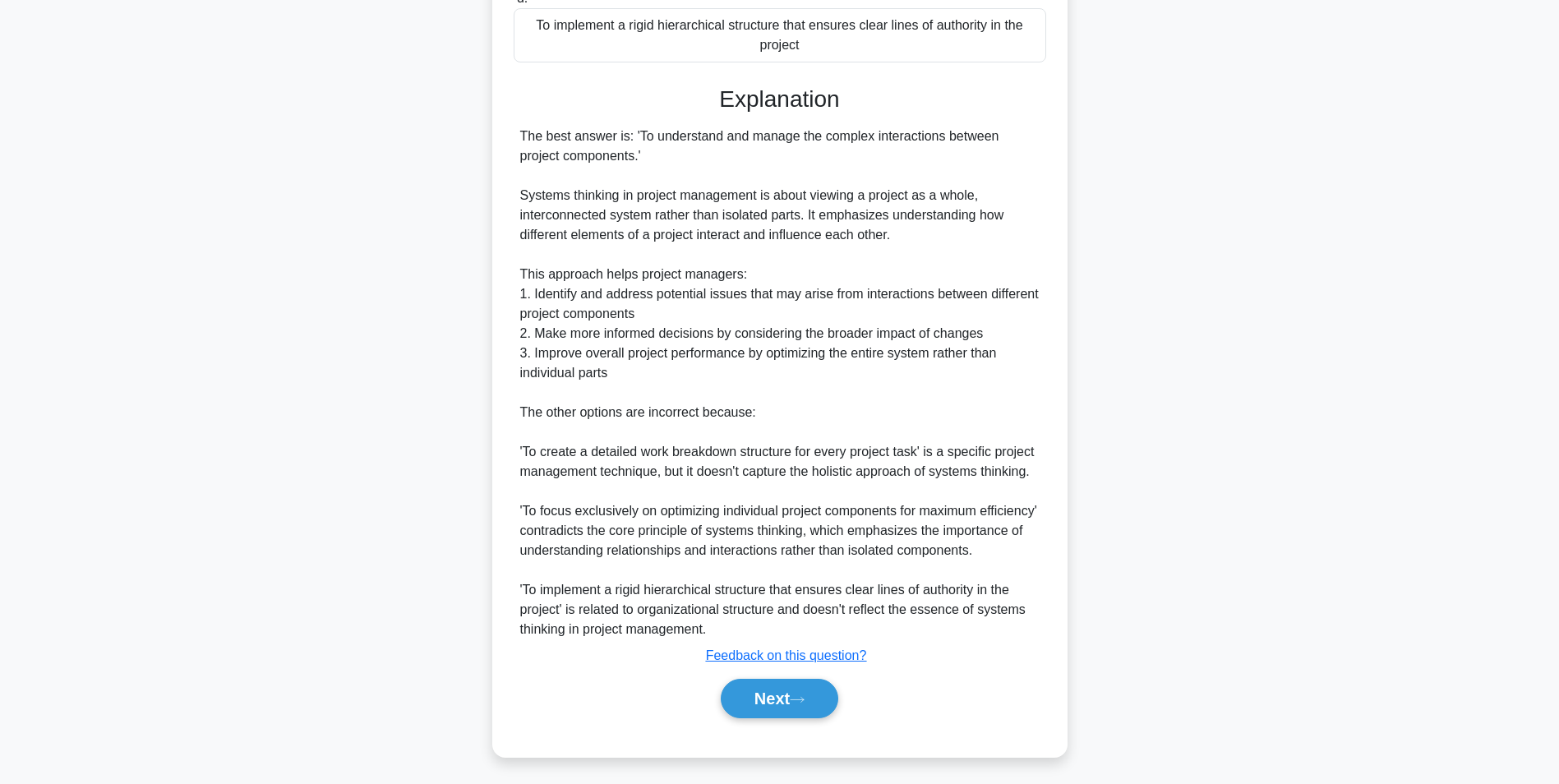
scroll to position [103, 0]
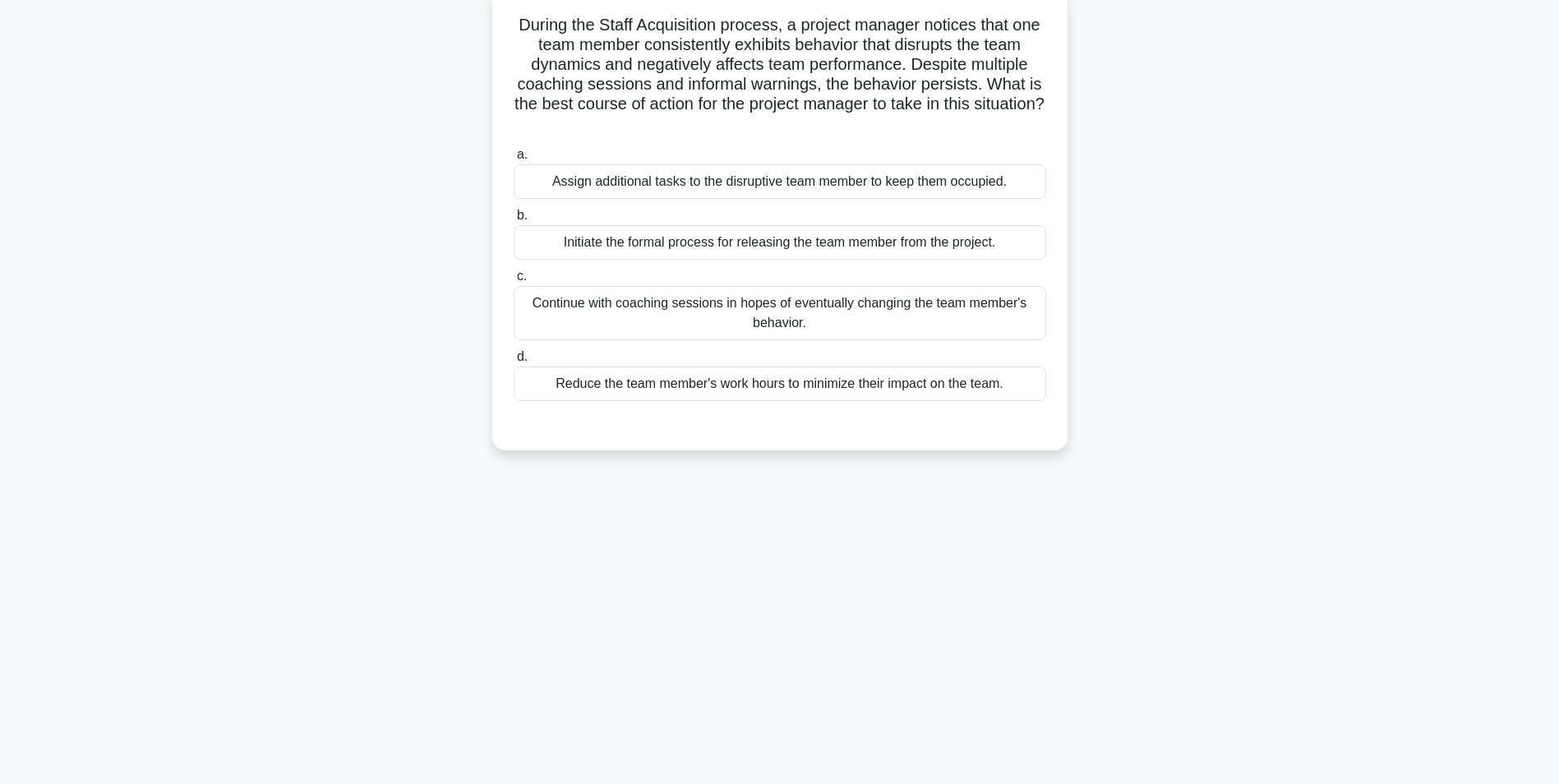
click at [733, 302] on div "Continue with coaching sessions in hopes of eventually changing the team member…" at bounding box center [780, 313] width 532 height 54
click at [513, 282] on input "c. Continue with coaching sessions in hopes of eventually changing the team mem…" at bounding box center [513, 277] width 0 height 11
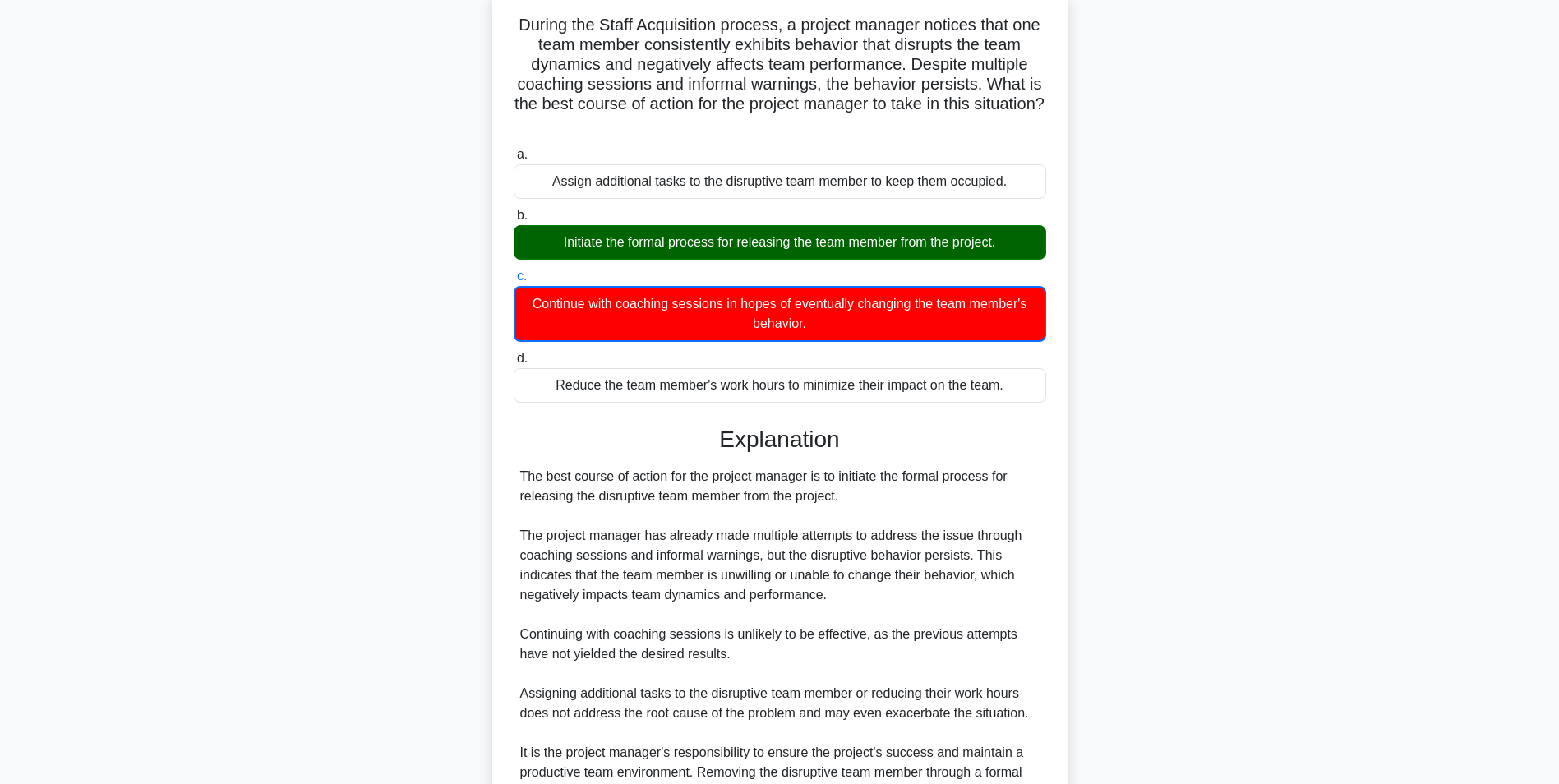
click at [732, 247] on div "Initiate the formal process for releasing the team member from the project." at bounding box center [780, 243] width 532 height 34
click at [513, 221] on input "b. Initiate the formal process for releasing the team member from the project." at bounding box center [513, 215] width 0 height 11
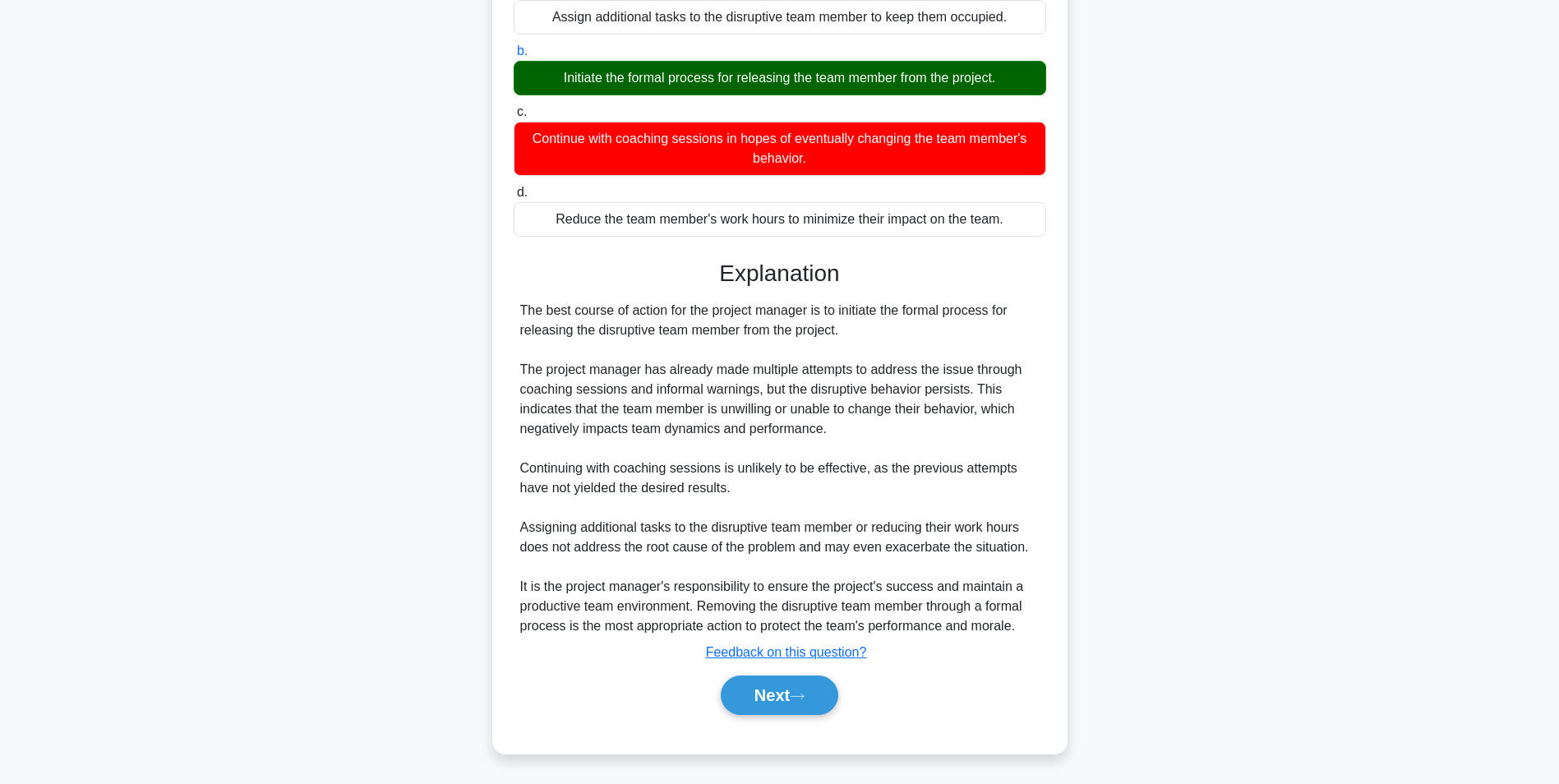
scroll to position [270, 0]
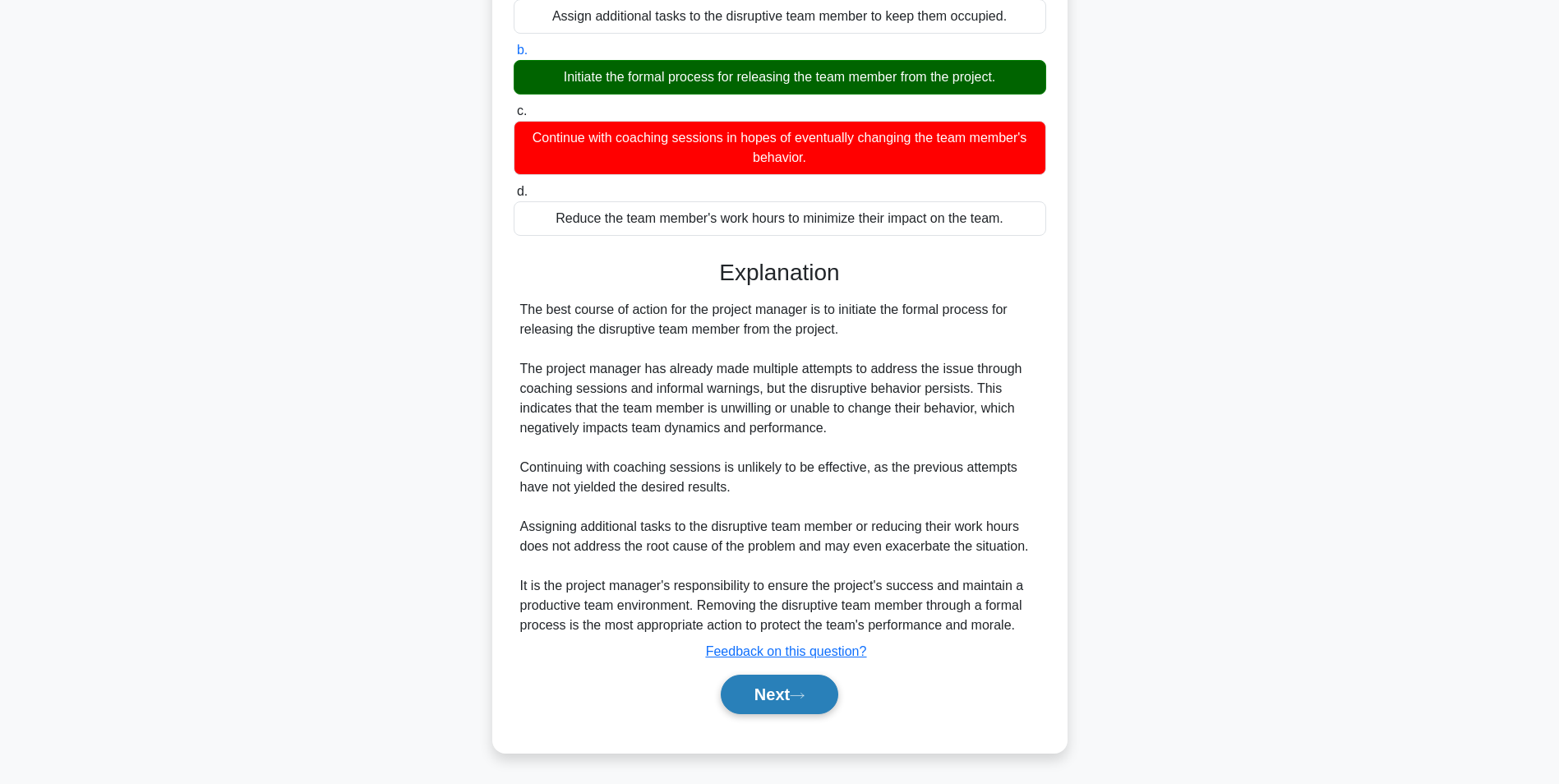
click at [766, 693] on button "Next" at bounding box center [780, 694] width 118 height 40
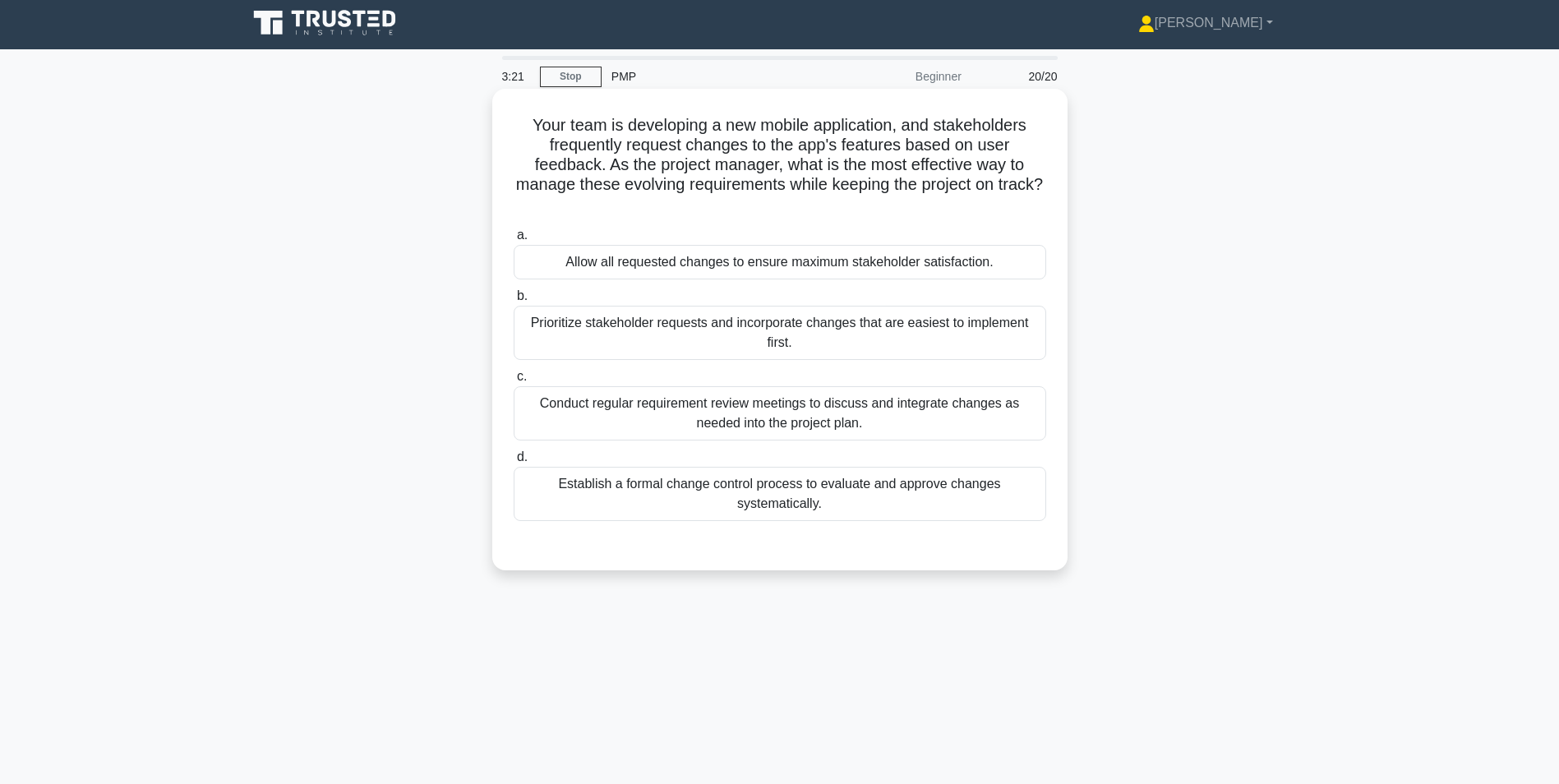
scroll to position [0, 0]
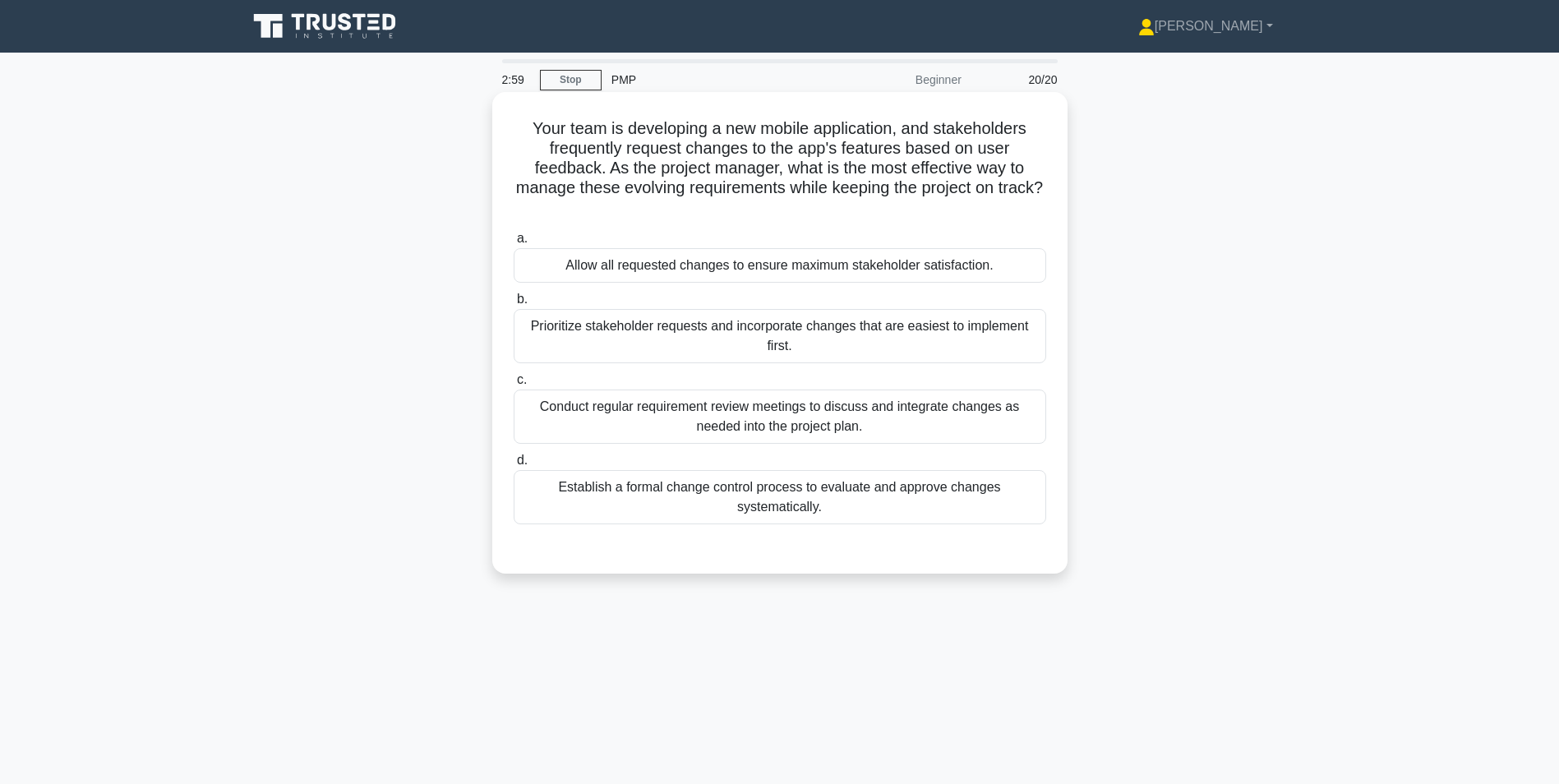
click at [722, 500] on div "Establish a formal change control process to evaluate and approve changes syste…" at bounding box center [780, 497] width 532 height 54
click at [513, 466] on input "d. Establish a formal change control process to evaluate and approve changes sy…" at bounding box center [513, 461] width 0 height 11
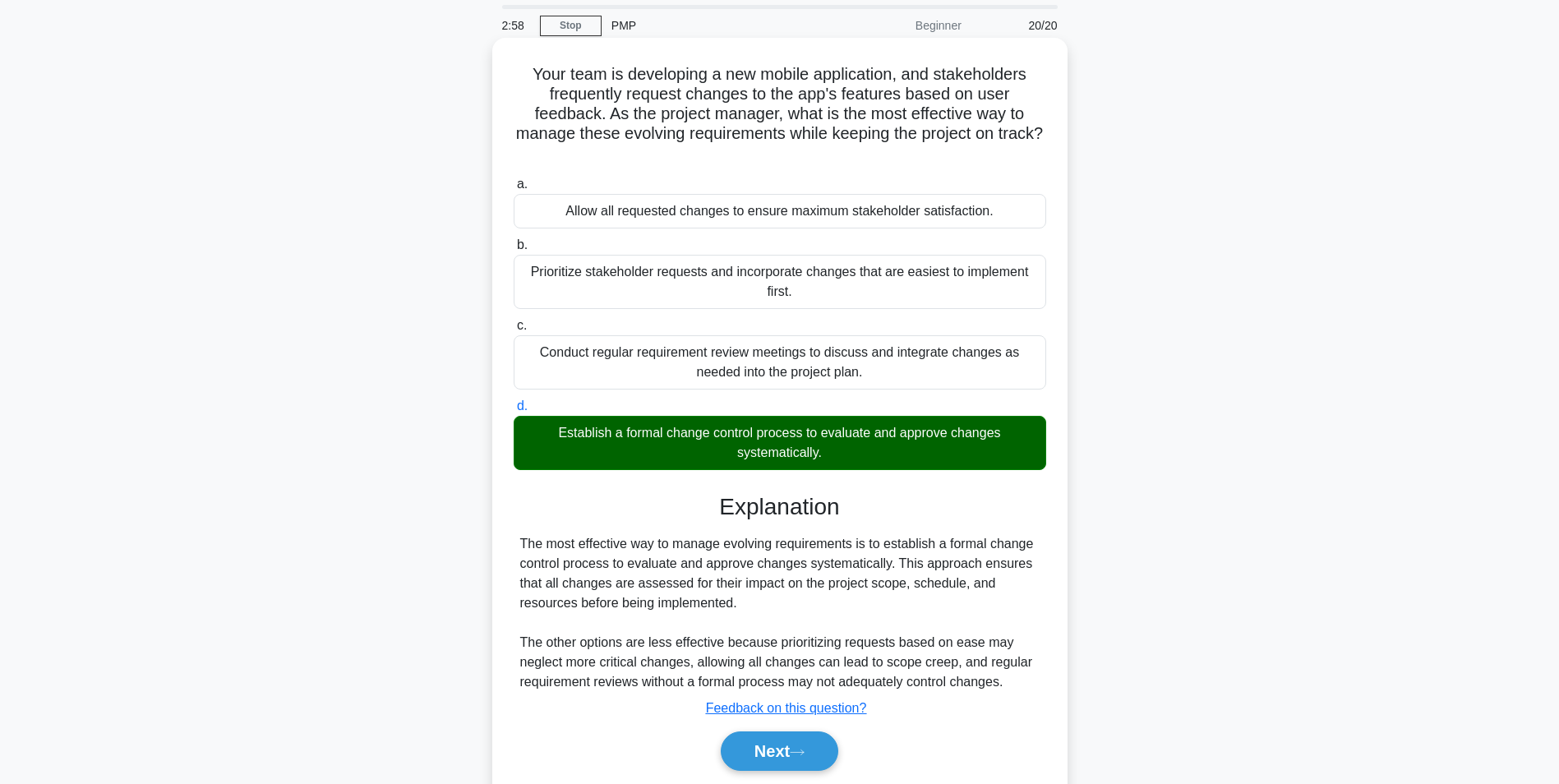
scroll to position [111, 0]
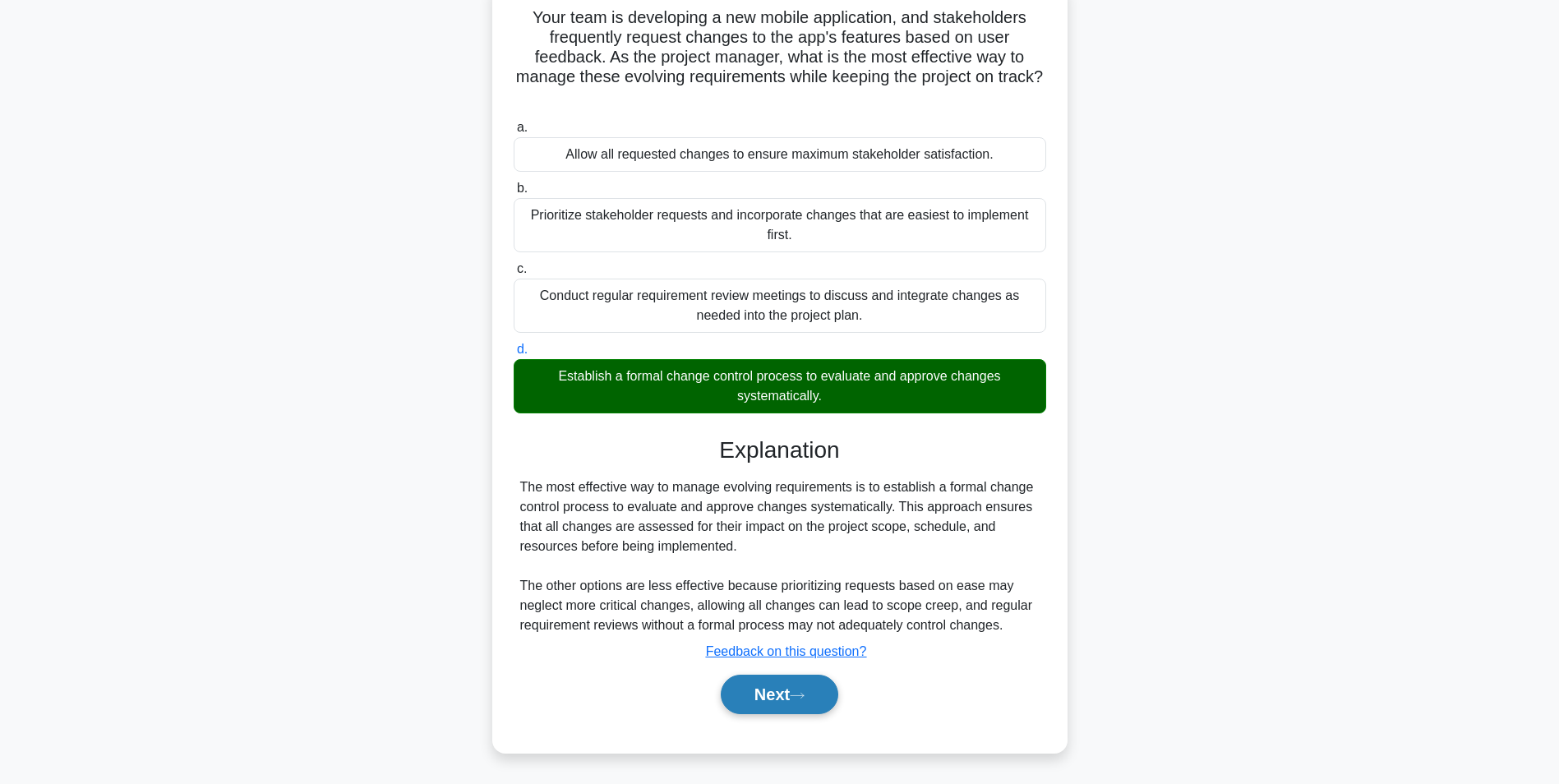
click at [761, 693] on button "Next" at bounding box center [780, 694] width 118 height 40
click at [773, 698] on button "Next" at bounding box center [780, 694] width 118 height 40
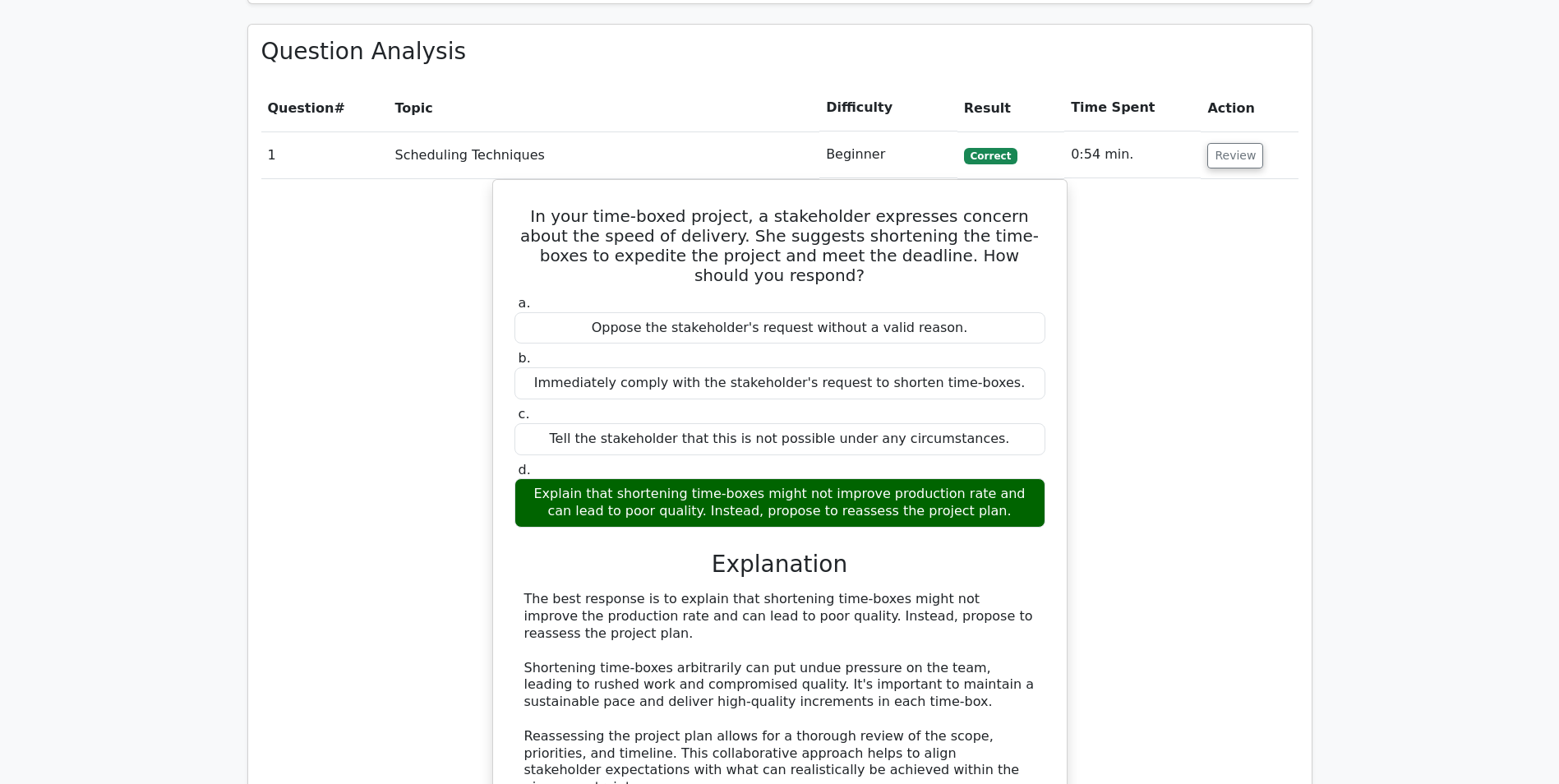
scroll to position [1151, 0]
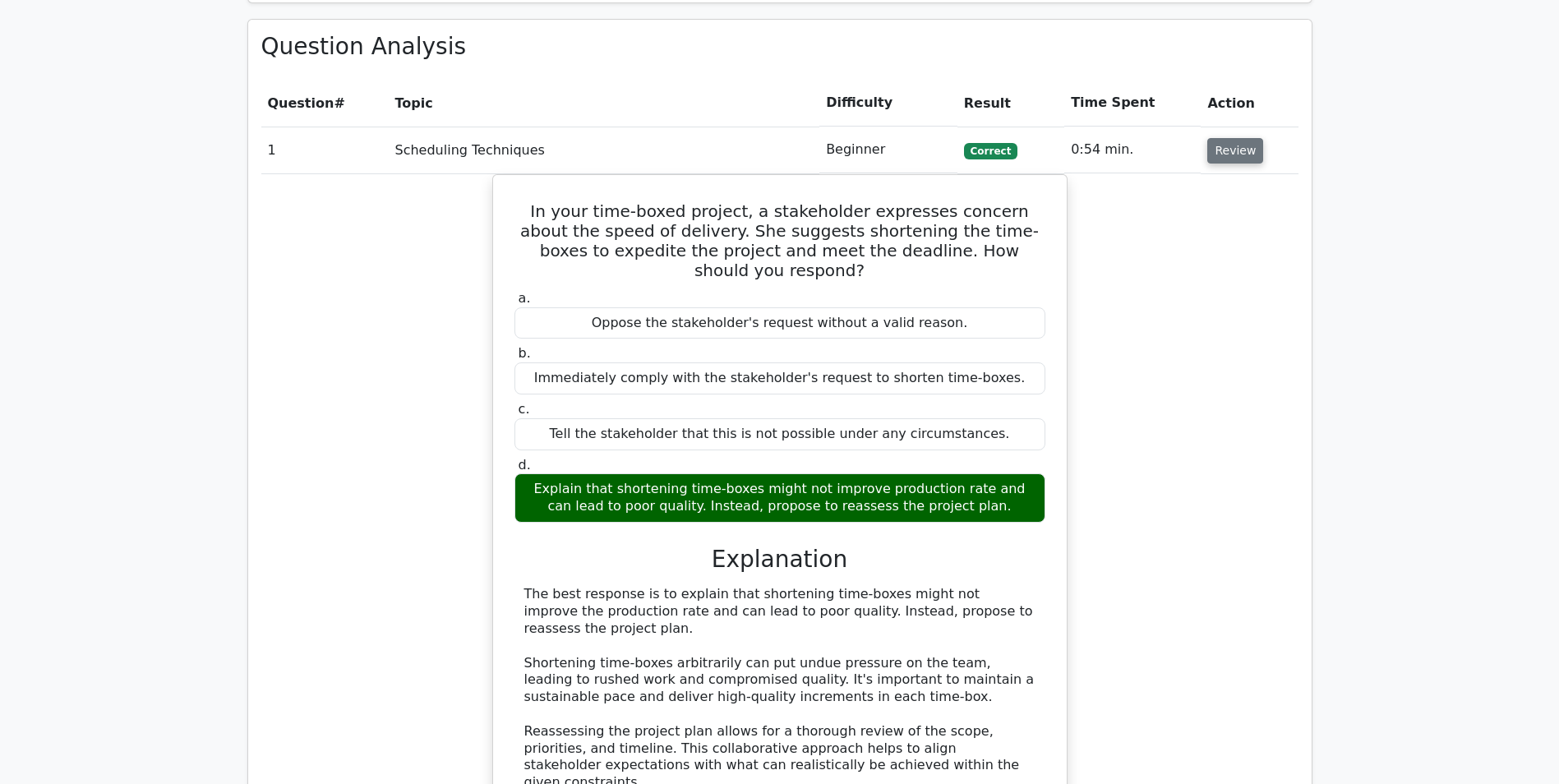
click at [1223, 155] on button "Review" at bounding box center [1236, 151] width 56 height 25
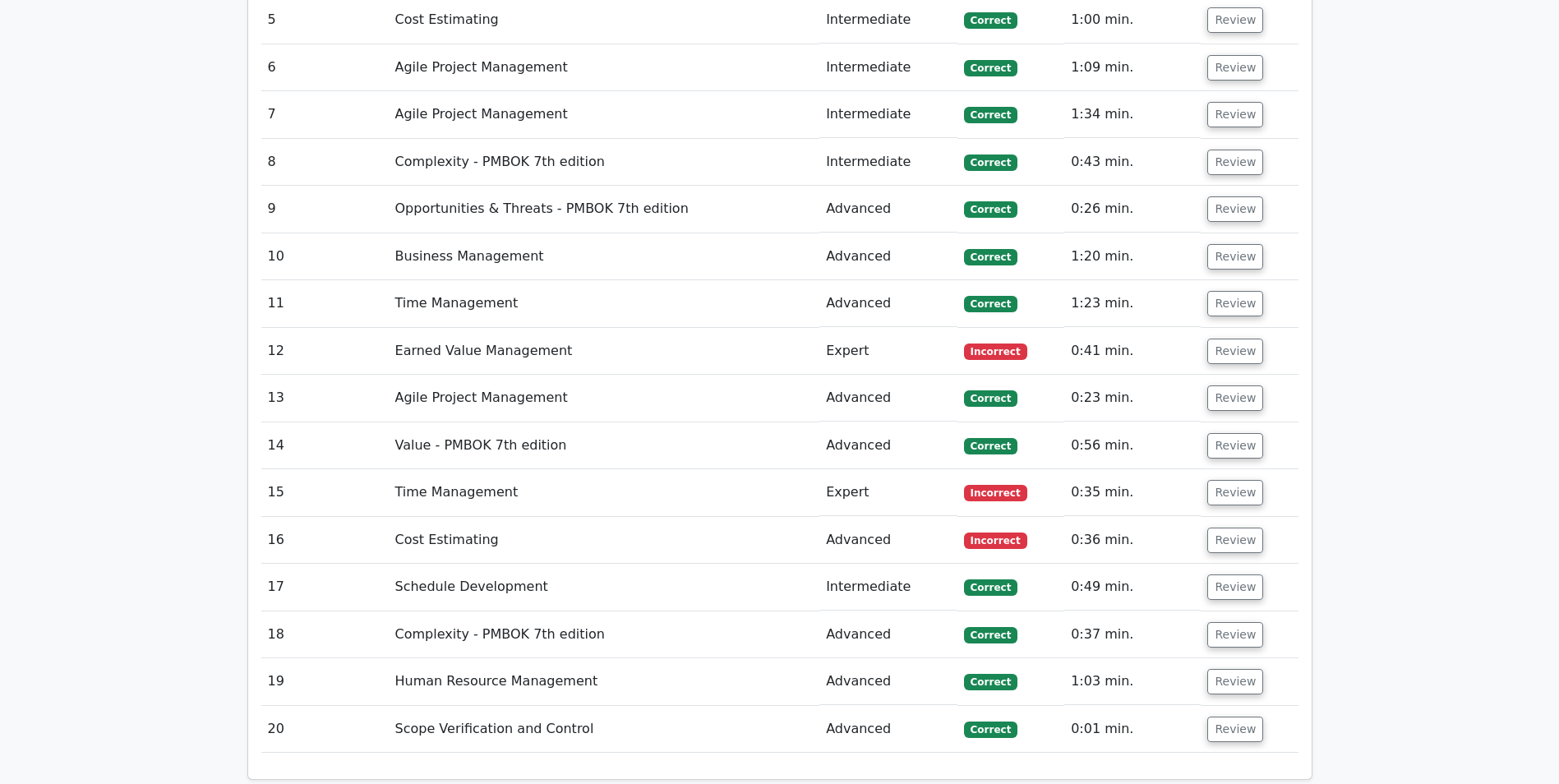
scroll to position [1479, 0]
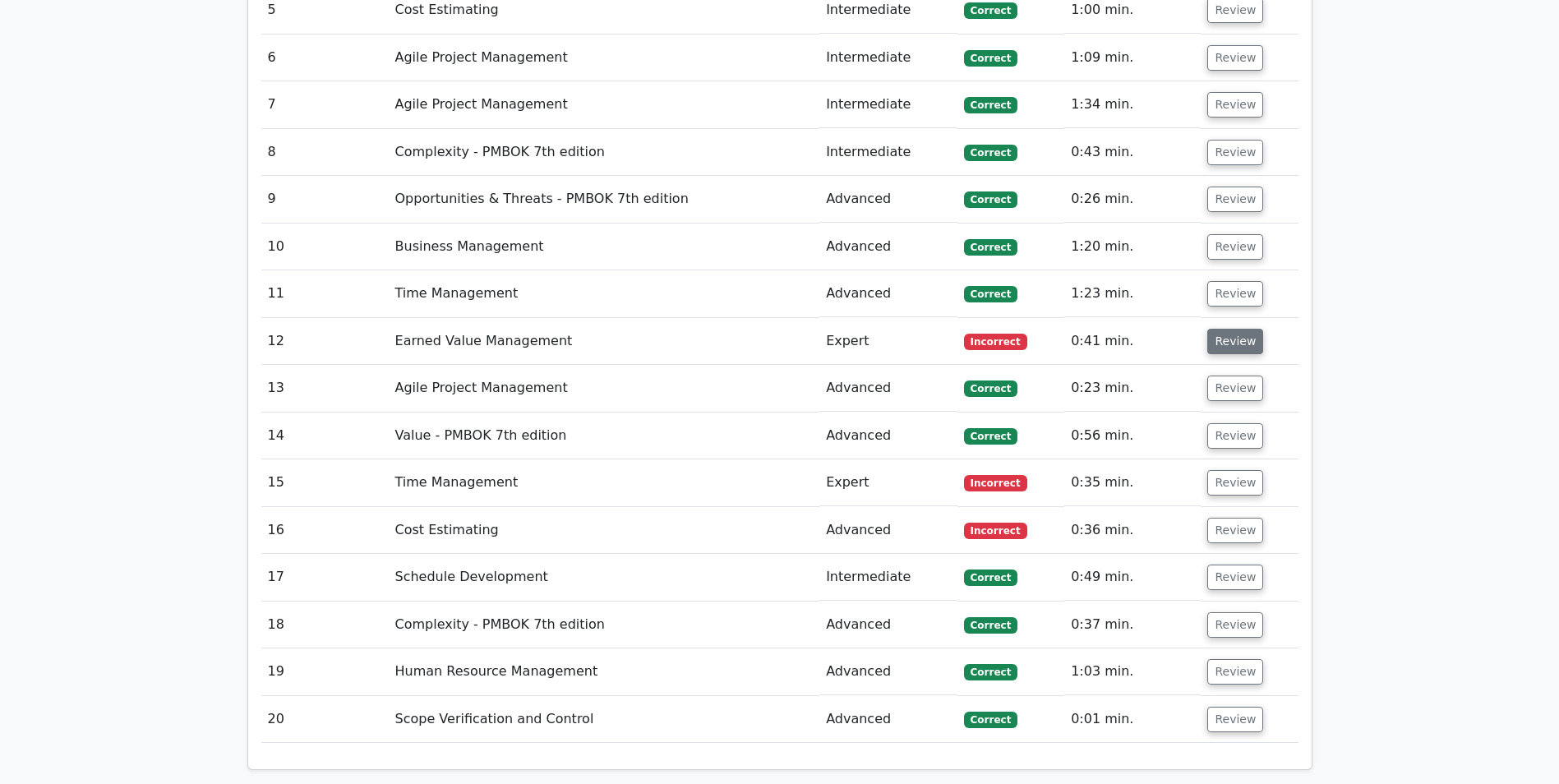
click at [1237, 353] on button "Review" at bounding box center [1236, 341] width 56 height 25
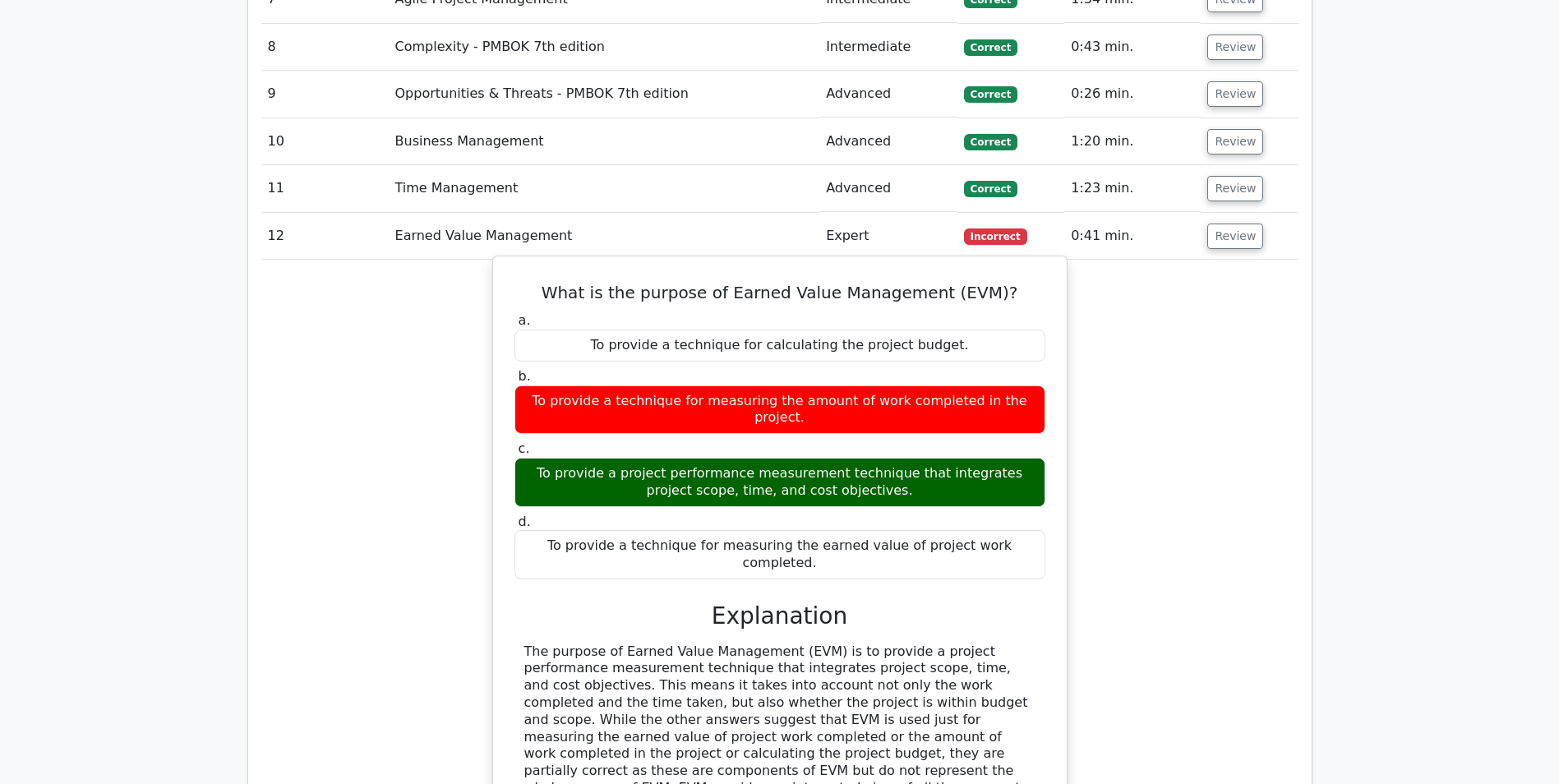
scroll to position [1644, 0]
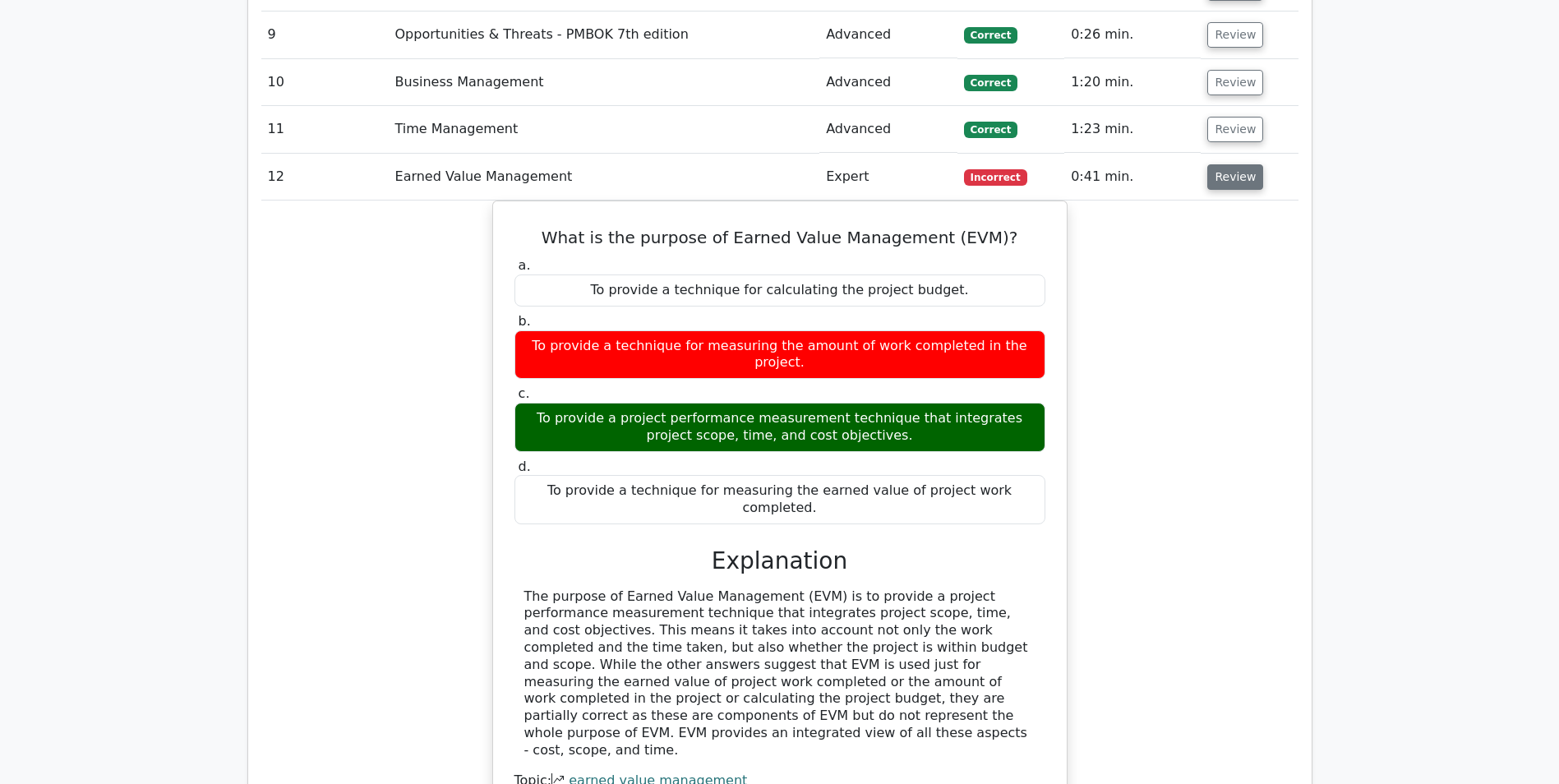
click at [1239, 181] on button "Review" at bounding box center [1236, 177] width 56 height 25
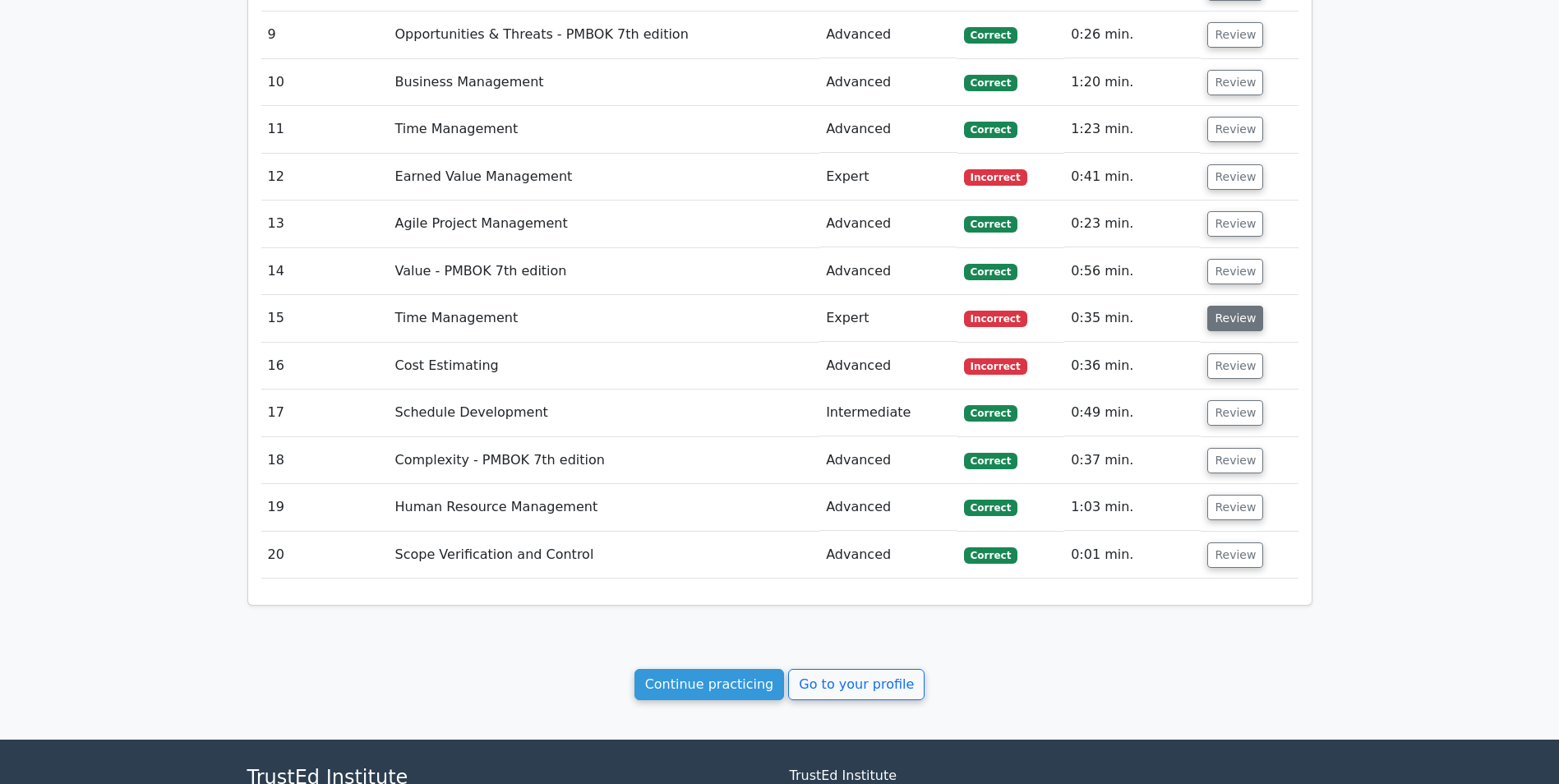
click at [1233, 326] on button "Review" at bounding box center [1236, 319] width 56 height 25
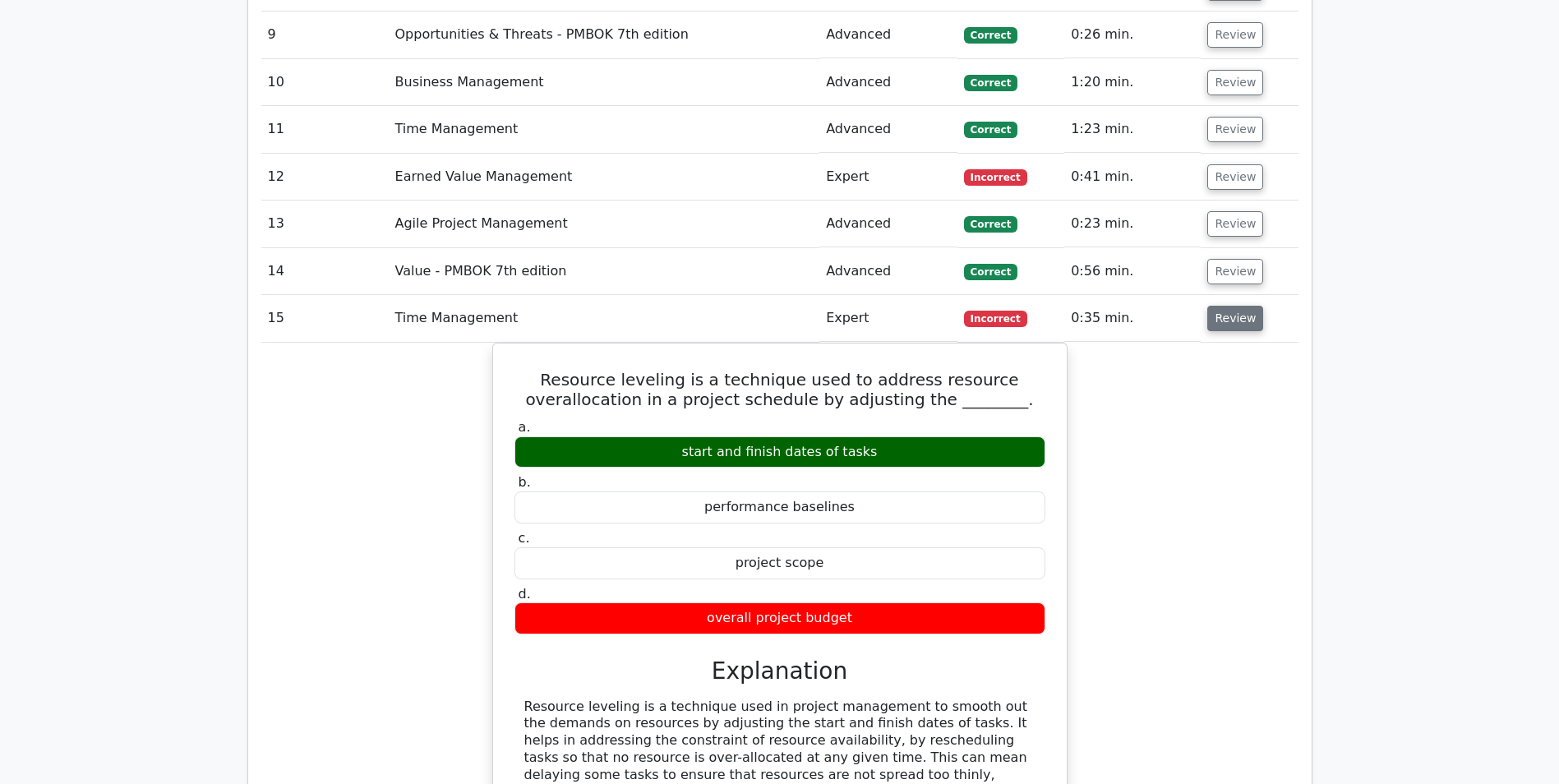
click at [1233, 326] on button "Review" at bounding box center [1236, 319] width 56 height 25
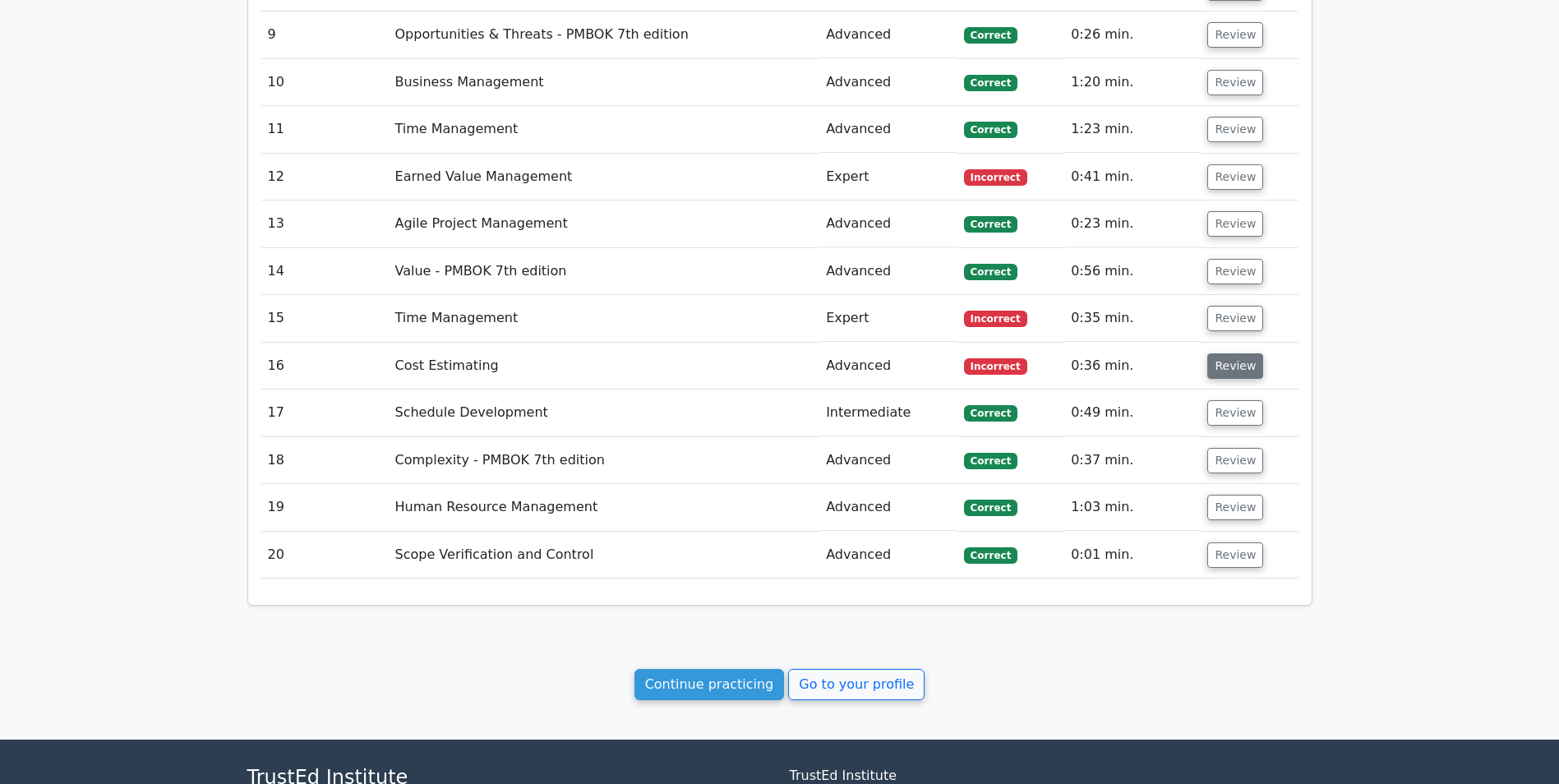
click at [1236, 375] on button "Review" at bounding box center [1236, 366] width 56 height 25
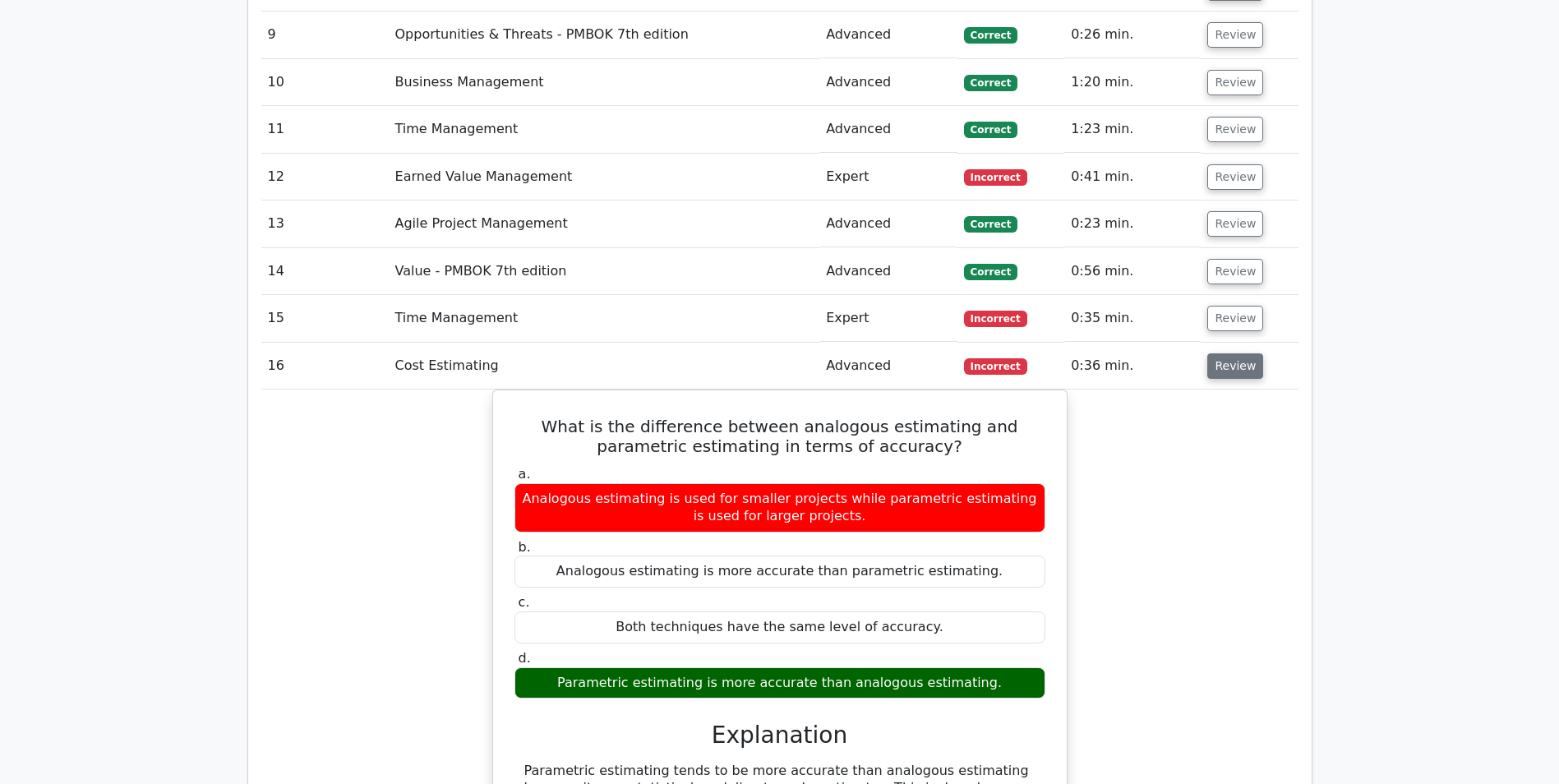
click at [1236, 375] on button "Review" at bounding box center [1236, 366] width 56 height 25
